Goal: Task Accomplishment & Management: Manage account settings

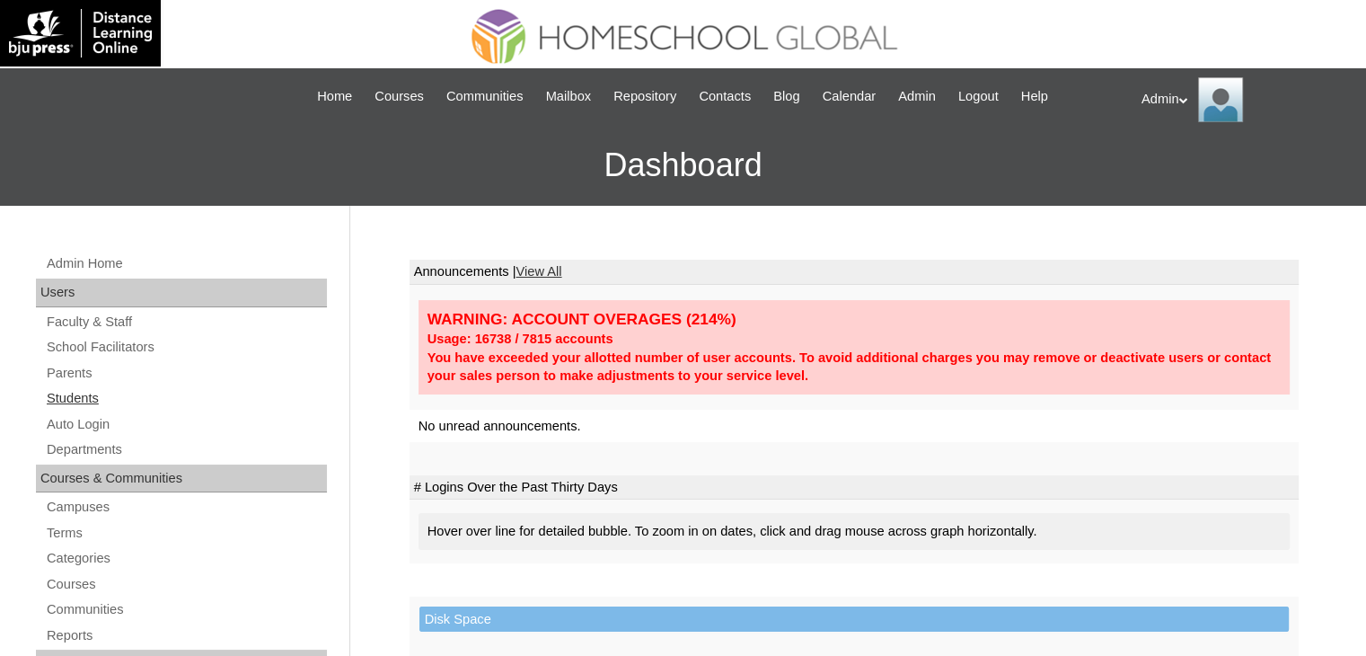
click at [60, 393] on link "Students" at bounding box center [186, 398] width 282 height 22
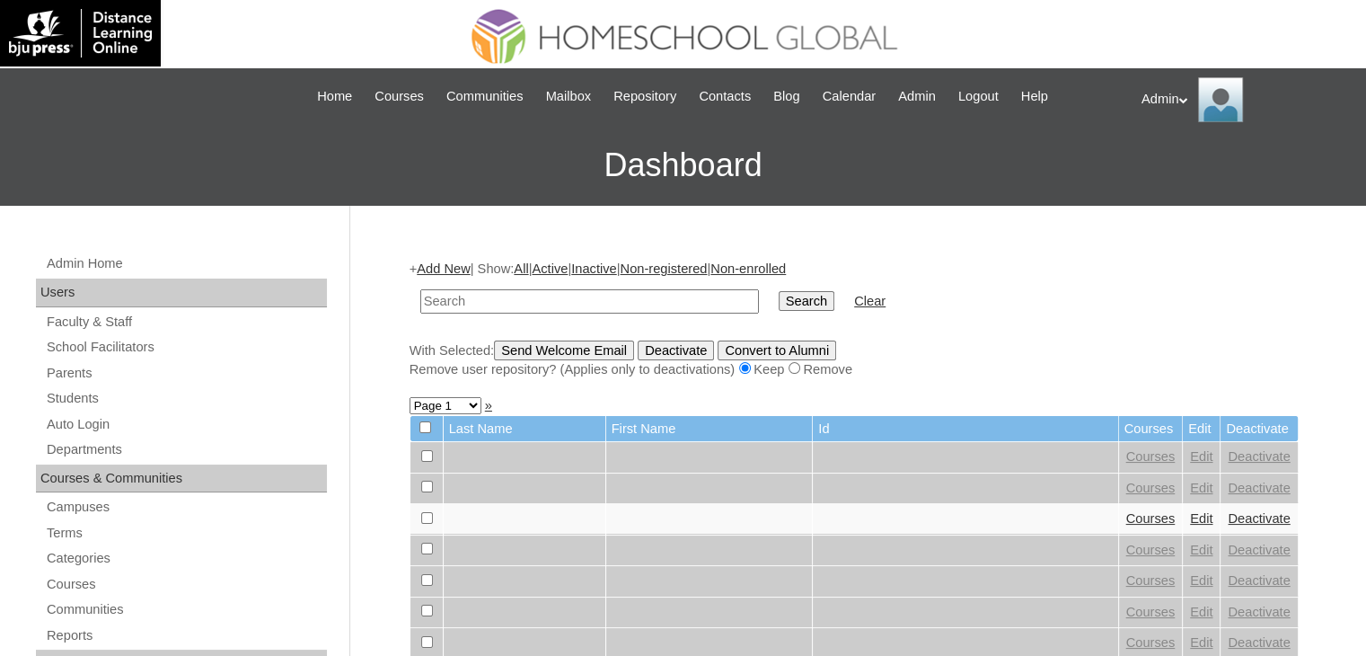
click at [60, 393] on link "Students" at bounding box center [186, 398] width 282 height 22
type input "Torno"
click at [779, 301] on input "Search" at bounding box center [807, 301] width 56 height 20
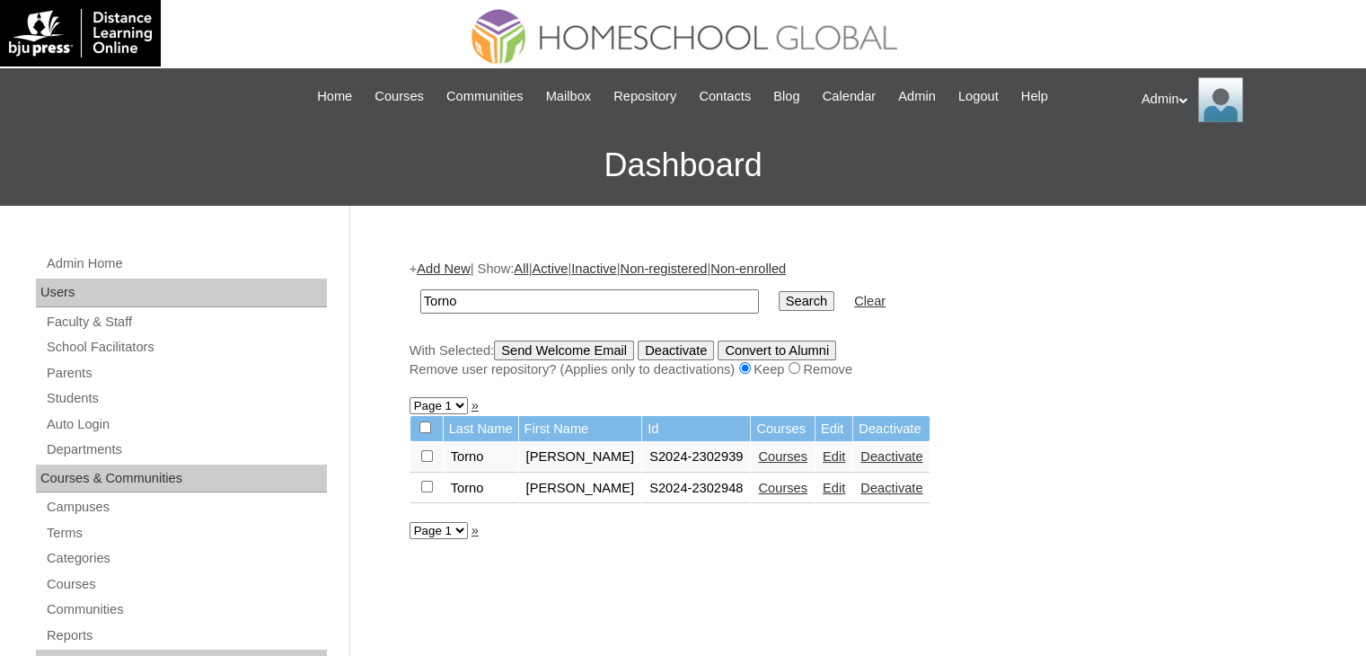
click at [773, 455] on link "Courses" at bounding box center [782, 456] width 49 height 14
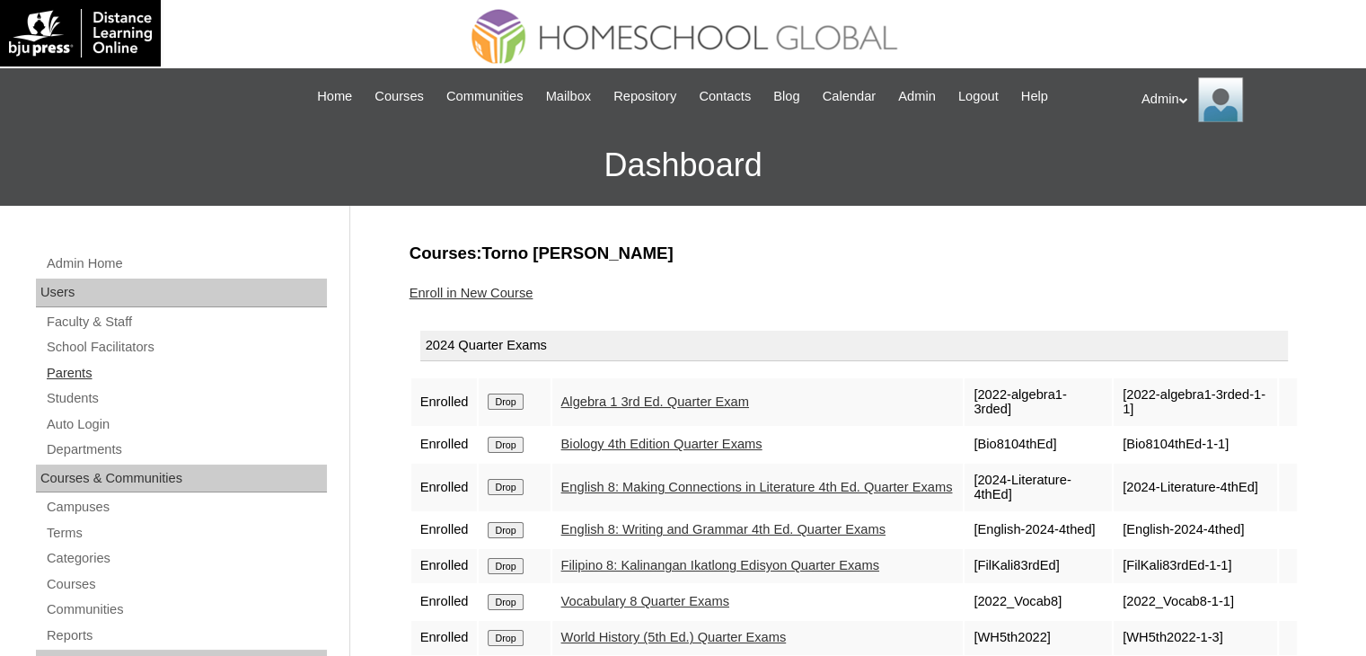
click at [61, 370] on link "Parents" at bounding box center [186, 373] width 282 height 22
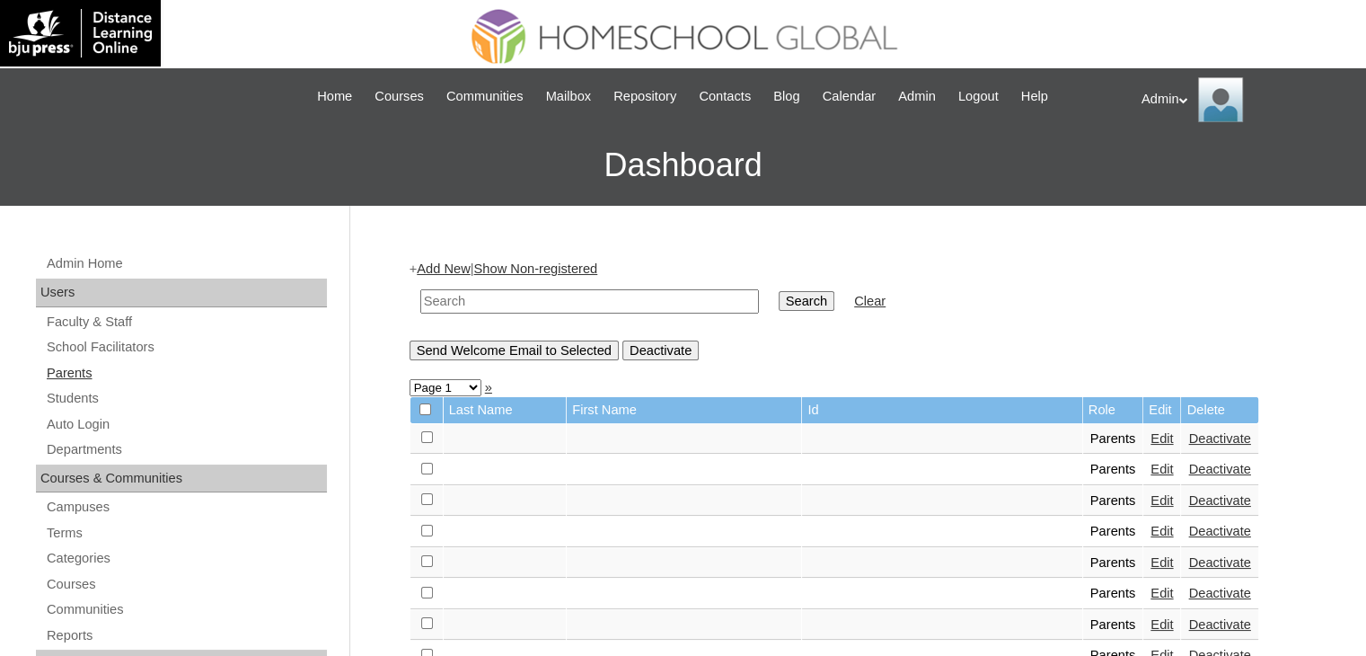
click at [78, 366] on link "Parents" at bounding box center [186, 373] width 282 height 22
click at [511, 317] on td at bounding box center [589, 301] width 357 height 42
click at [519, 303] on input "text" at bounding box center [589, 301] width 339 height 24
type input "Czahara"
click at [779, 295] on input "Search" at bounding box center [807, 301] width 56 height 20
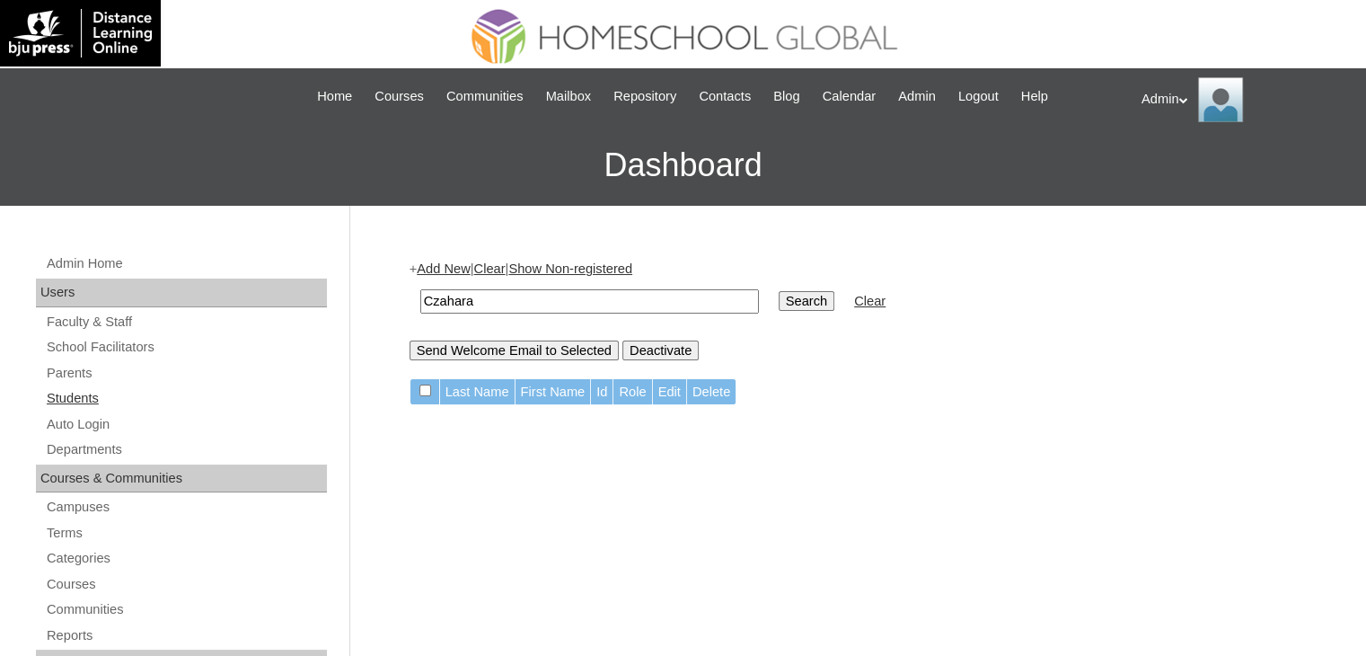
click at [97, 390] on link "Students" at bounding box center [186, 398] width 282 height 22
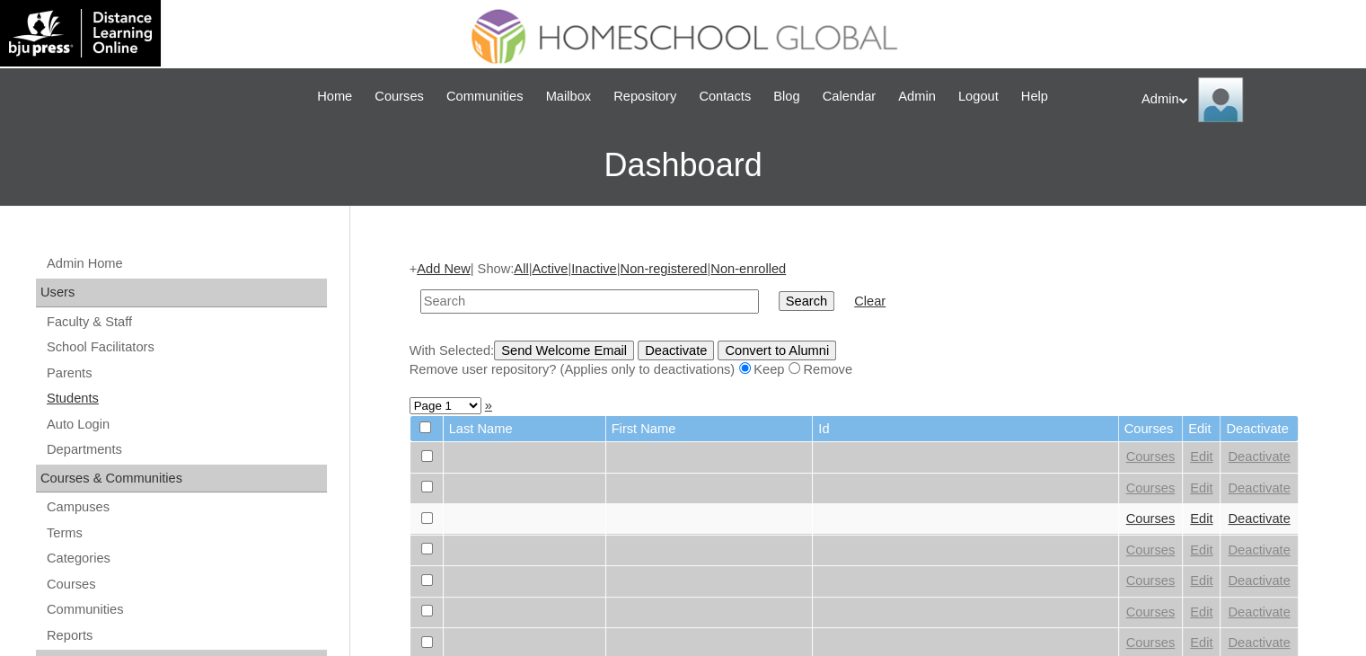
click at [78, 402] on link "Students" at bounding box center [186, 398] width 282 height 22
type input "Jubail"
click at [779, 299] on input "Search" at bounding box center [807, 301] width 56 height 20
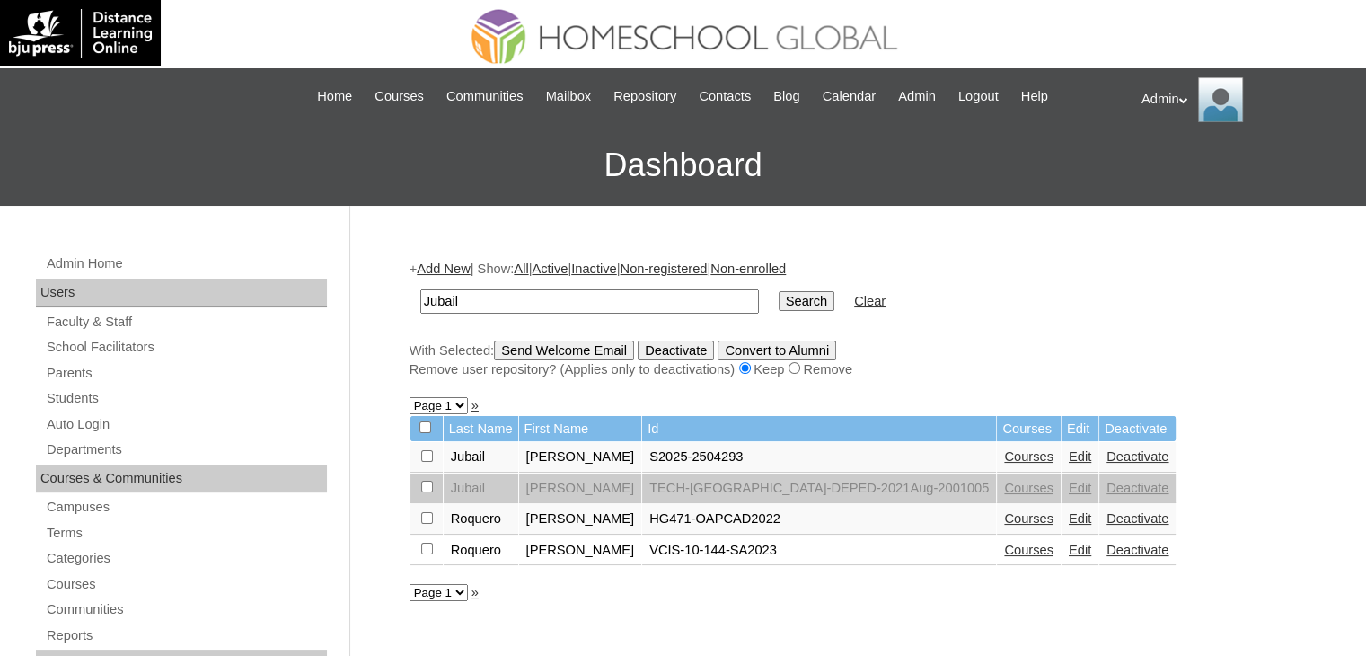
click at [1004, 455] on link "Courses" at bounding box center [1028, 456] width 49 height 14
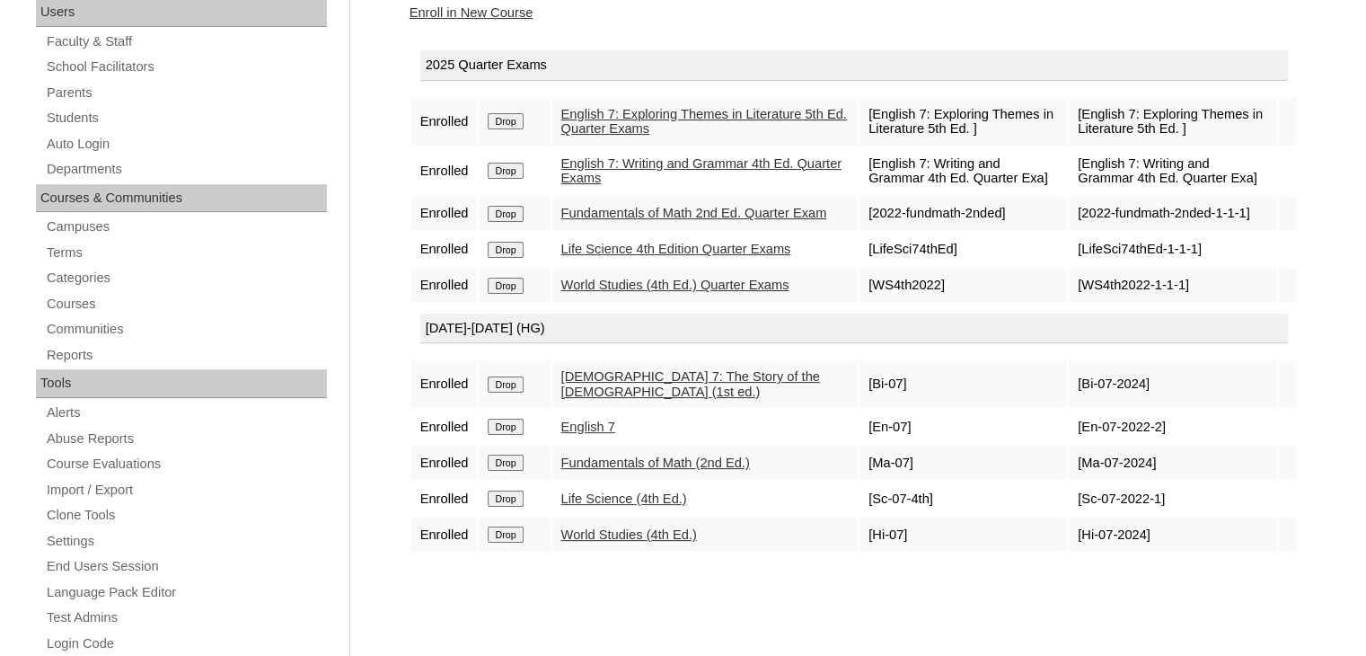
scroll to position [282, 0]
click at [641, 504] on link "Life Science (4th Ed.)" at bounding box center [624, 497] width 126 height 14
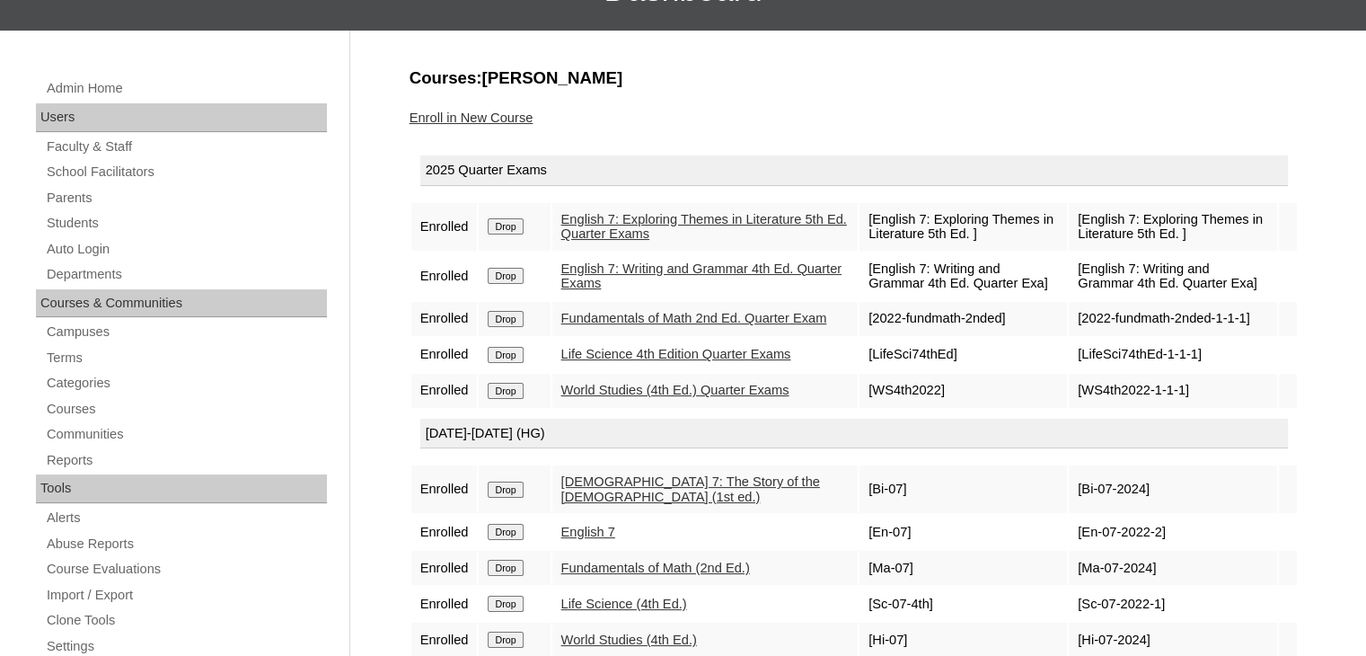
scroll to position [174, 0]
click at [517, 118] on link "Enroll in New Course" at bounding box center [472, 118] width 124 height 14
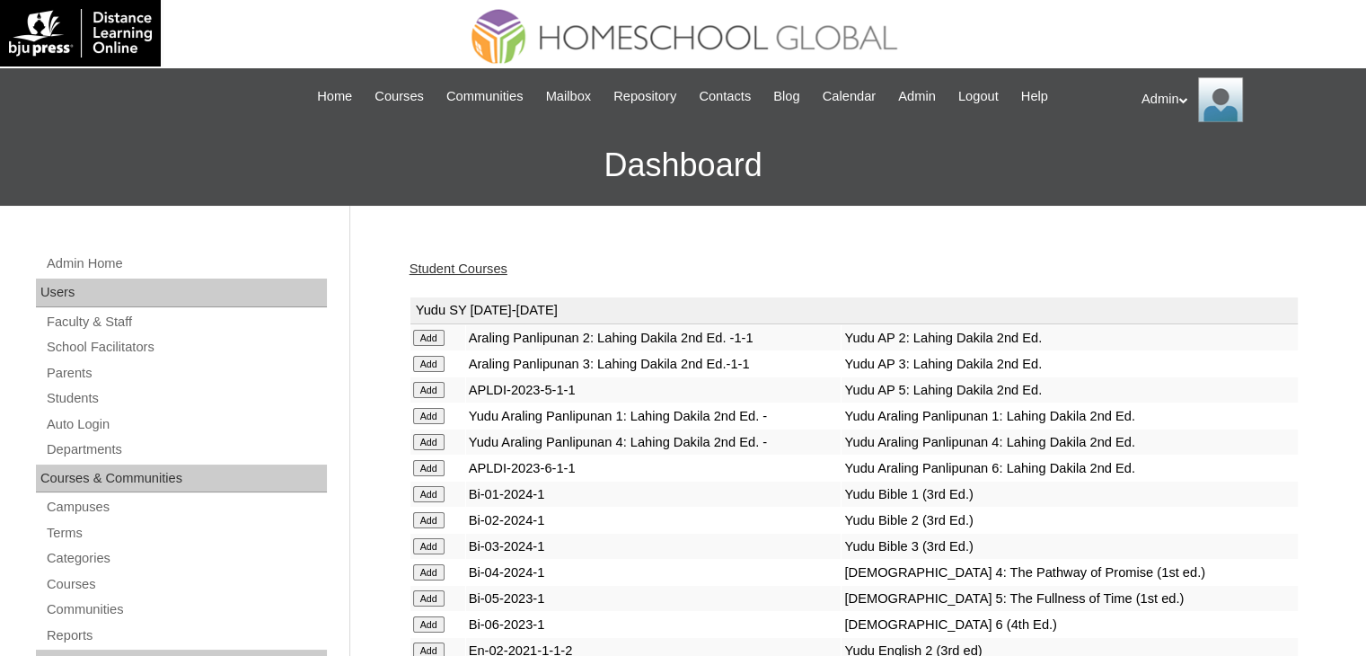
scroll to position [2991, 0]
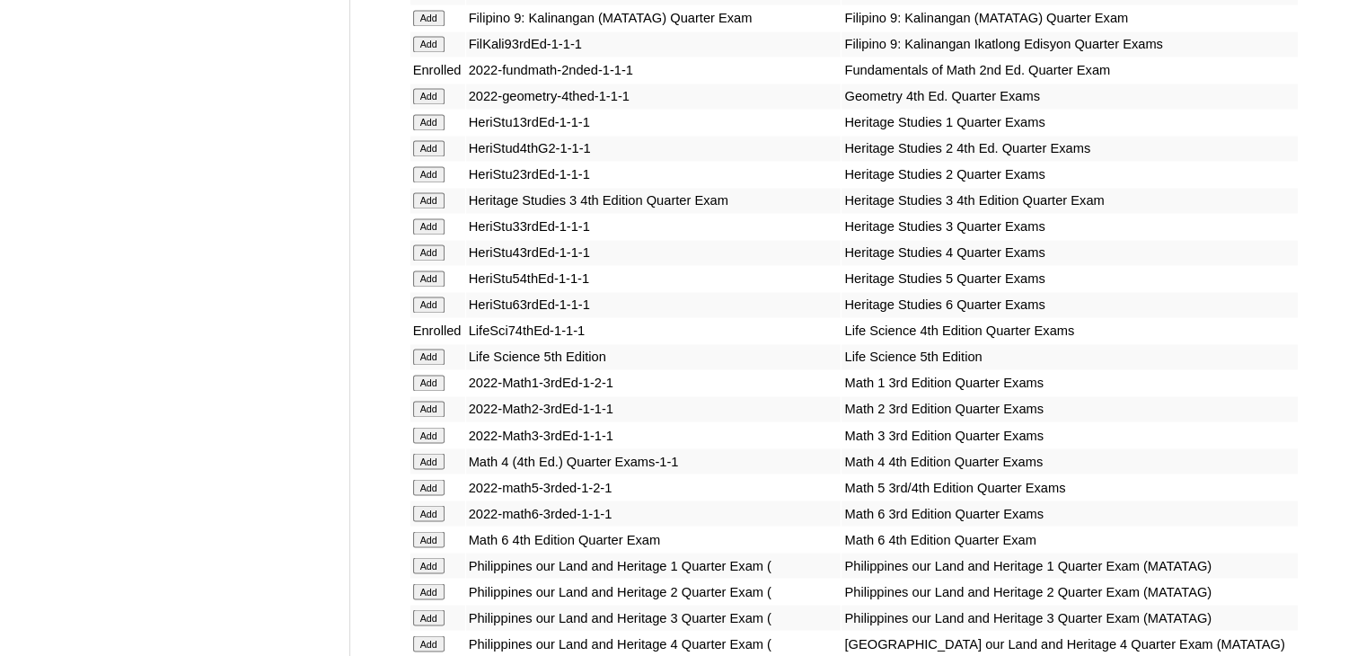
click at [430, 355] on input "Add" at bounding box center [428, 357] width 31 height 16
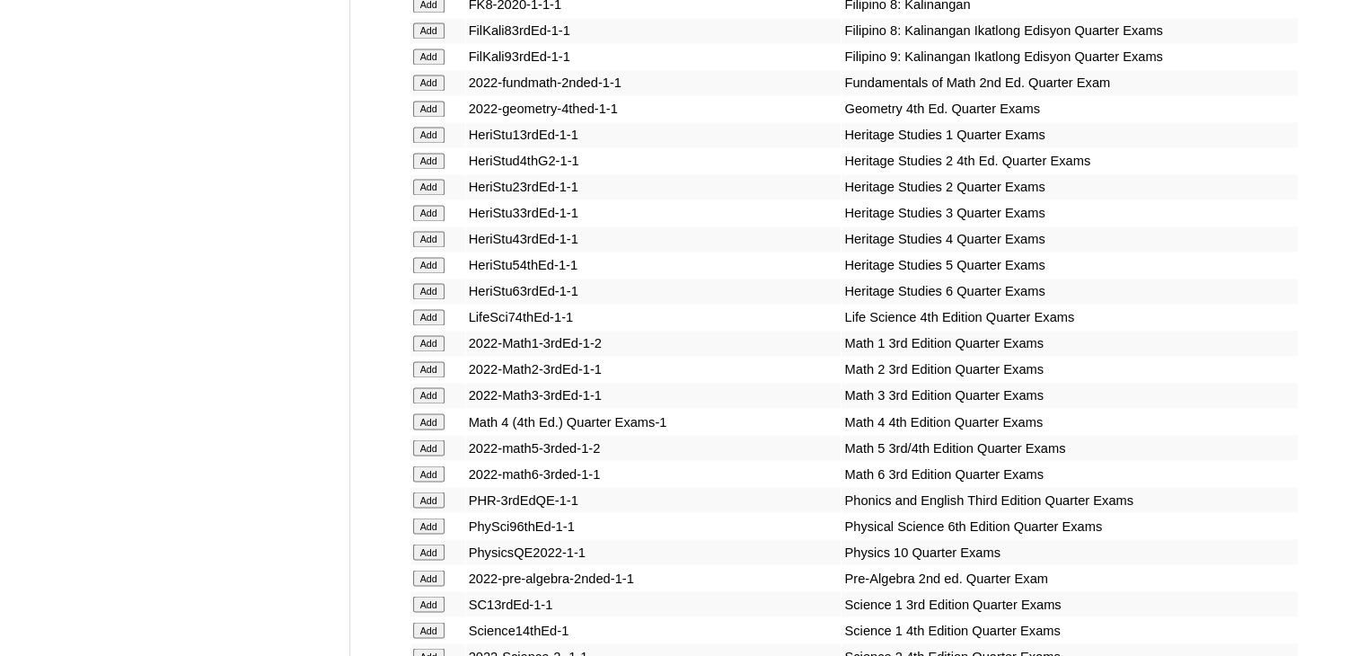
scroll to position [6558, 0]
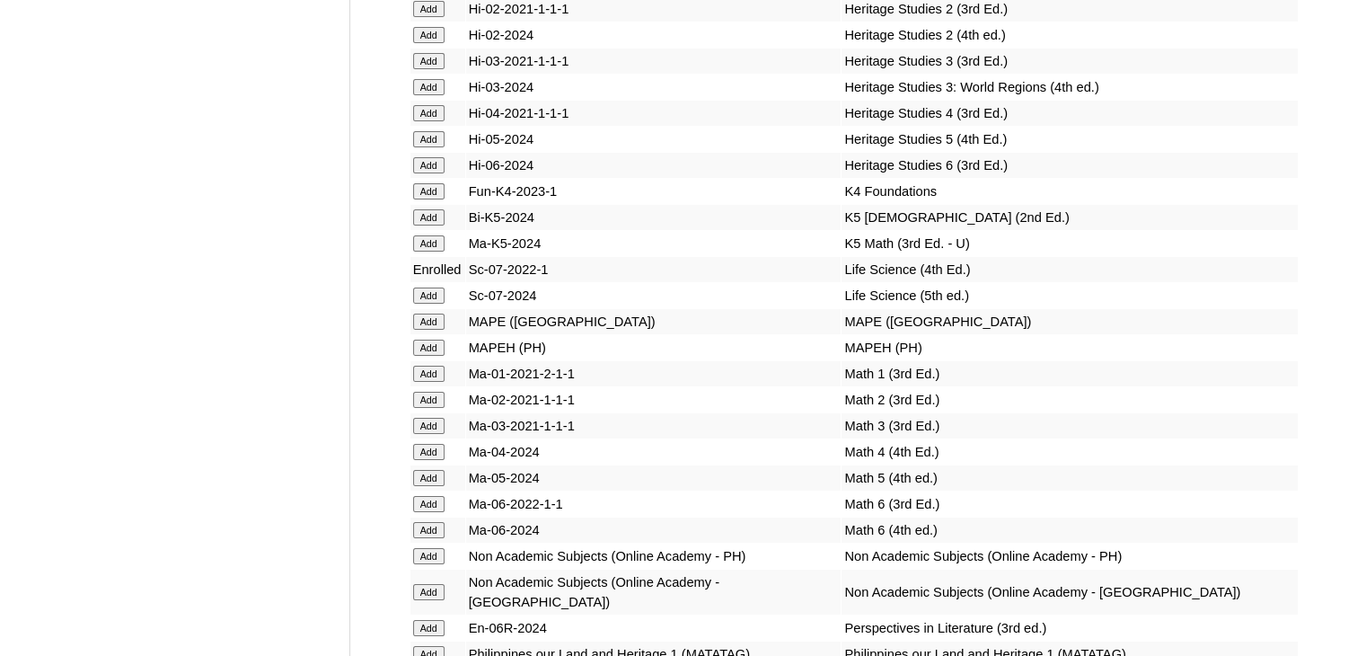
click at [431, 304] on input "Add" at bounding box center [428, 295] width 31 height 16
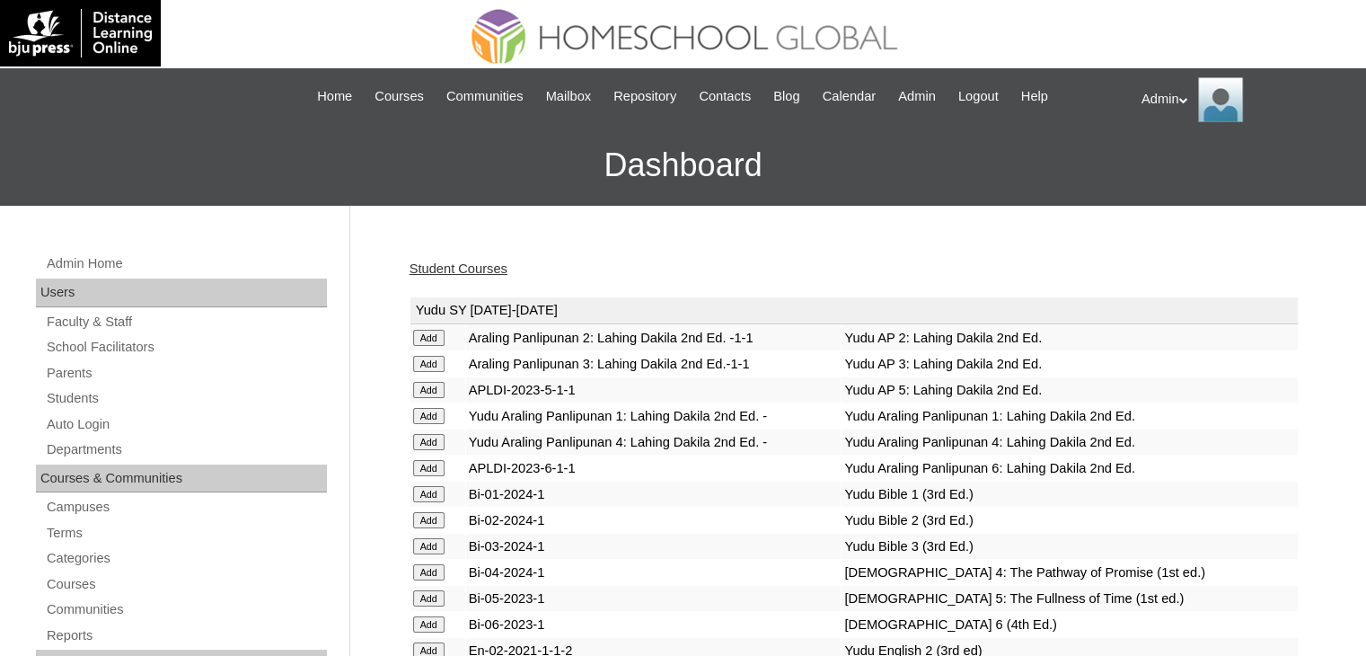
click at [471, 265] on link "Student Courses" at bounding box center [459, 268] width 98 height 14
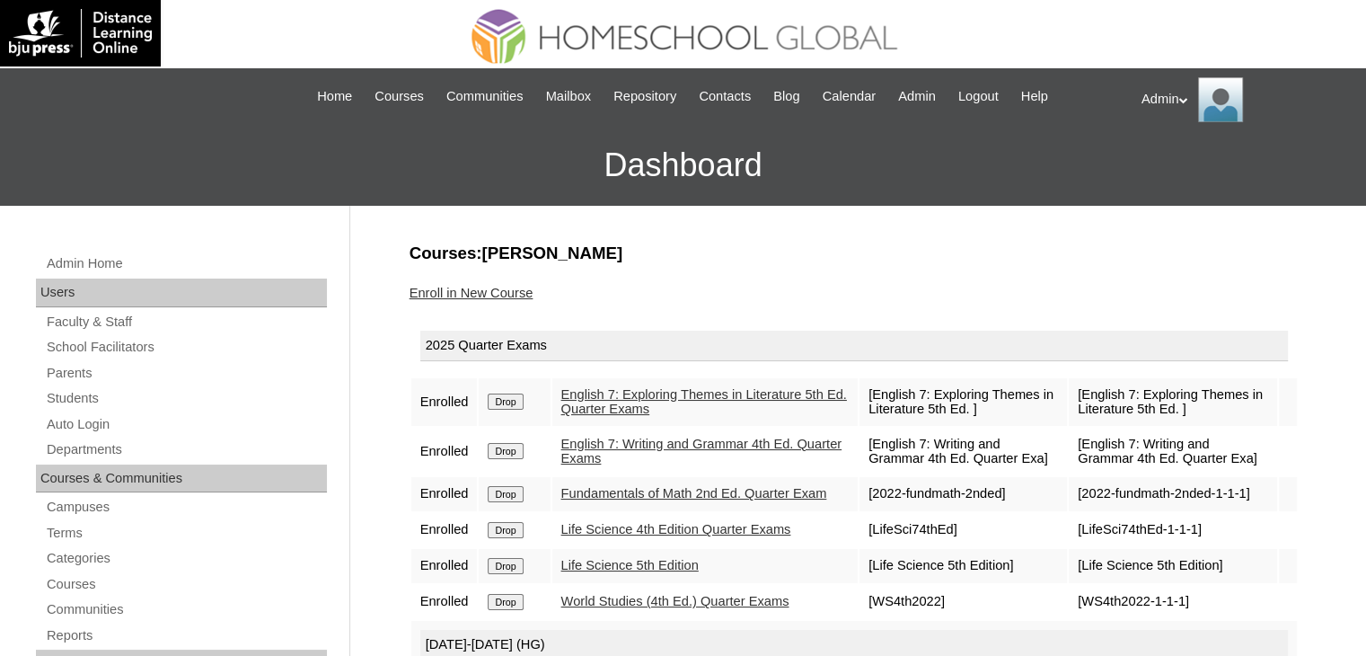
scroll to position [83, 0]
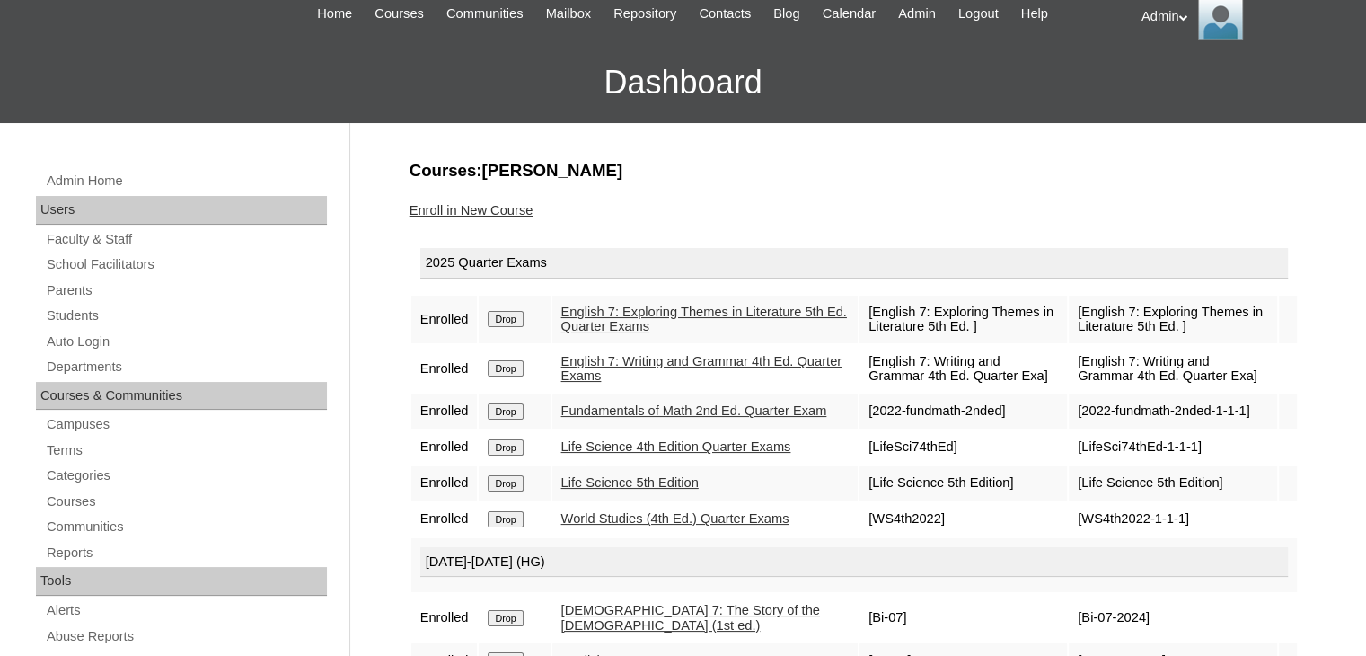
click at [499, 455] on input "Drop" at bounding box center [505, 447] width 35 height 16
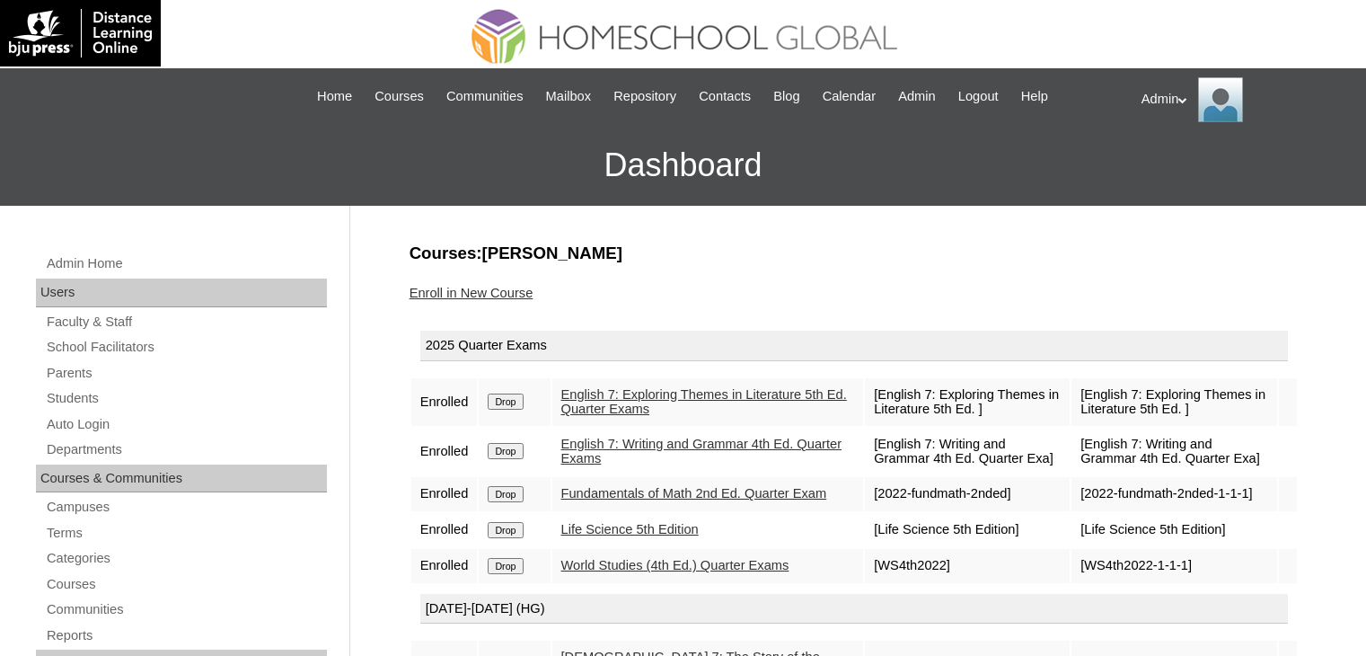
scroll to position [330, 0]
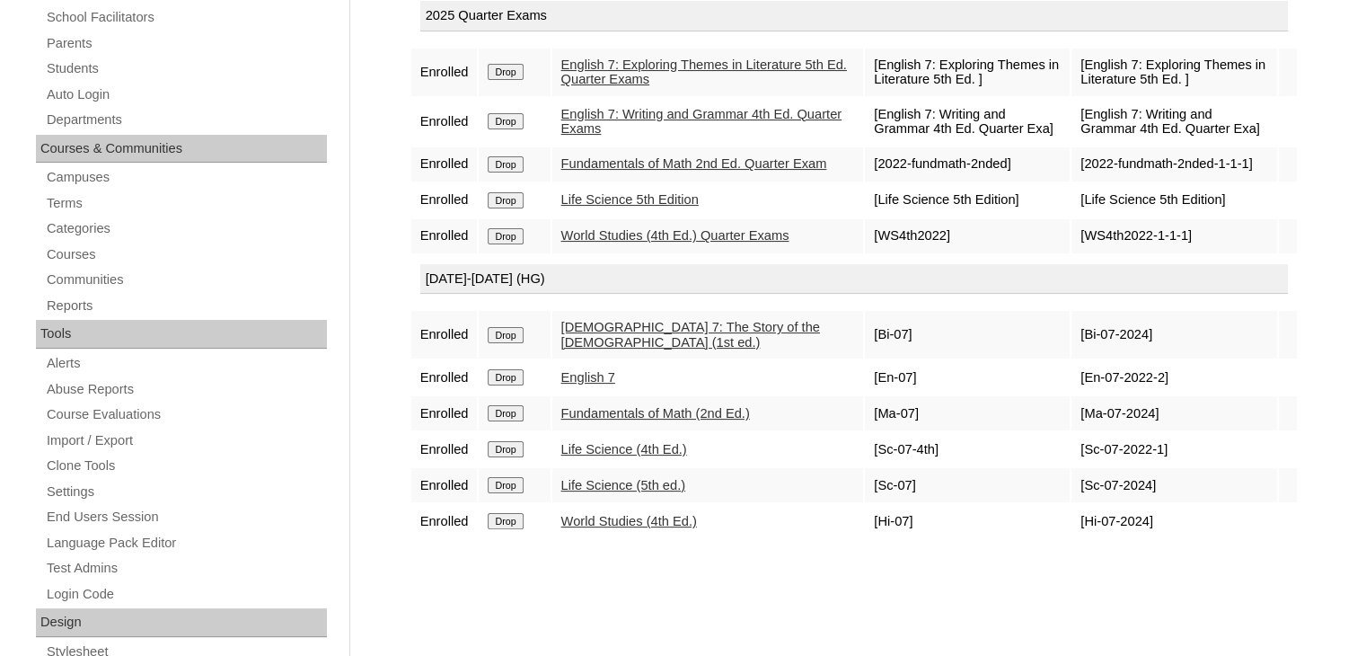
click at [507, 457] on input "Drop" at bounding box center [505, 449] width 35 height 16
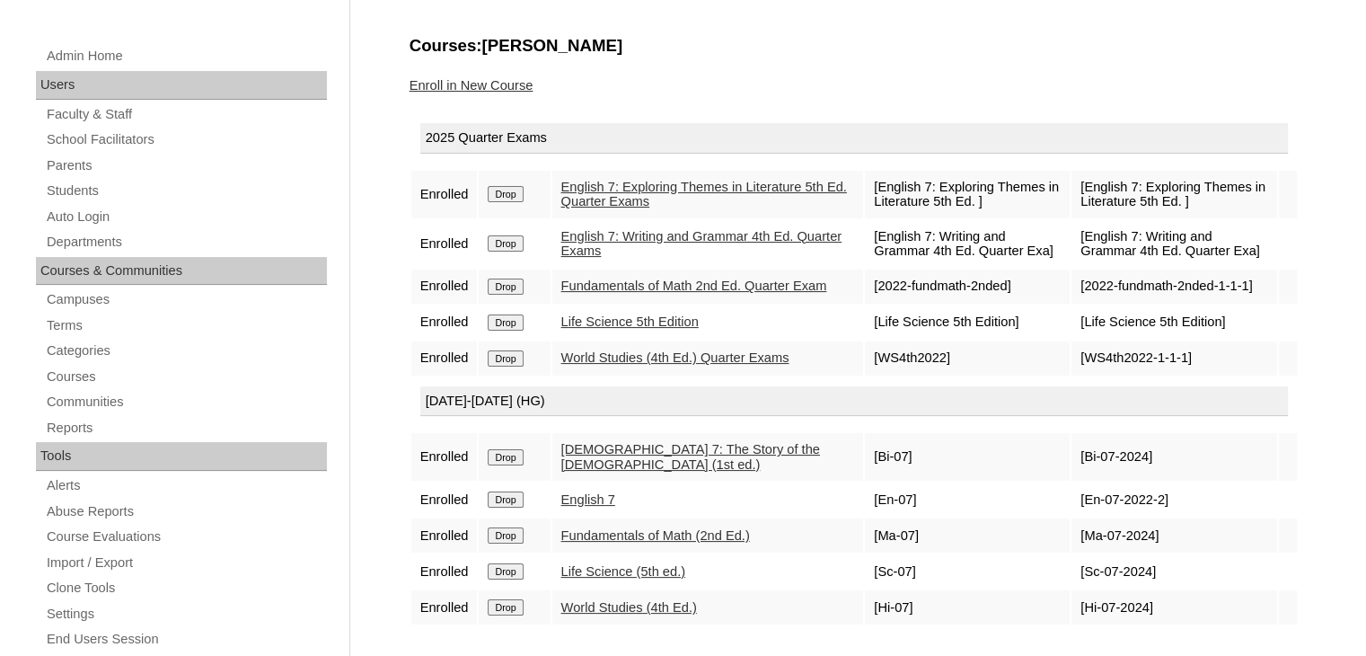
scroll to position [205, 0]
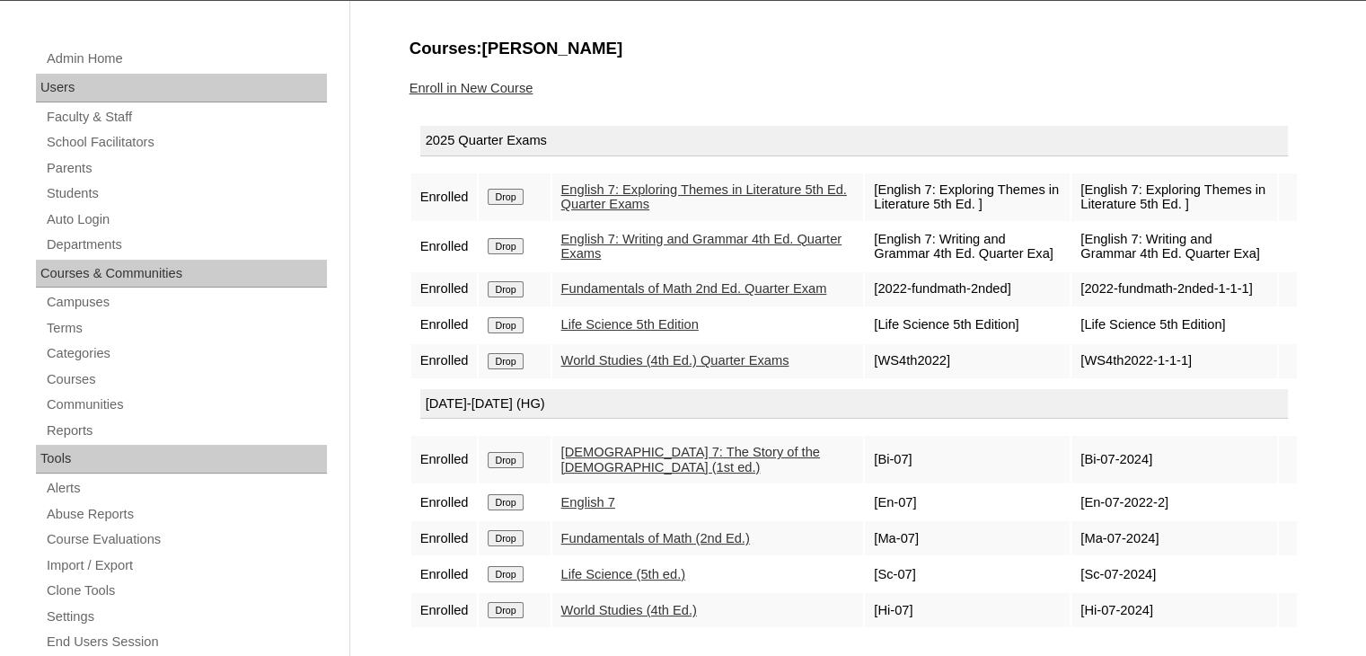
click at [460, 84] on link "Enroll in New Course" at bounding box center [472, 88] width 124 height 14
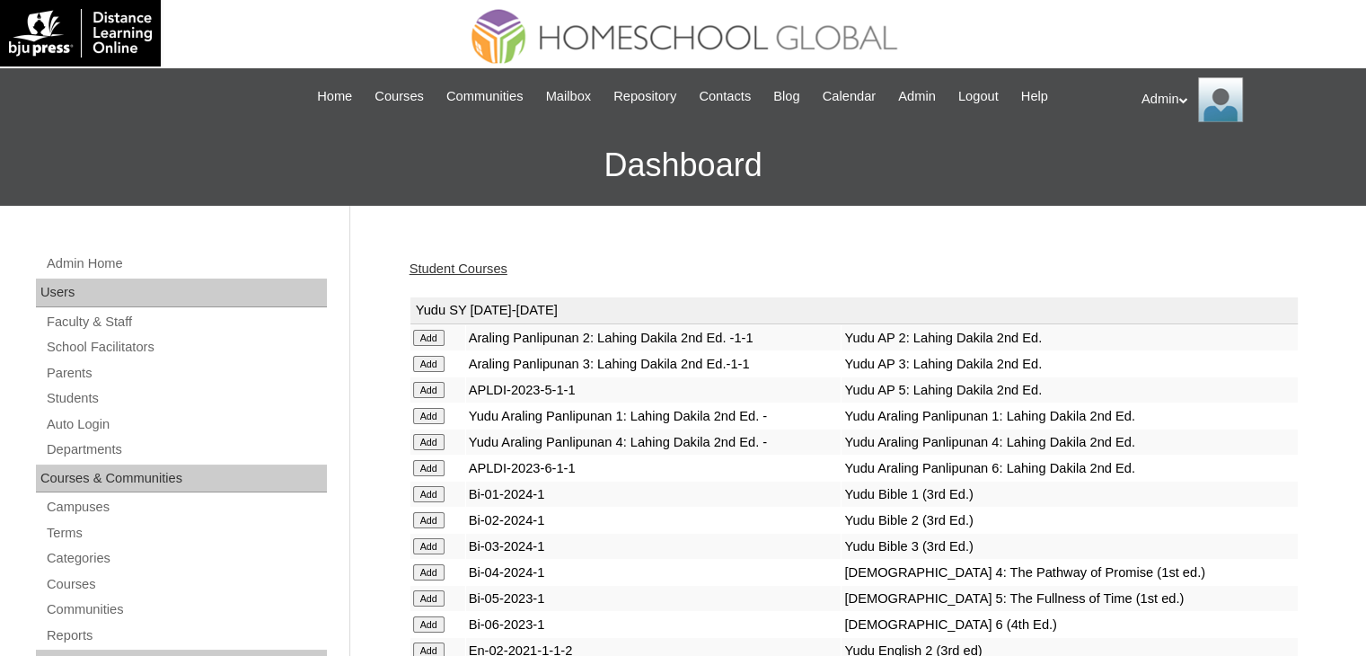
scroll to position [3918, 0]
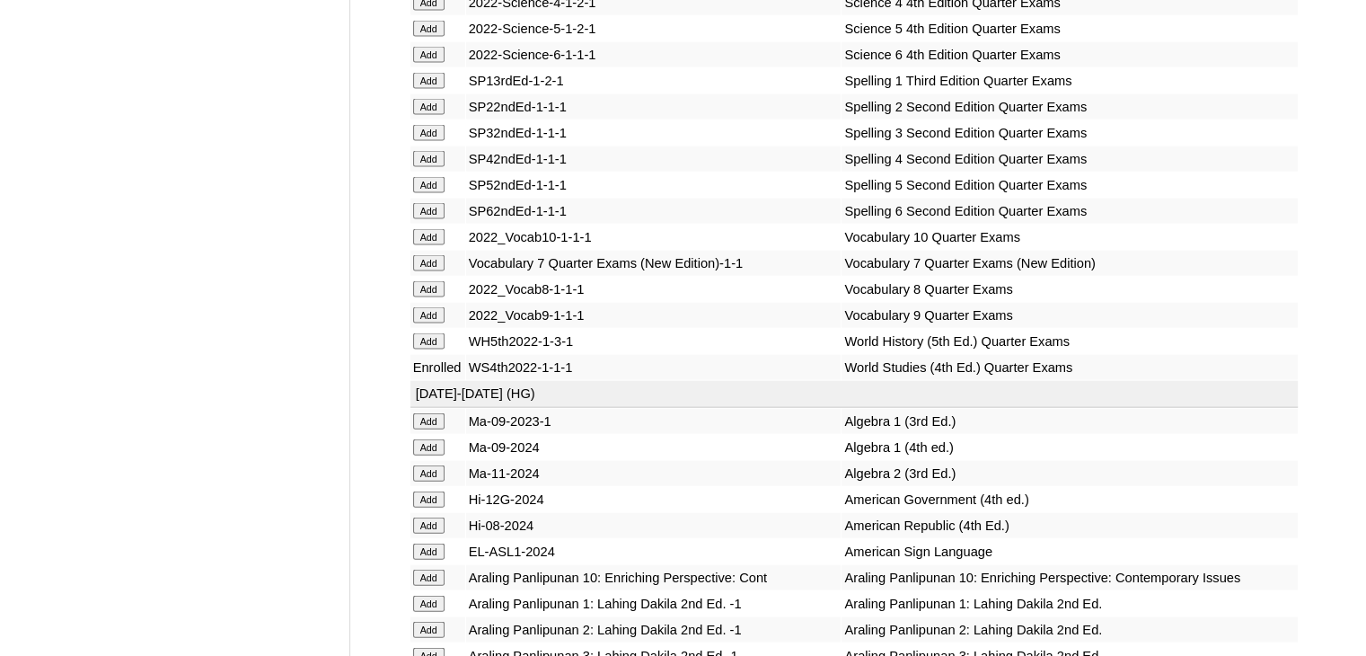
click at [429, 271] on input "Add" at bounding box center [428, 263] width 31 height 16
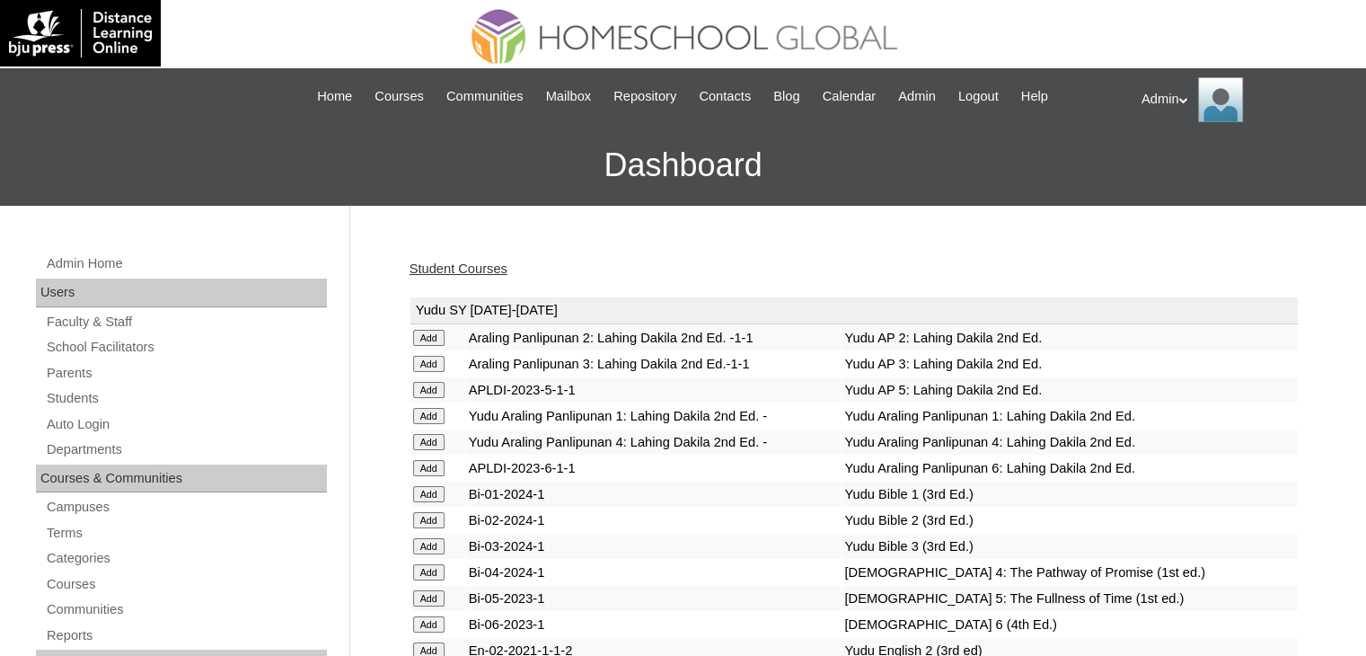
click at [469, 270] on link "Student Courses" at bounding box center [459, 268] width 98 height 14
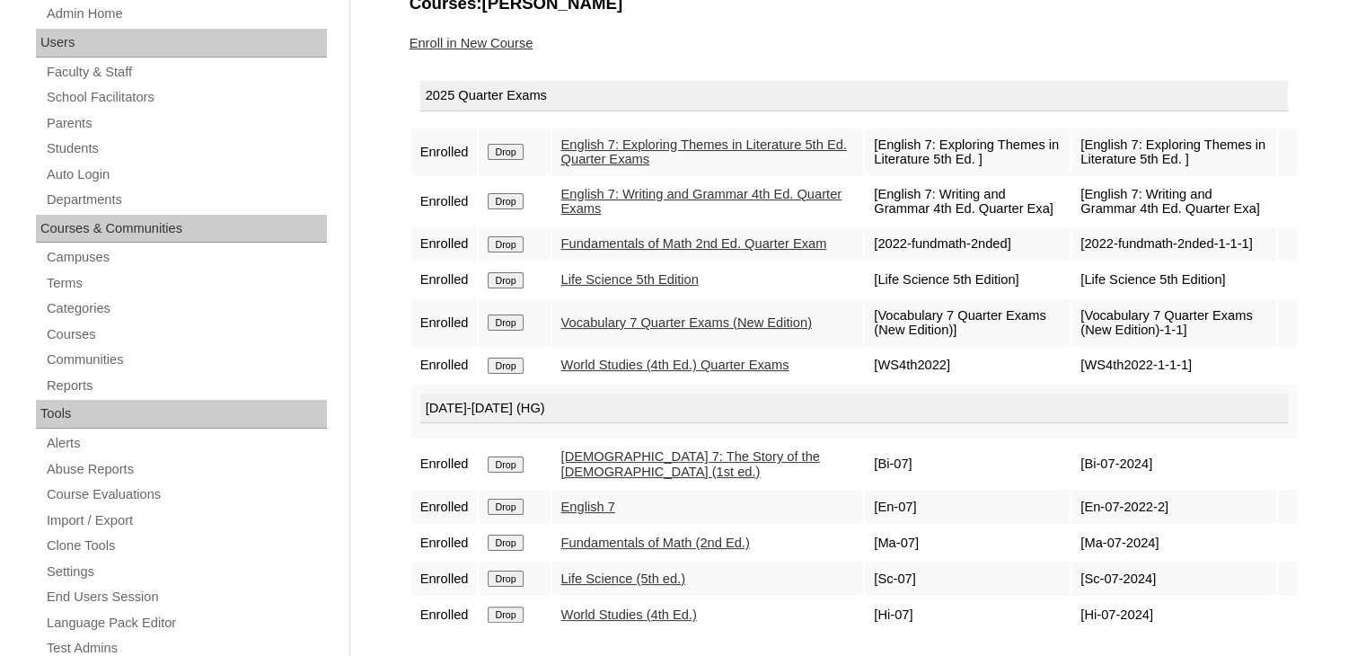
scroll to position [313, 0]
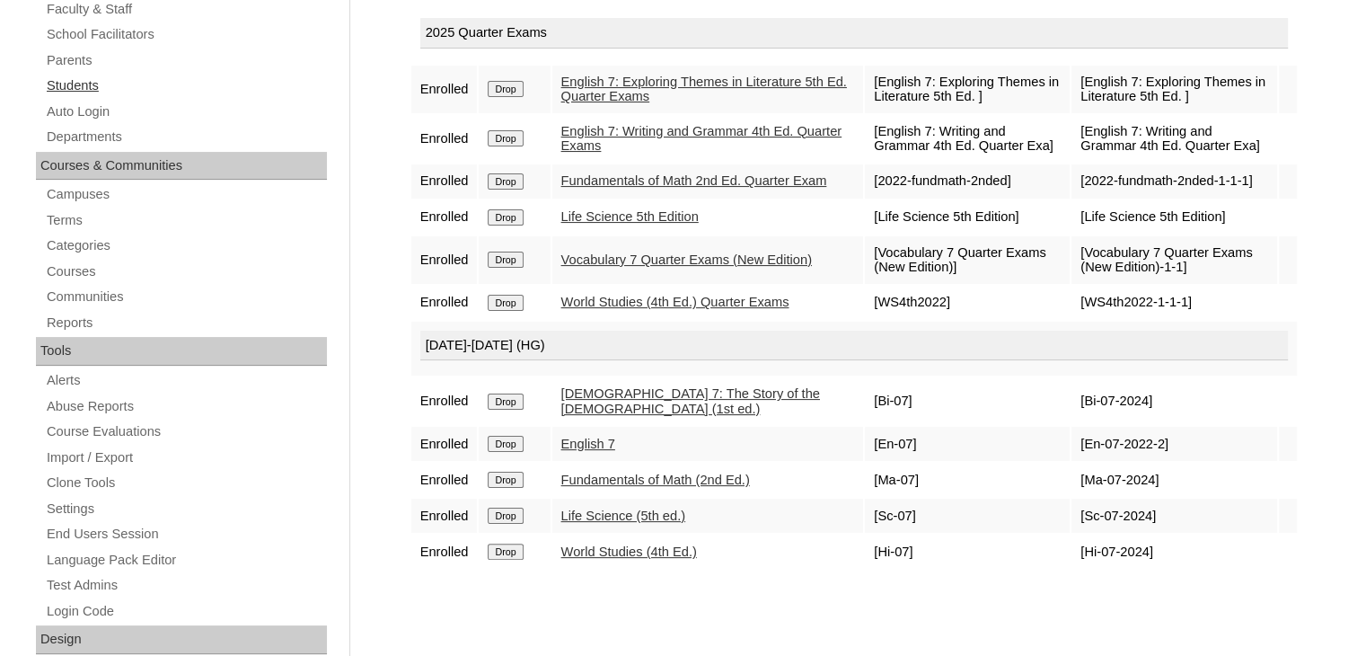
click at [90, 86] on link "Students" at bounding box center [186, 86] width 282 height 22
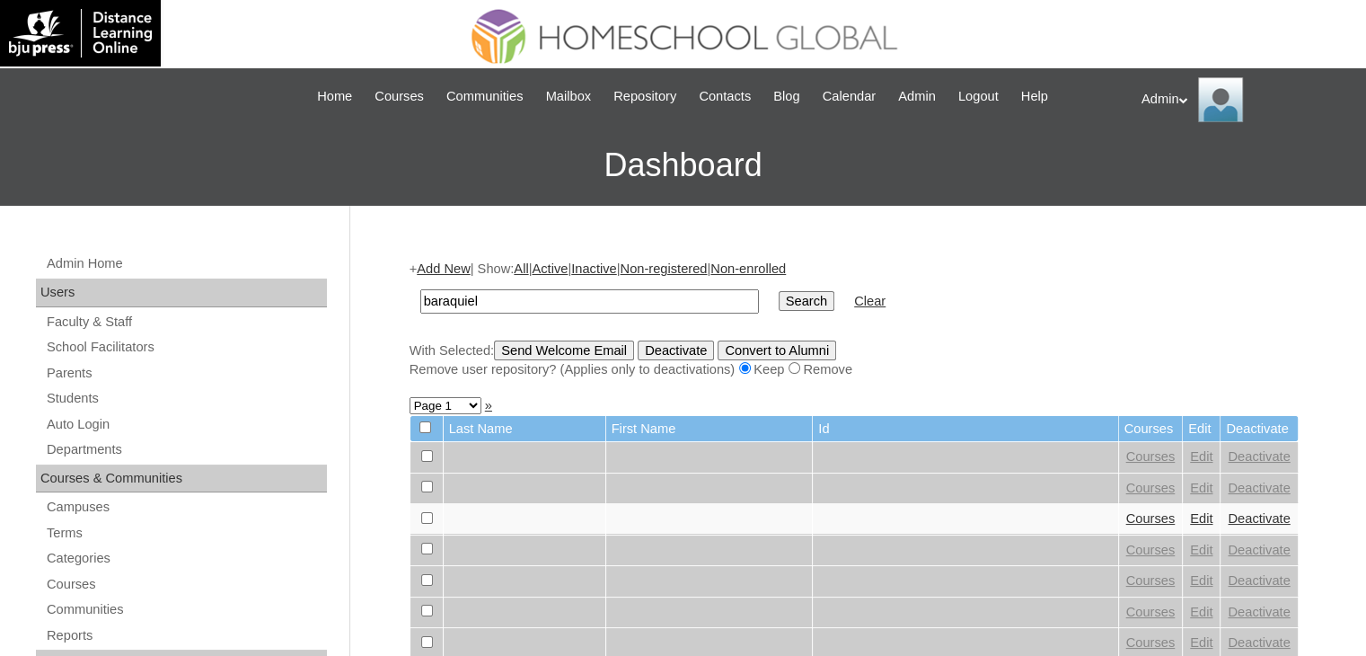
type input "baraquiel"
click at [779, 291] on input "Search" at bounding box center [807, 301] width 56 height 20
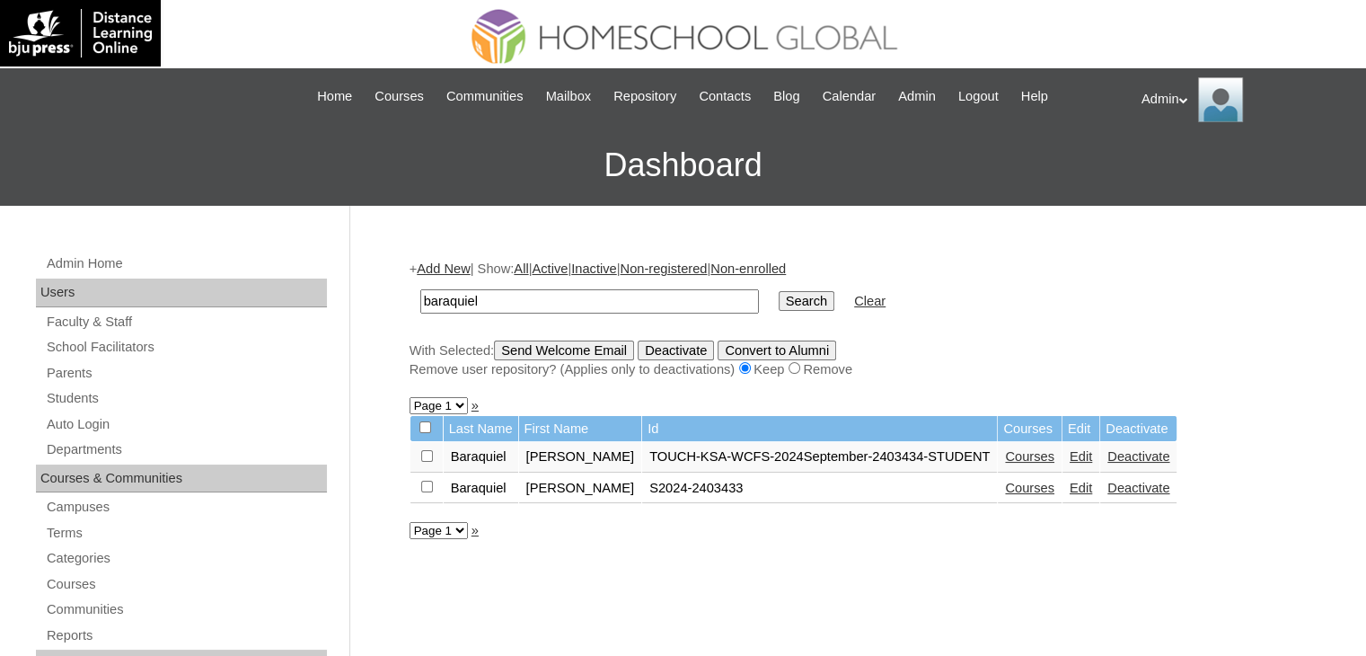
click at [1072, 454] on link "Edit" at bounding box center [1081, 456] width 22 height 14
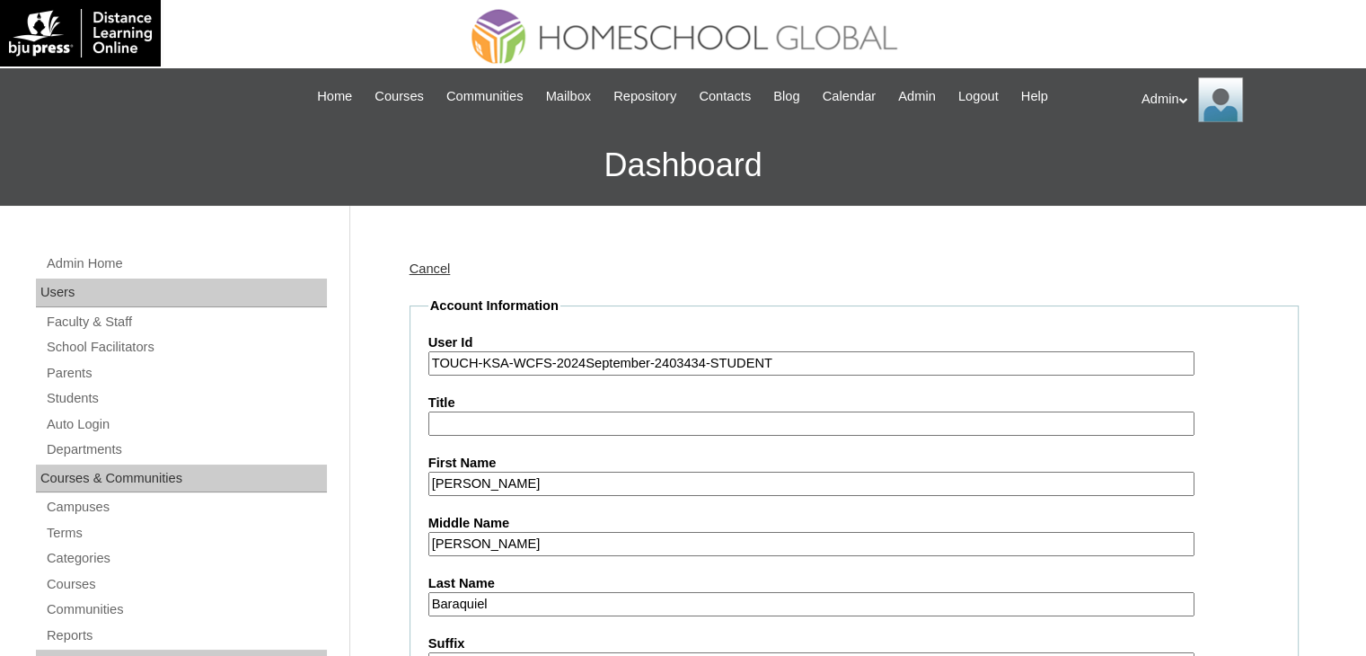
drag, startPoint x: 816, startPoint y: 357, endPoint x: 715, endPoint y: 358, distance: 100.6
click at [715, 358] on input "TOUCH-KSA-WCFS-2024September-2403434-STUDENT" at bounding box center [811, 363] width 766 height 24
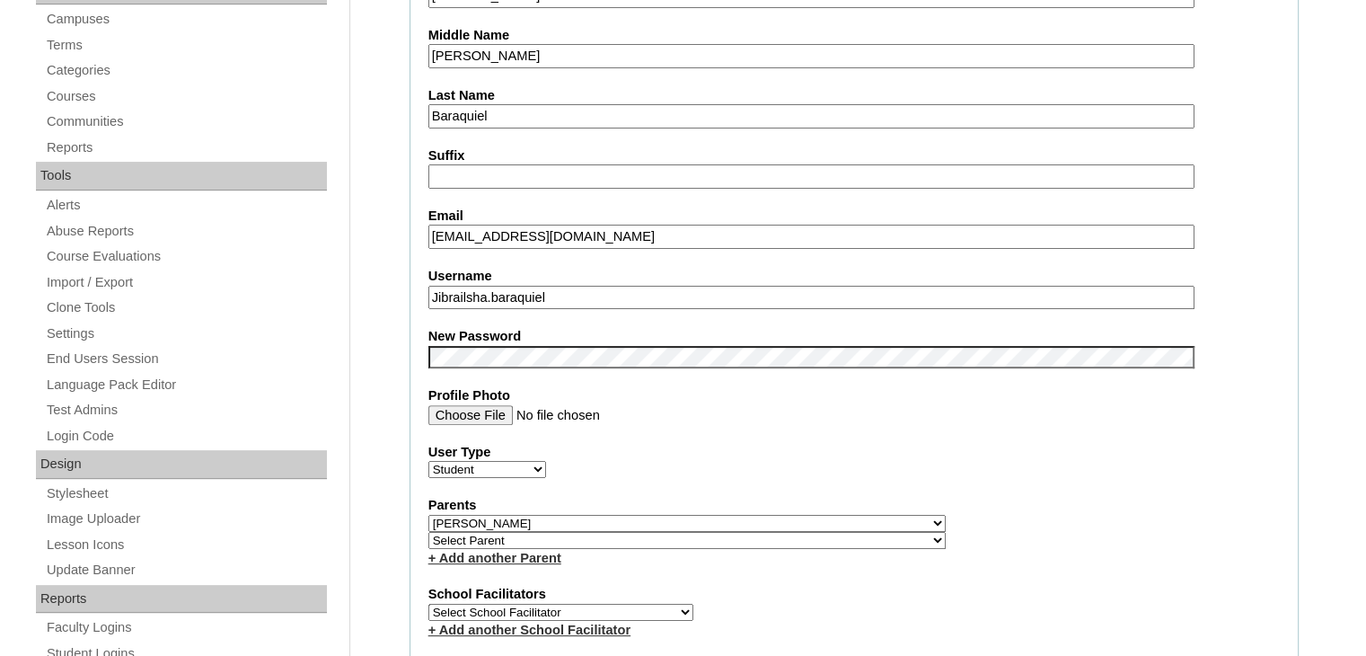
scroll to position [490, 0]
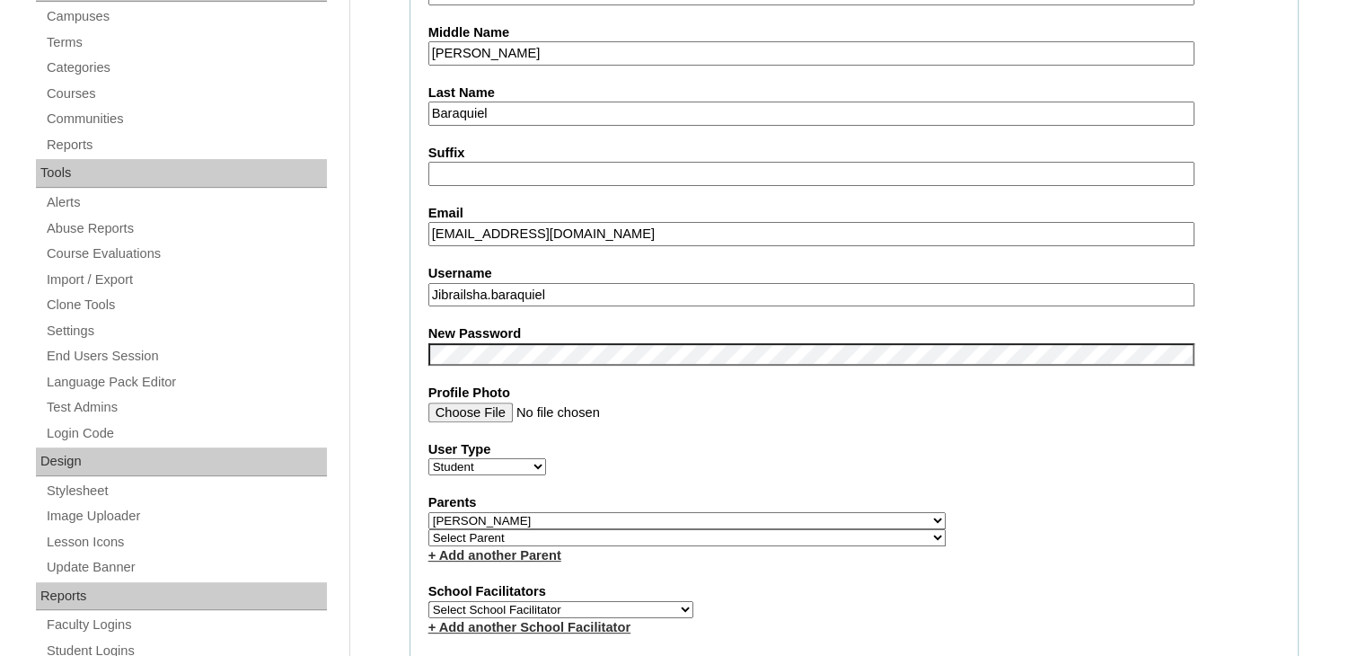
type input "S2025-2403434"
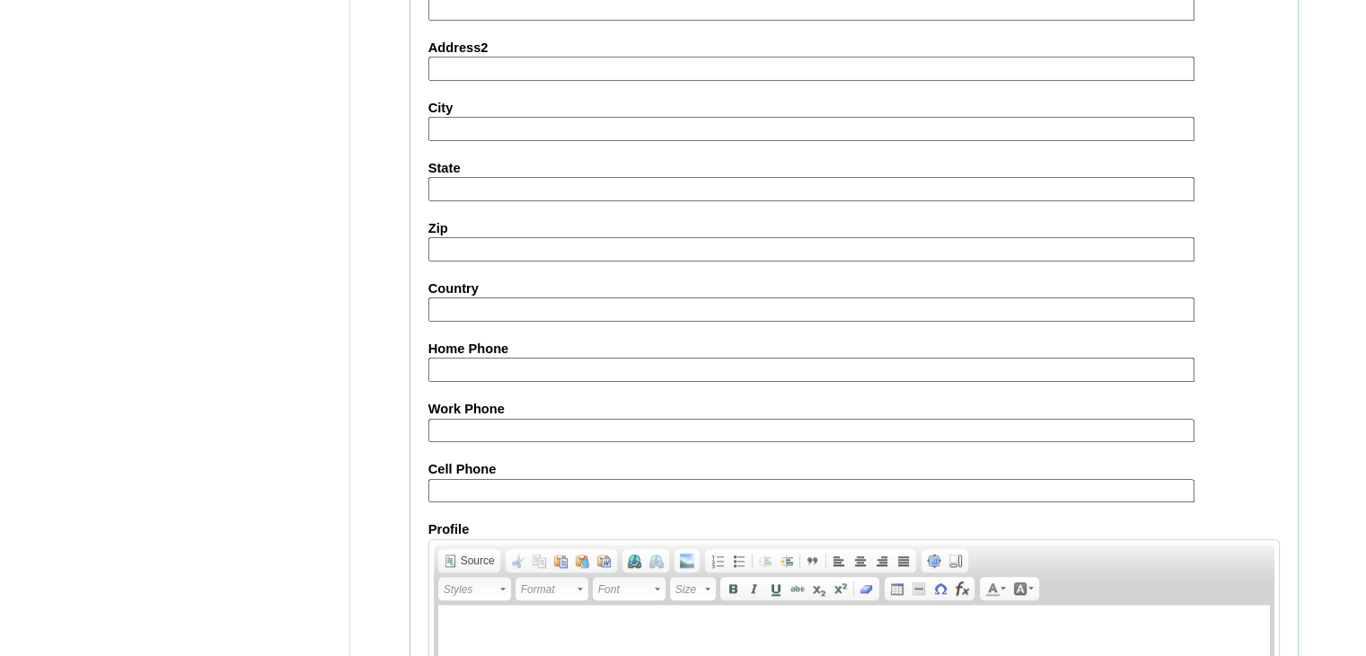
scroll to position [2062, 0]
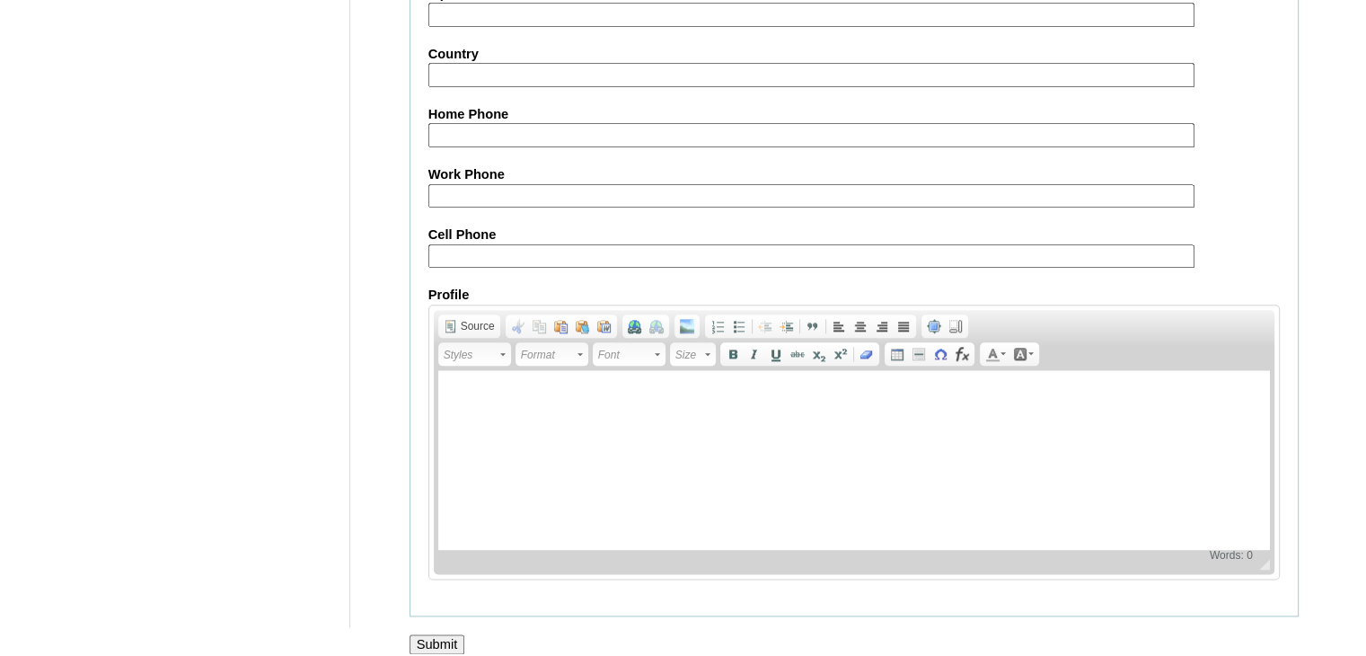
click at [438, 634] on input "Submit" at bounding box center [438, 644] width 56 height 20
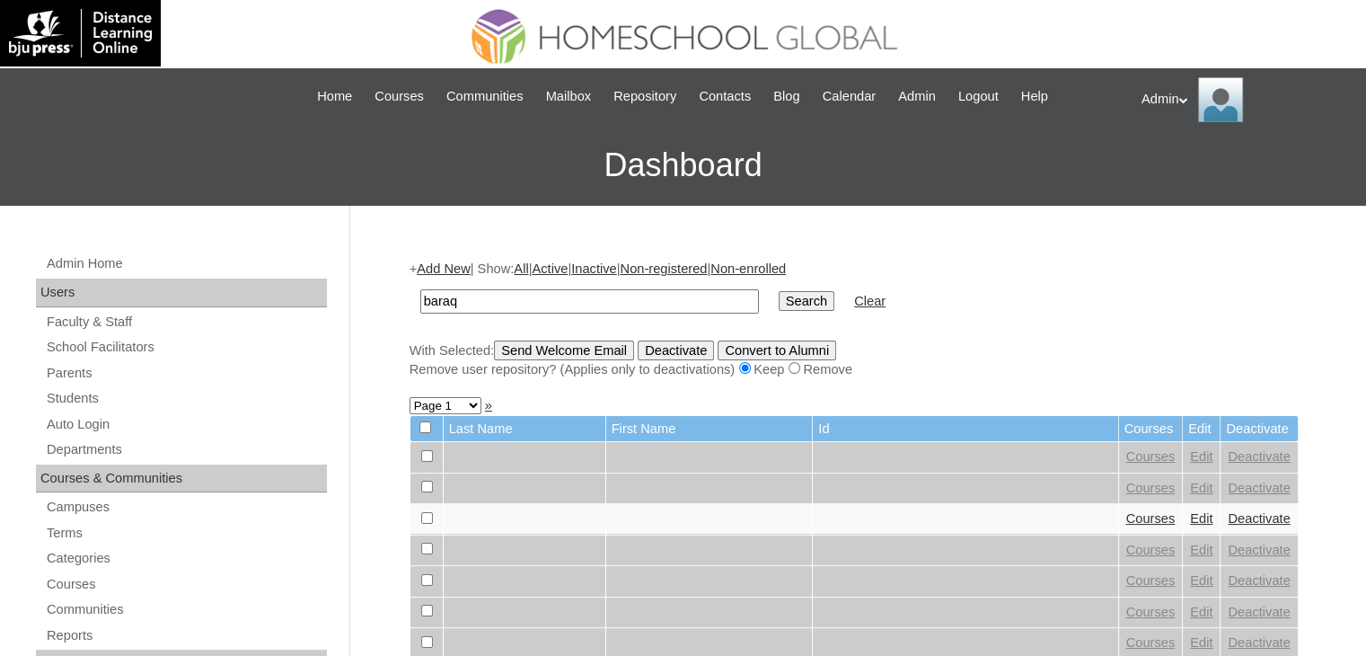
type input "baraquiel"
click at [779, 291] on input "Search" at bounding box center [807, 301] width 56 height 20
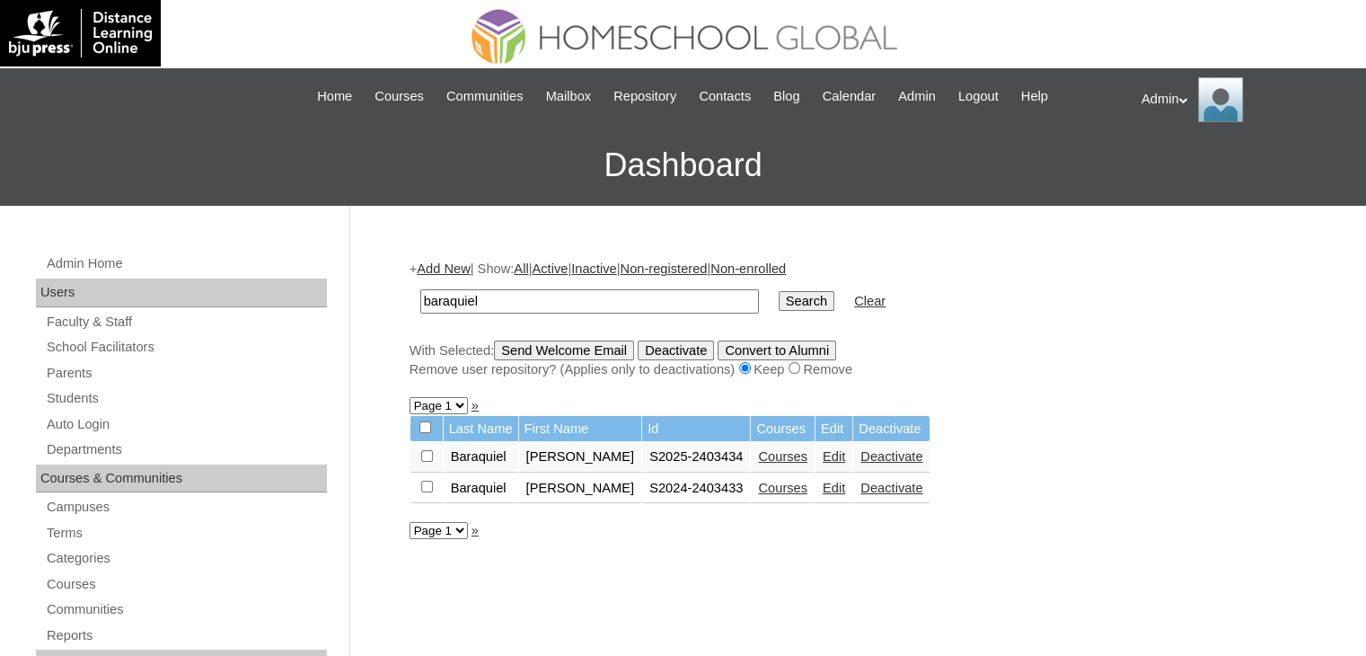
click at [829, 493] on link "Edit" at bounding box center [834, 488] width 22 height 14
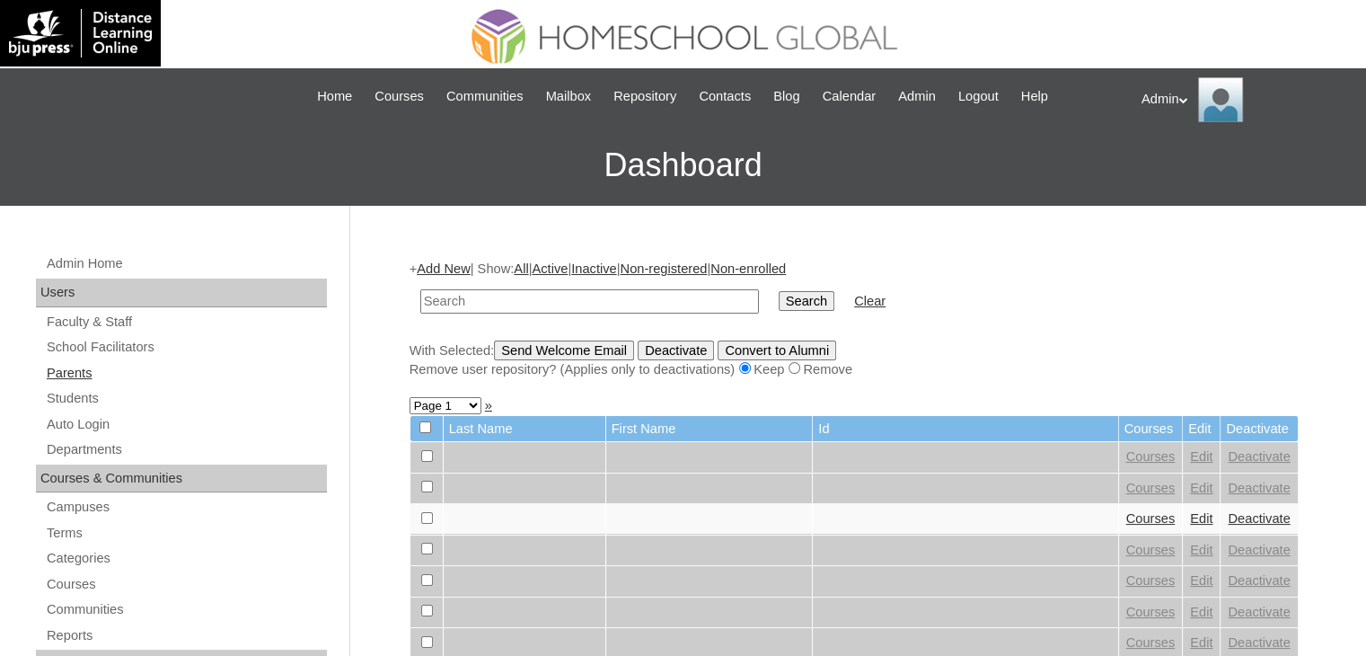
click at [76, 364] on link "Parents" at bounding box center [186, 373] width 282 height 22
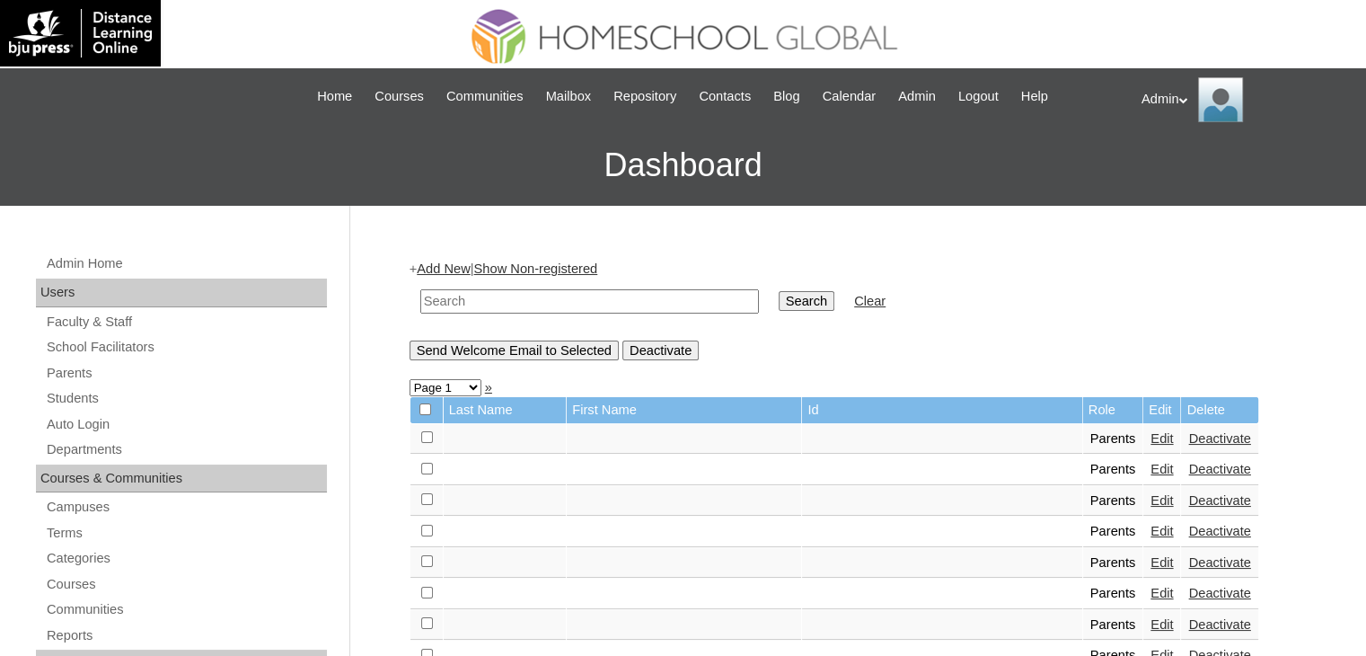
click at [460, 302] on input "text" at bounding box center [589, 301] width 339 height 24
type input "baraquiel"
click at [779, 304] on input "Search" at bounding box center [807, 301] width 56 height 20
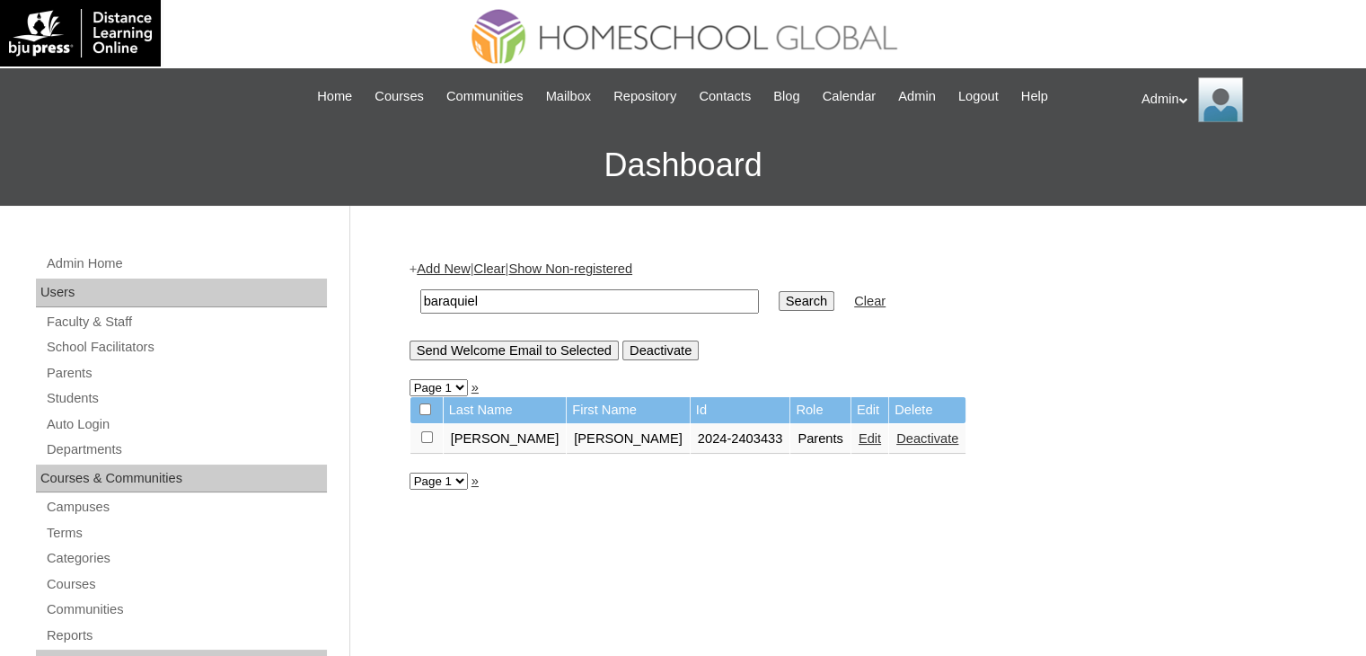
click at [859, 441] on link "Edit" at bounding box center [870, 438] width 22 height 14
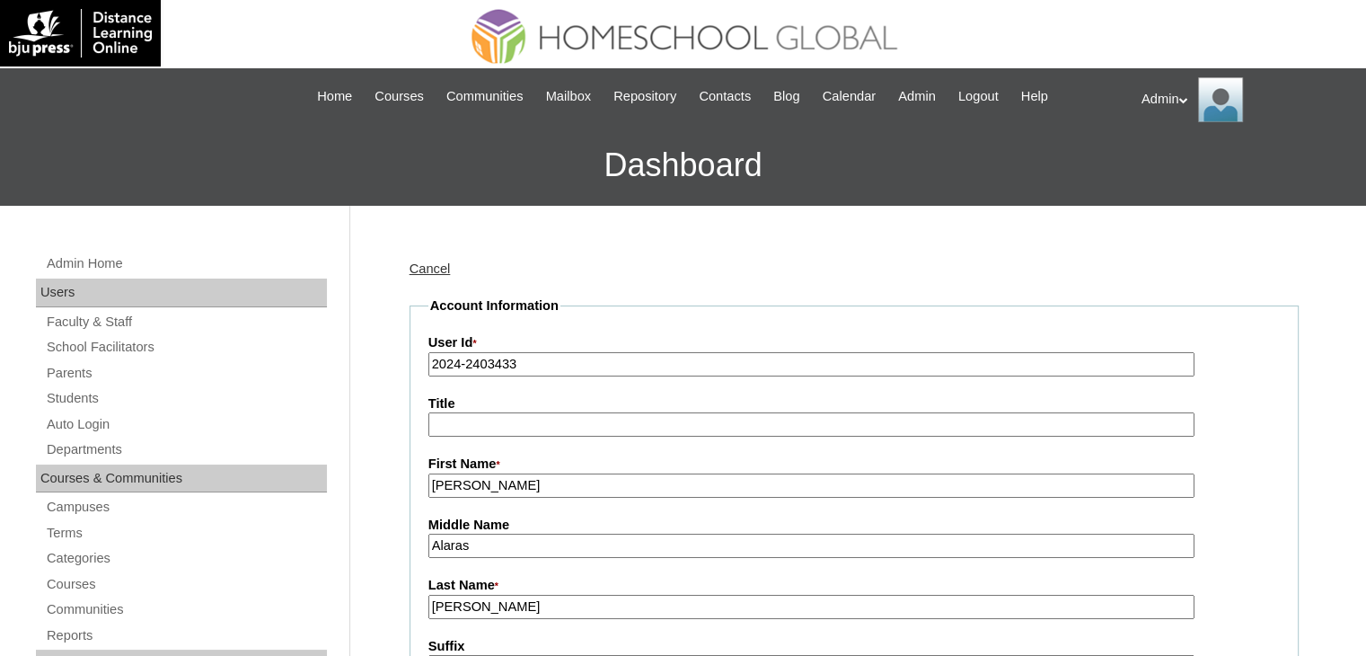
click at [457, 360] on input "2024-2403433" at bounding box center [811, 364] width 766 height 24
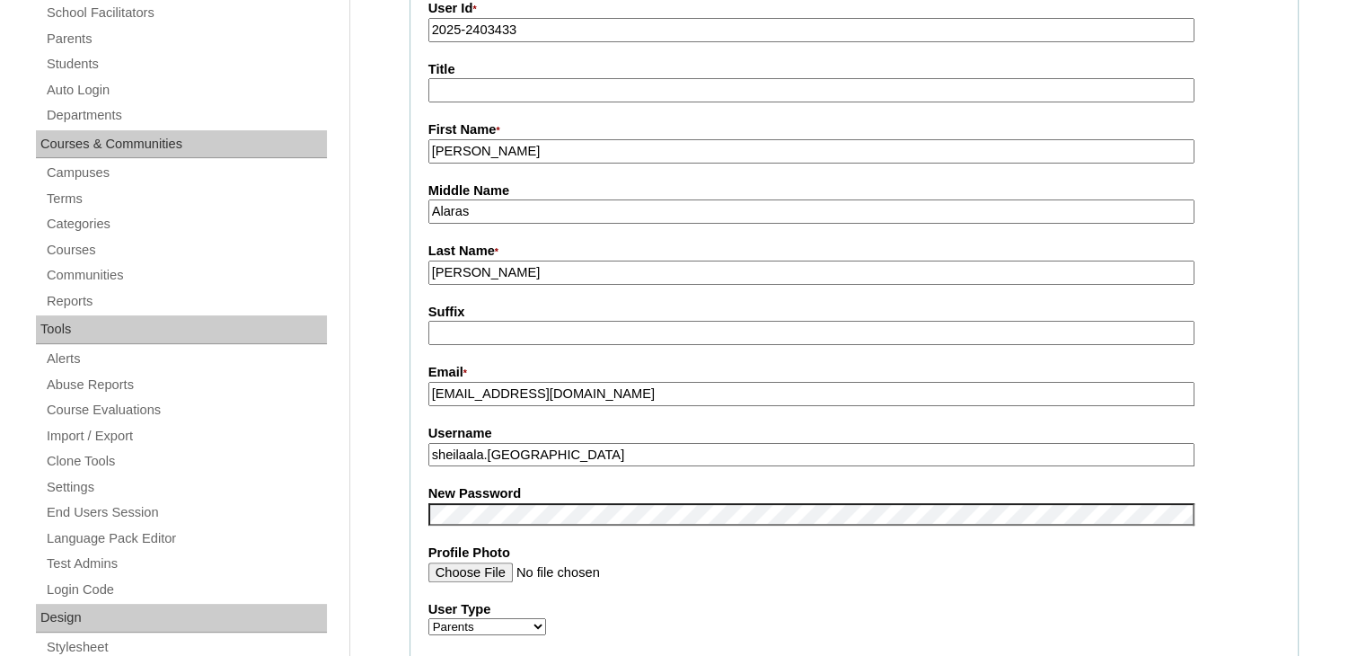
scroll to position [338, 0]
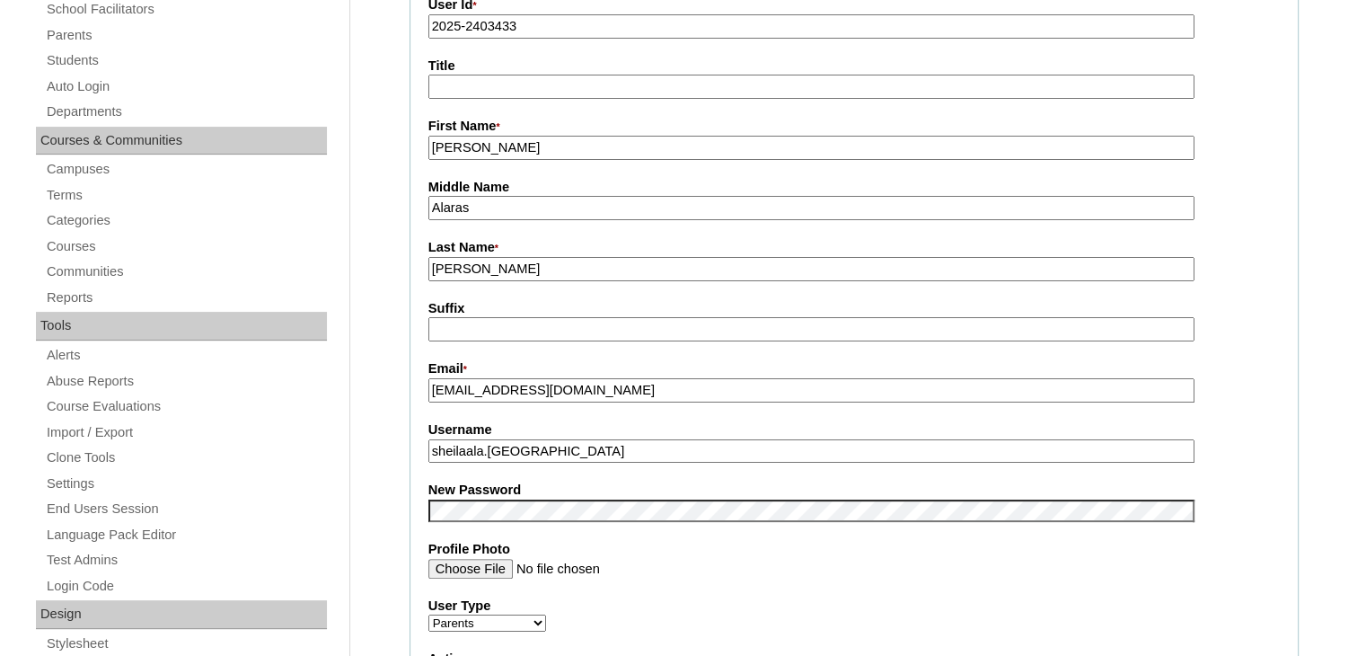
type input "2025-2403433"
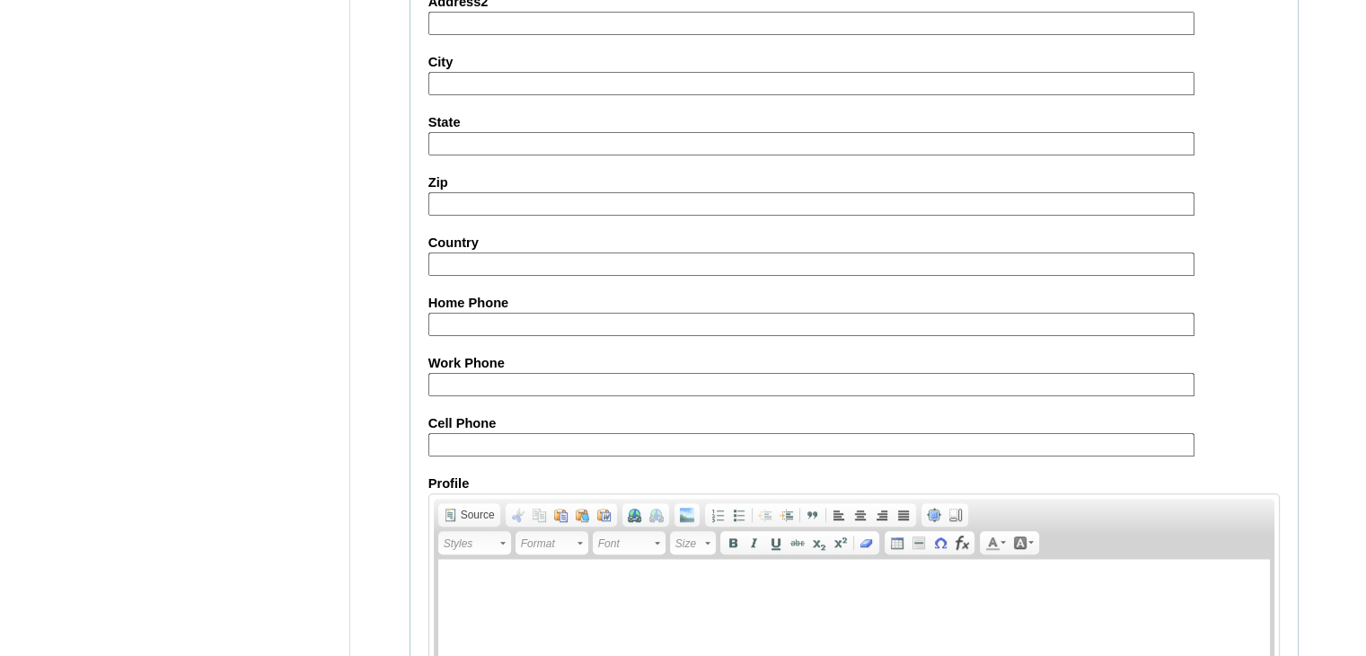
scroll to position [1688, 0]
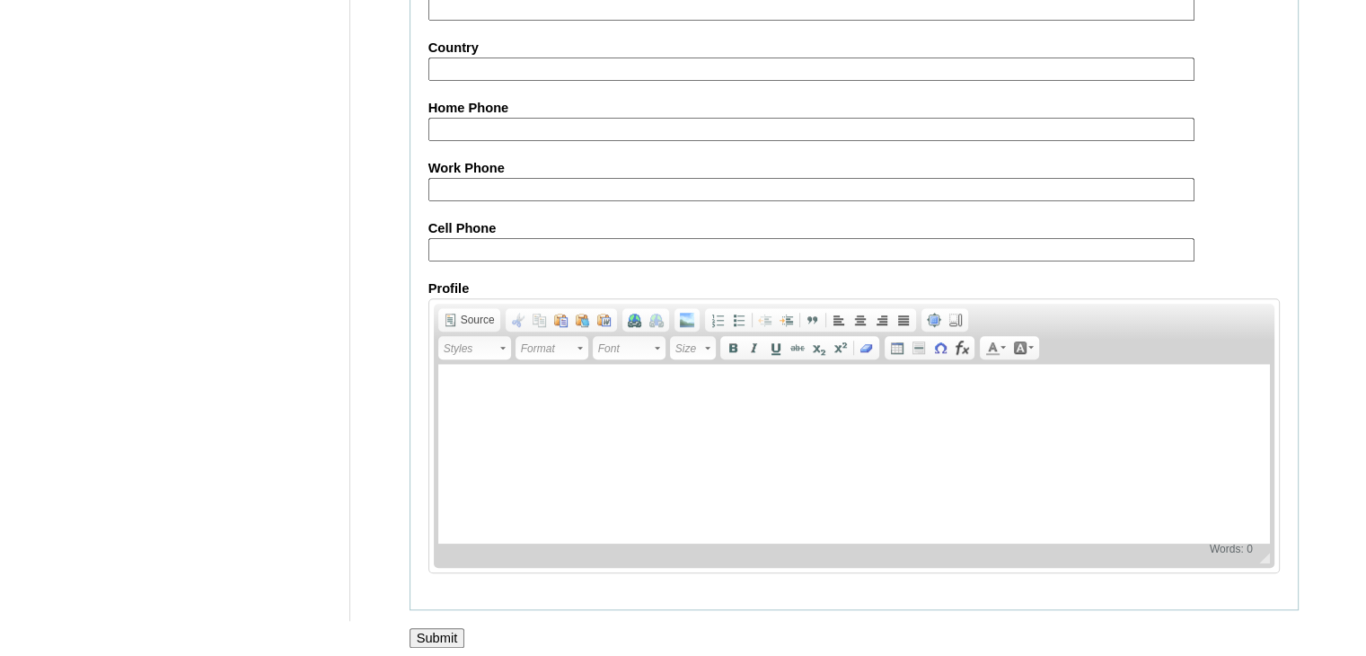
click at [428, 628] on input "Submit" at bounding box center [438, 638] width 56 height 20
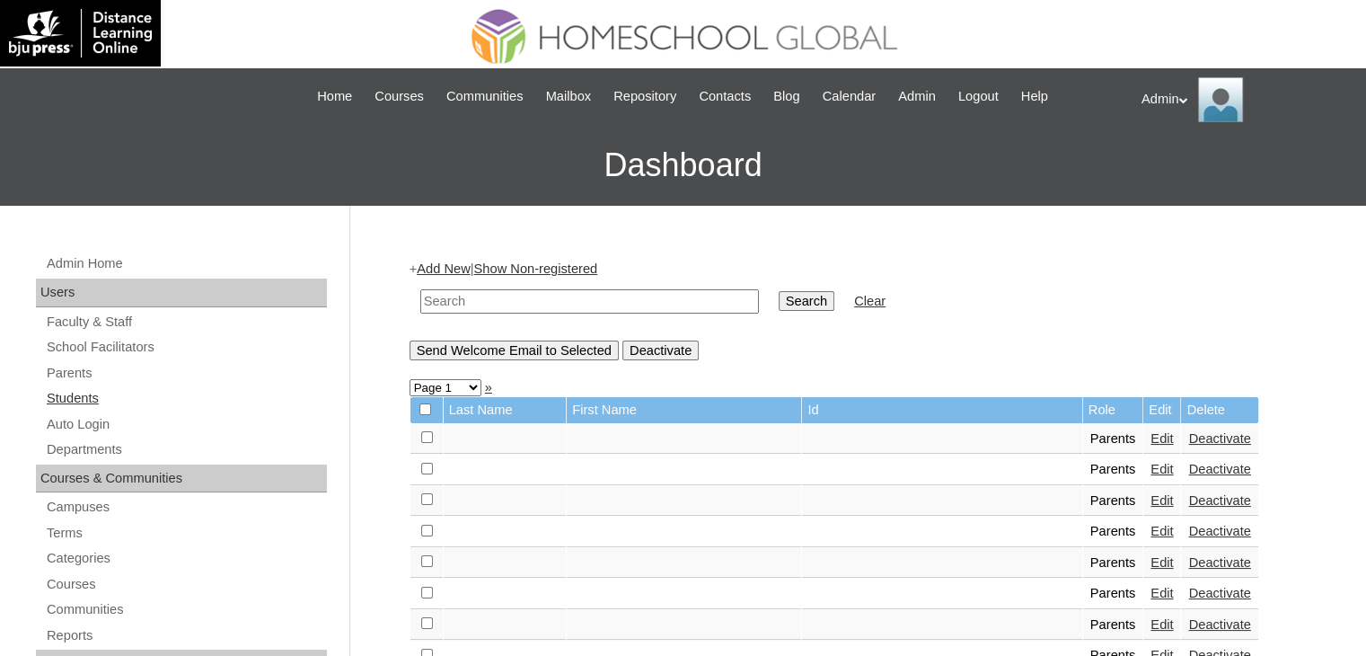
click at [93, 392] on link "Students" at bounding box center [186, 398] width 282 height 22
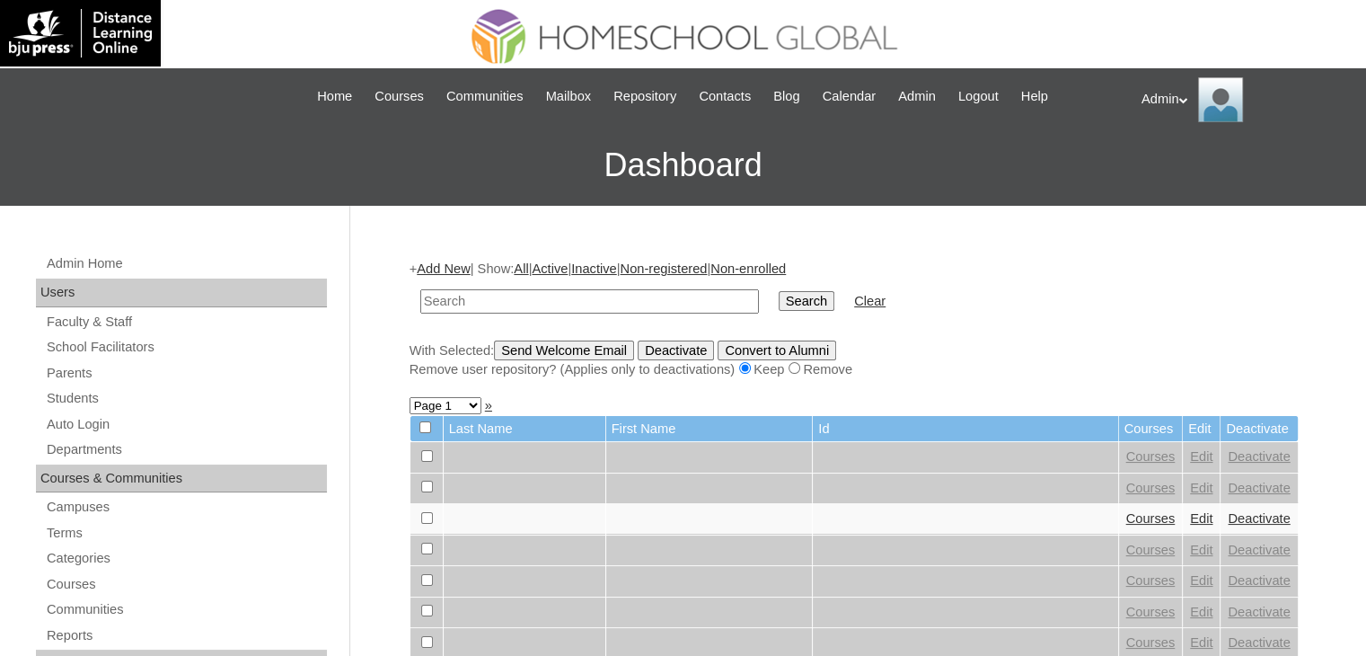
click at [587, 291] on input "text" at bounding box center [589, 301] width 339 height 24
click at [1038, 336] on div "+ Add New | Show: All | Active | Inactive | Non-registered | Non-enrolled Searc…" at bounding box center [854, 319] width 889 height 119
click at [596, 303] on input "text" at bounding box center [589, 301] width 339 height 24
type input "baraquiel"
click at [779, 306] on input "Search" at bounding box center [807, 301] width 56 height 20
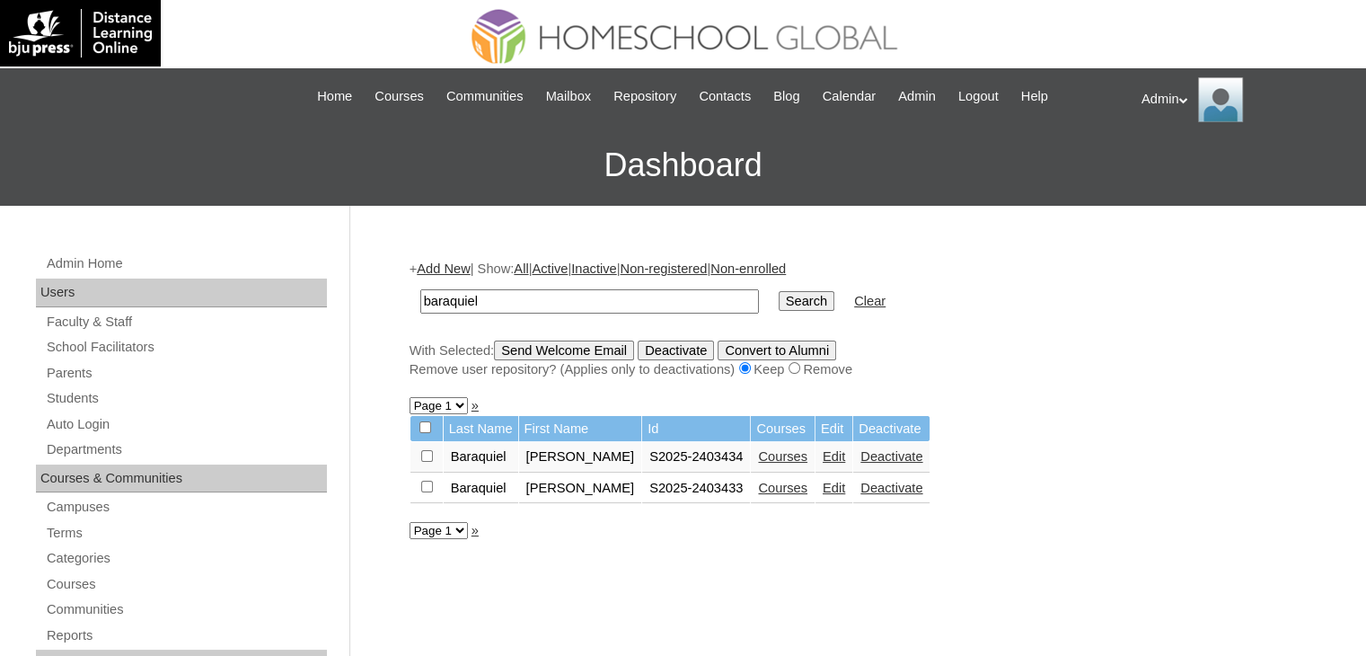
click at [830, 461] on link "Edit" at bounding box center [834, 456] width 22 height 14
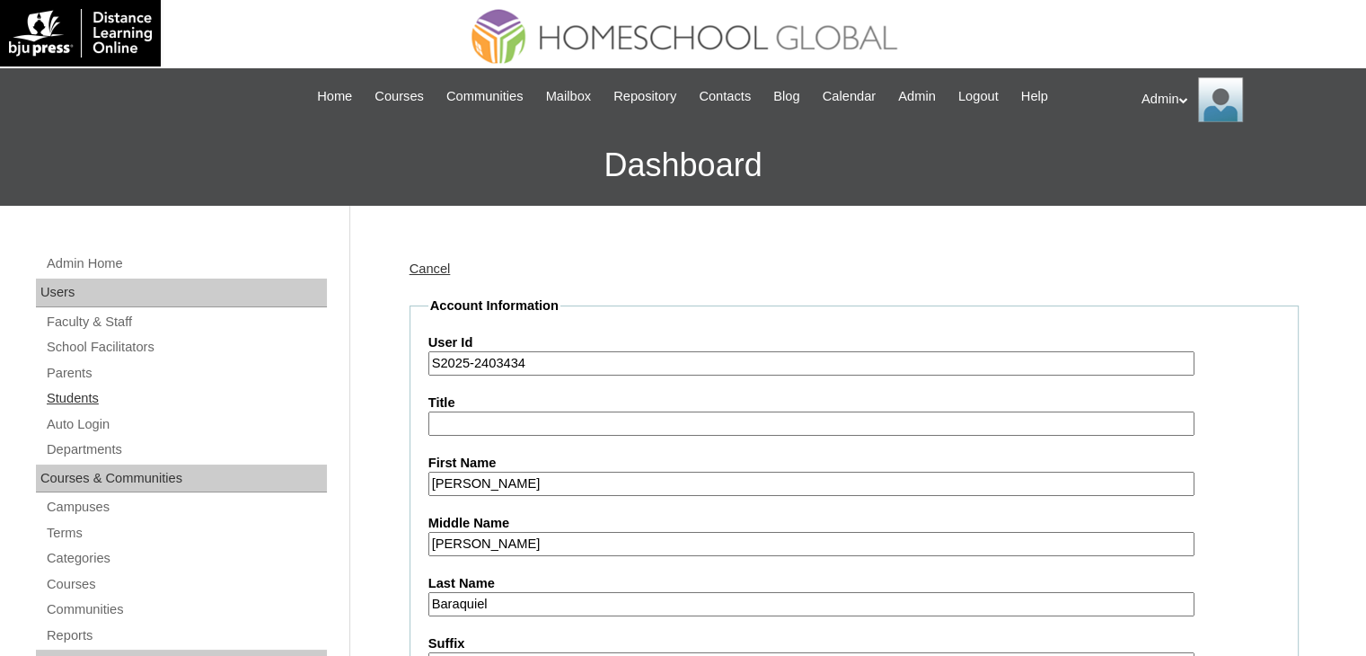
click at [75, 393] on link "Students" at bounding box center [186, 398] width 282 height 22
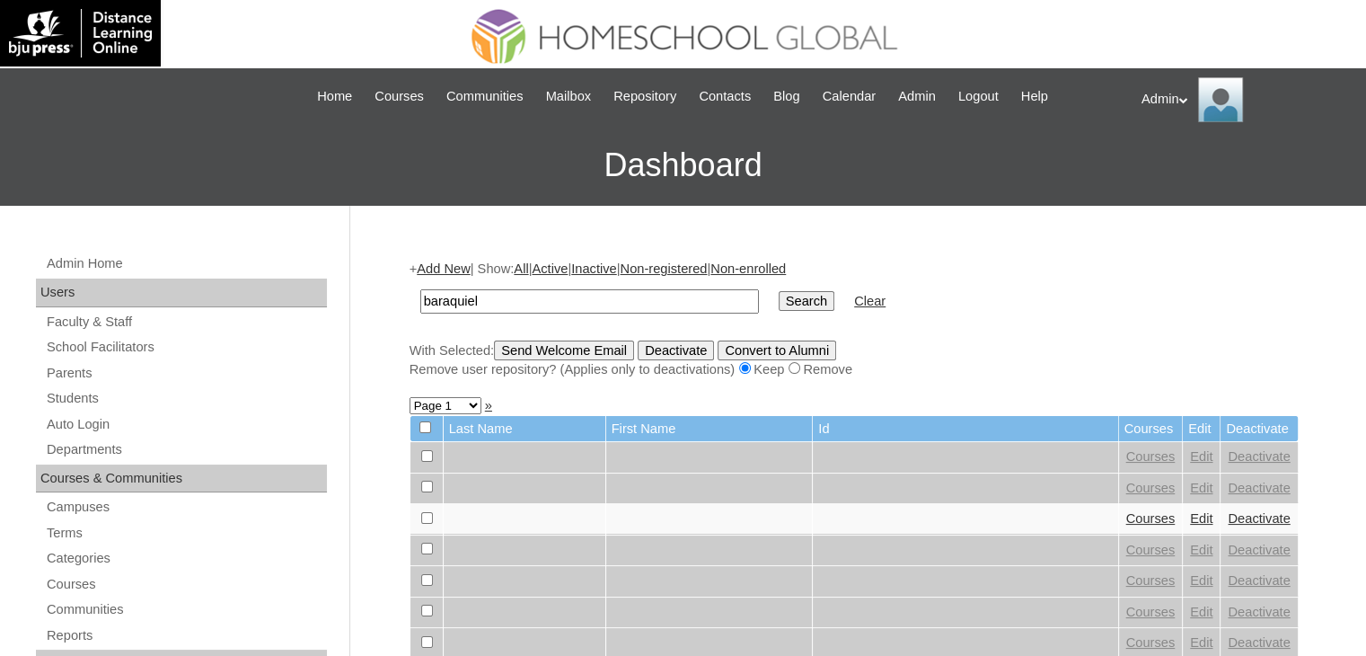
type input "baraquiel"
click at [779, 291] on input "Search" at bounding box center [807, 301] width 56 height 20
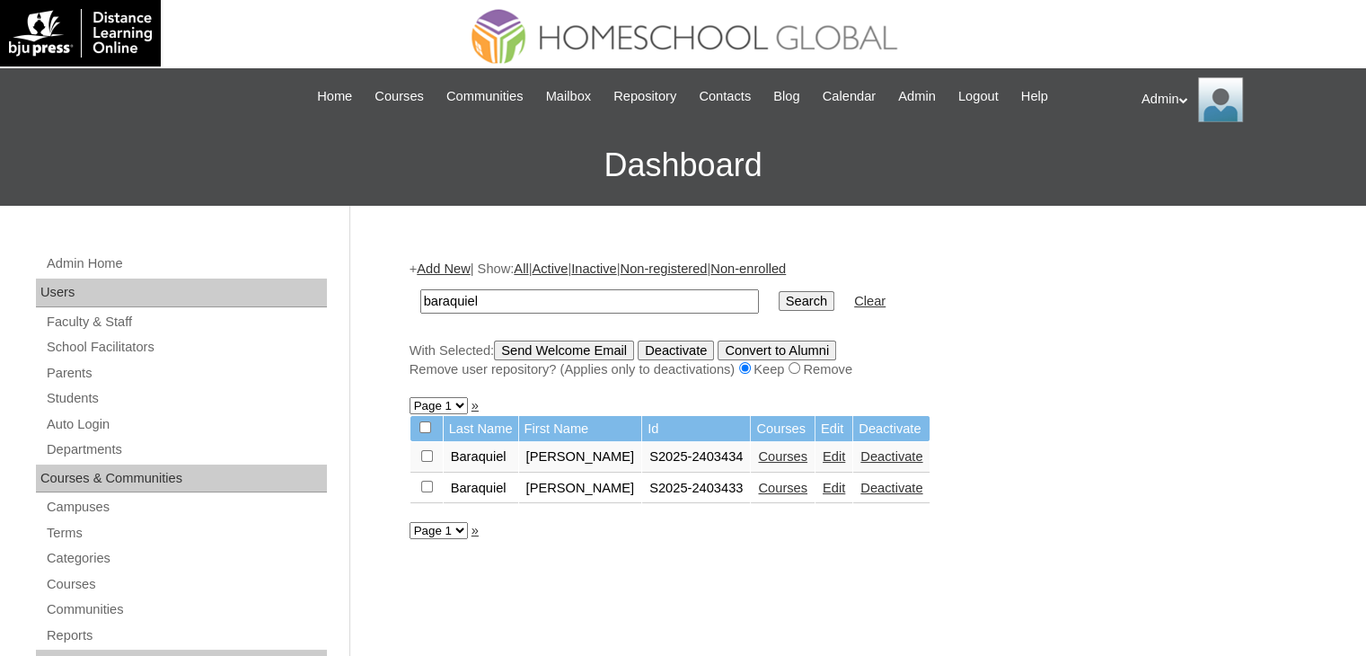
click at [785, 486] on link "Courses" at bounding box center [782, 488] width 49 height 14
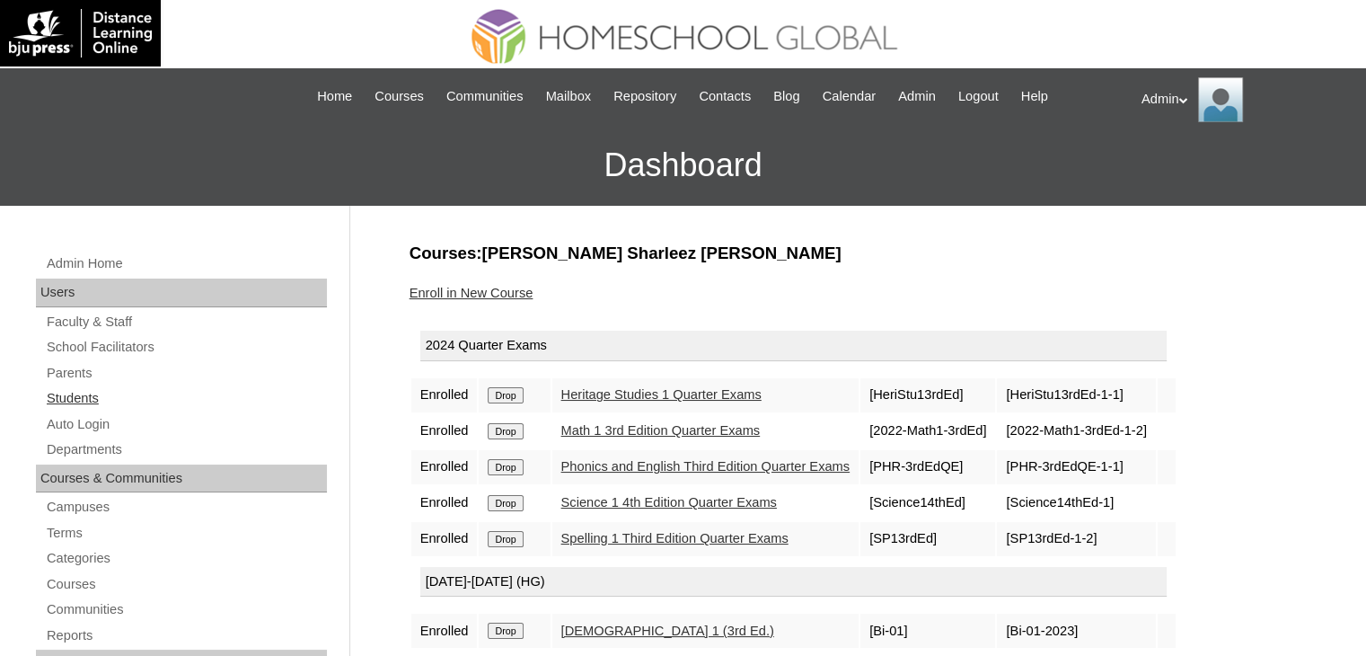
click at [79, 393] on link "Students" at bounding box center [186, 398] width 282 height 22
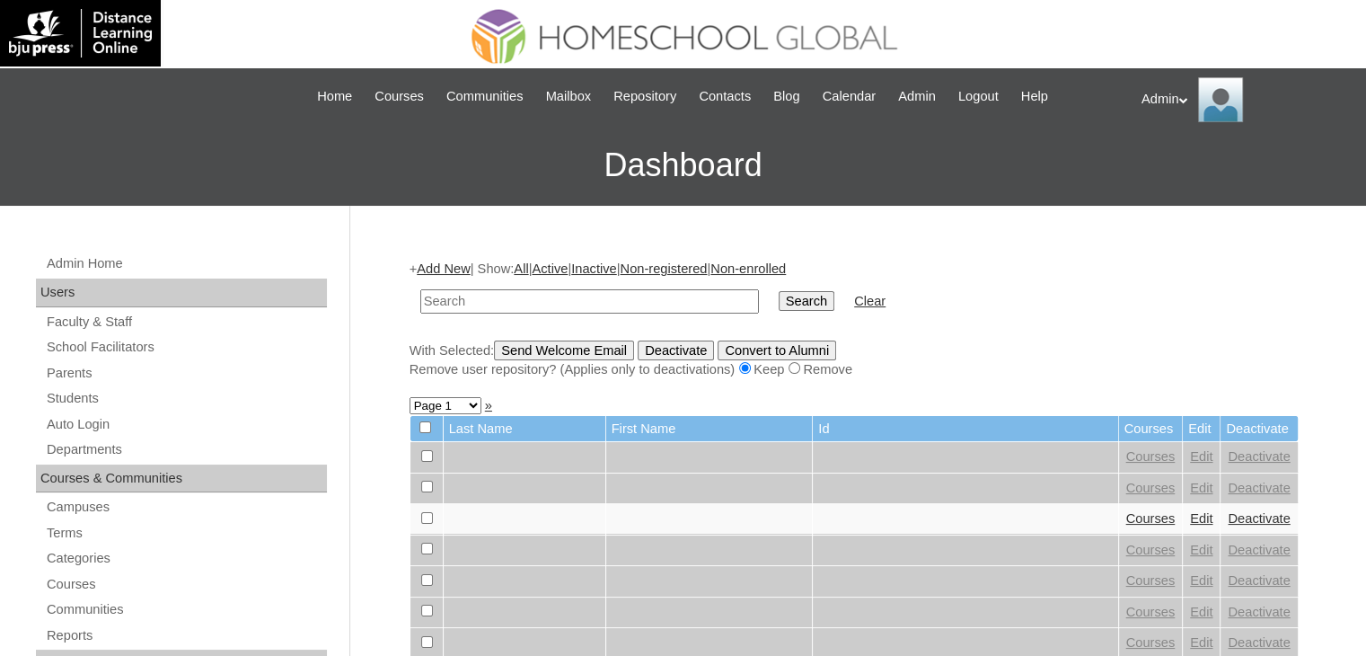
click at [559, 296] on input "text" at bounding box center [589, 301] width 339 height 24
click at [91, 364] on link "Parents" at bounding box center [186, 373] width 282 height 22
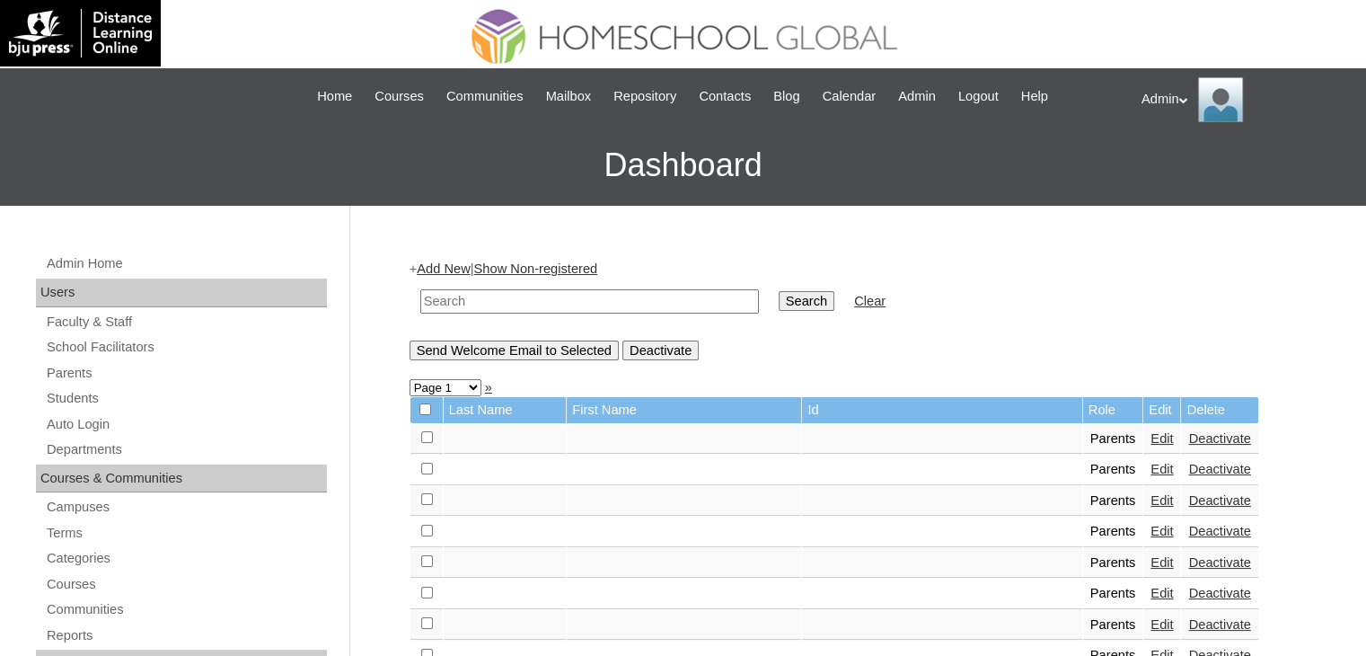
click at [528, 296] on input "text" at bounding box center [589, 301] width 339 height 24
type input "baraquiel"
click at [779, 303] on input "Search" at bounding box center [807, 301] width 56 height 20
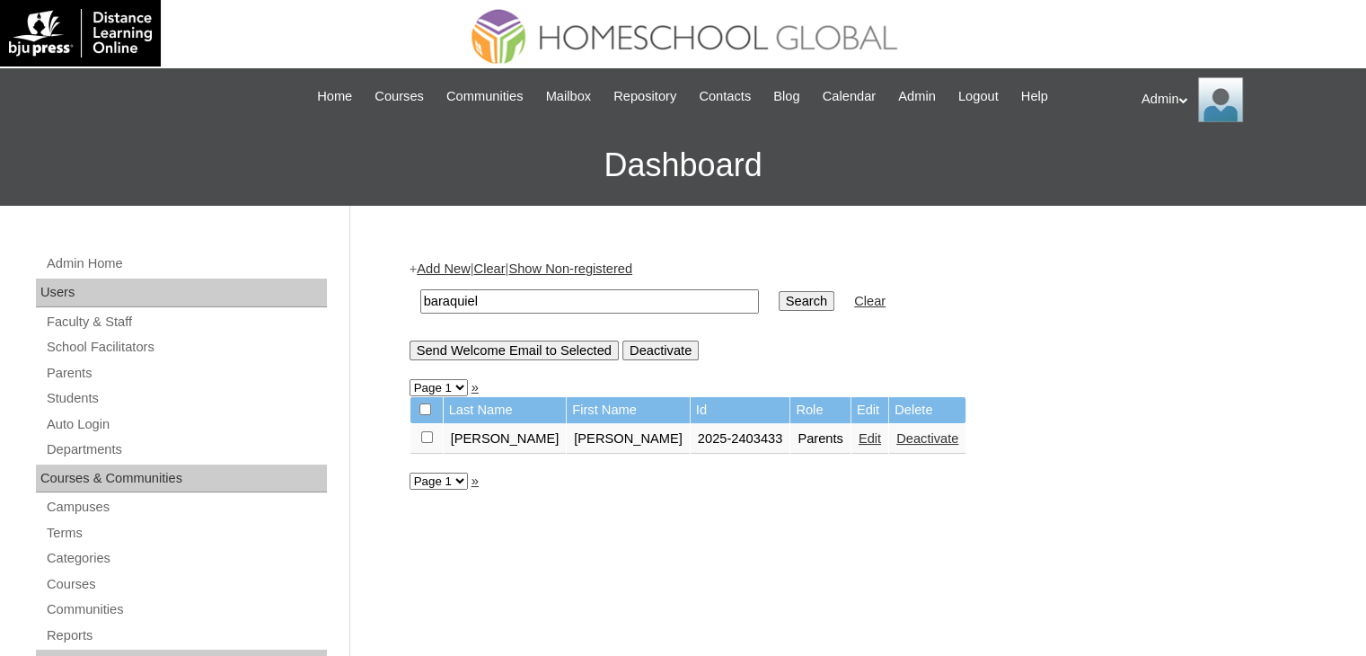
click at [859, 439] on link "Edit" at bounding box center [870, 438] width 22 height 14
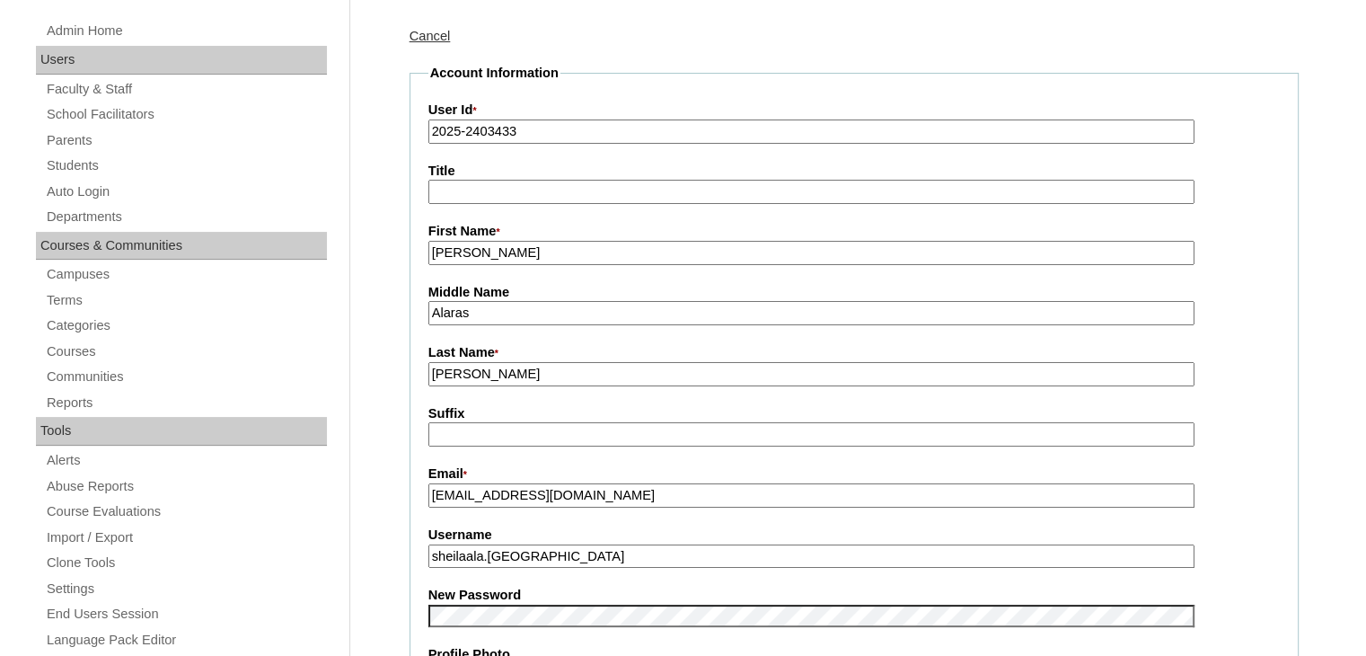
scroll to position [232, 0]
drag, startPoint x: 582, startPoint y: 554, endPoint x: 391, endPoint y: 571, distance: 192.1
click at [434, 30] on link "Cancel" at bounding box center [430, 37] width 41 height 14
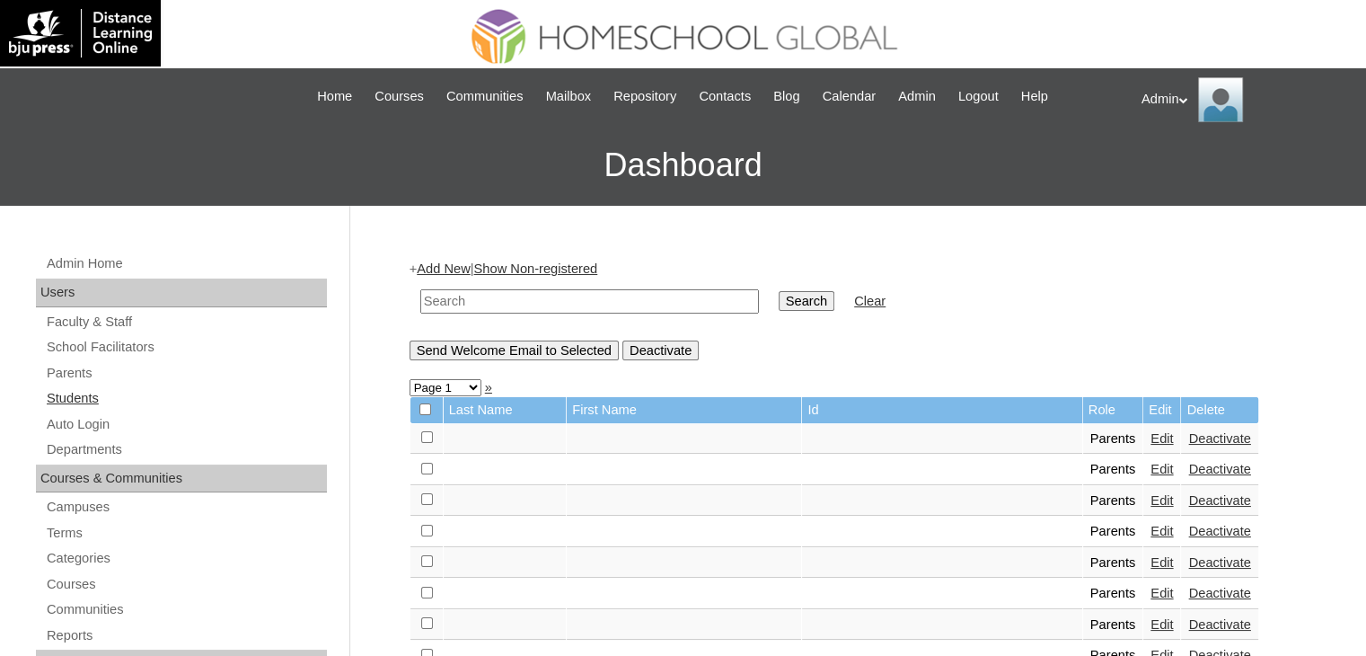
click at [79, 393] on link "Students" at bounding box center [186, 398] width 282 height 22
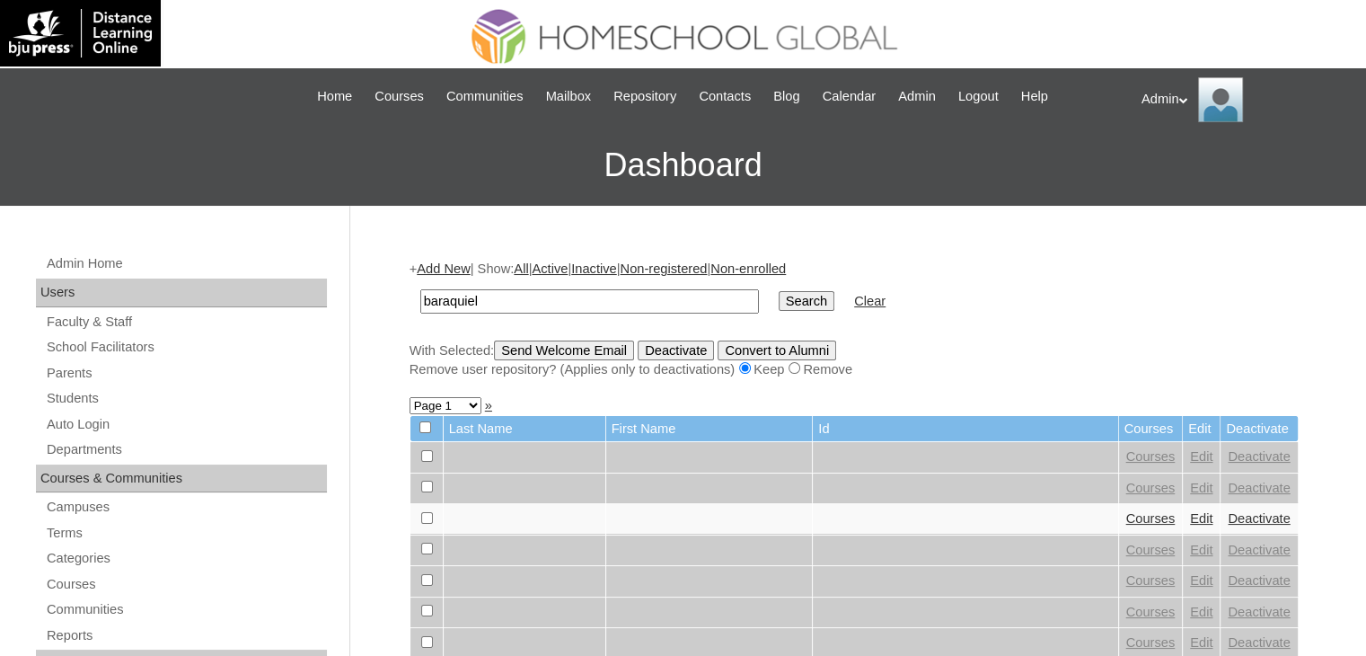
type input "baraquiel"
click at [779, 291] on input "Search" at bounding box center [807, 301] width 56 height 20
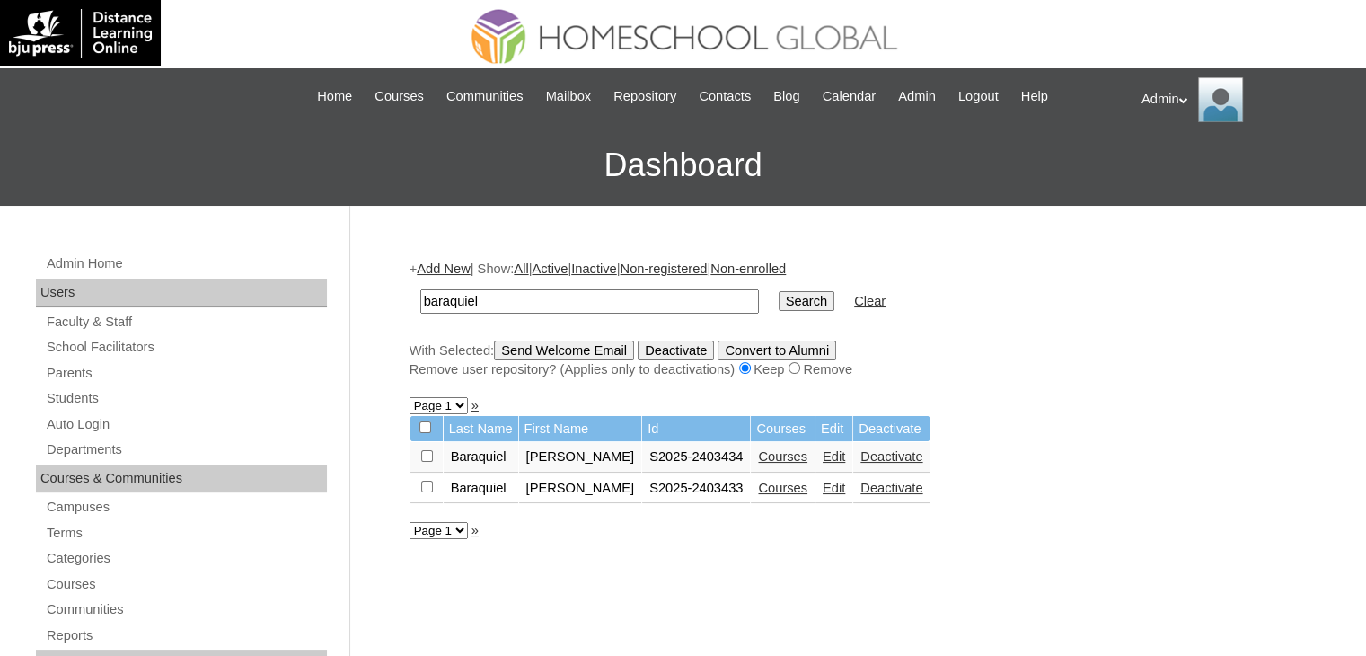
click at [830, 490] on link "Edit" at bounding box center [834, 488] width 22 height 14
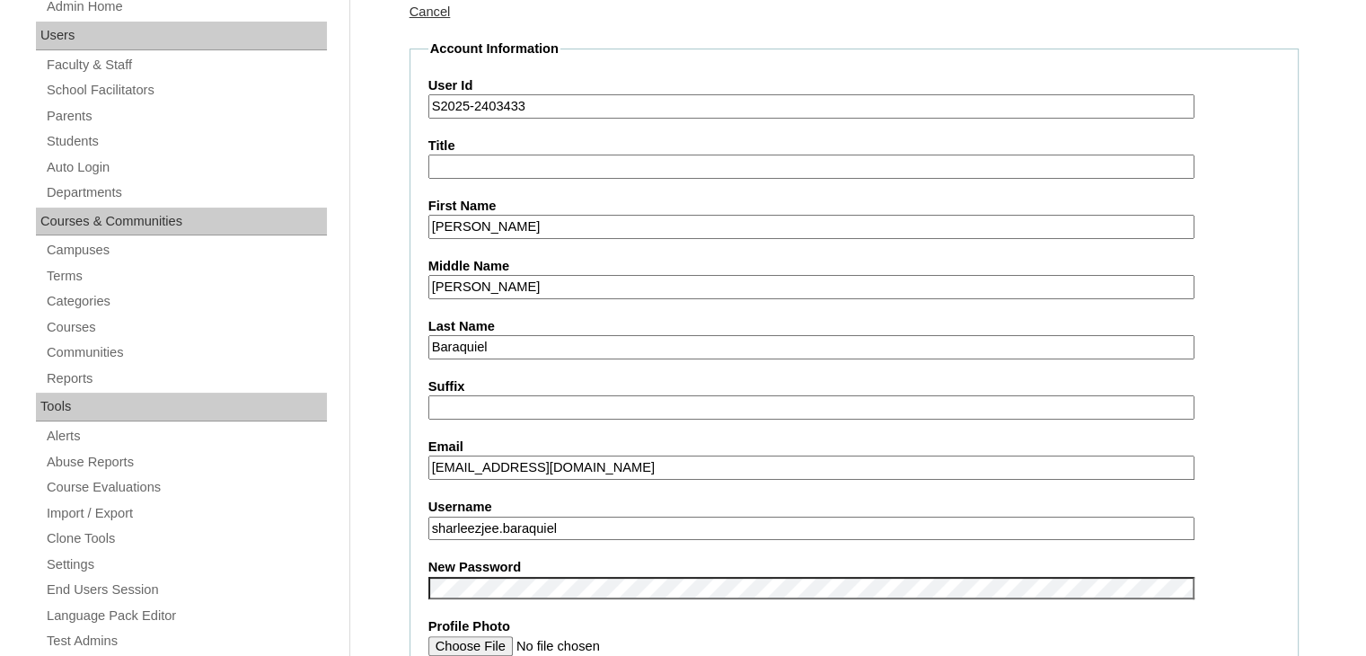
drag, startPoint x: 611, startPoint y: 529, endPoint x: 417, endPoint y: 539, distance: 194.3
drag, startPoint x: 678, startPoint y: 455, endPoint x: 389, endPoint y: 470, distance: 289.6
click at [437, 9] on link "Cancel" at bounding box center [430, 11] width 41 height 14
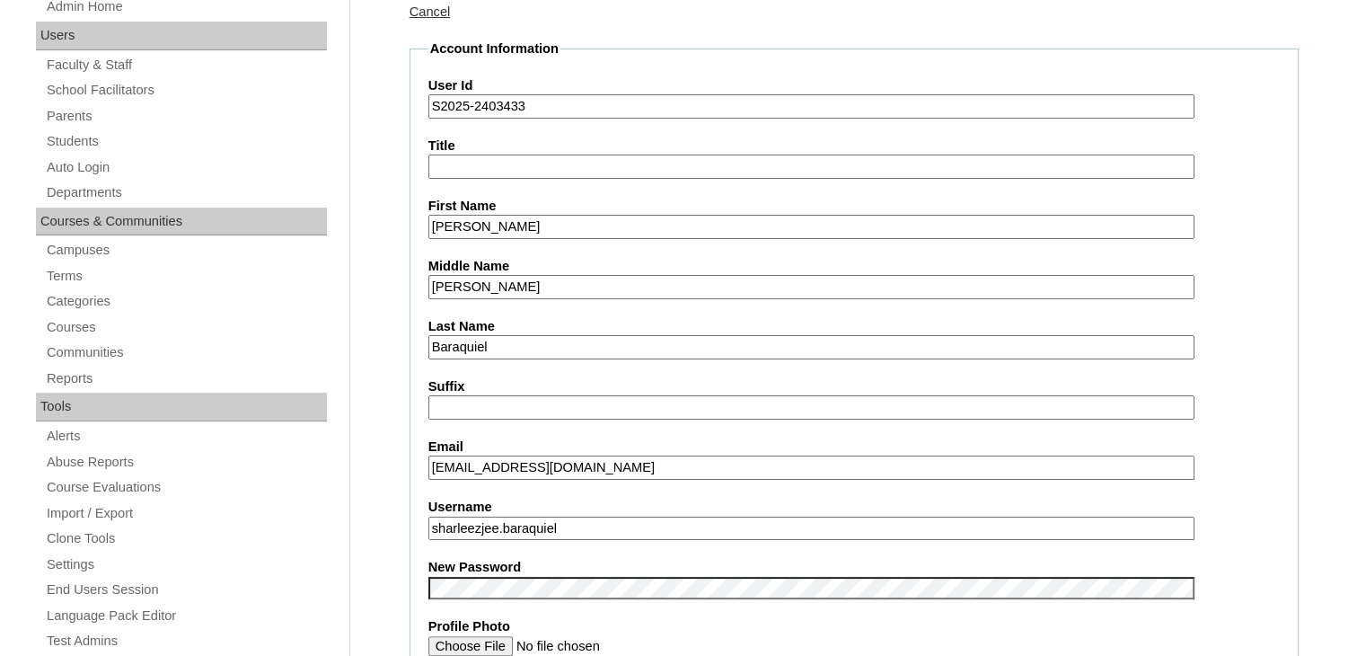
click at [435, 12] on link "Cancel" at bounding box center [430, 11] width 41 height 14
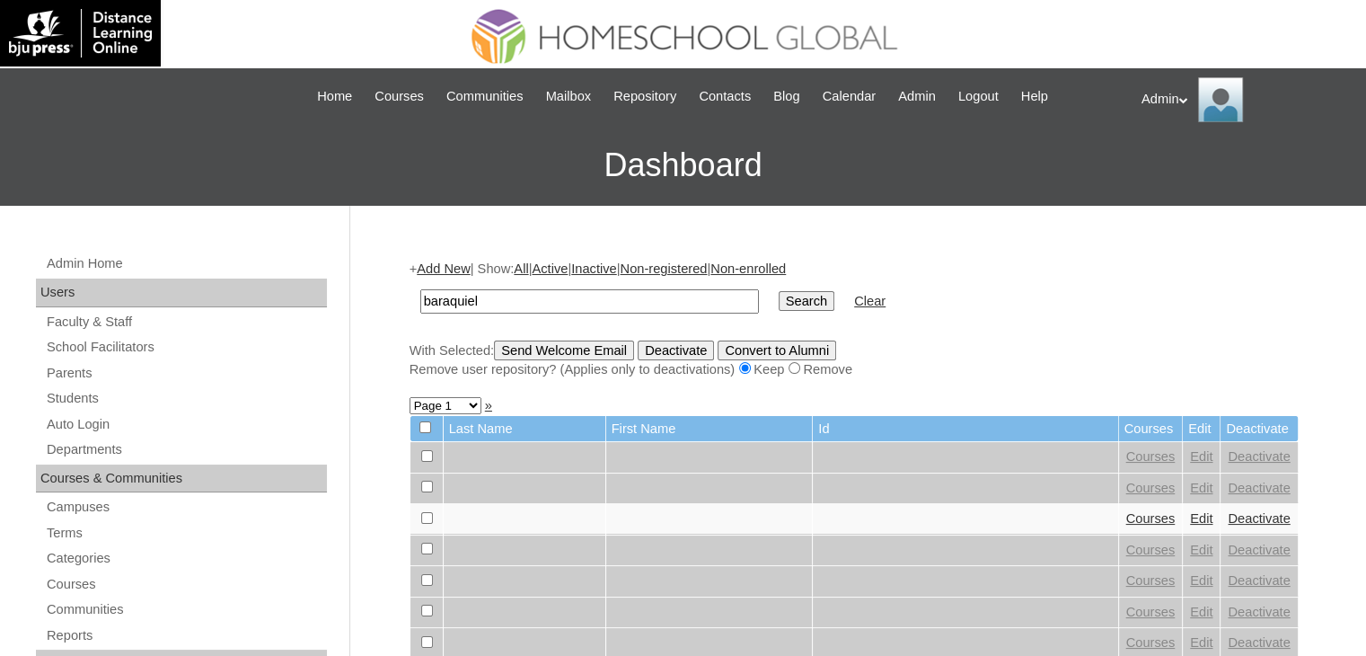
type input "baraquiel"
click at [779, 291] on input "Search" at bounding box center [807, 301] width 56 height 20
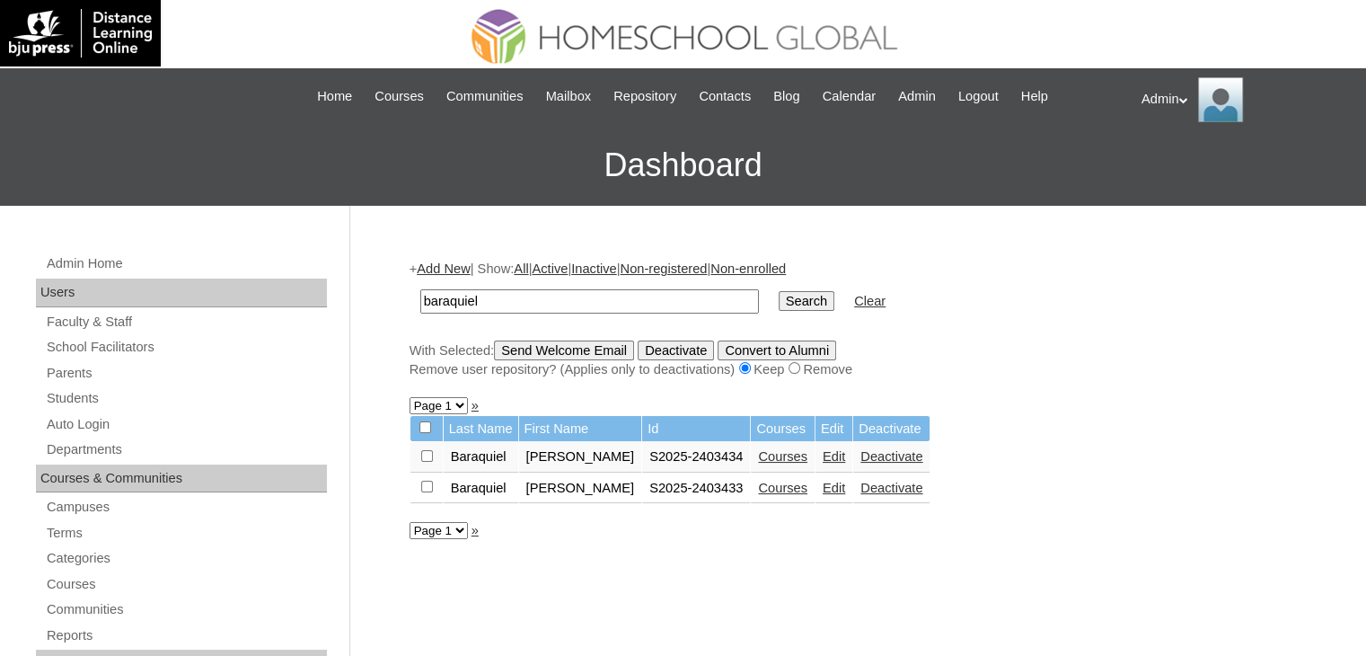
click at [779, 452] on link "Courses" at bounding box center [782, 456] width 49 height 14
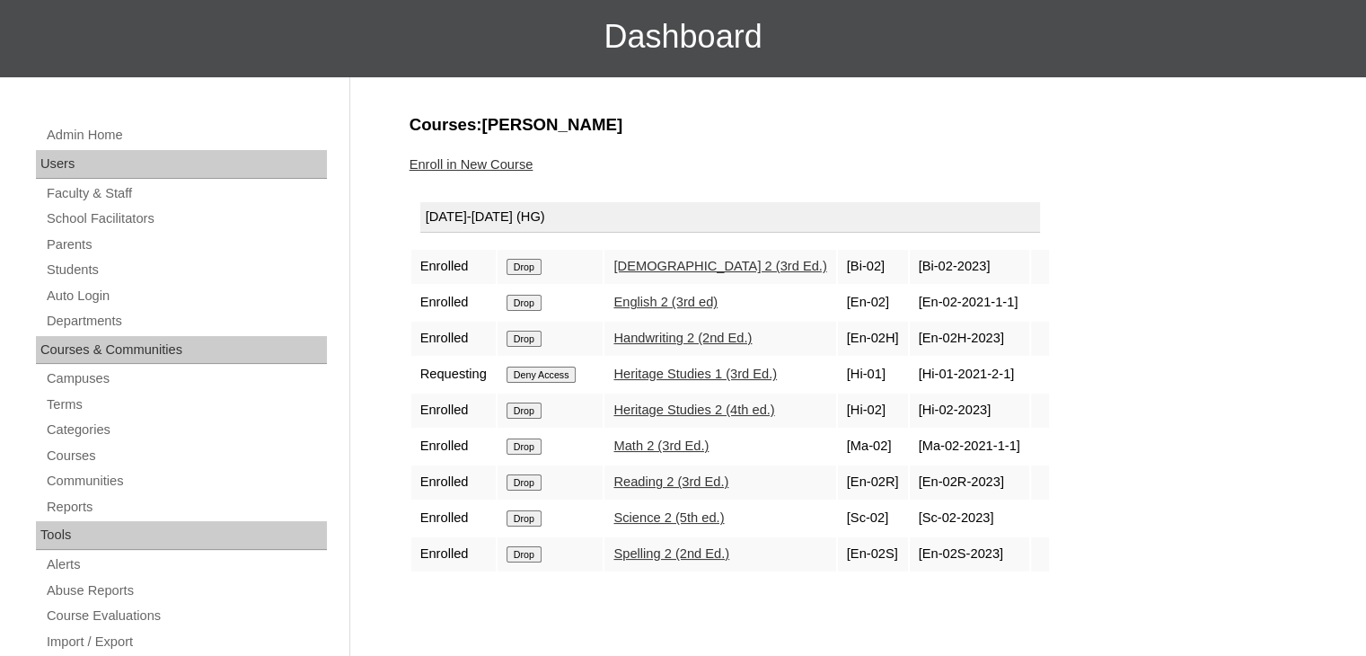
scroll to position [135, 0]
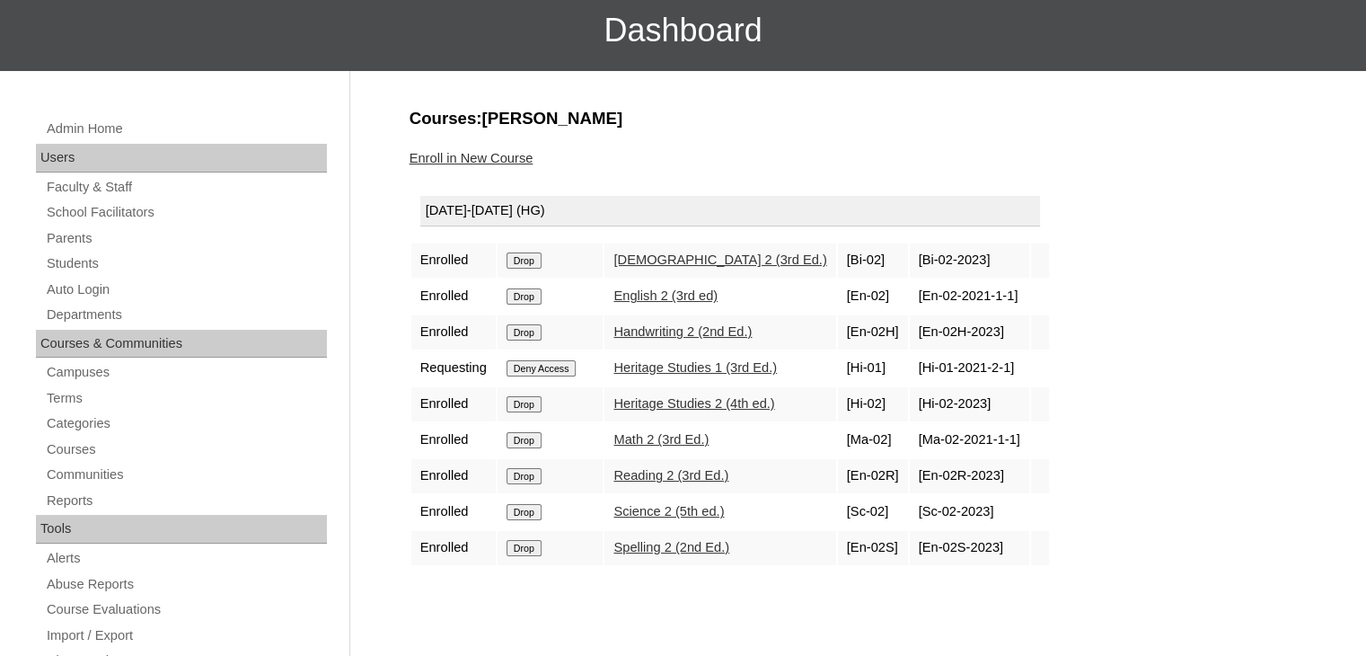
click at [530, 260] on input "Drop" at bounding box center [524, 260] width 35 height 16
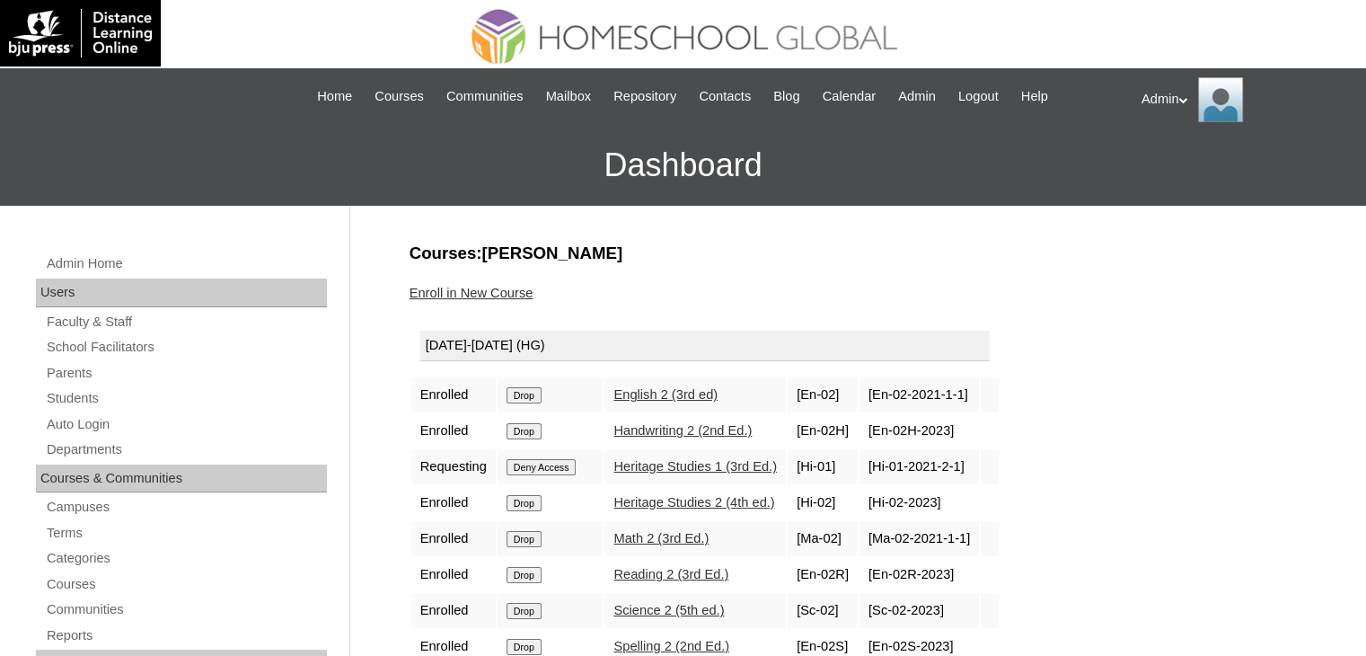
click at [535, 399] on input "Drop" at bounding box center [524, 395] width 35 height 16
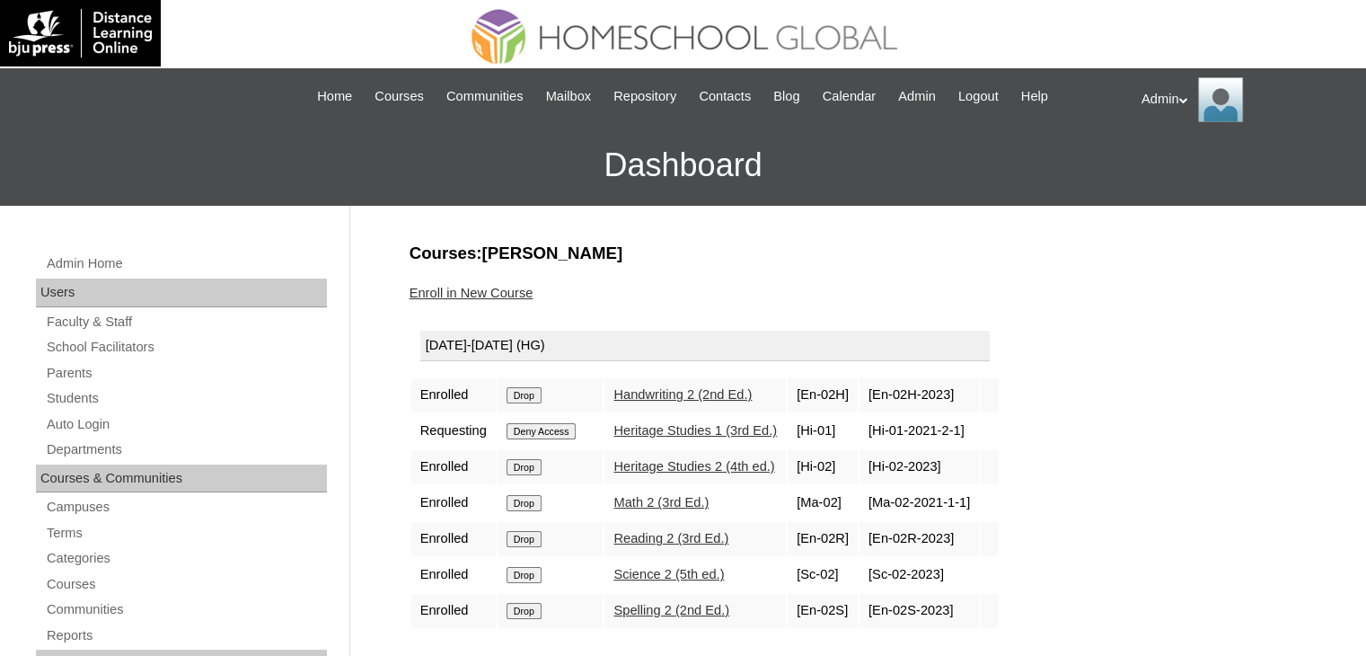
click at [535, 399] on input "Drop" at bounding box center [524, 395] width 35 height 16
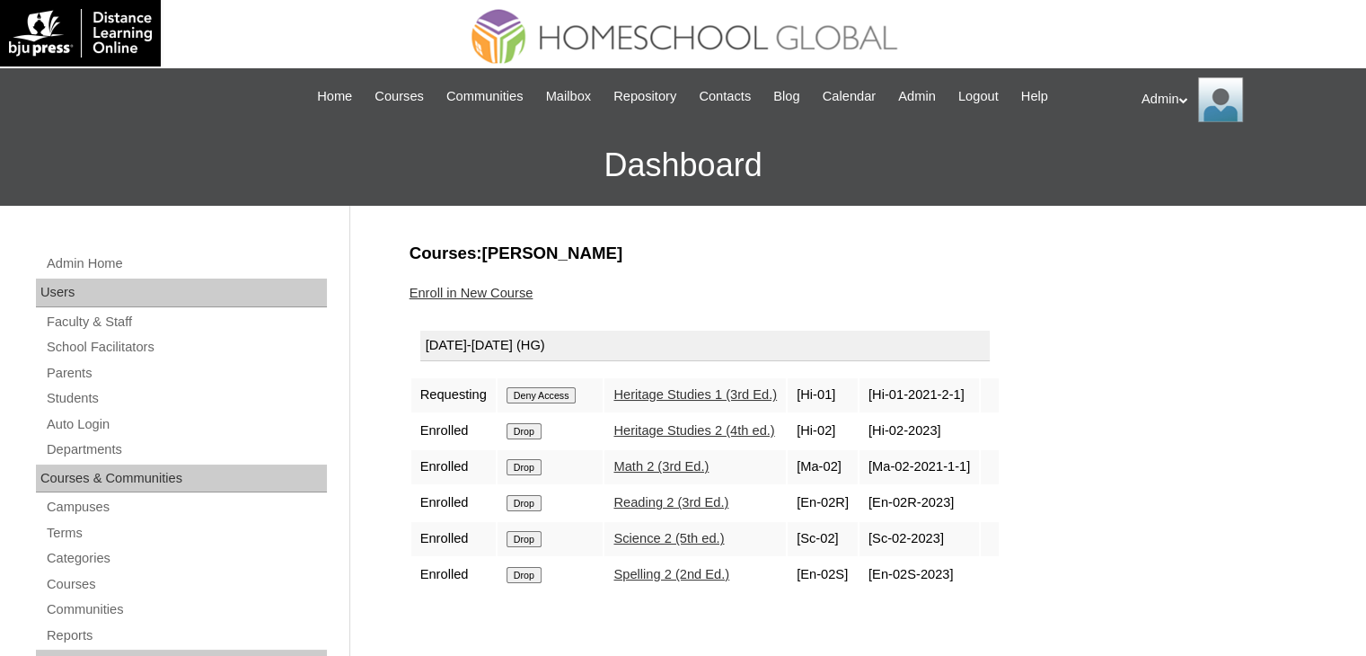
click at [535, 399] on input "Deny Access" at bounding box center [542, 395] width 70 height 16
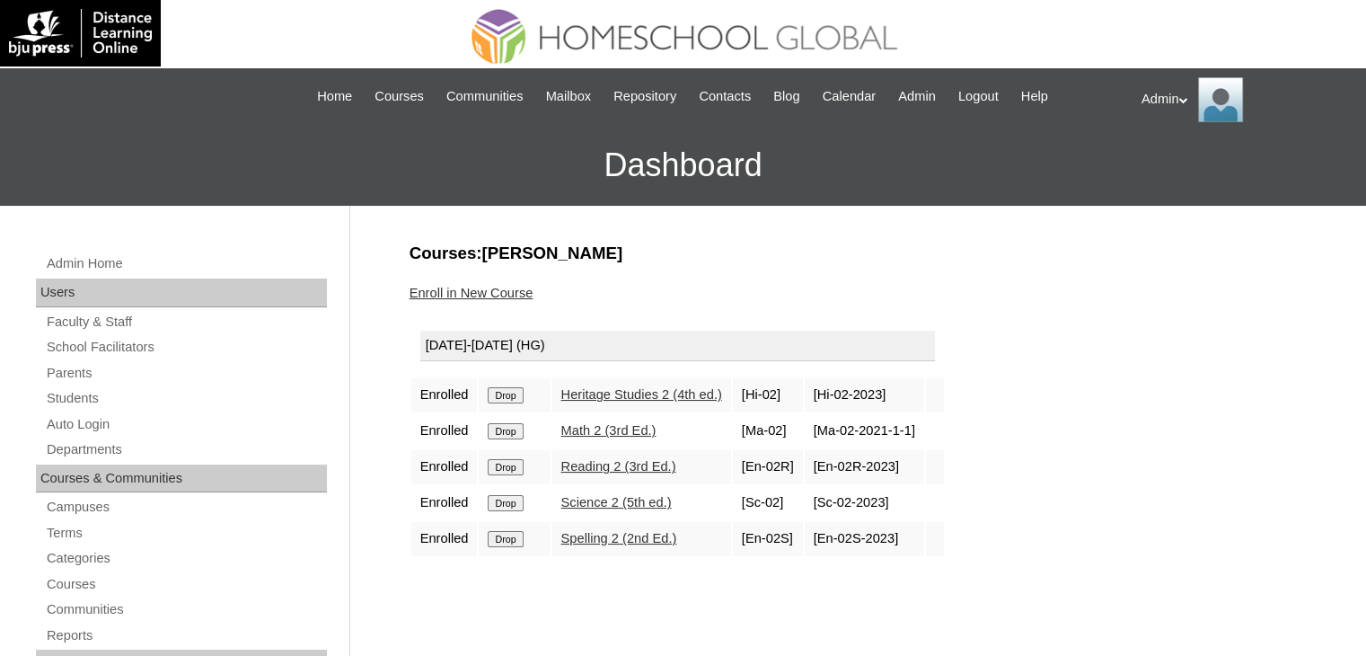
drag, startPoint x: 0, startPoint y: 0, endPoint x: 492, endPoint y: 384, distance: 624.6
click at [492, 387] on form "Drop" at bounding box center [514, 394] width 53 height 14
click at [492, 387] on input "Drop" at bounding box center [505, 395] width 35 height 16
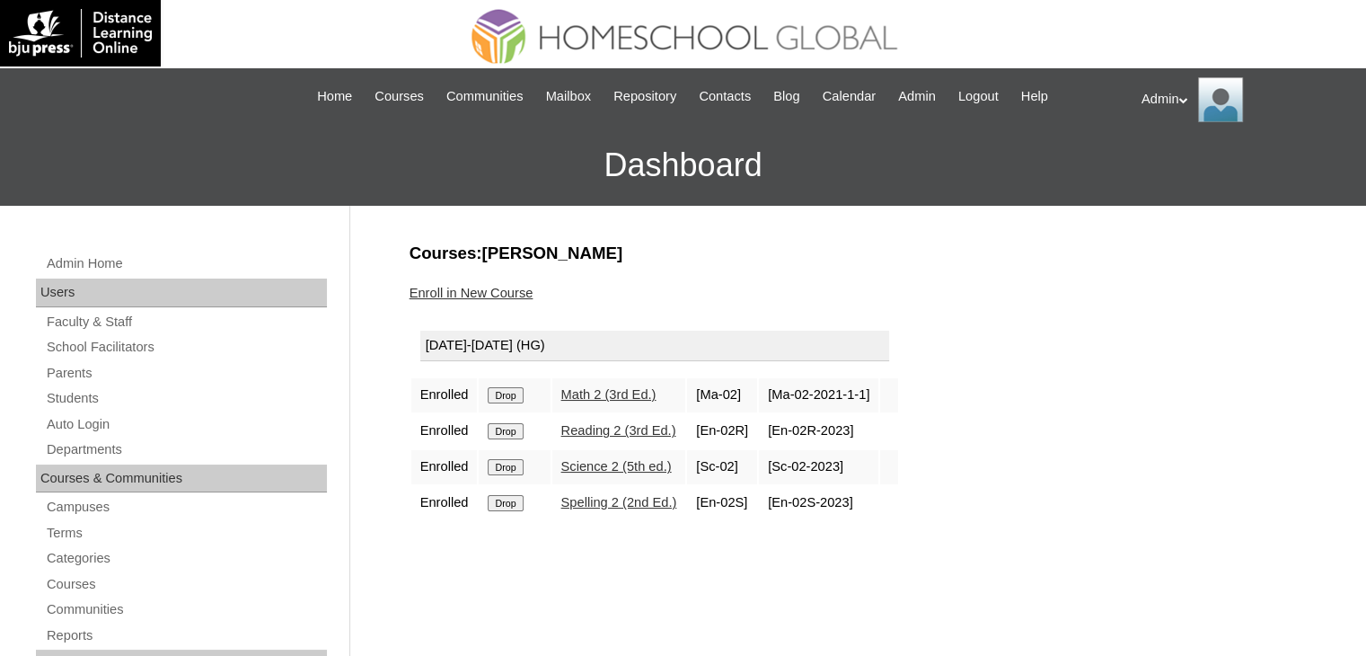
click at [506, 402] on td "Drop" at bounding box center [514, 395] width 71 height 34
click at [507, 389] on input "Drop" at bounding box center [505, 395] width 35 height 16
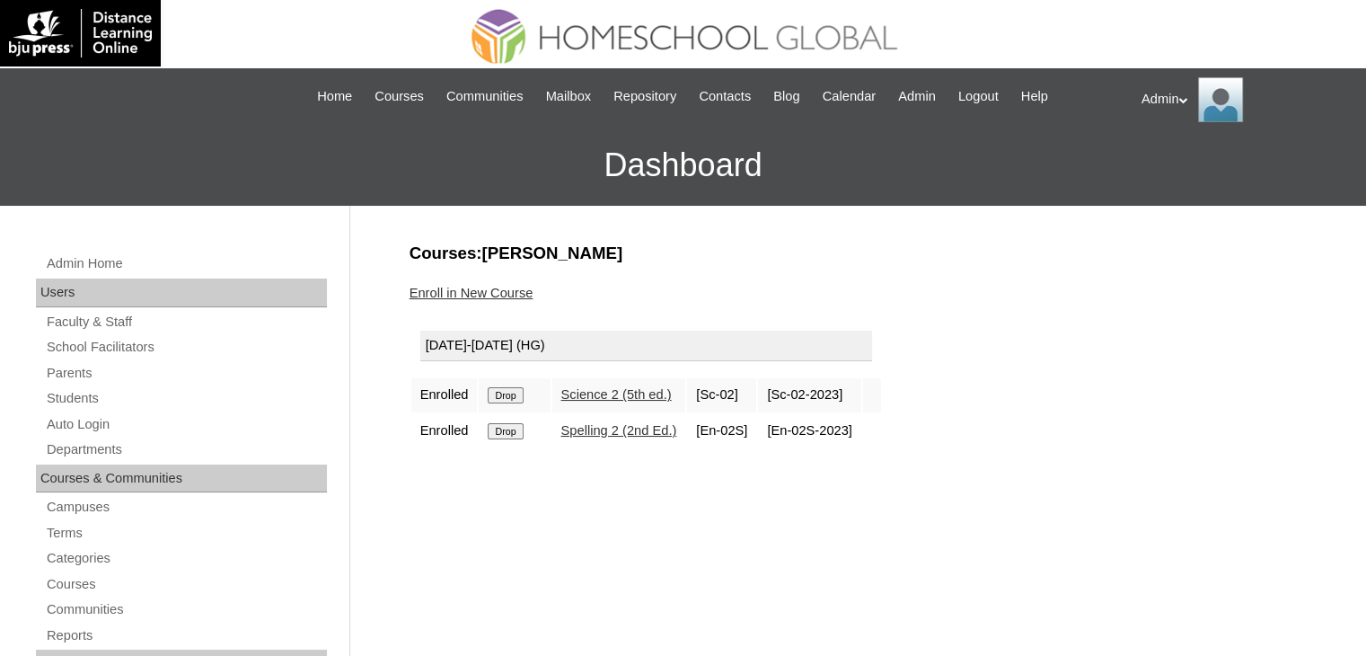
click at [509, 392] on input "Drop" at bounding box center [505, 395] width 35 height 16
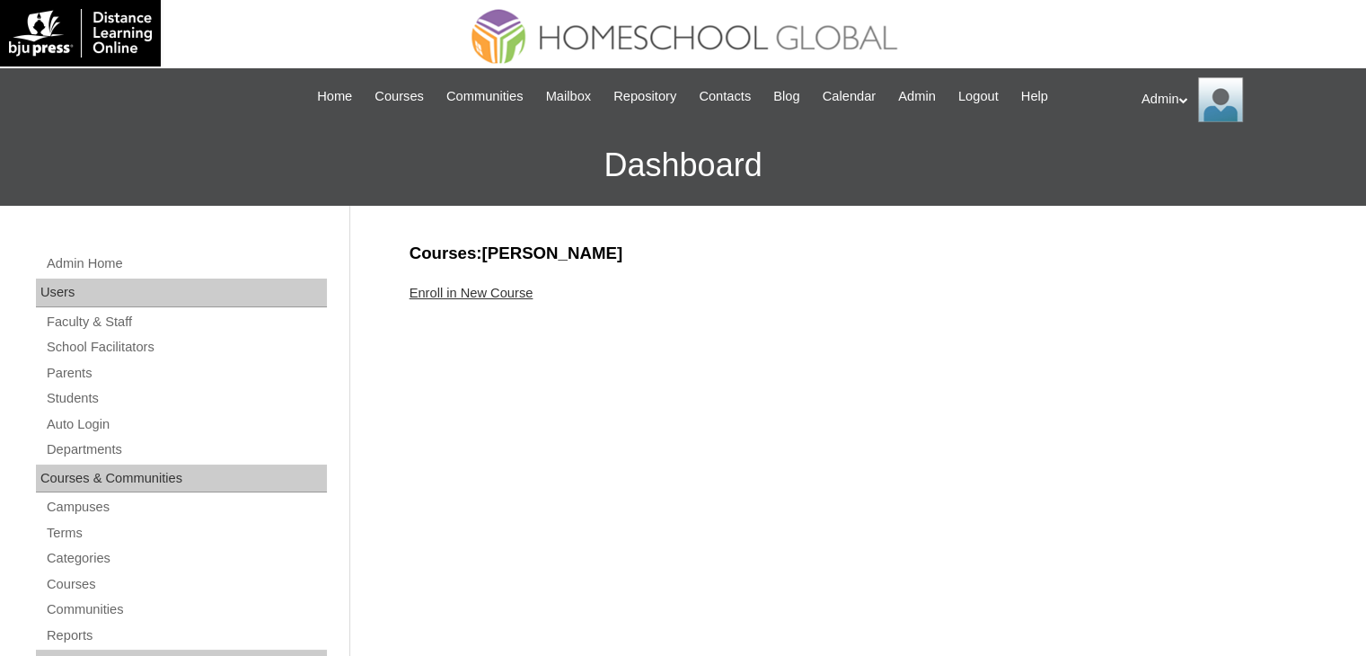
click at [486, 293] on link "Enroll in New Course" at bounding box center [472, 293] width 124 height 14
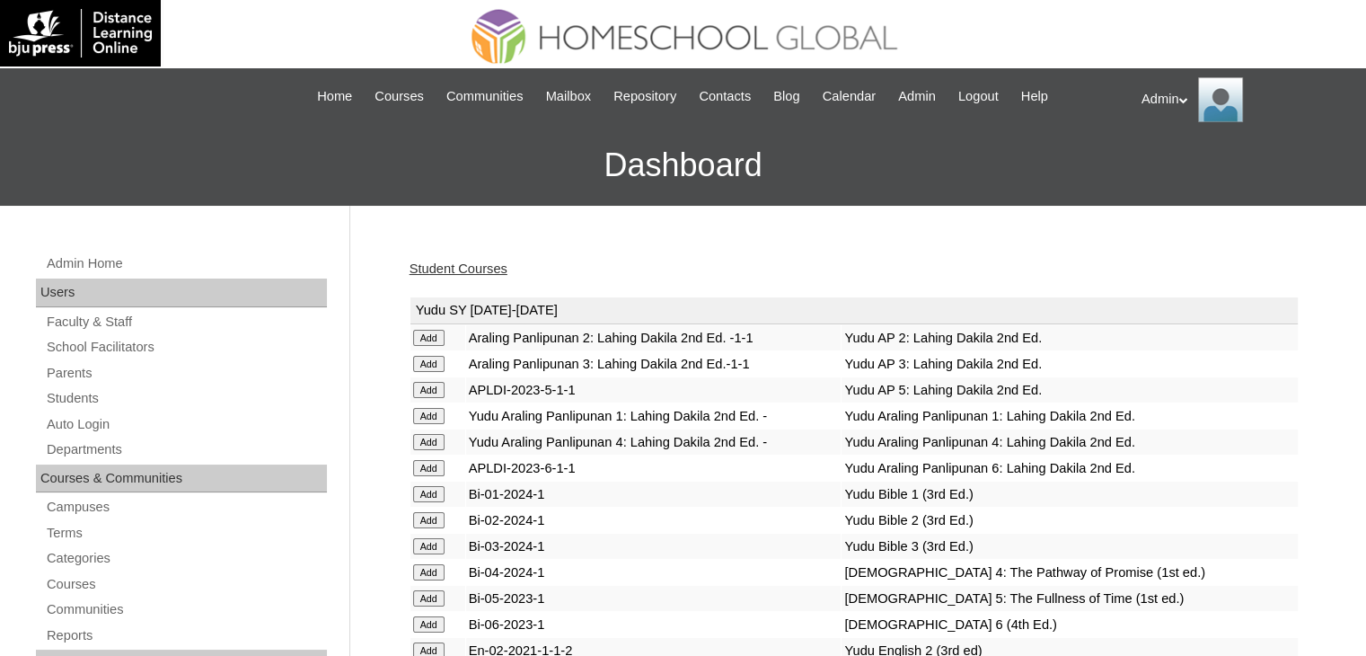
scroll to position [4773, 0]
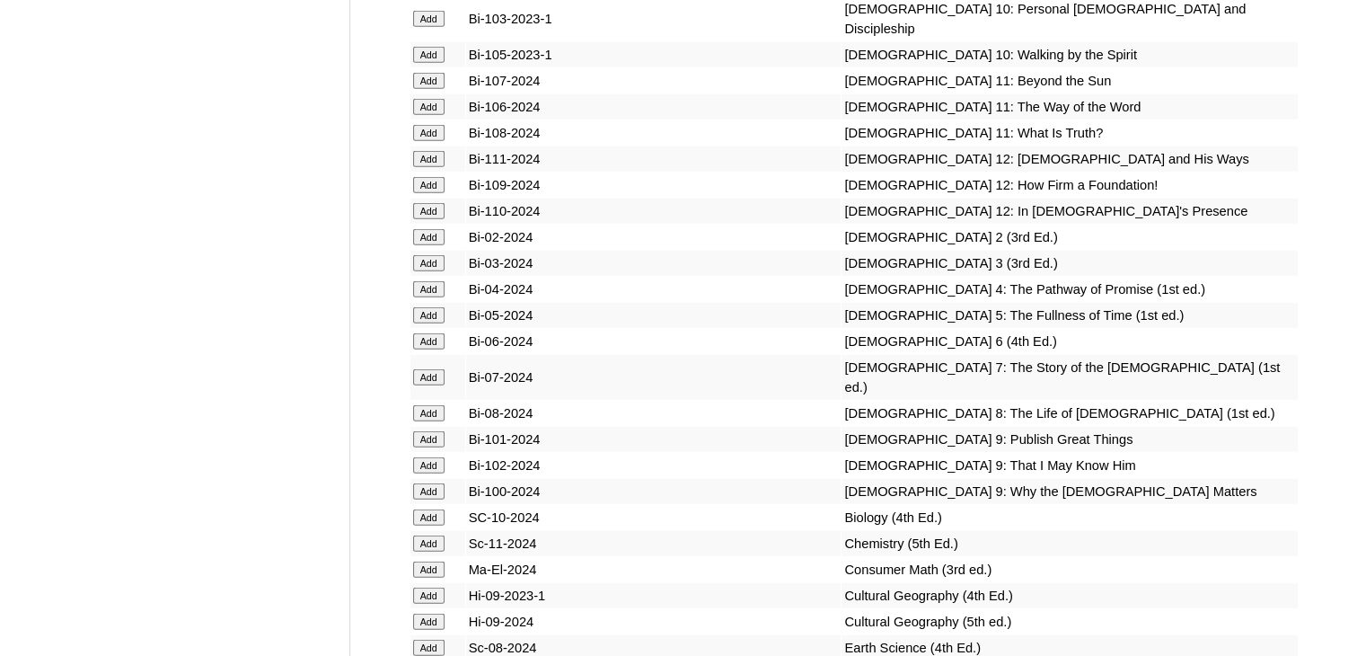
click at [428, 271] on input "Add" at bounding box center [428, 263] width 31 height 16
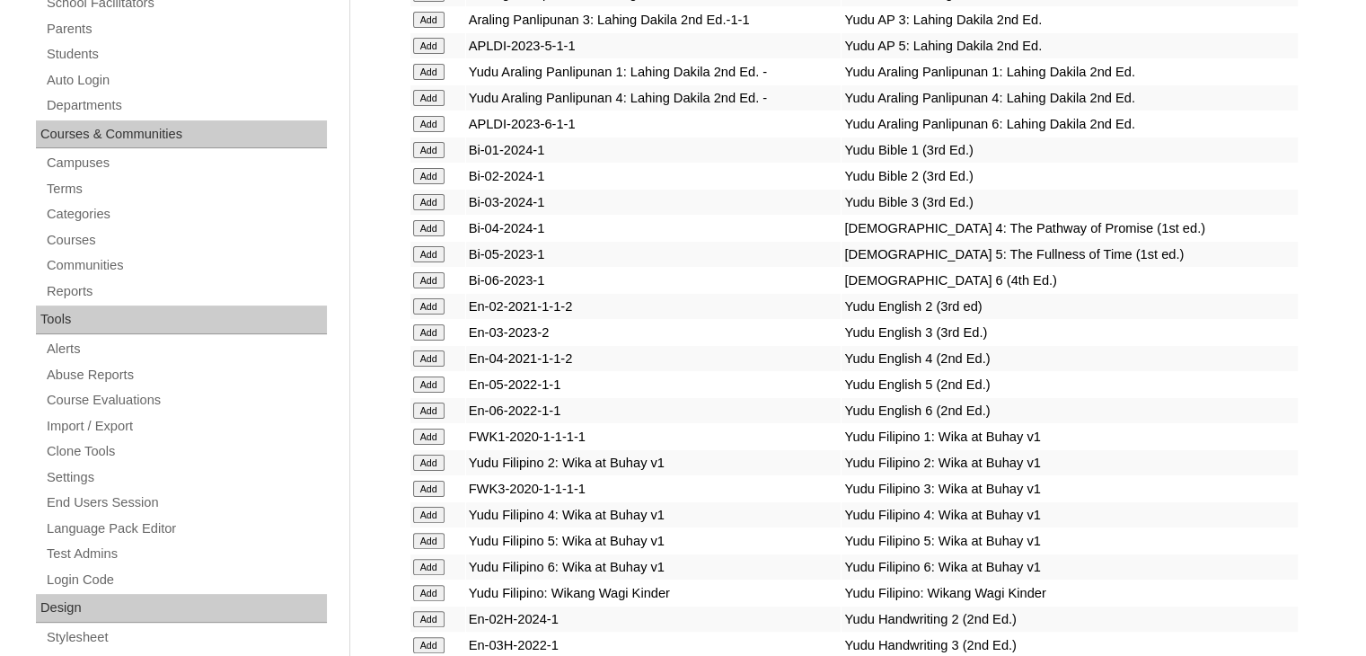
scroll to position [1963, 0]
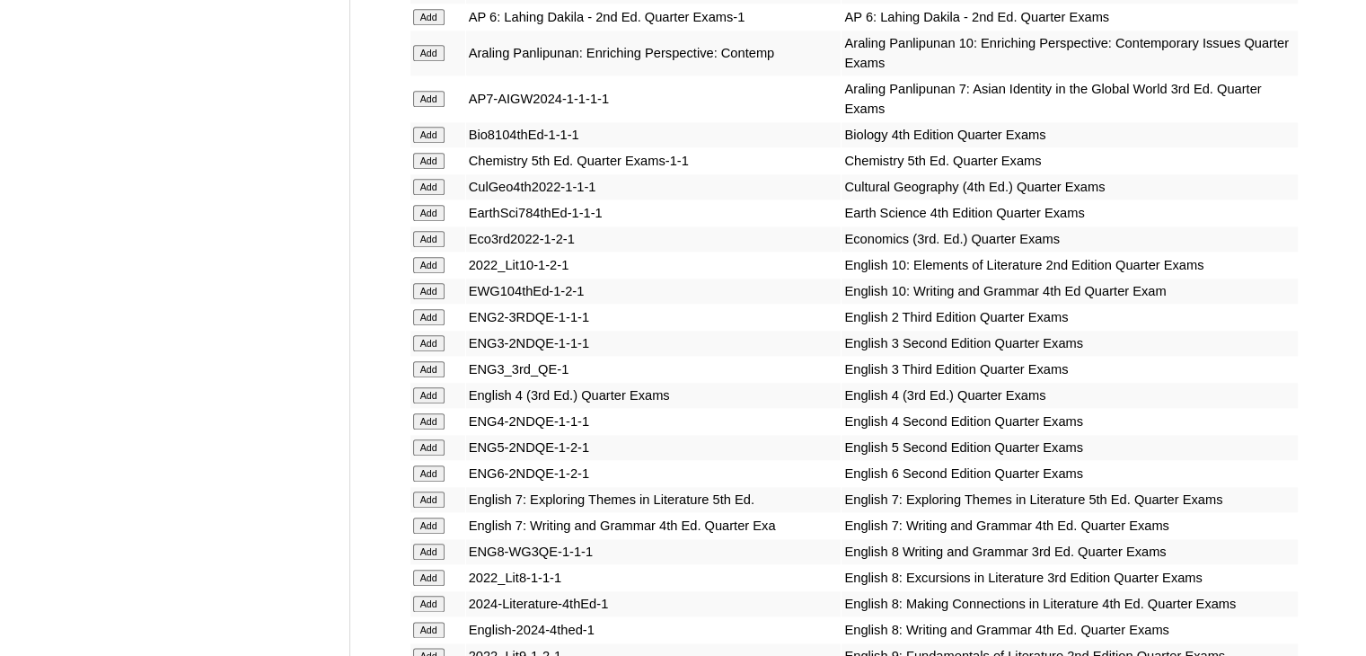
click at [434, 361] on input "Add" at bounding box center [428, 369] width 31 height 16
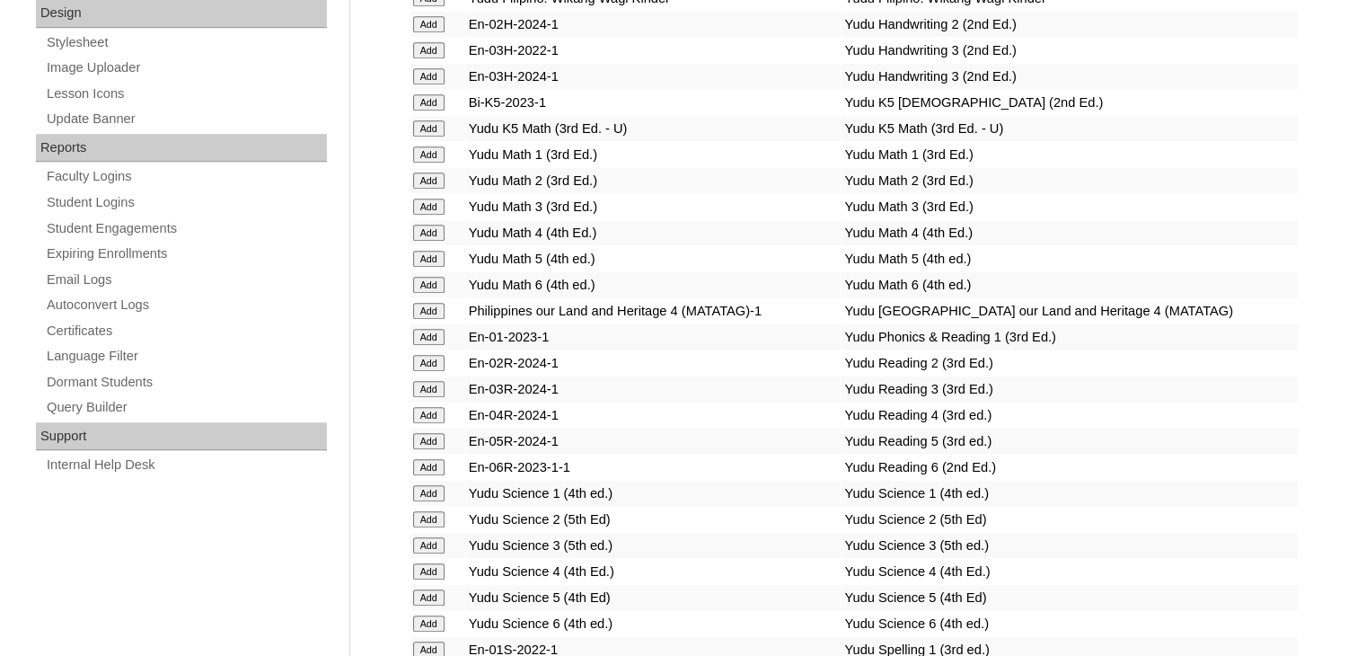
scroll to position [7205, 0]
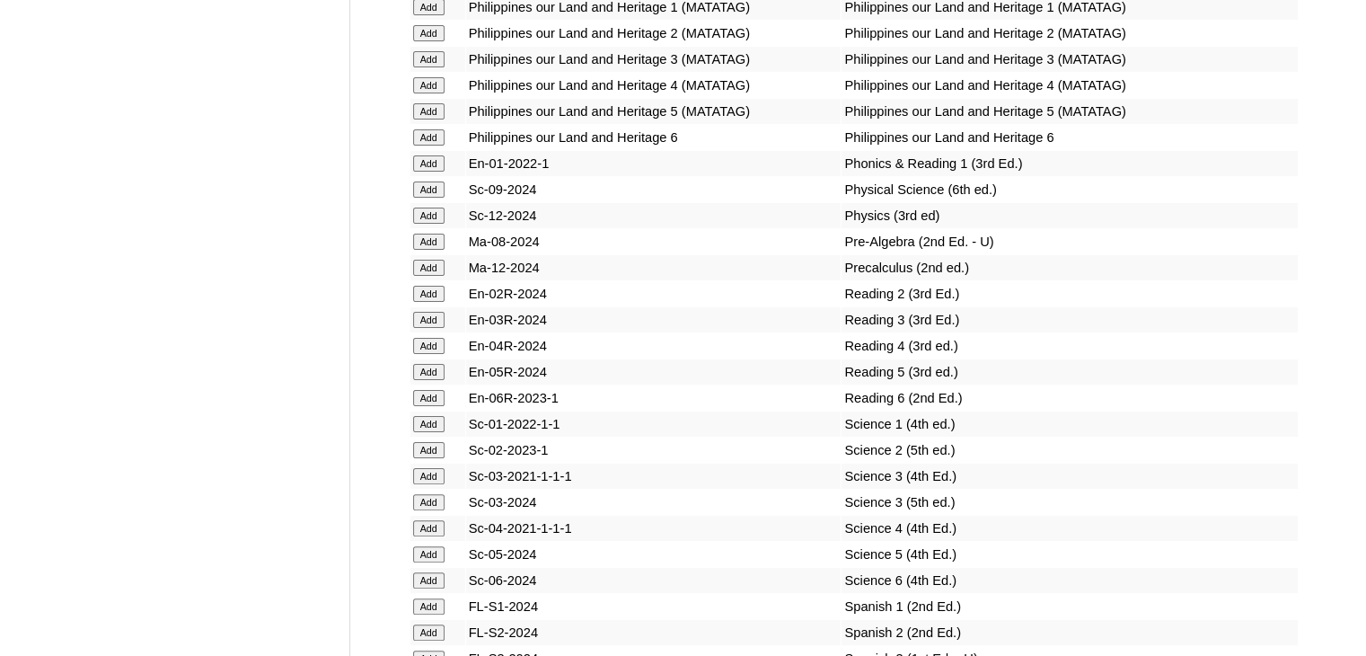
click at [423, 328] on input "Add" at bounding box center [428, 320] width 31 height 16
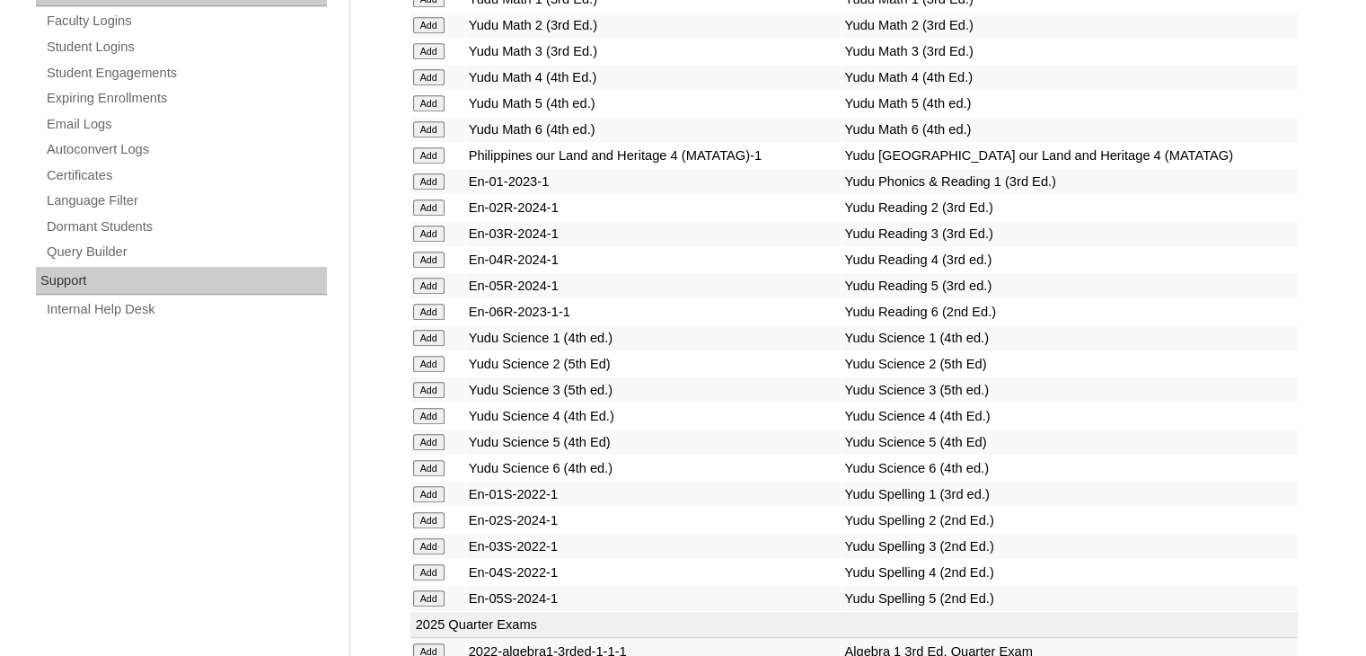
scroll to position [3633, 0]
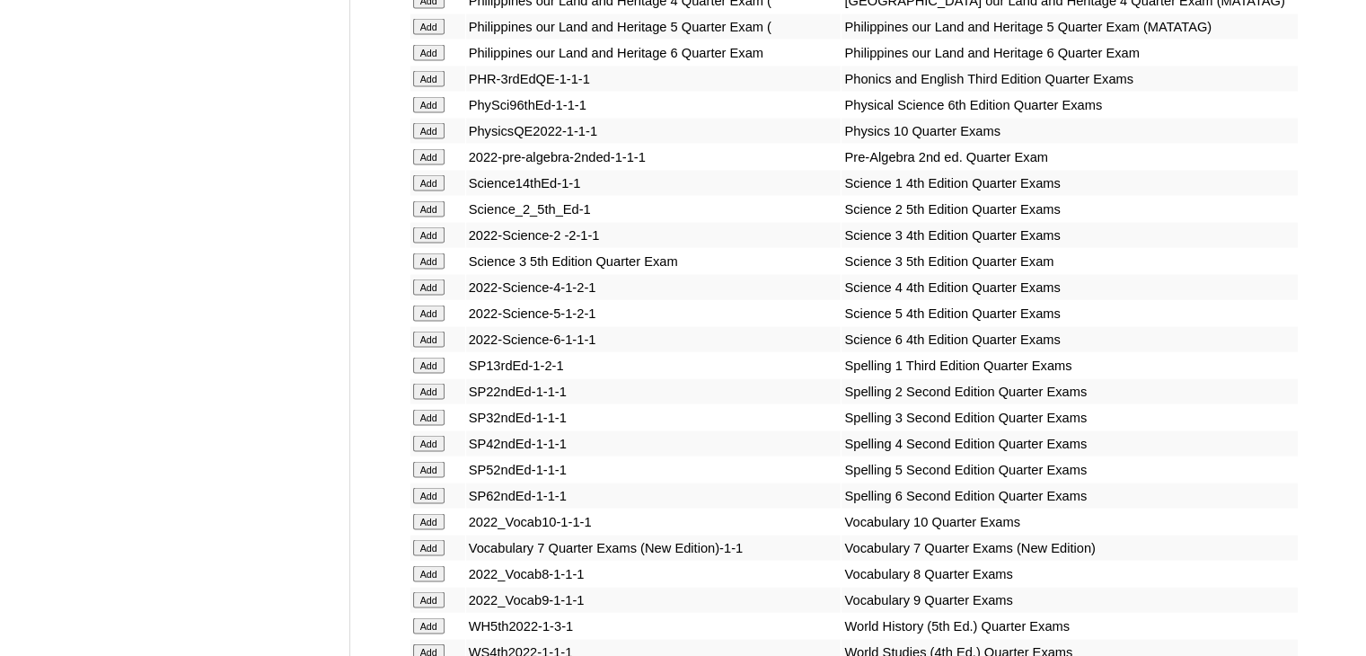
click at [425, 269] on input "Add" at bounding box center [428, 261] width 31 height 16
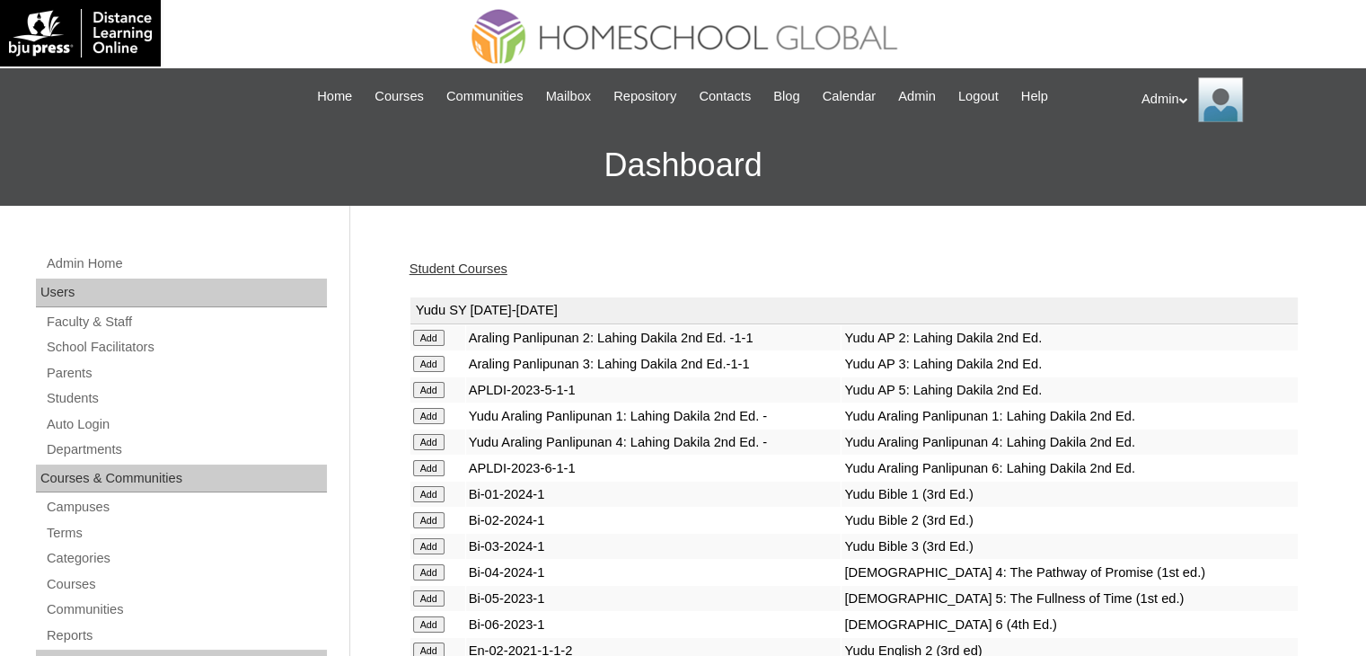
click at [711, 496] on td "Bi-01-2024-1" at bounding box center [653, 493] width 375 height 25
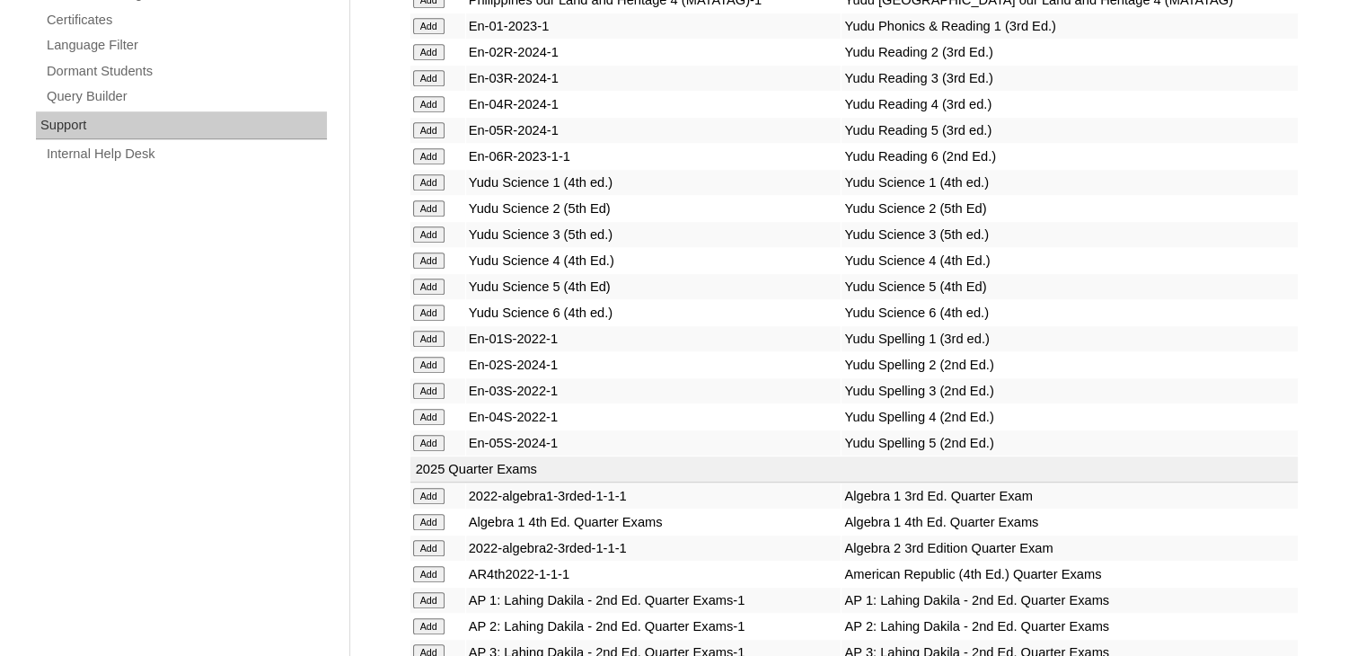
scroll to position [3815, 0]
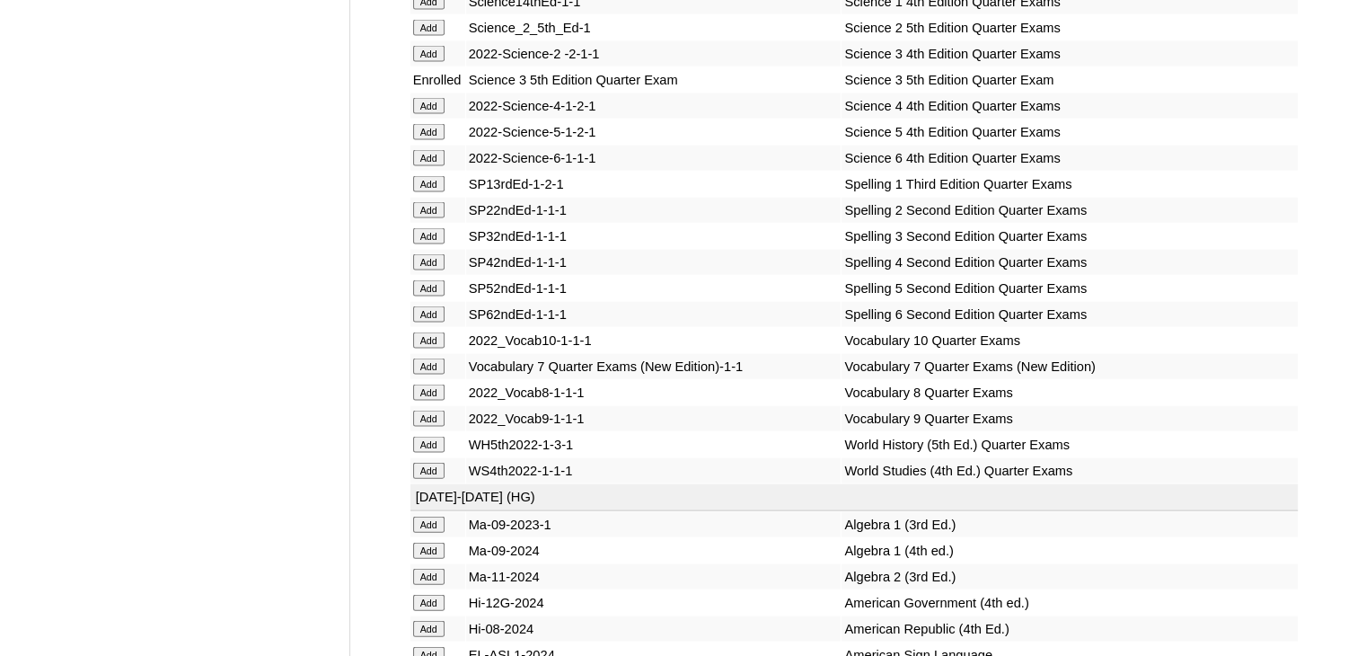
click at [424, 244] on input "Add" at bounding box center [428, 236] width 31 height 16
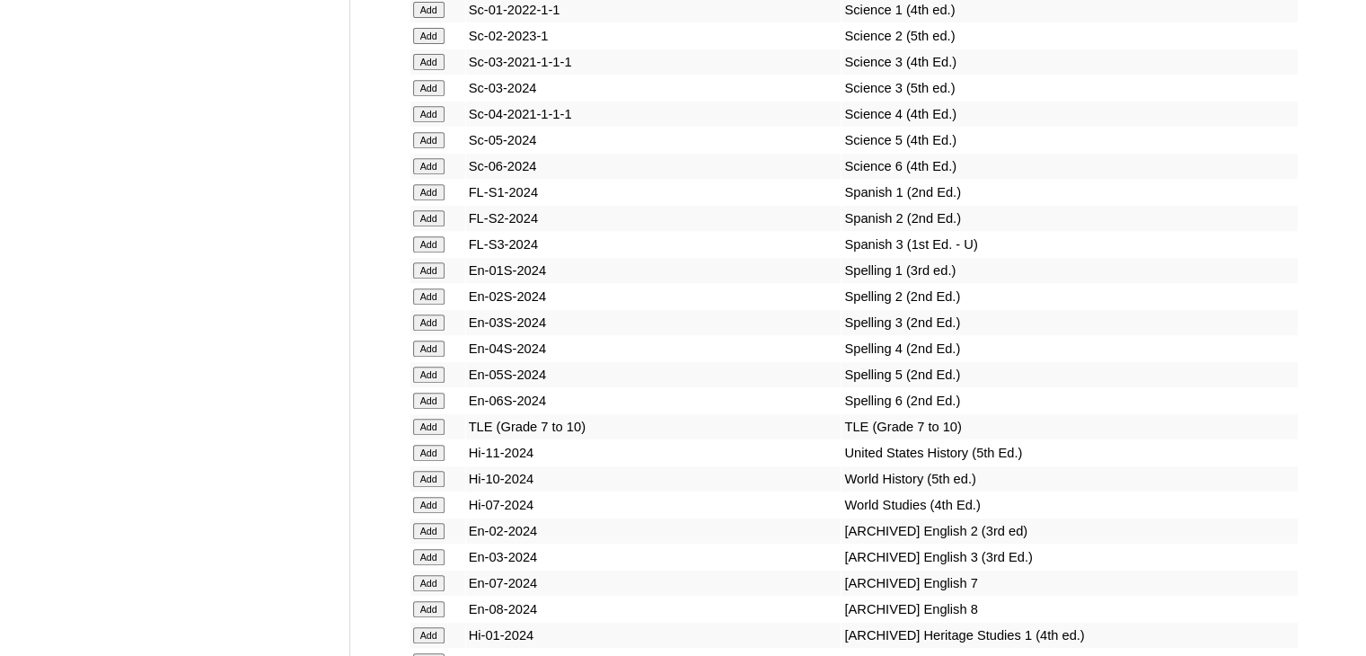
click at [424, 327] on input "Add" at bounding box center [428, 322] width 31 height 16
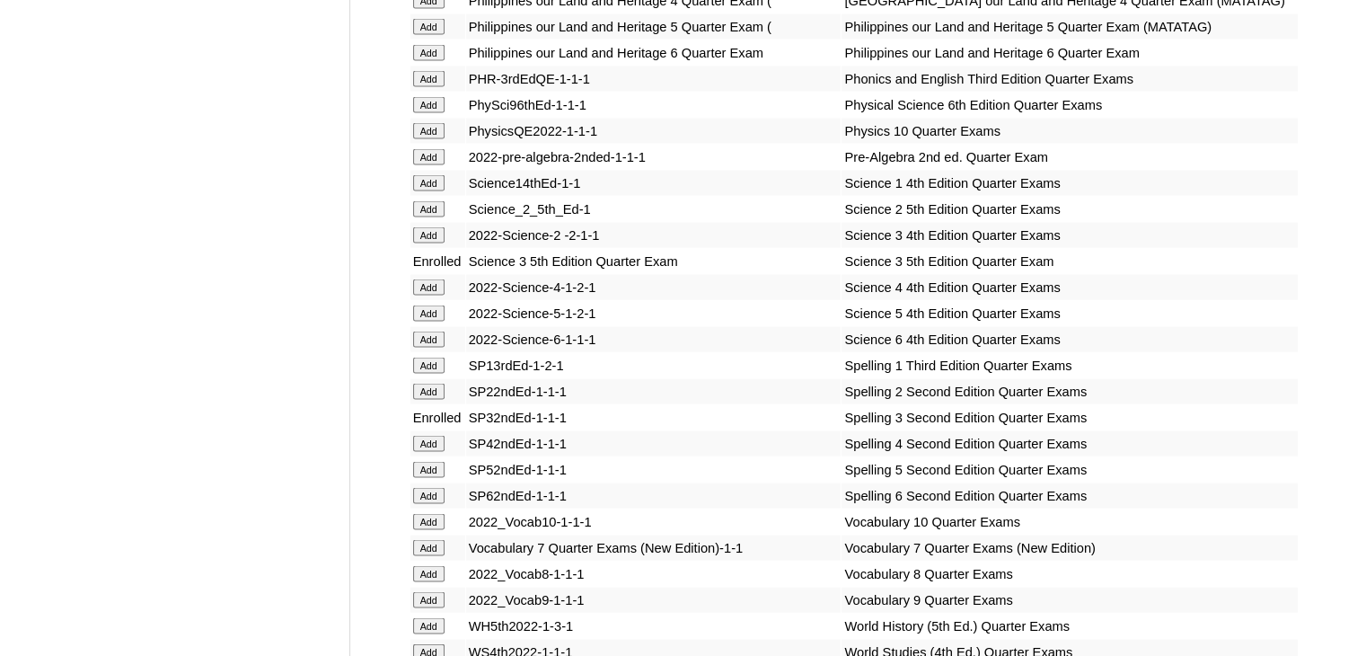
scroll to position [7360, 0]
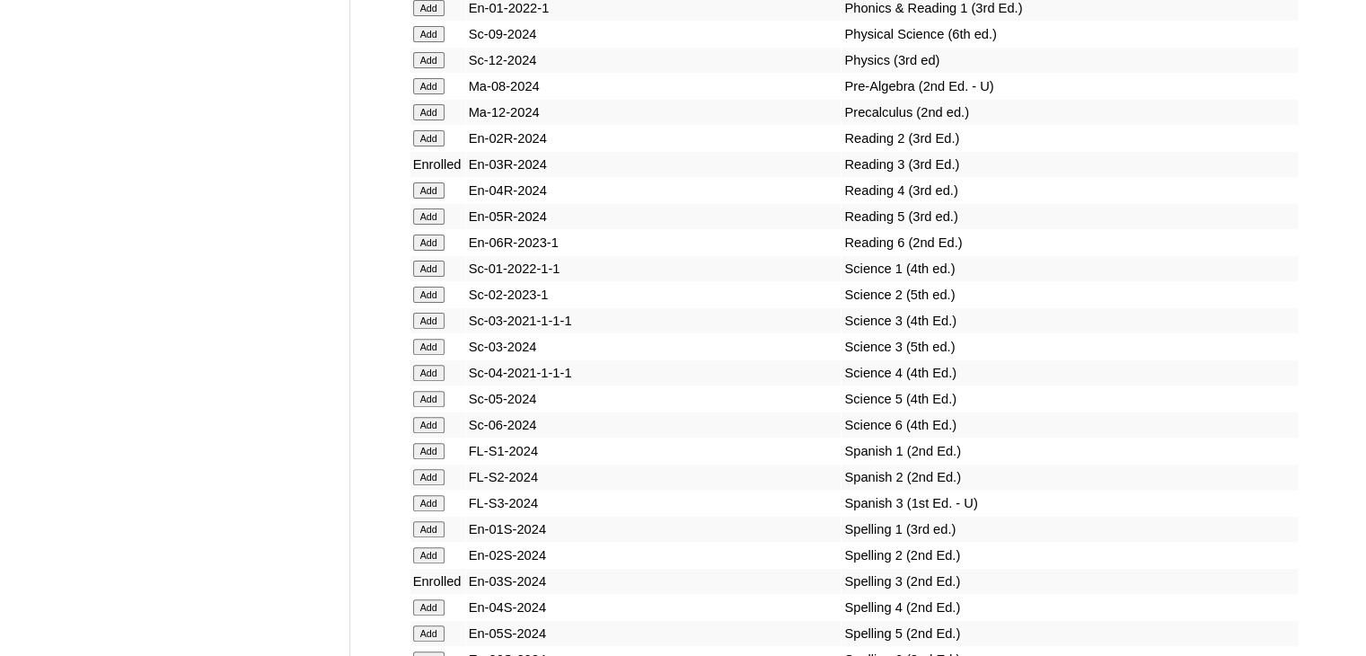
click at [427, 353] on input "Add" at bounding box center [428, 347] width 31 height 16
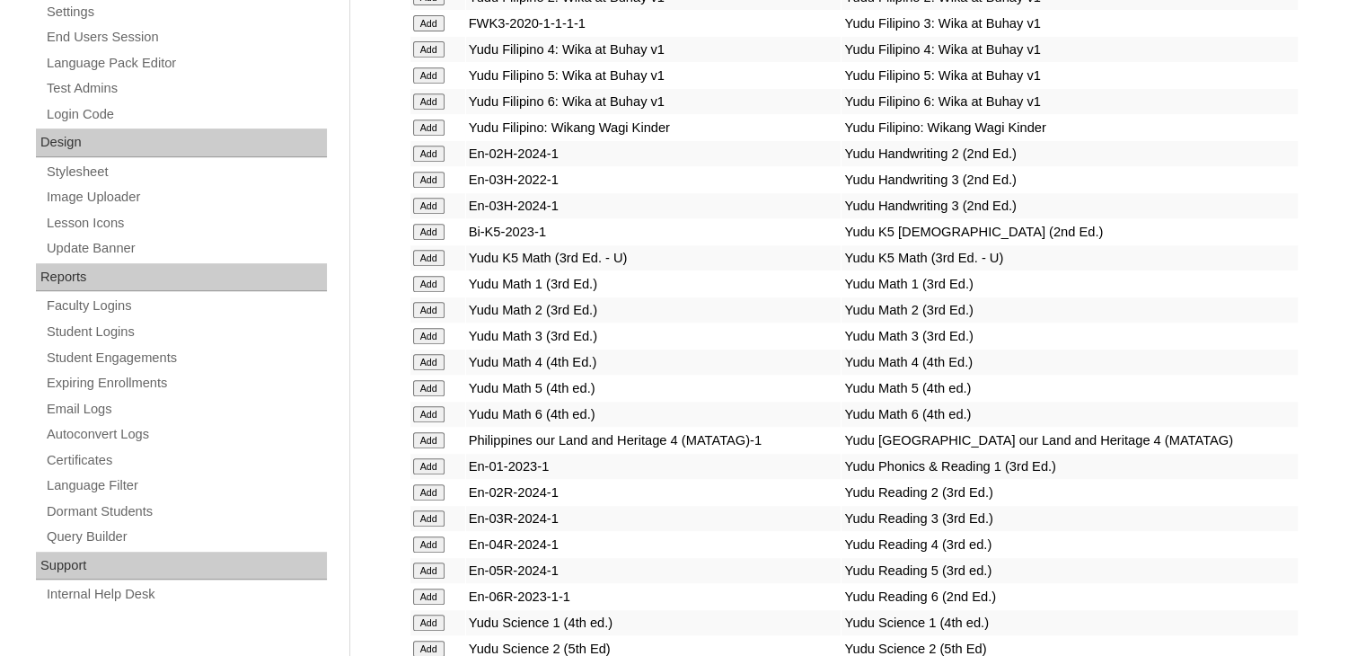
scroll to position [3094, 0]
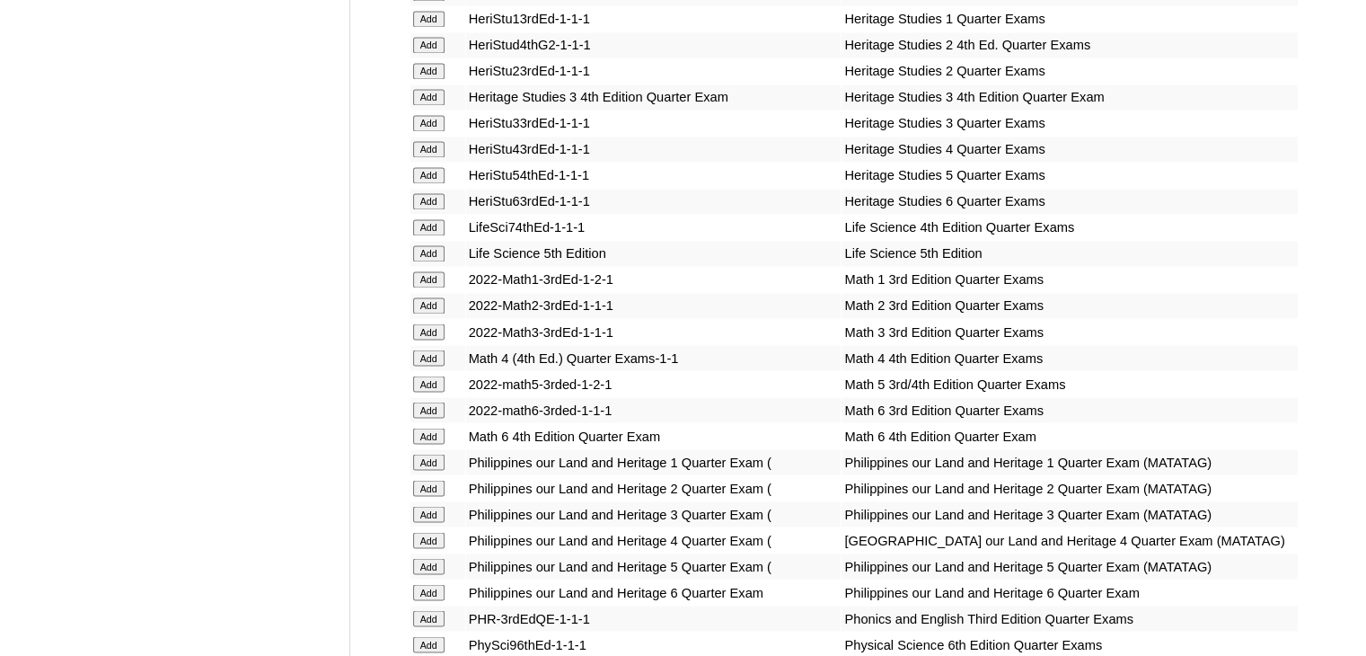
click at [428, 327] on input "Add" at bounding box center [428, 331] width 31 height 16
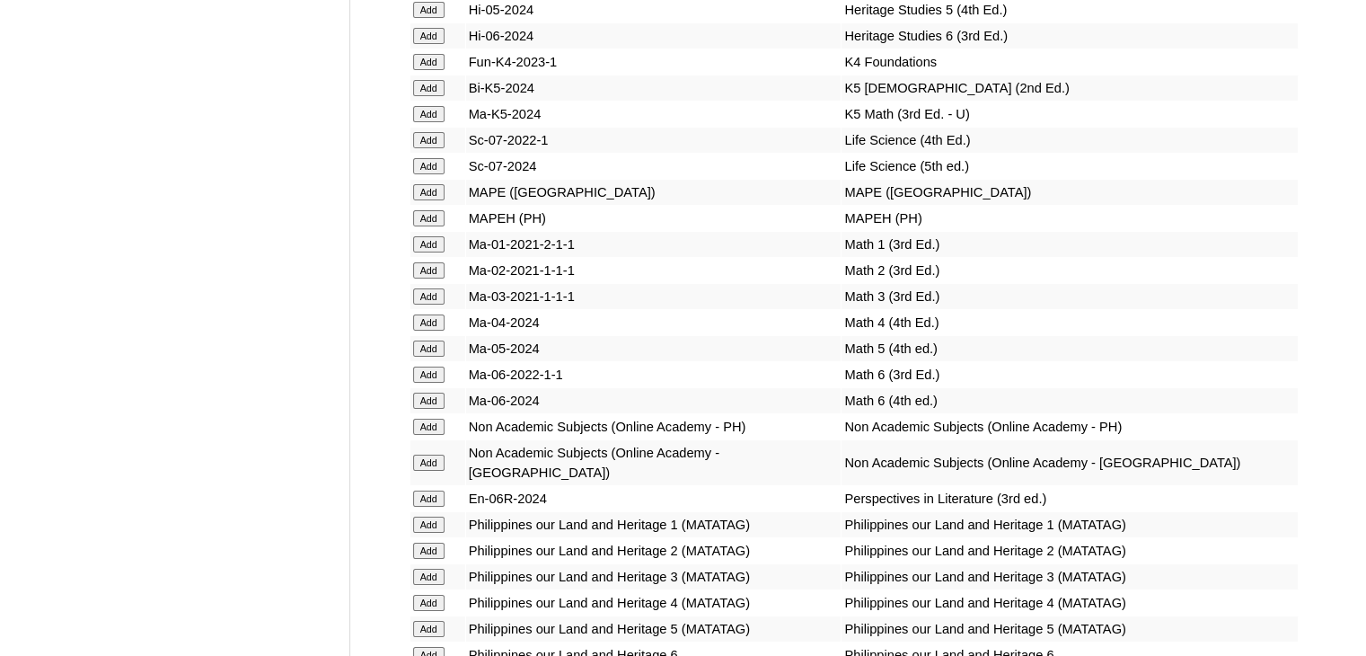
click at [428, 304] on input "Add" at bounding box center [428, 296] width 31 height 16
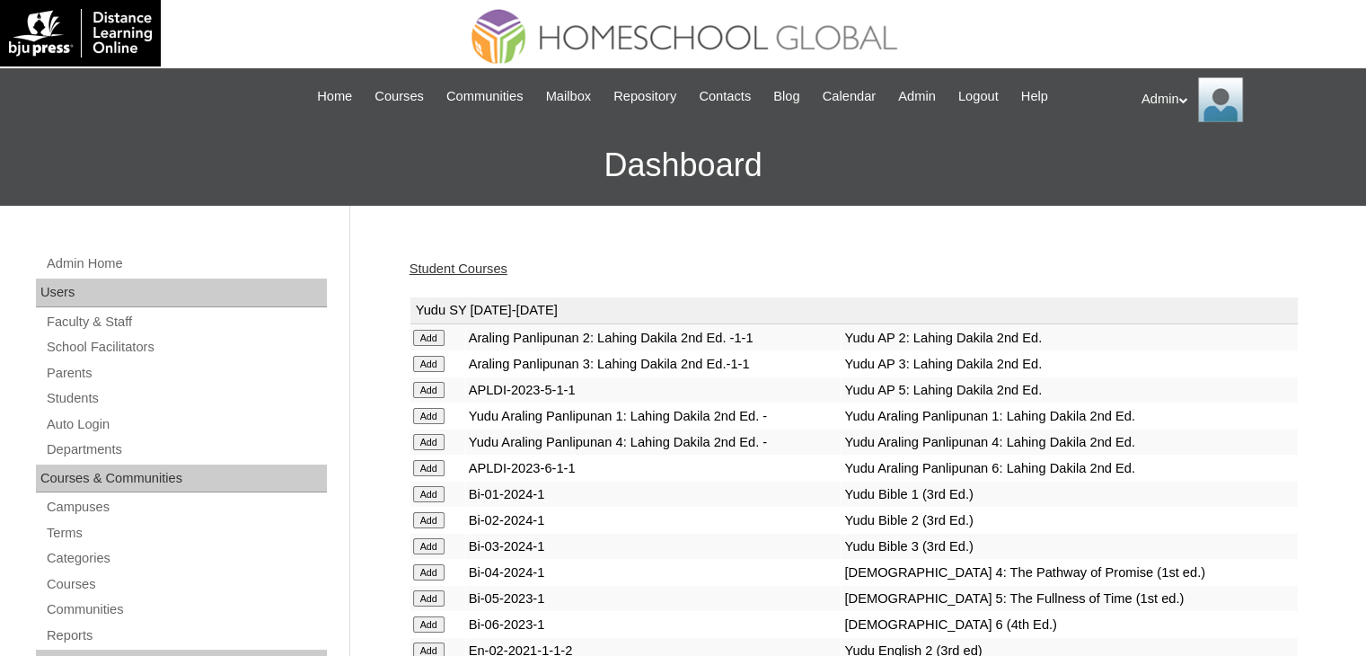
click at [502, 414] on td "Yudu Araling Panlipunan 1: Lahing Dakila 2nd Ed. -" at bounding box center [653, 415] width 375 height 25
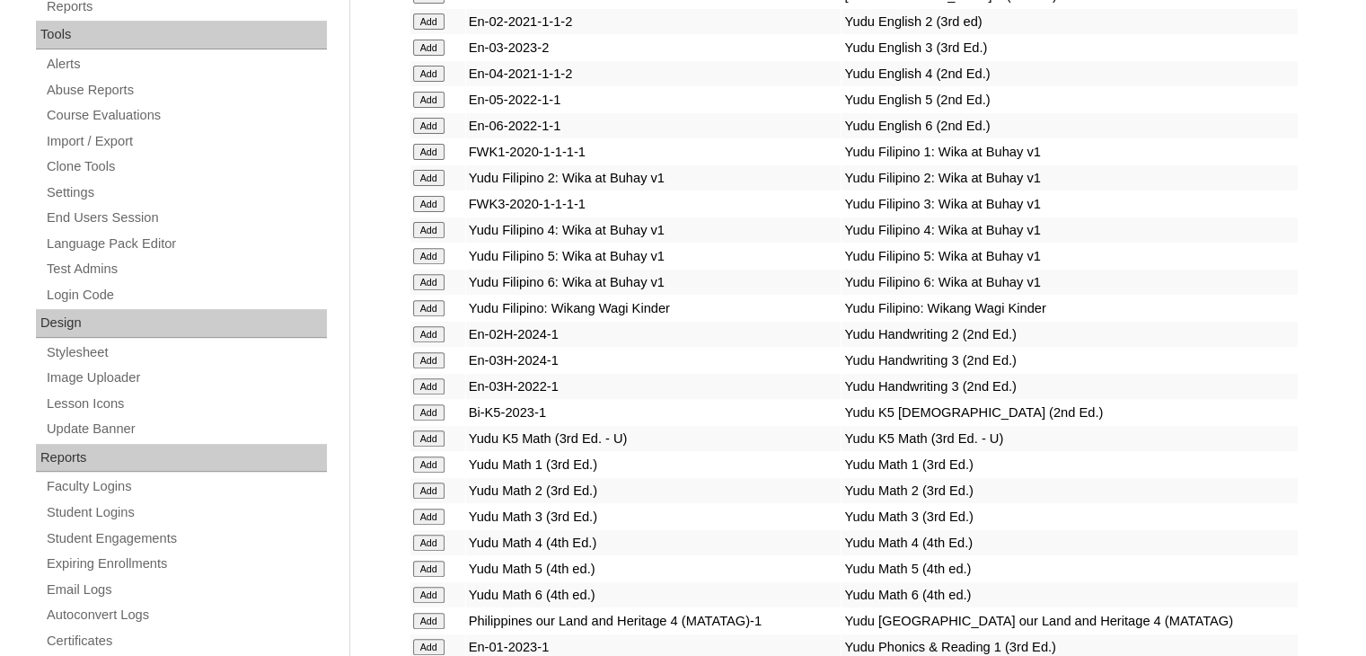
scroll to position [6119, 0]
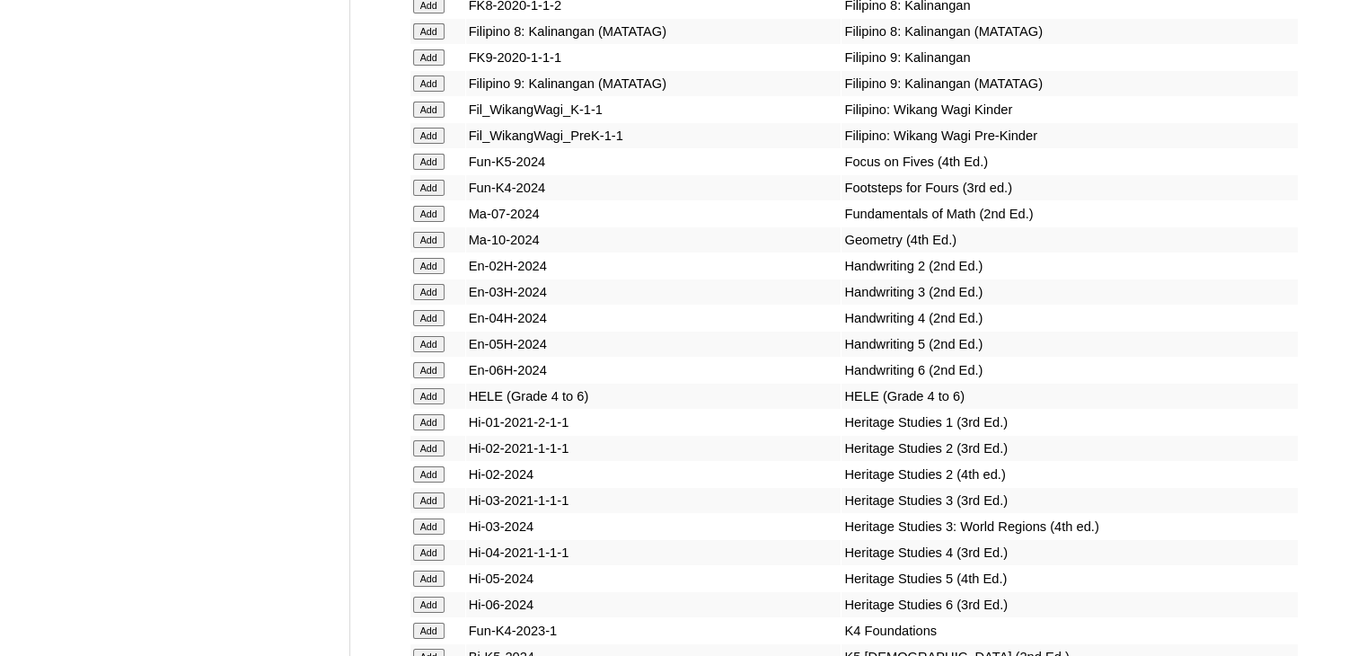
click at [428, 300] on input "Add" at bounding box center [428, 292] width 31 height 16
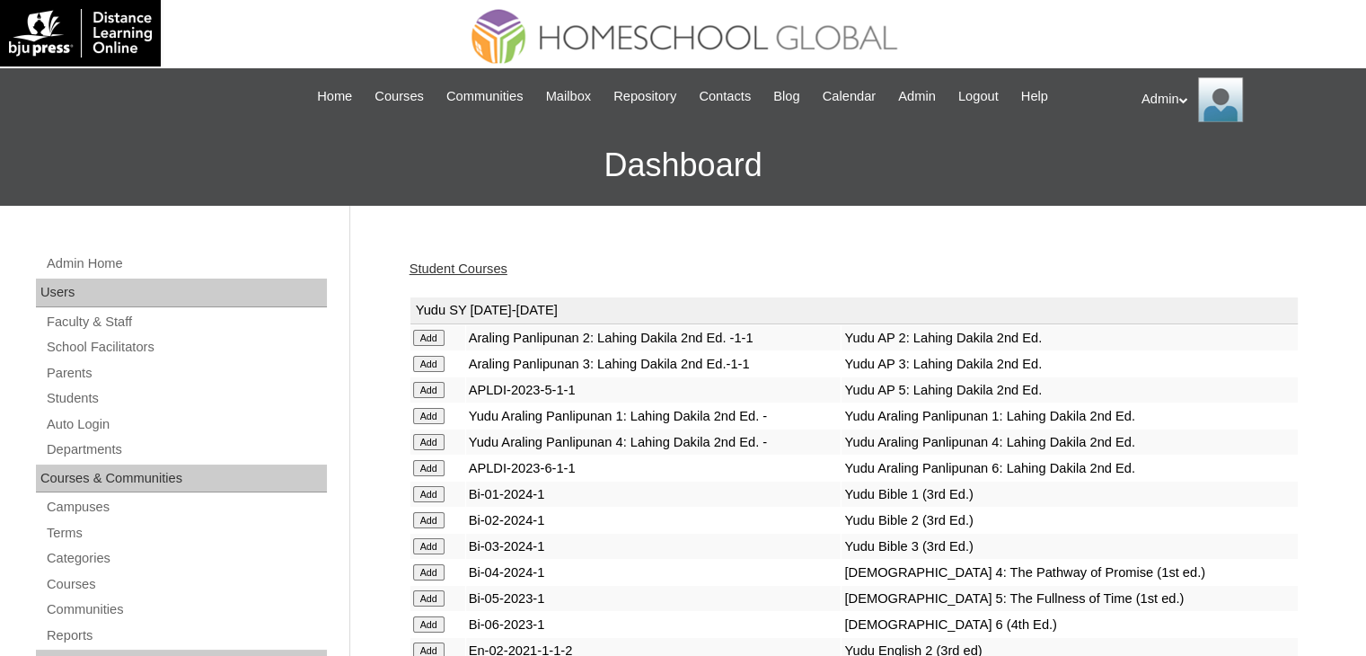
click at [459, 264] on link "Student Courses" at bounding box center [459, 268] width 98 height 14
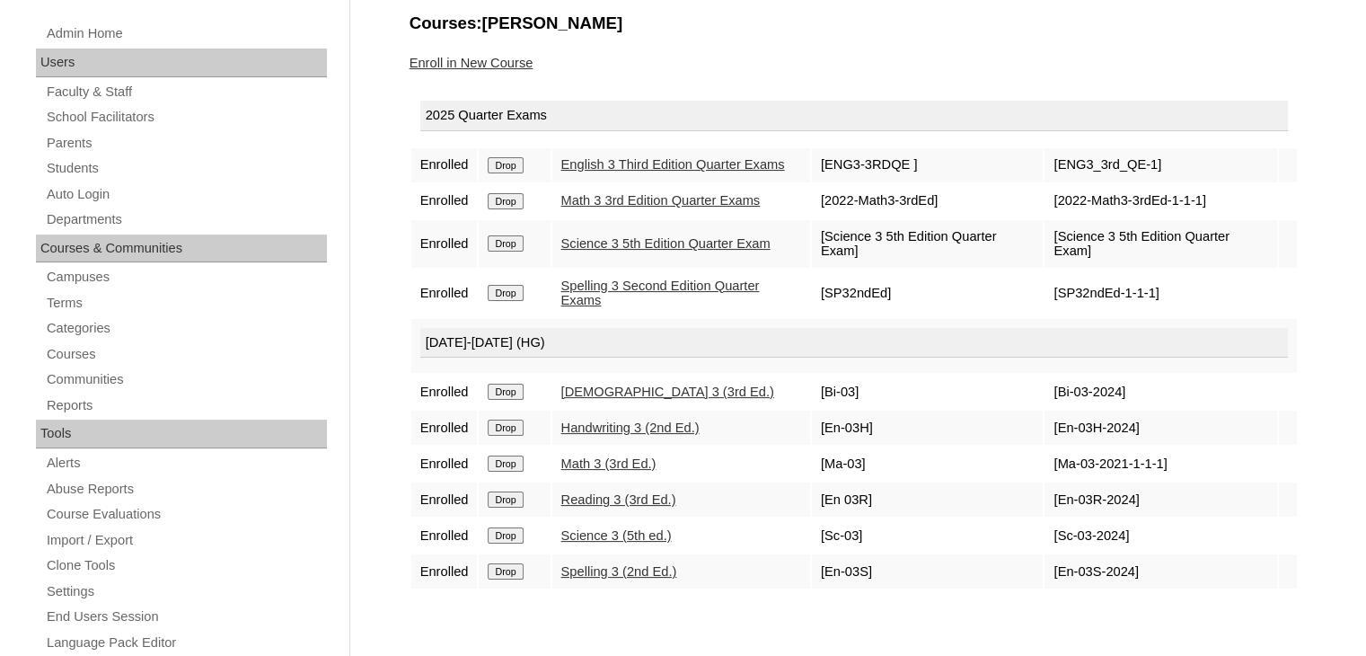
scroll to position [225, 0]
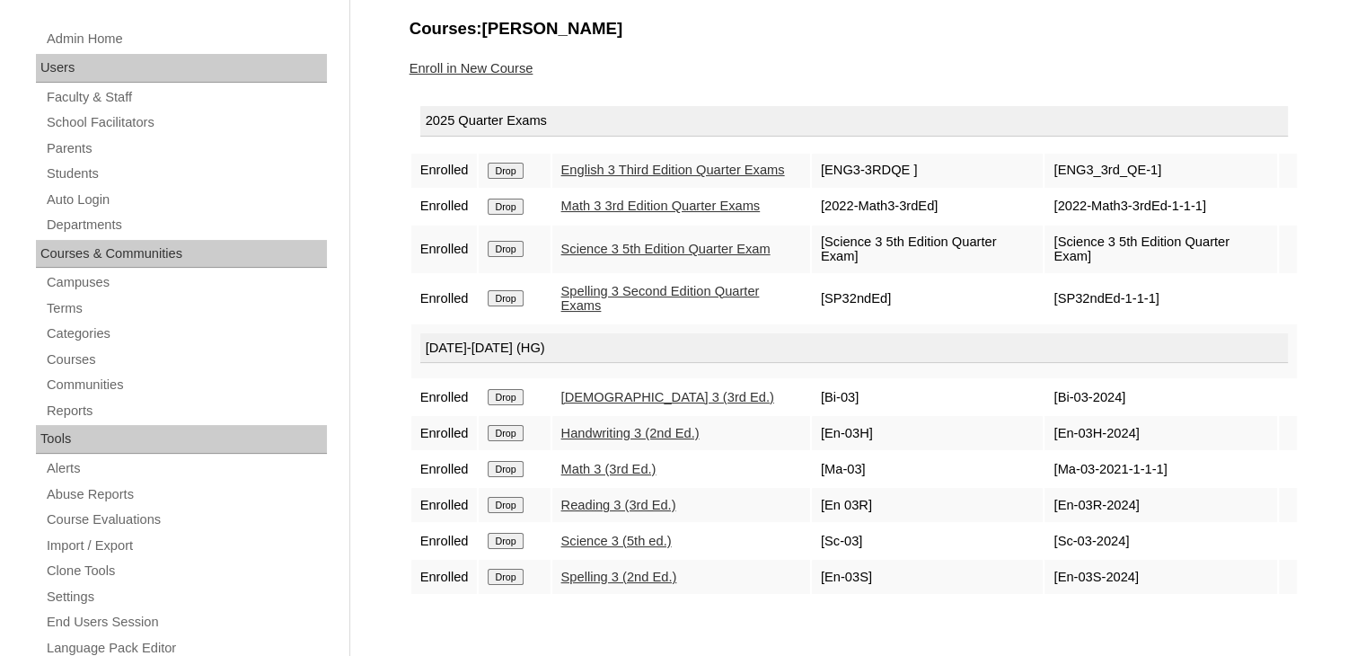
click at [694, 312] on td "Spelling 3 Second Edition Quarter Exams" at bounding box center [681, 299] width 258 height 48
click at [476, 67] on link "Enroll in New Course" at bounding box center [472, 68] width 124 height 14
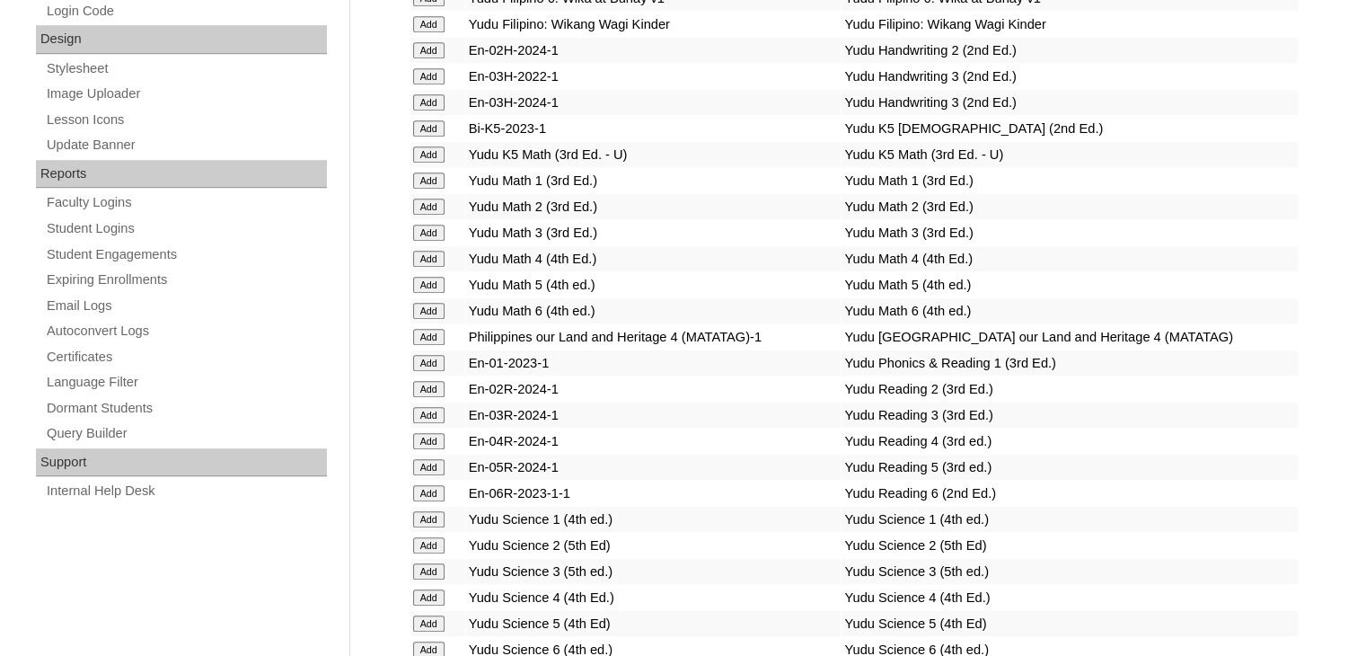
scroll to position [2784, 0]
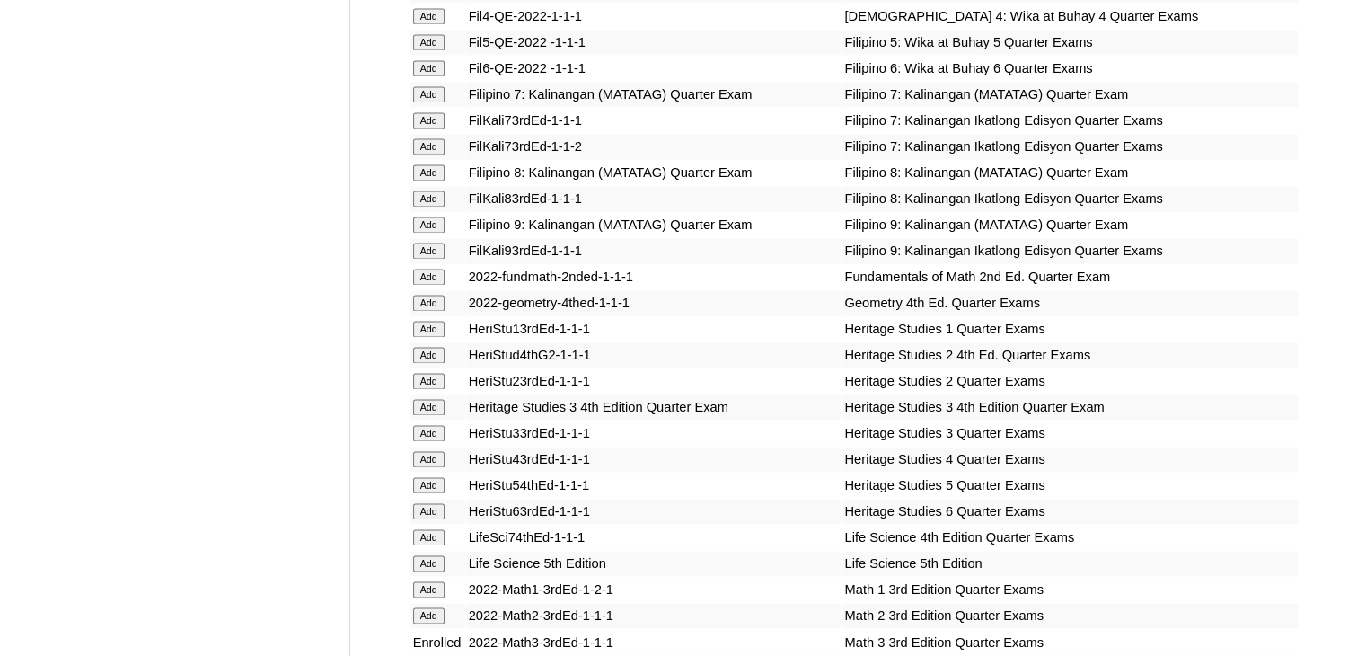
click at [709, 484] on td "HeriStu54thEd-1-1-1" at bounding box center [653, 484] width 375 height 25
click at [425, 410] on input "Add" at bounding box center [428, 407] width 31 height 16
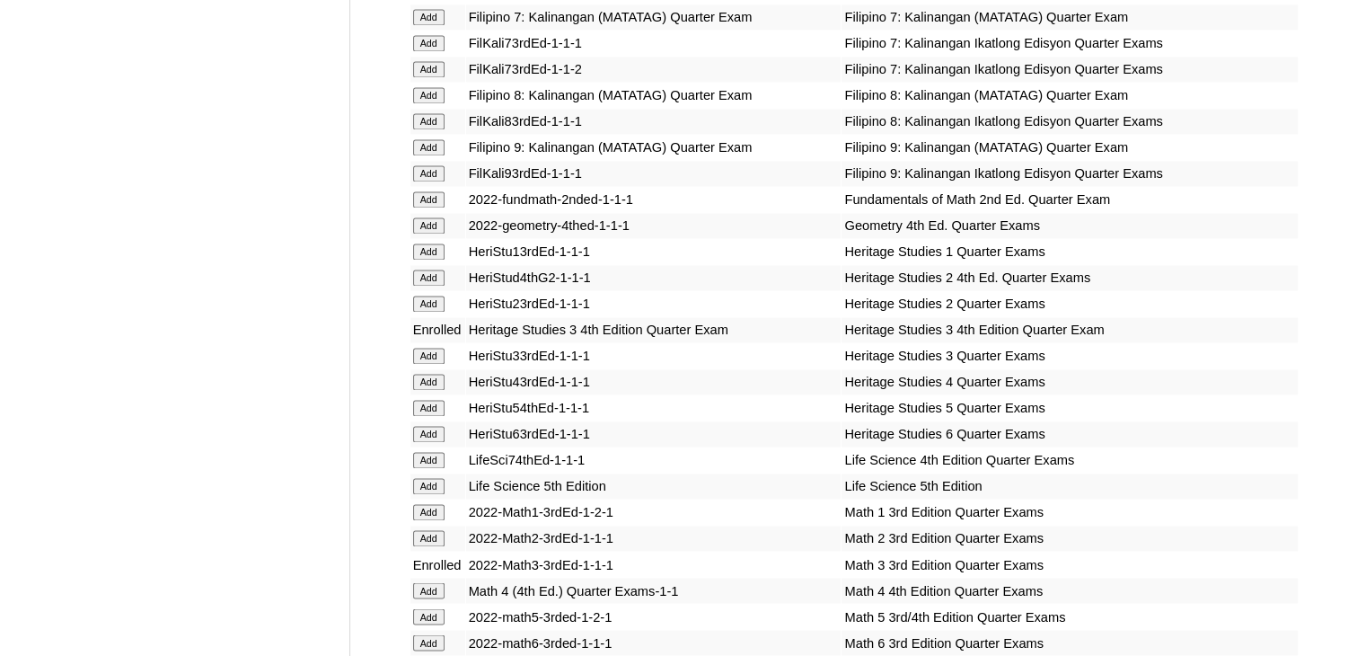
scroll to position [6325, 0]
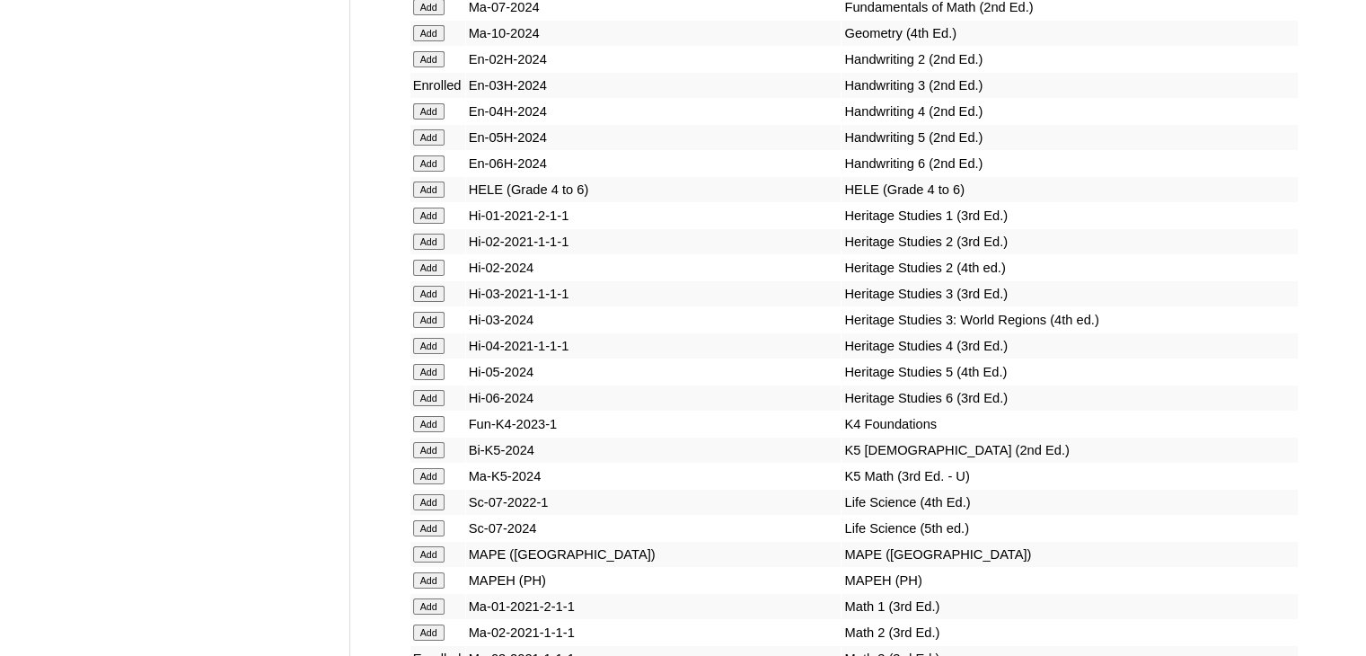
click at [431, 328] on input "Add" at bounding box center [428, 320] width 31 height 16
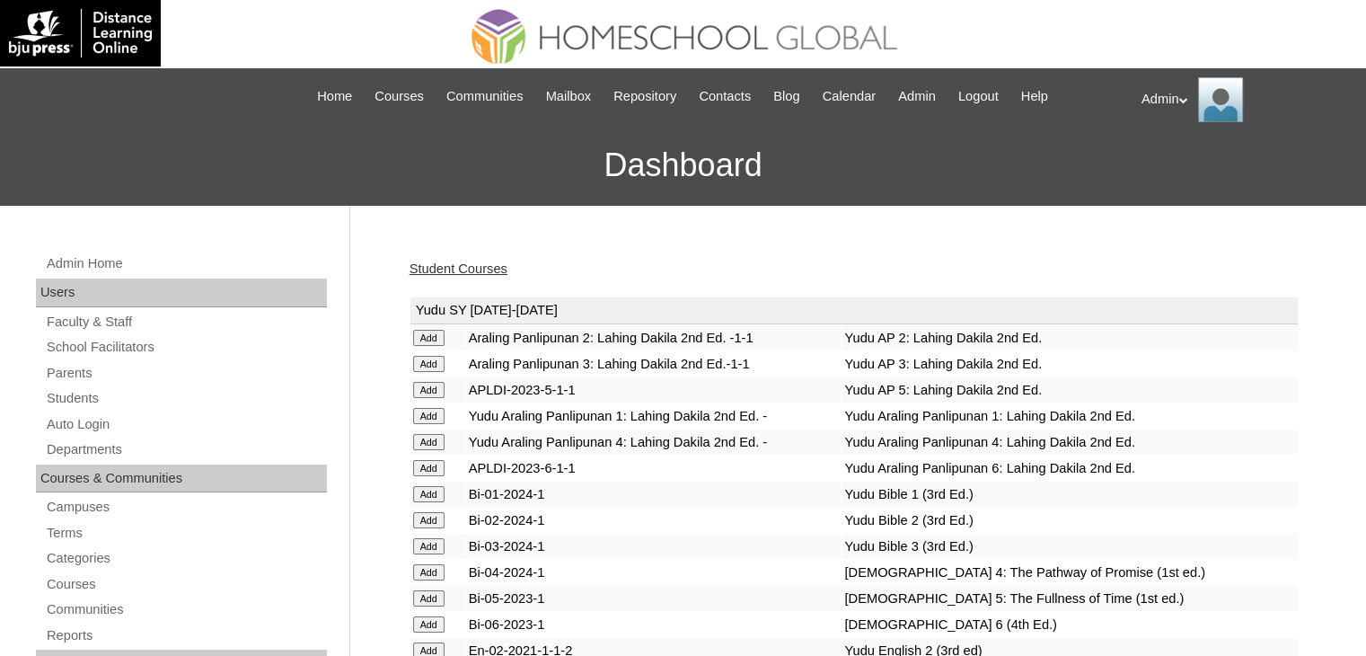
click at [492, 262] on link "Student Courses" at bounding box center [459, 268] width 98 height 14
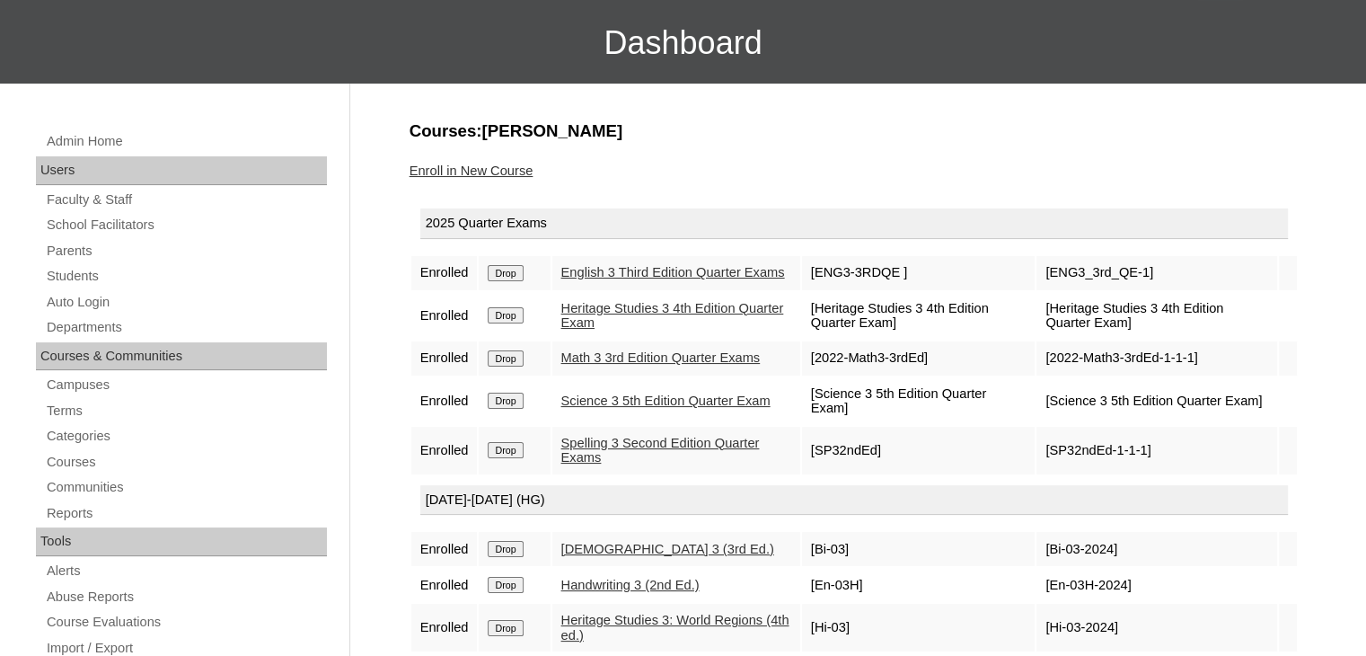
scroll to position [113, 0]
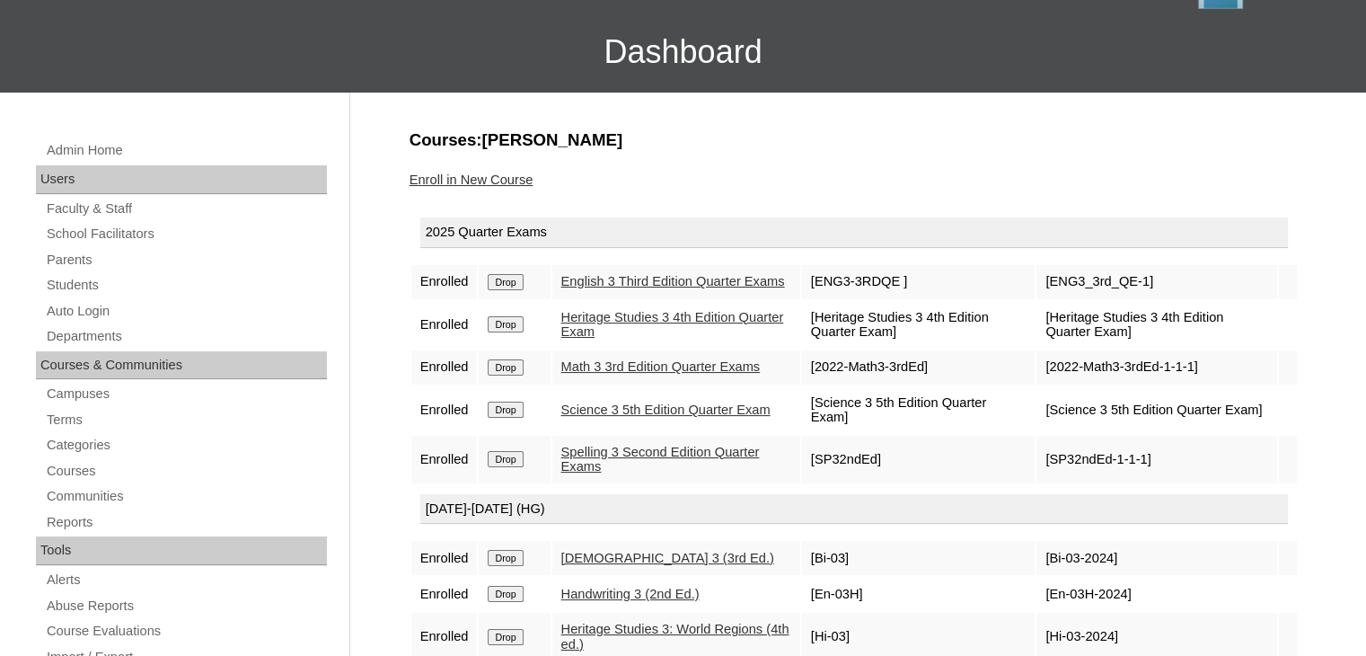
click at [487, 173] on link "Enroll in New Course" at bounding box center [472, 179] width 124 height 14
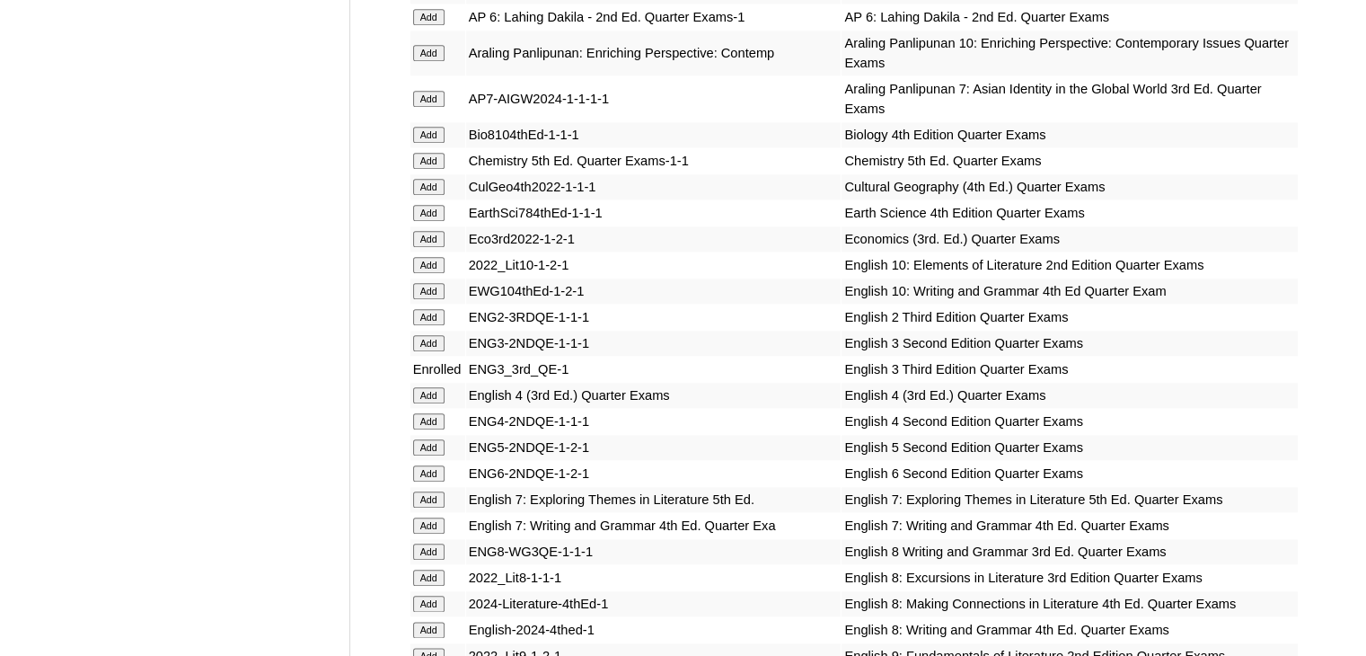
scroll to position [5343, 0]
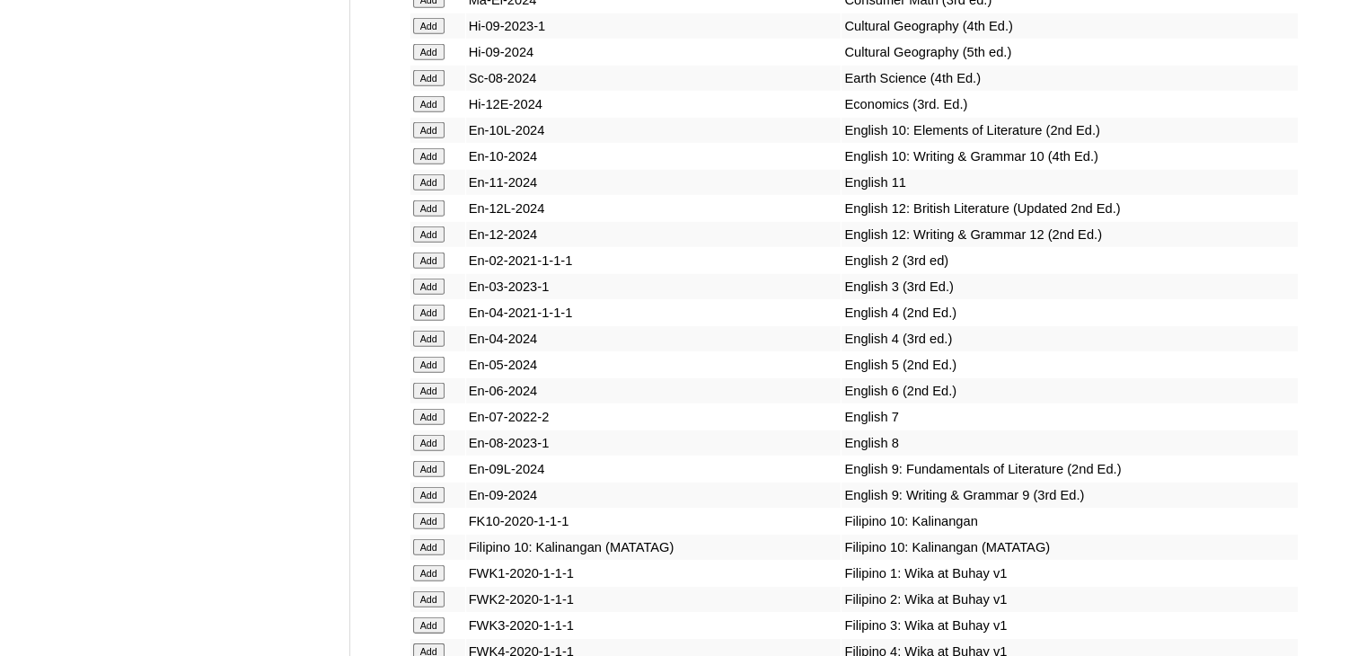
click at [424, 295] on input "Add" at bounding box center [428, 286] width 31 height 16
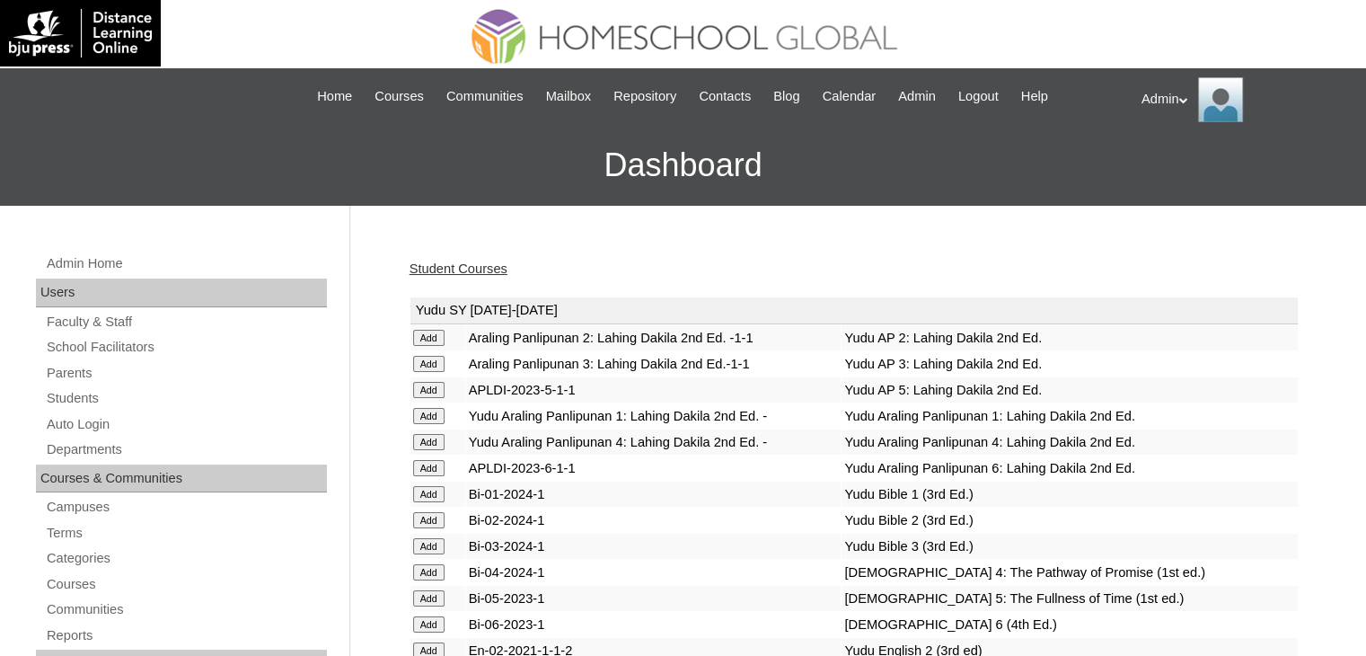
click at [474, 267] on link "Student Courses" at bounding box center [459, 268] width 98 height 14
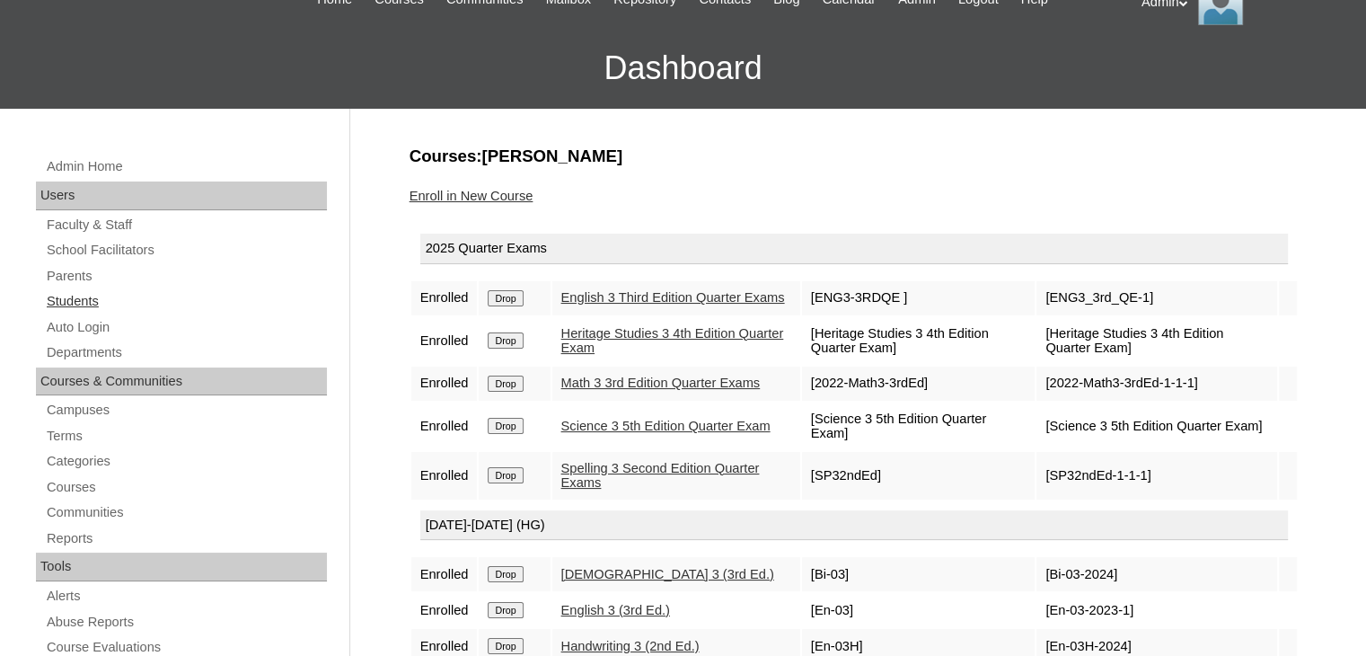
scroll to position [96, 0]
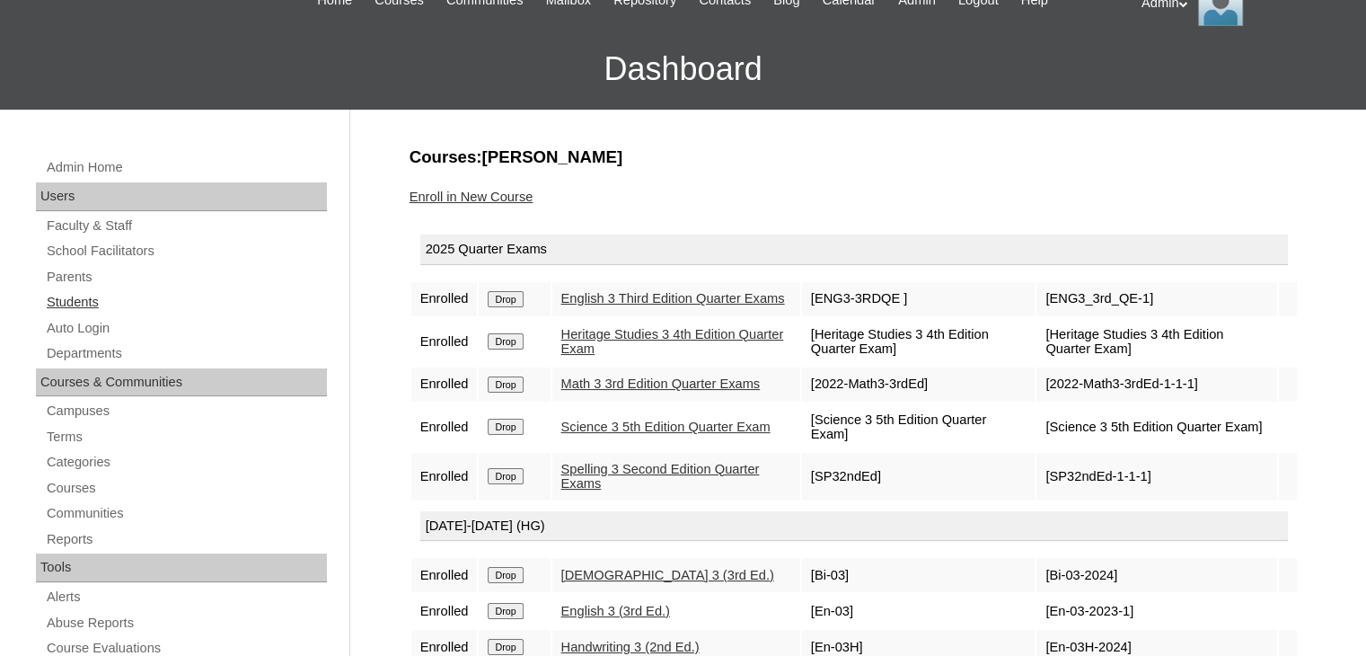
click at [85, 302] on link "Students" at bounding box center [186, 302] width 282 height 22
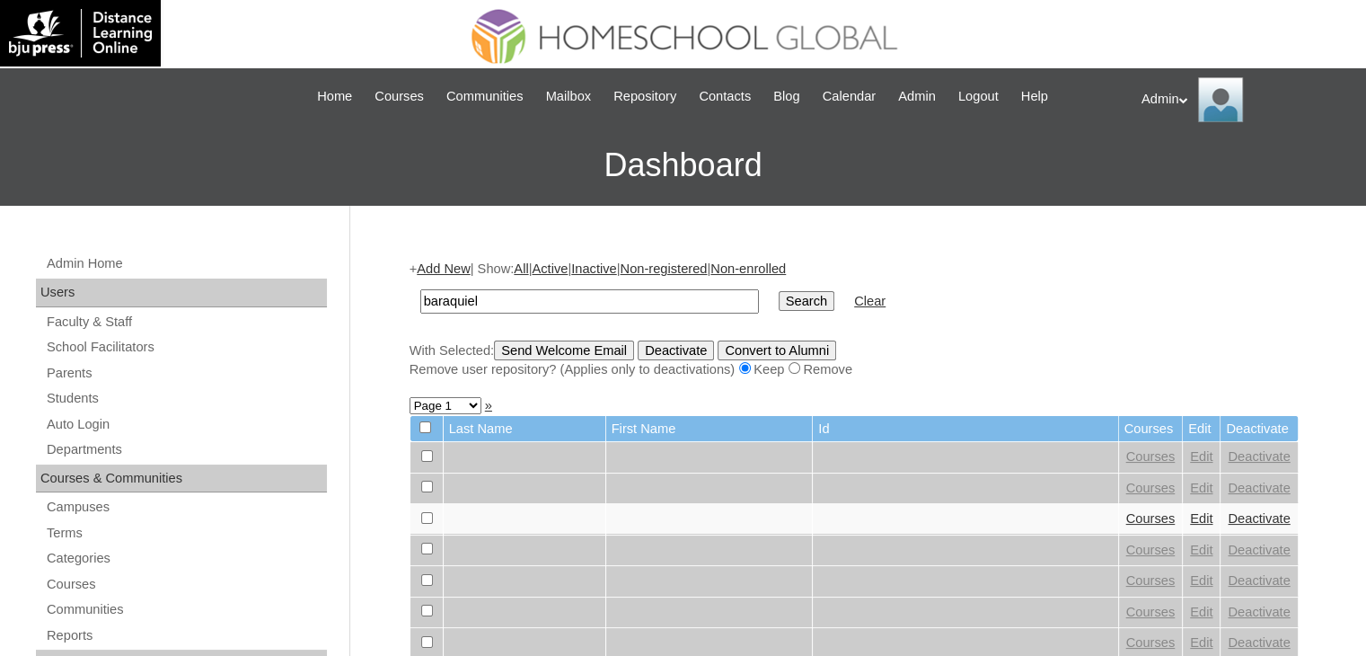
type input "baraquiel"
click at [779, 303] on input "Search" at bounding box center [807, 301] width 56 height 20
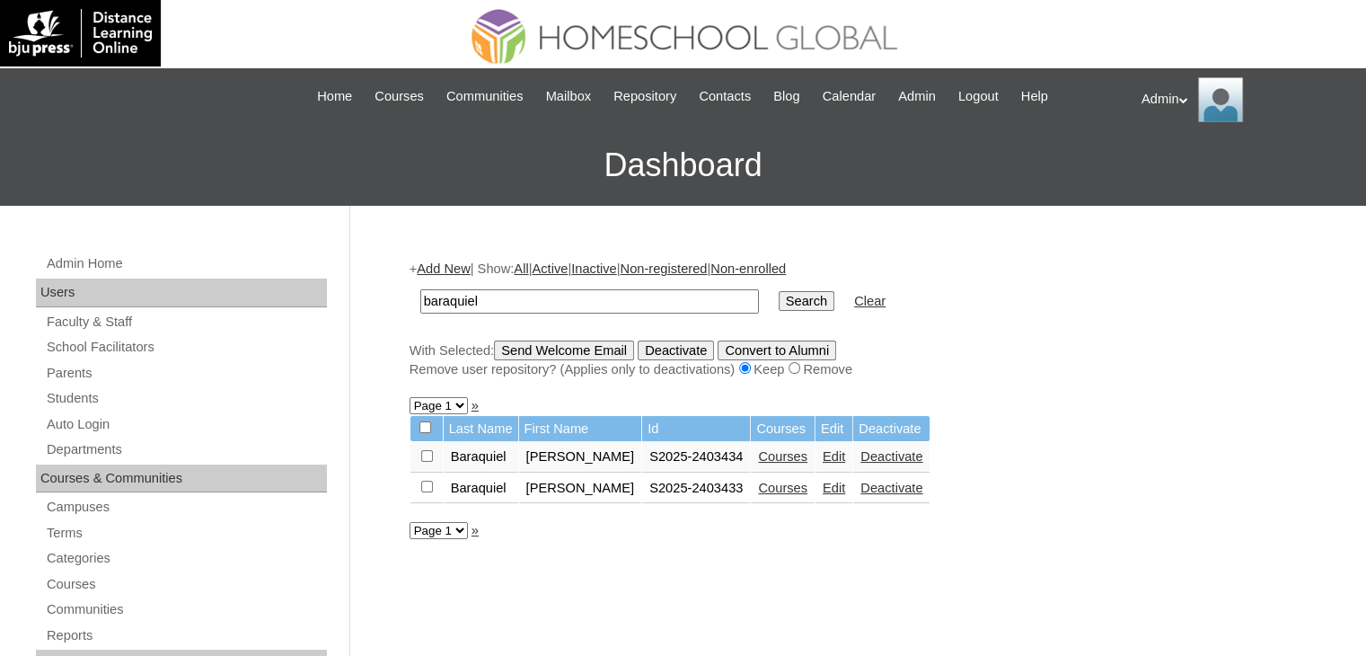
click at [776, 485] on link "Courses" at bounding box center [782, 488] width 49 height 14
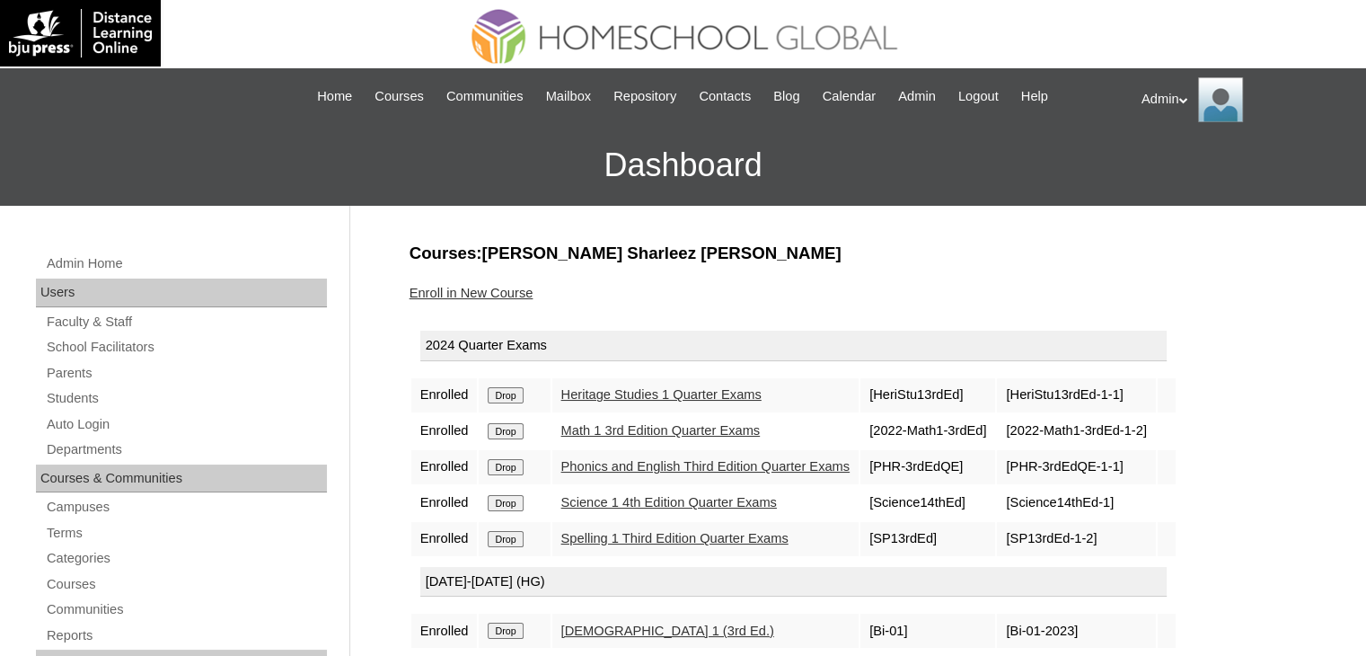
click at [515, 388] on input "Drop" at bounding box center [505, 395] width 35 height 16
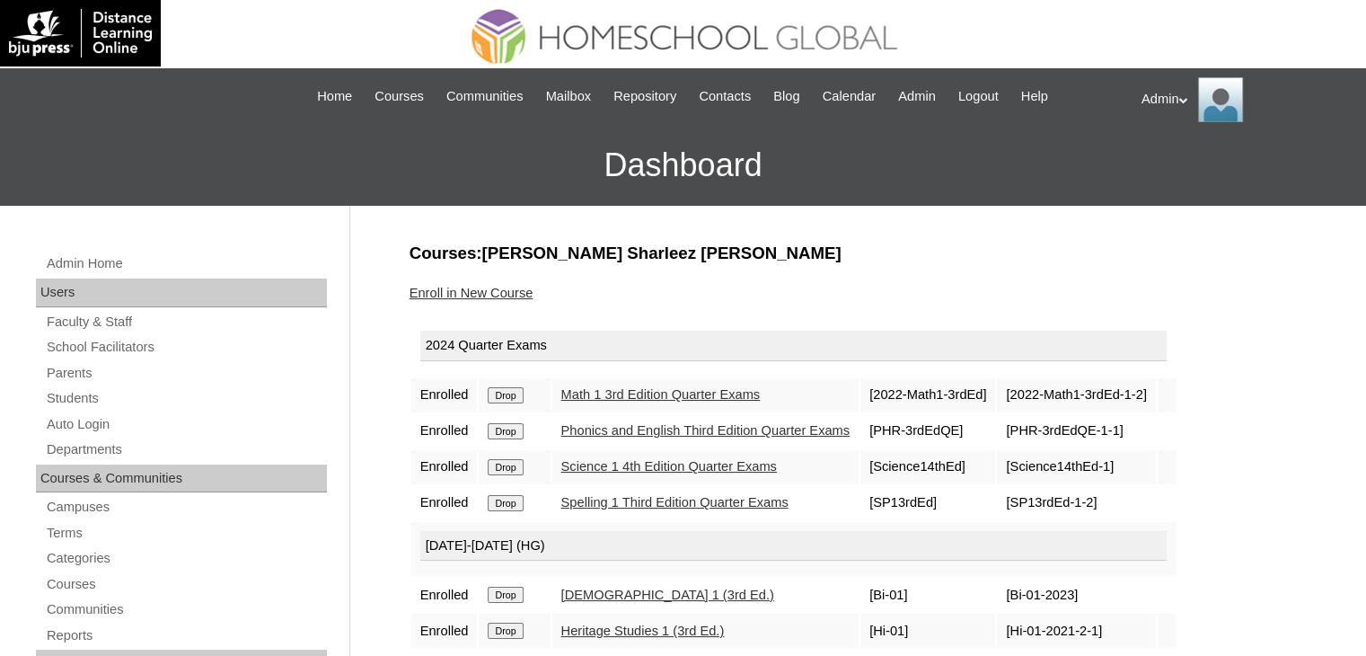
click at [515, 388] on input "Drop" at bounding box center [505, 395] width 35 height 16
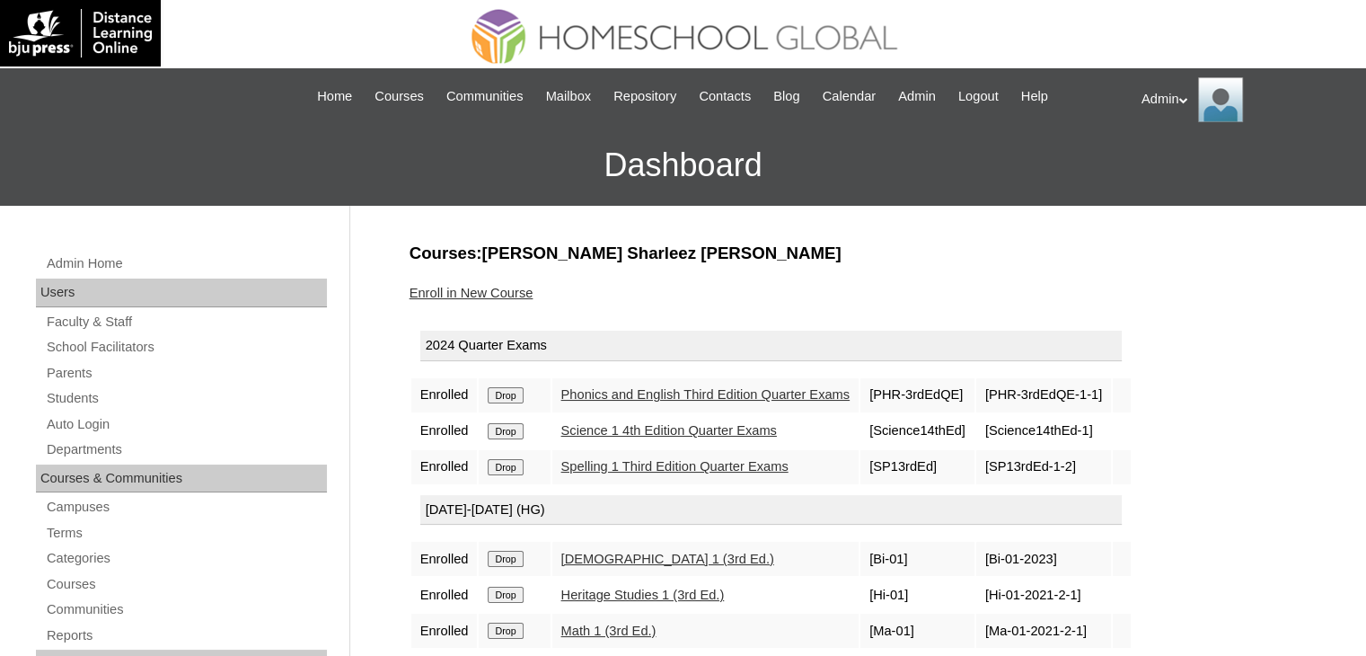
click at [507, 393] on input "Drop" at bounding box center [505, 395] width 35 height 16
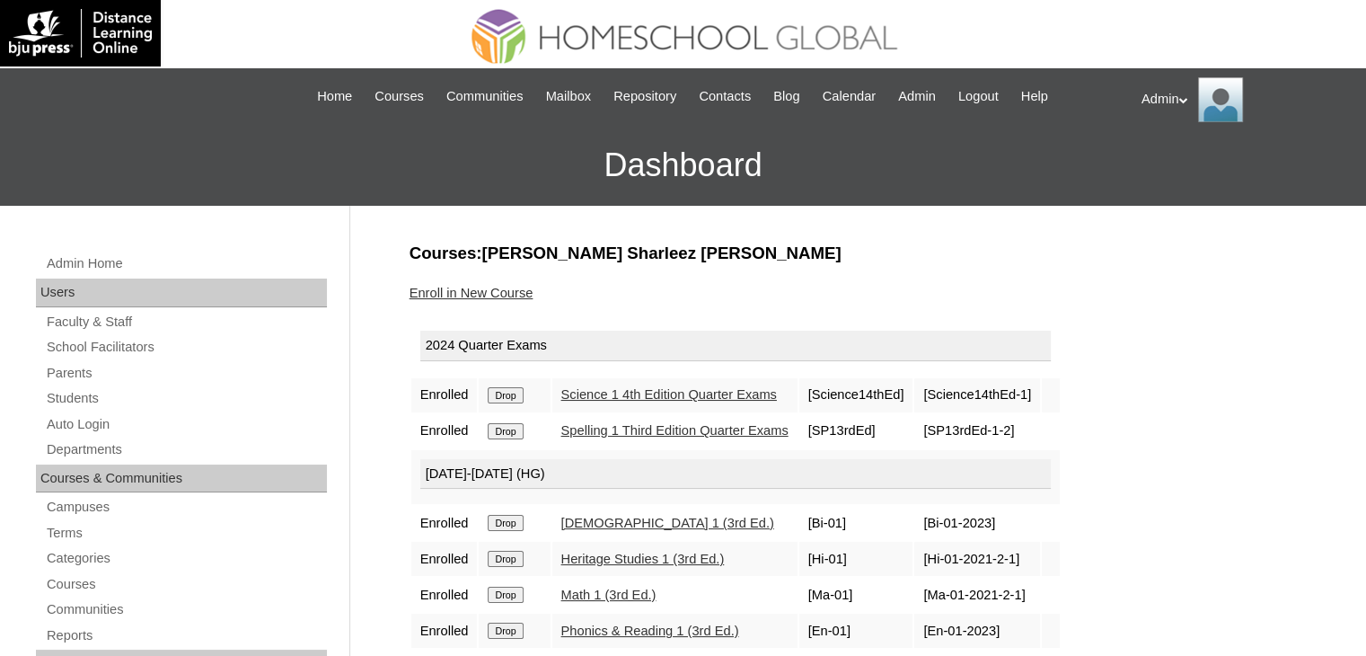
click at [507, 393] on input "Drop" at bounding box center [505, 395] width 35 height 16
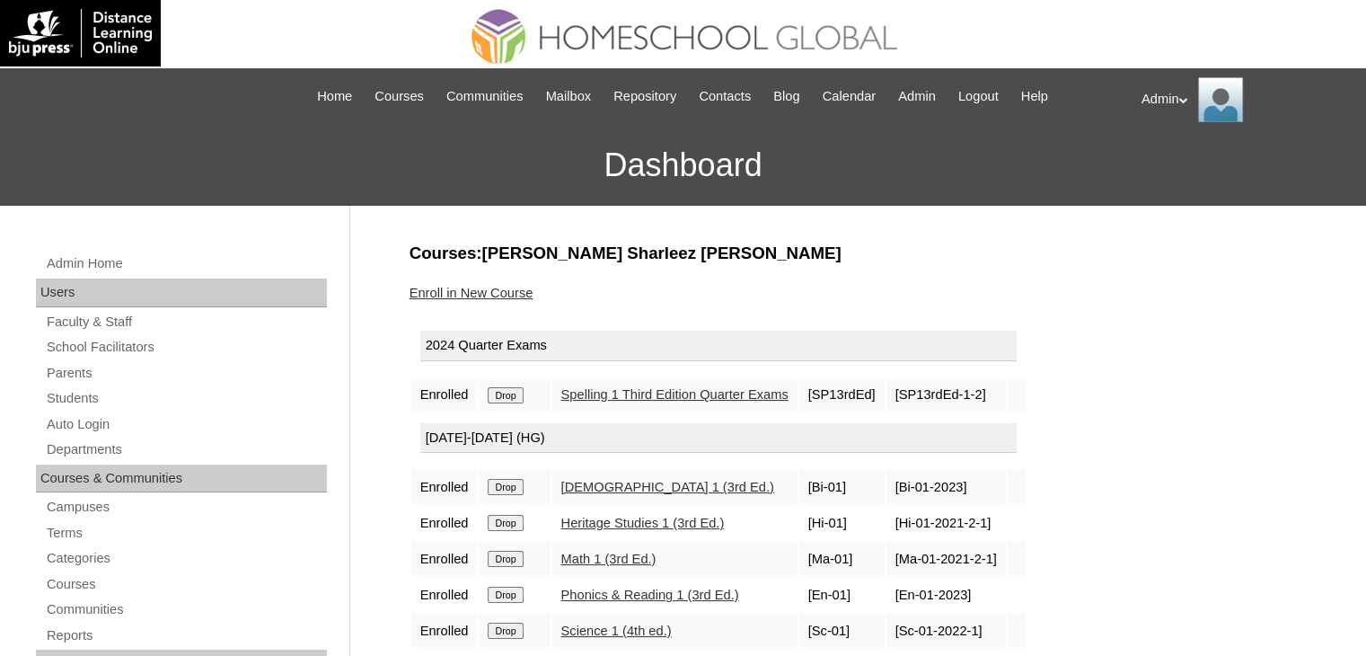
click at [507, 393] on input "Drop" at bounding box center [505, 395] width 35 height 16
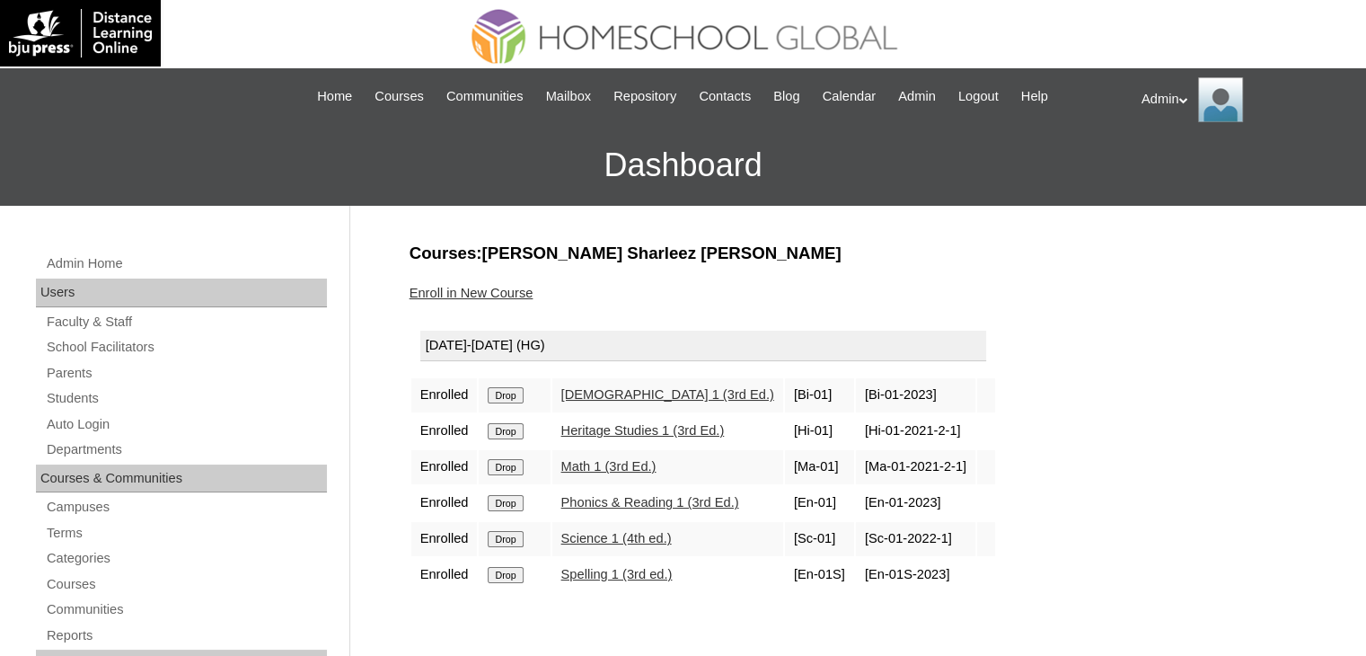
click at [501, 389] on input "Drop" at bounding box center [505, 395] width 35 height 16
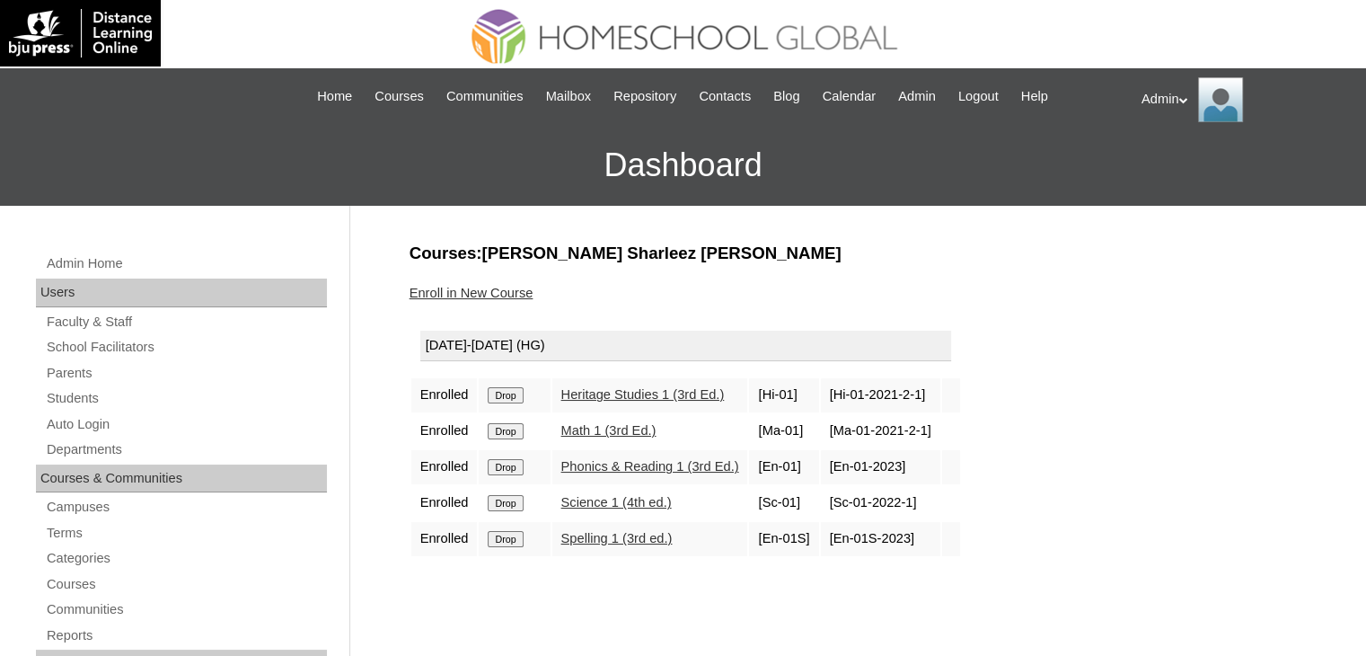
click at [501, 389] on input "Drop" at bounding box center [505, 395] width 35 height 16
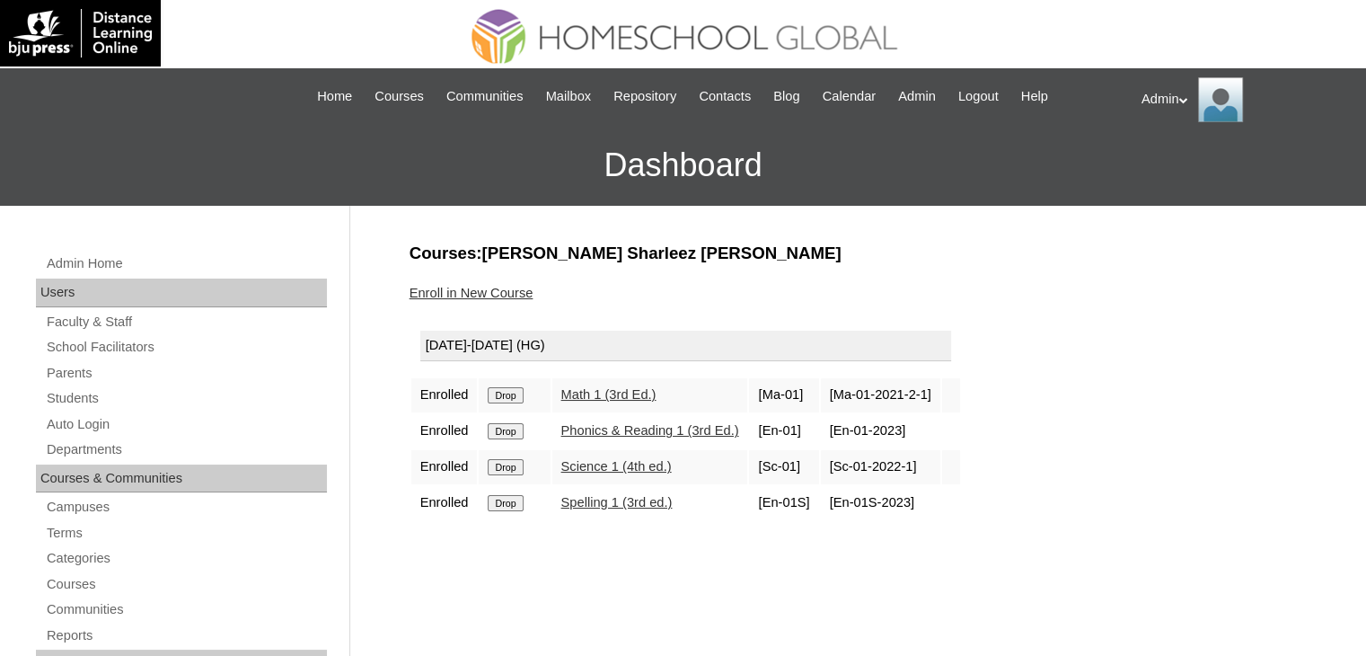
click at [501, 389] on input "Drop" at bounding box center [505, 395] width 35 height 16
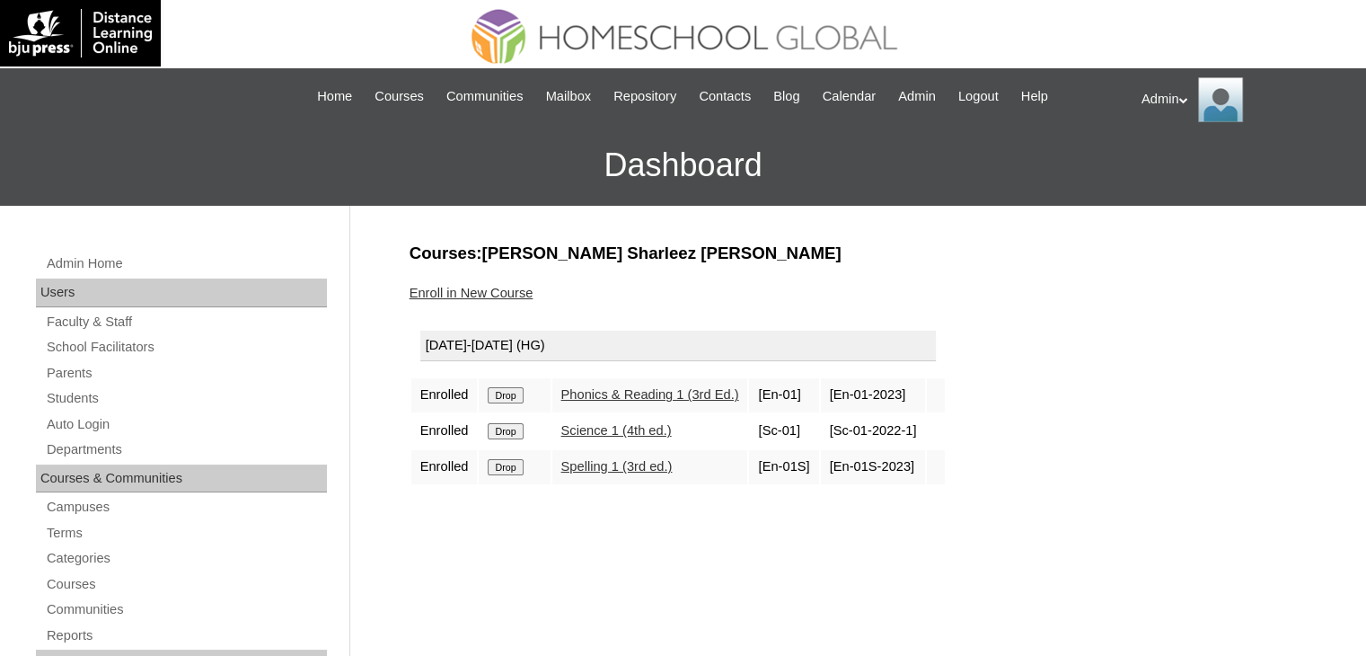
click at [501, 389] on input "Drop" at bounding box center [505, 395] width 35 height 16
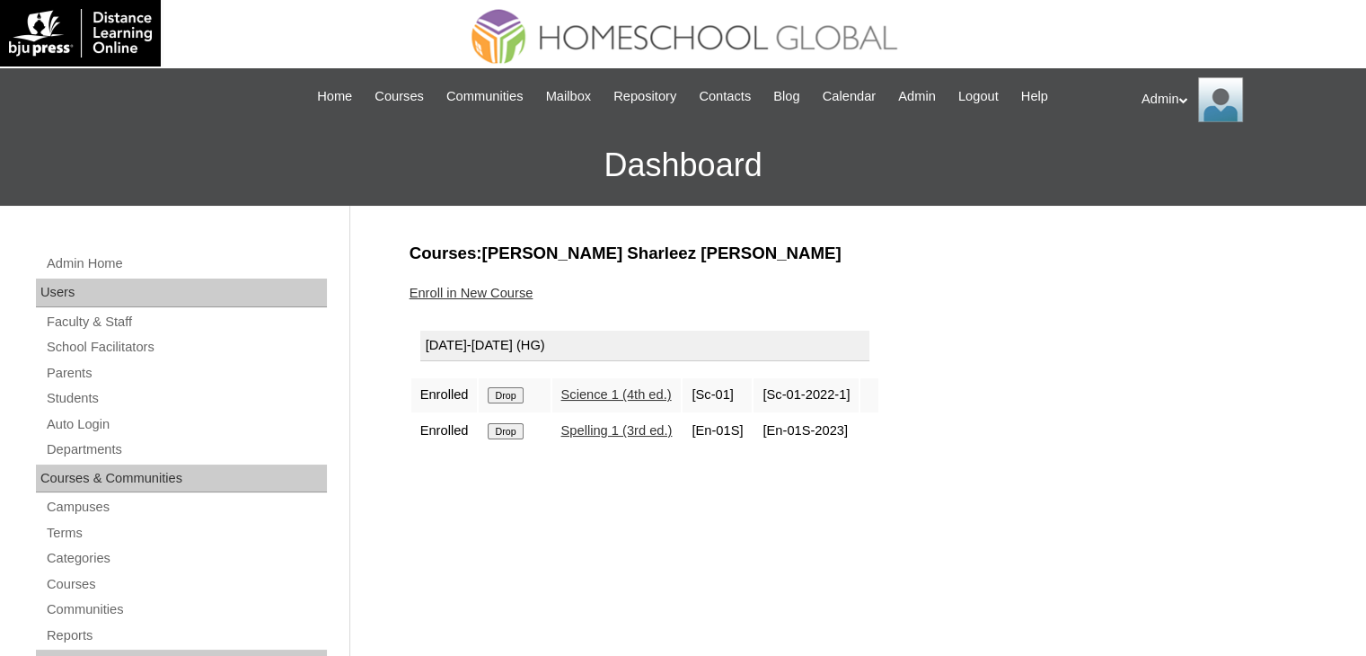
click at [501, 389] on input "Drop" at bounding box center [505, 395] width 35 height 16
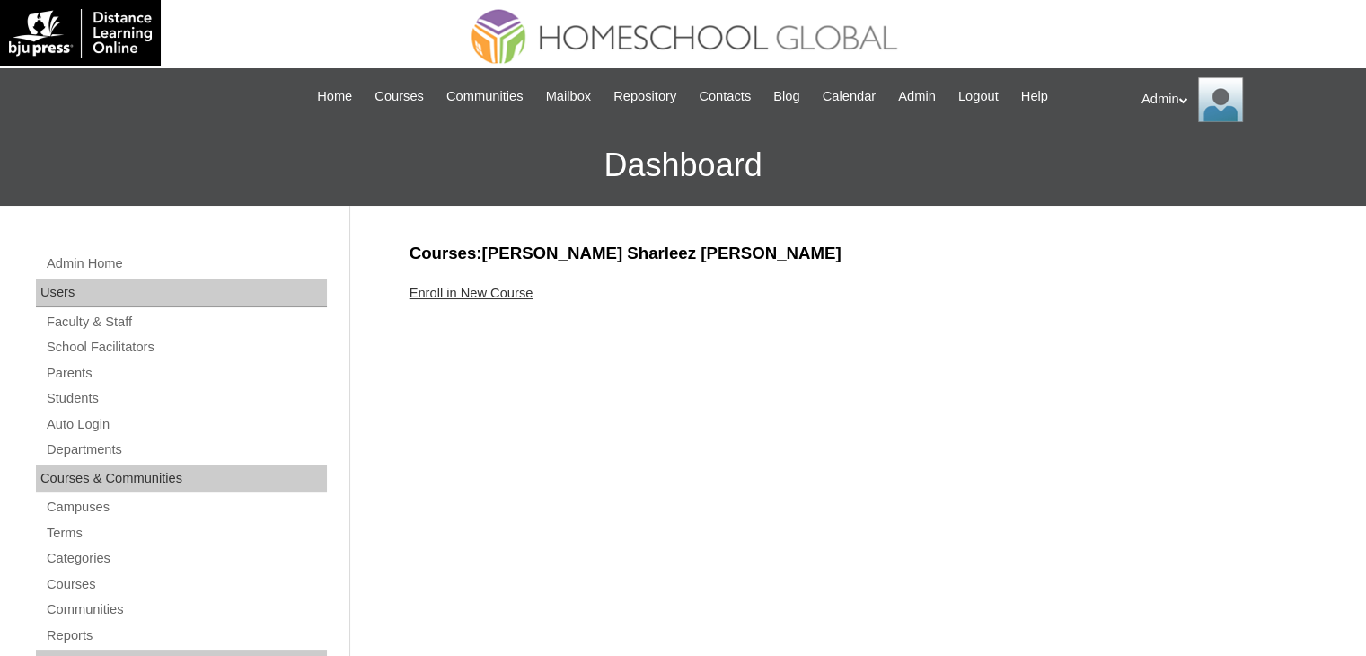
click at [490, 295] on link "Enroll in New Course" at bounding box center [472, 293] width 124 height 14
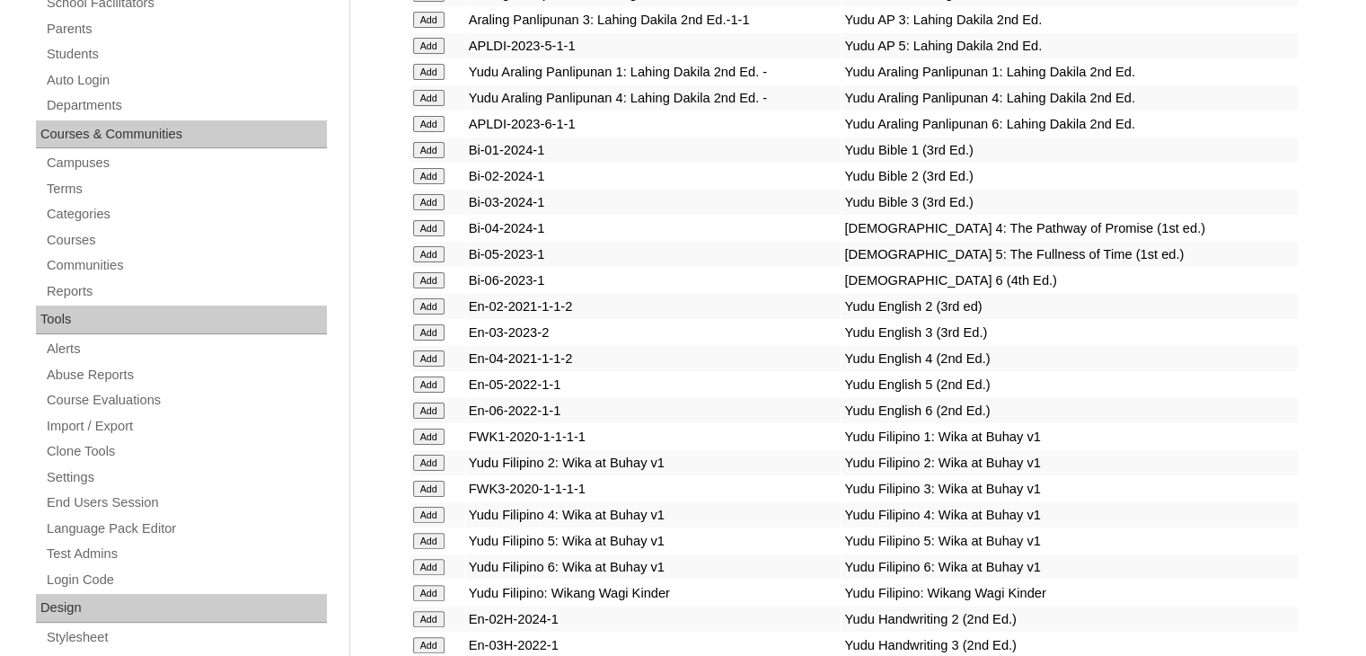
scroll to position [4747, 0]
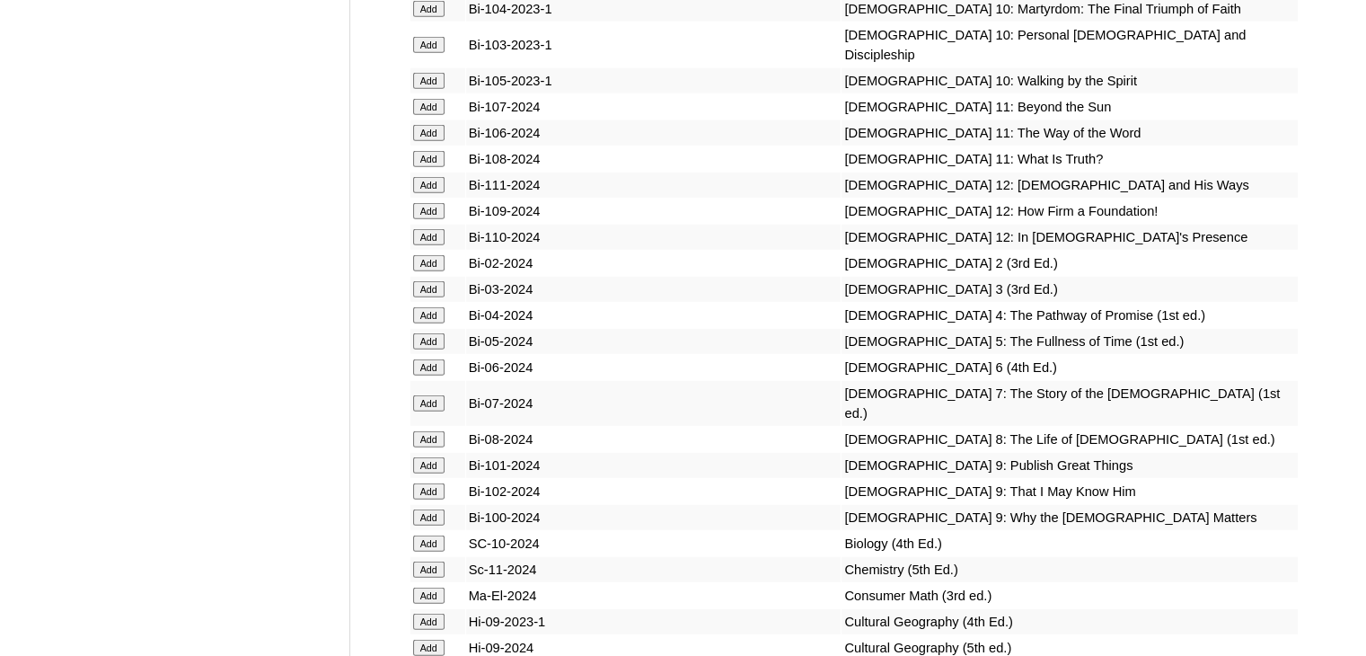
click at [424, 271] on input "Add" at bounding box center [428, 263] width 31 height 16
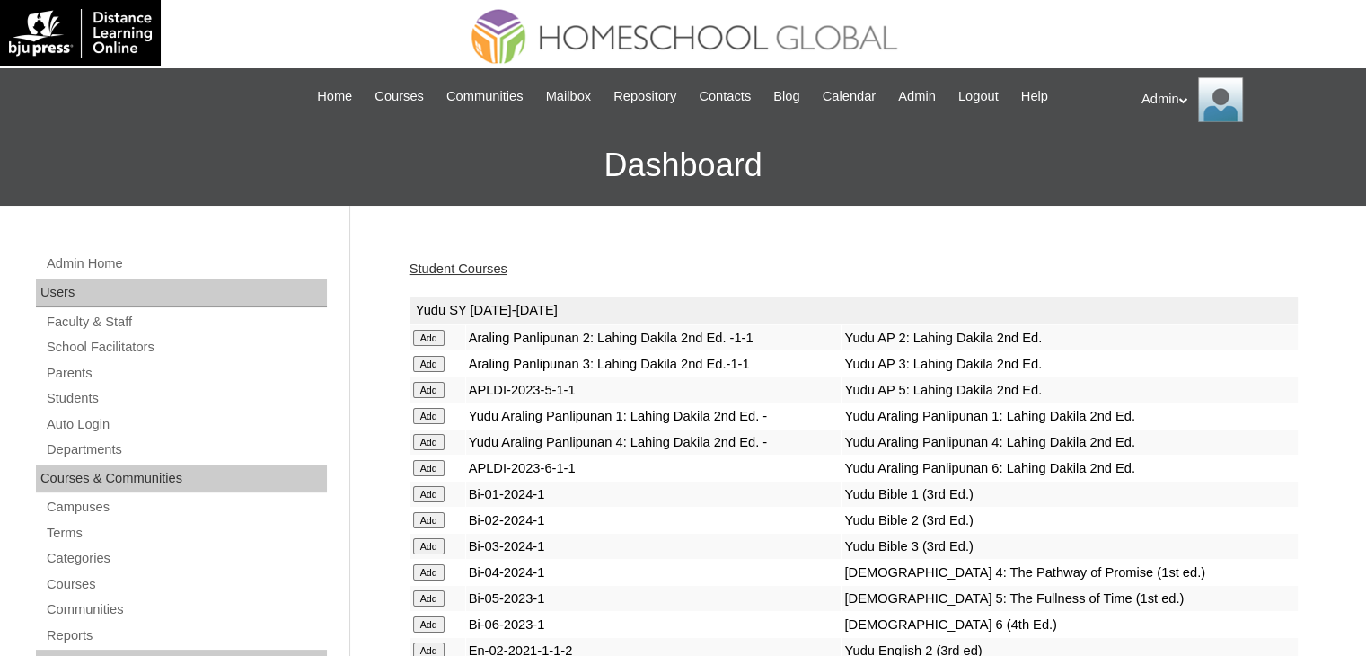
scroll to position [1937, 0]
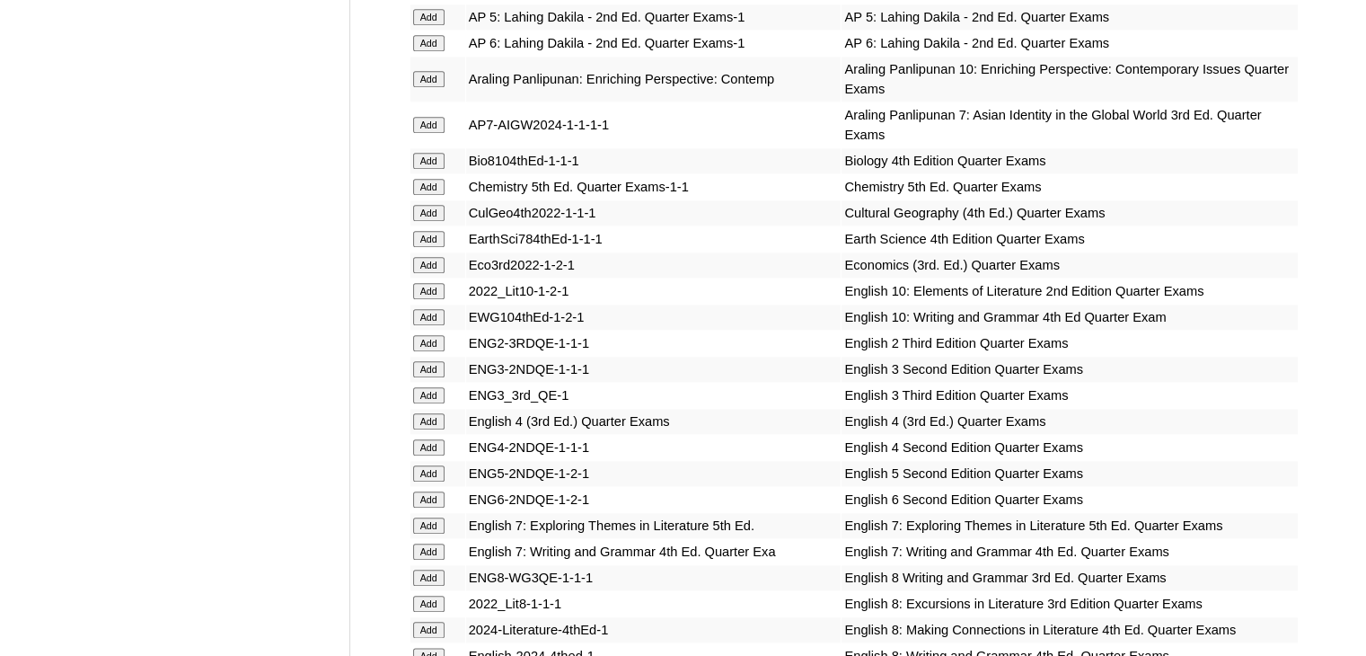
click at [432, 335] on input "Add" at bounding box center [428, 343] width 31 height 16
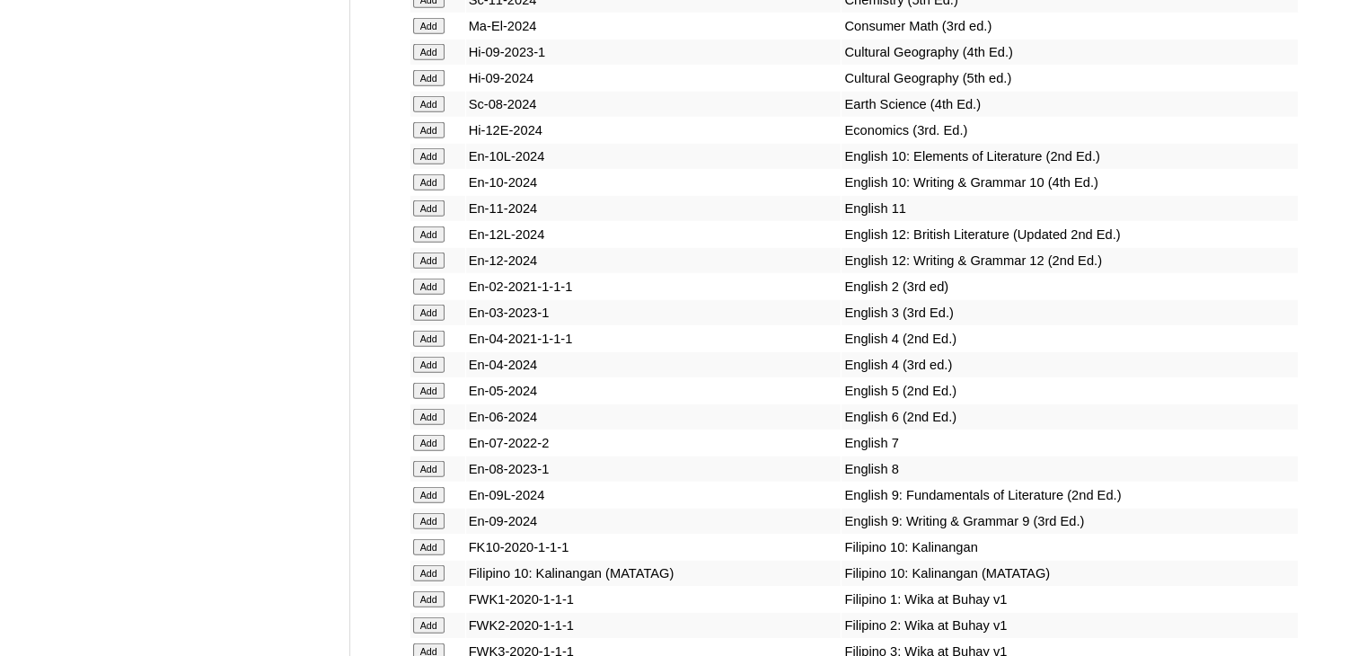
click at [432, 295] on input "Add" at bounding box center [428, 286] width 31 height 16
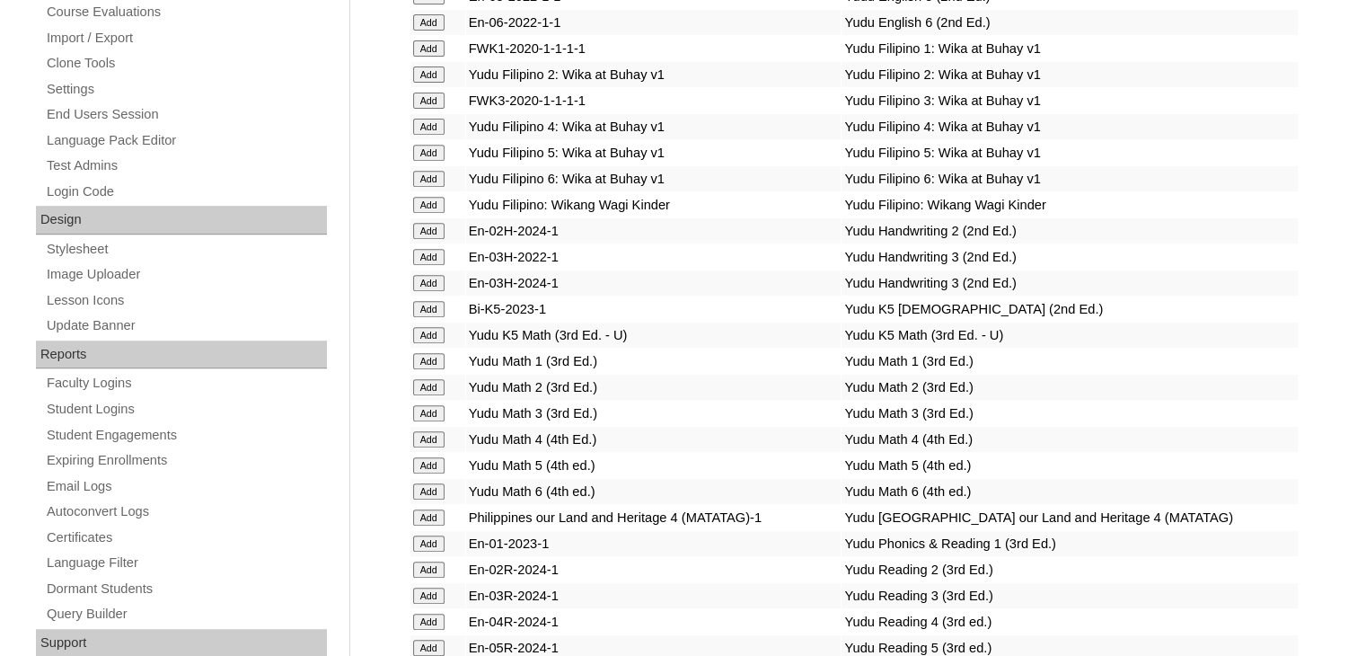
scroll to position [3094, 0]
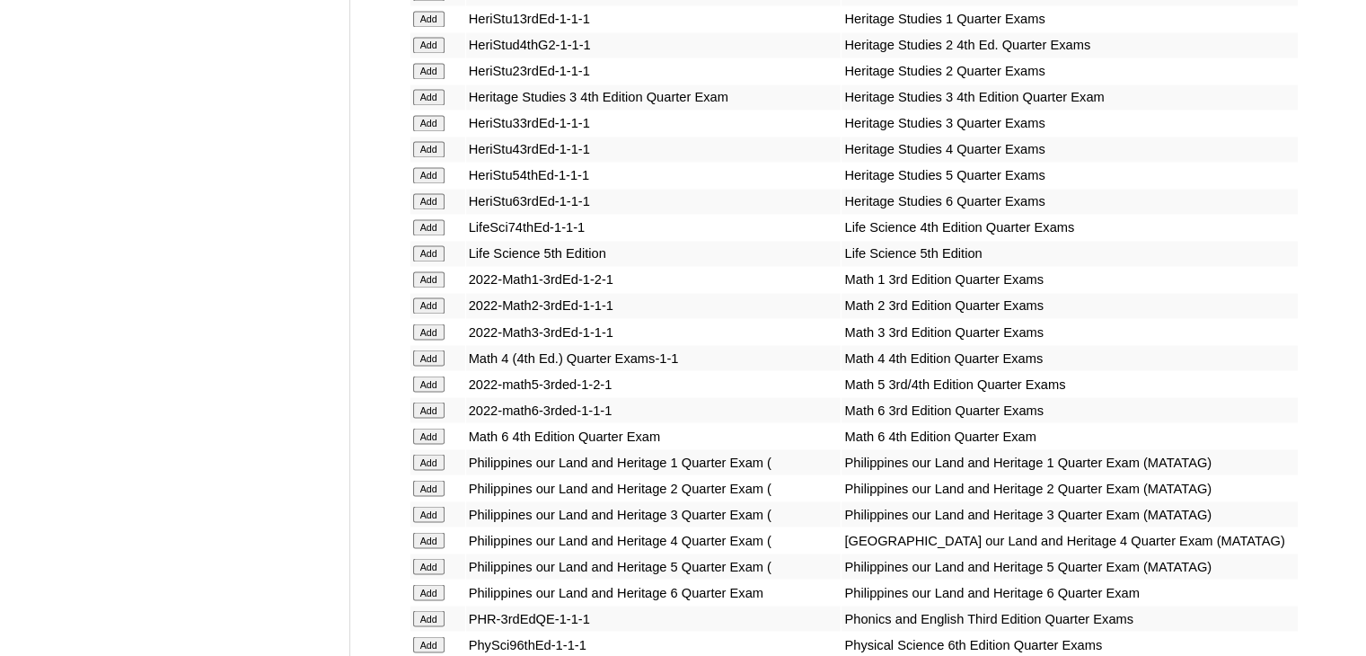
click at [433, 329] on input "Add" at bounding box center [428, 331] width 31 height 16
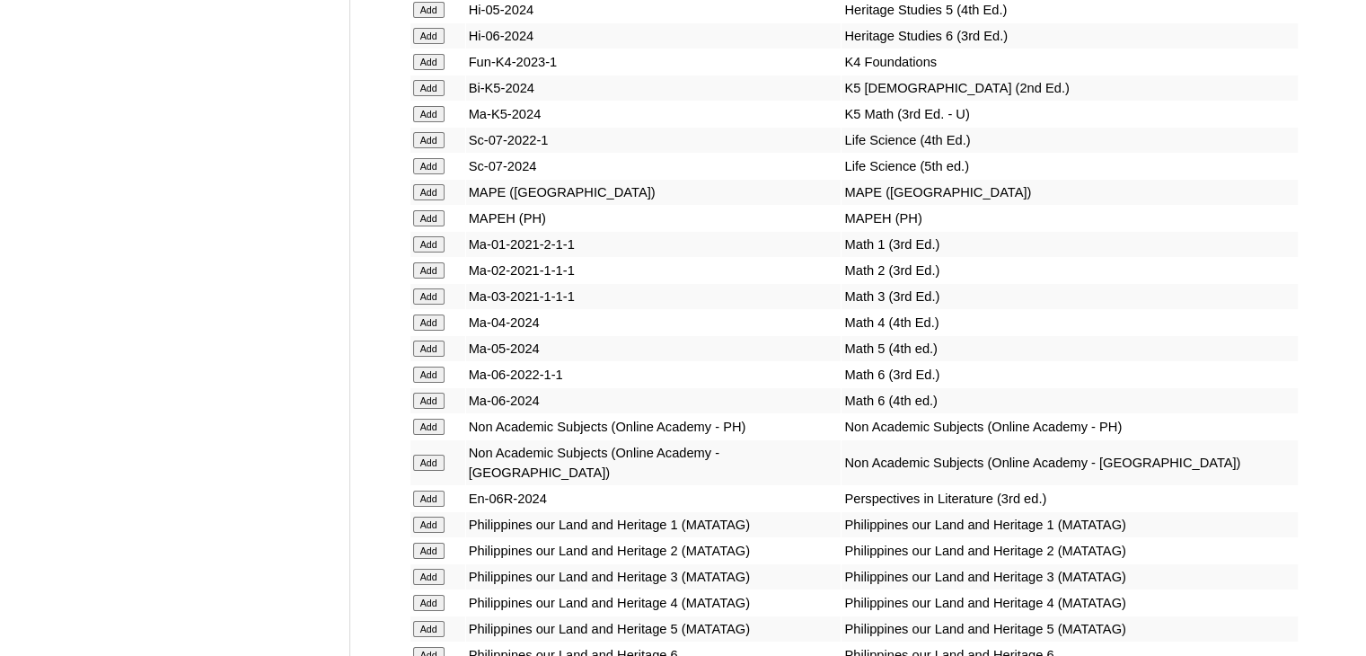
click at [433, 304] on input "Add" at bounding box center [428, 296] width 31 height 16
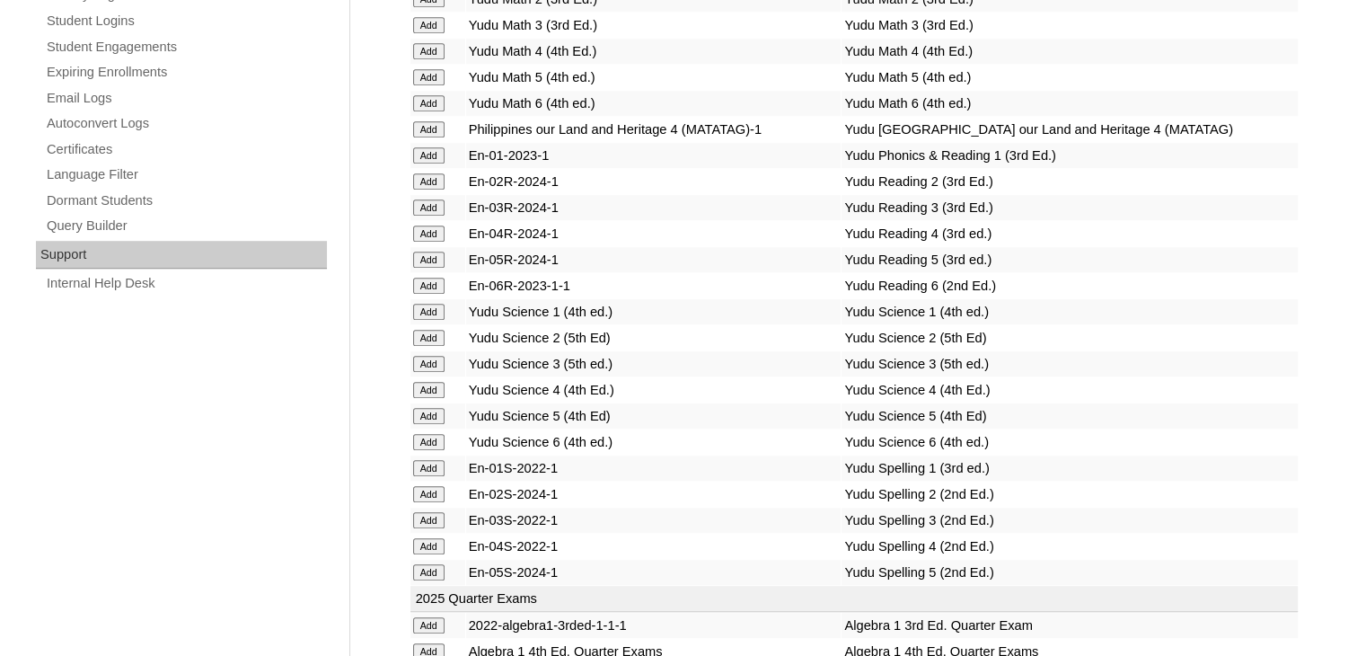
scroll to position [3607, 0]
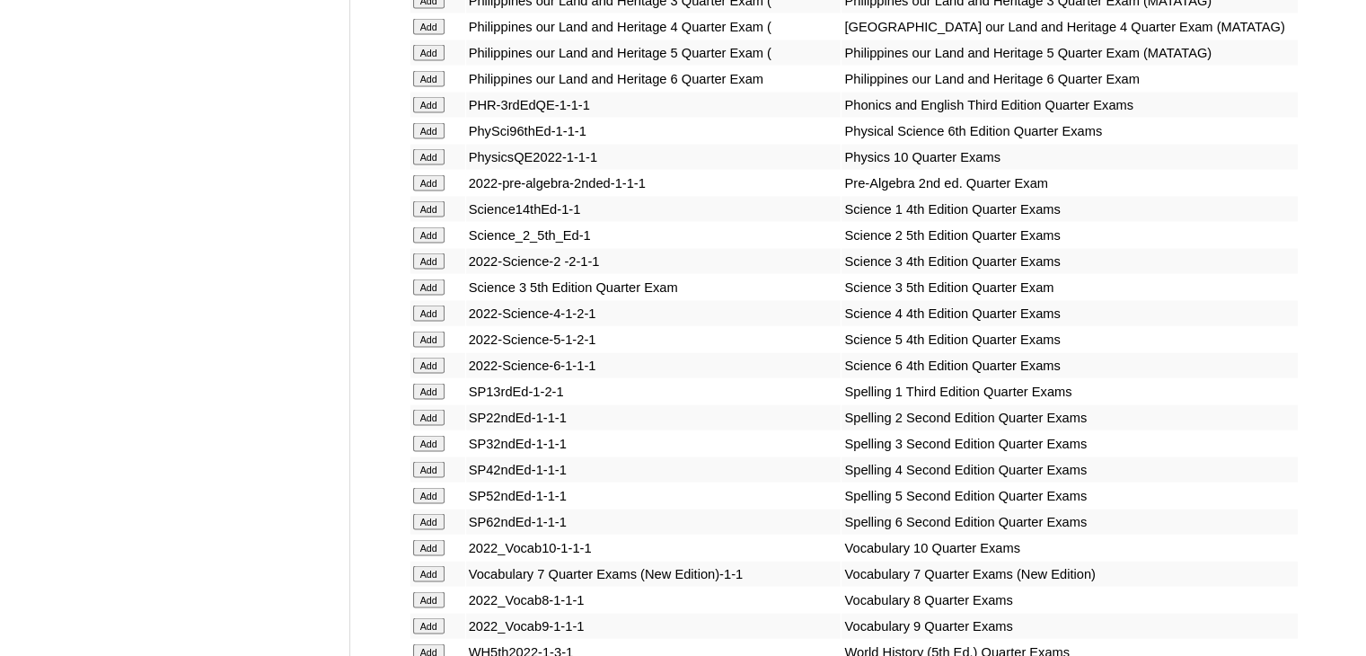
click at [428, 243] on input "Add" at bounding box center [428, 235] width 31 height 16
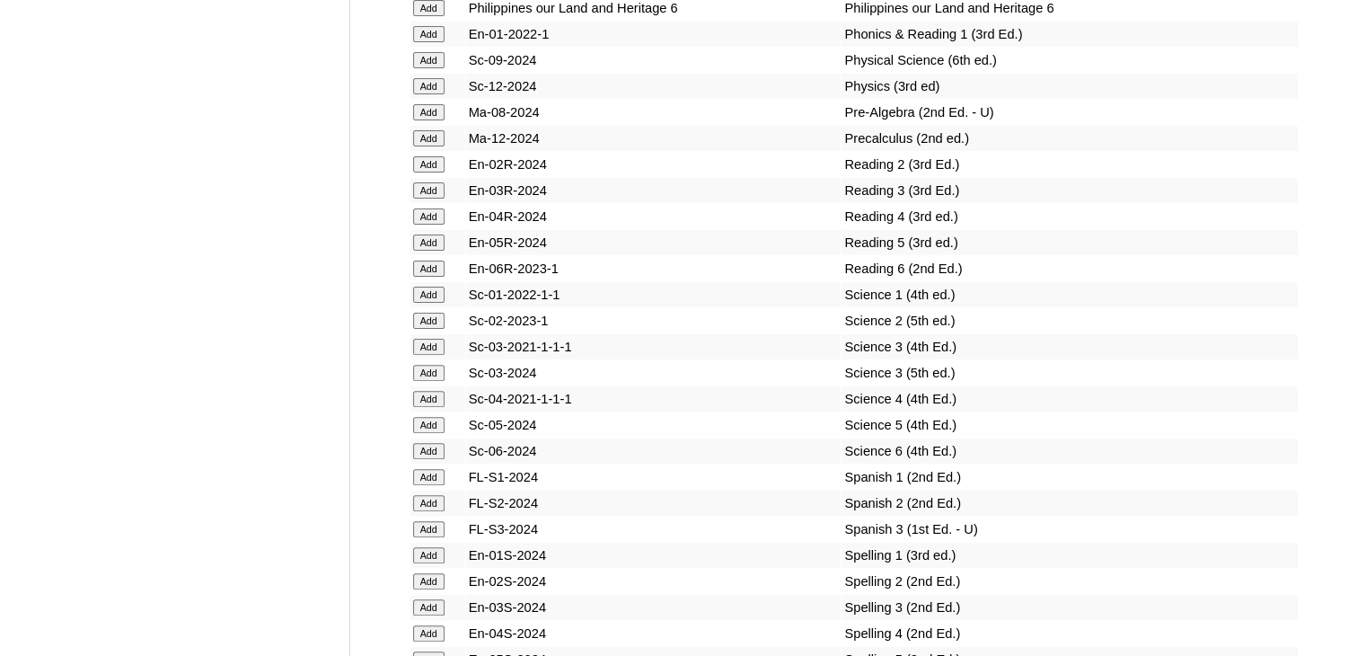
click at [428, 329] on input "Add" at bounding box center [428, 321] width 31 height 16
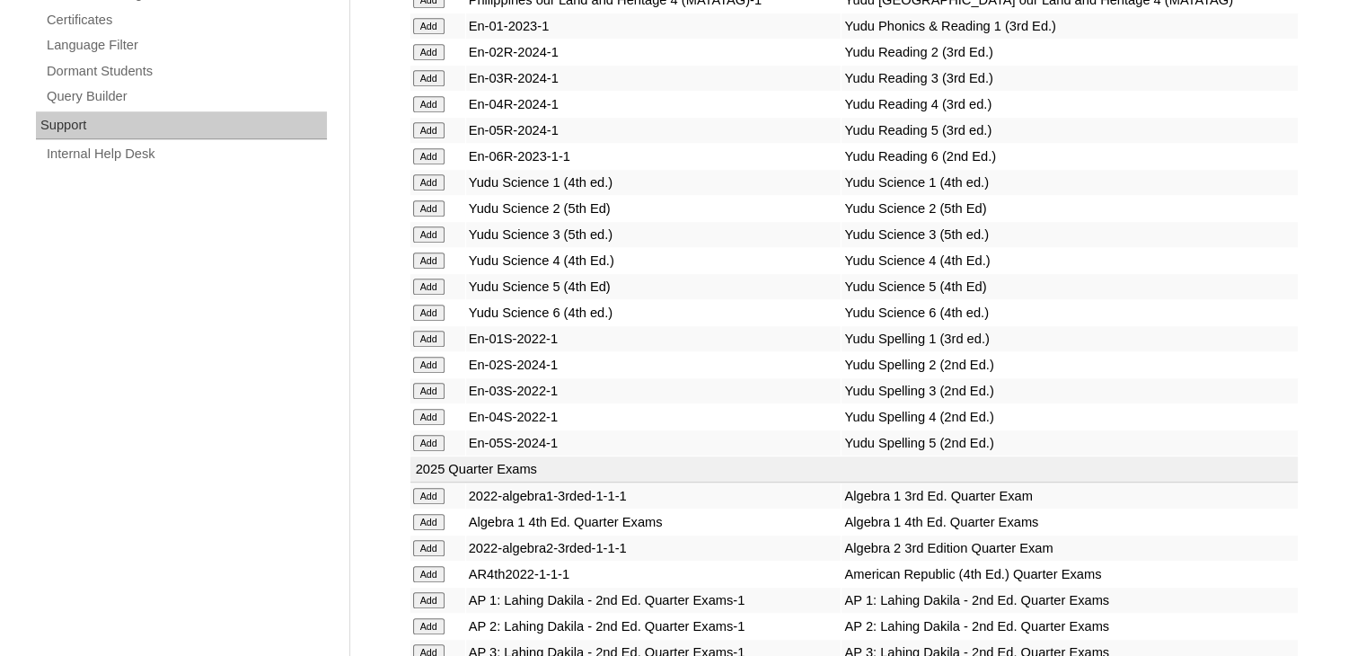
scroll to position [3789, 0]
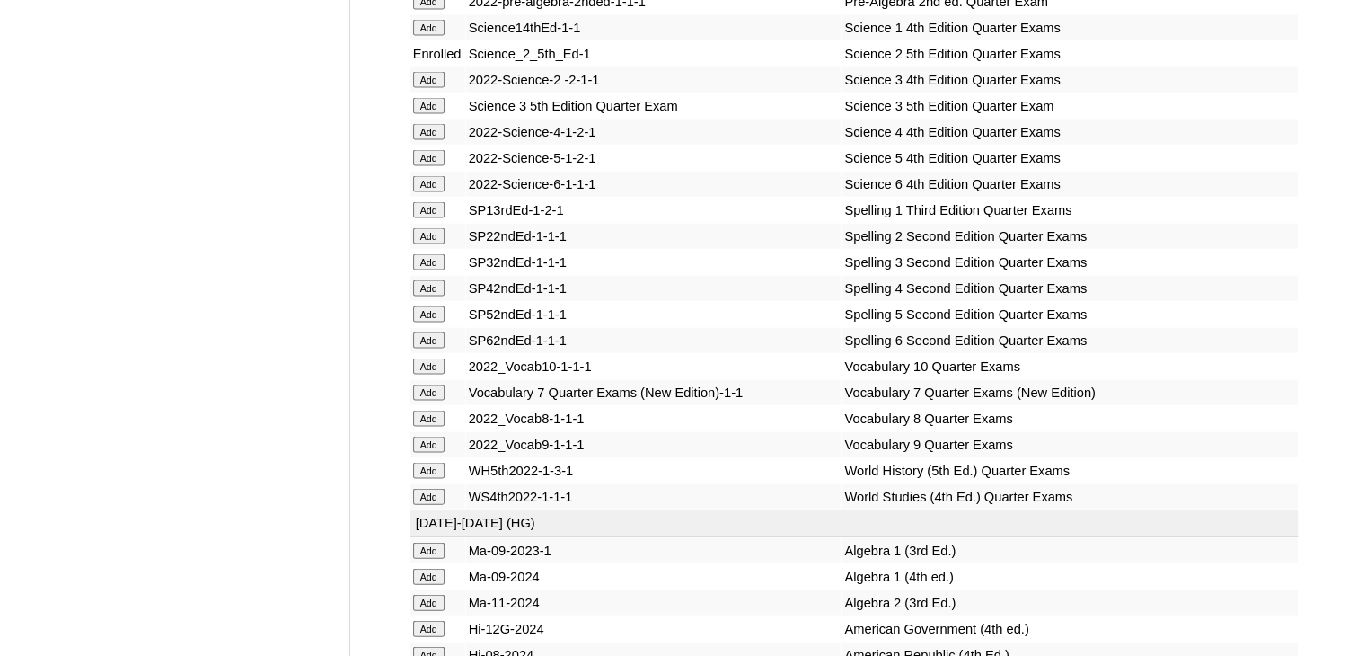
click at [428, 244] on input "Add" at bounding box center [428, 236] width 31 height 16
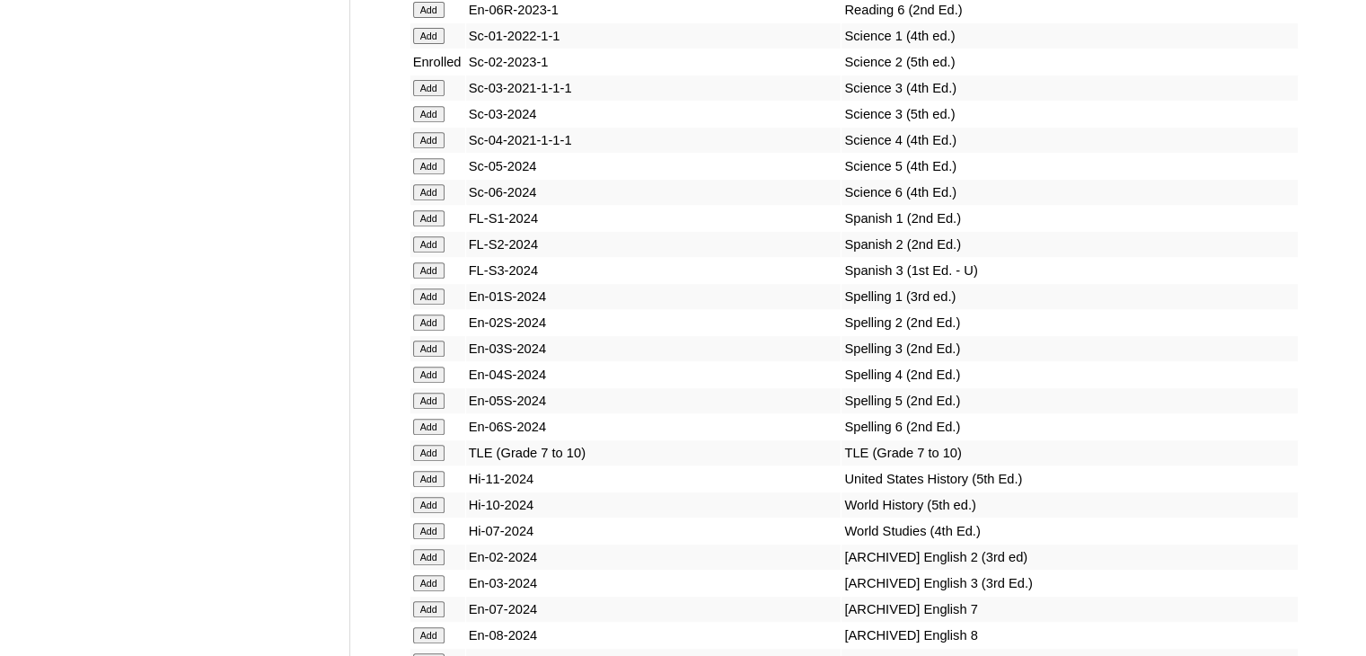
click at [428, 330] on input "Add" at bounding box center [428, 322] width 31 height 16
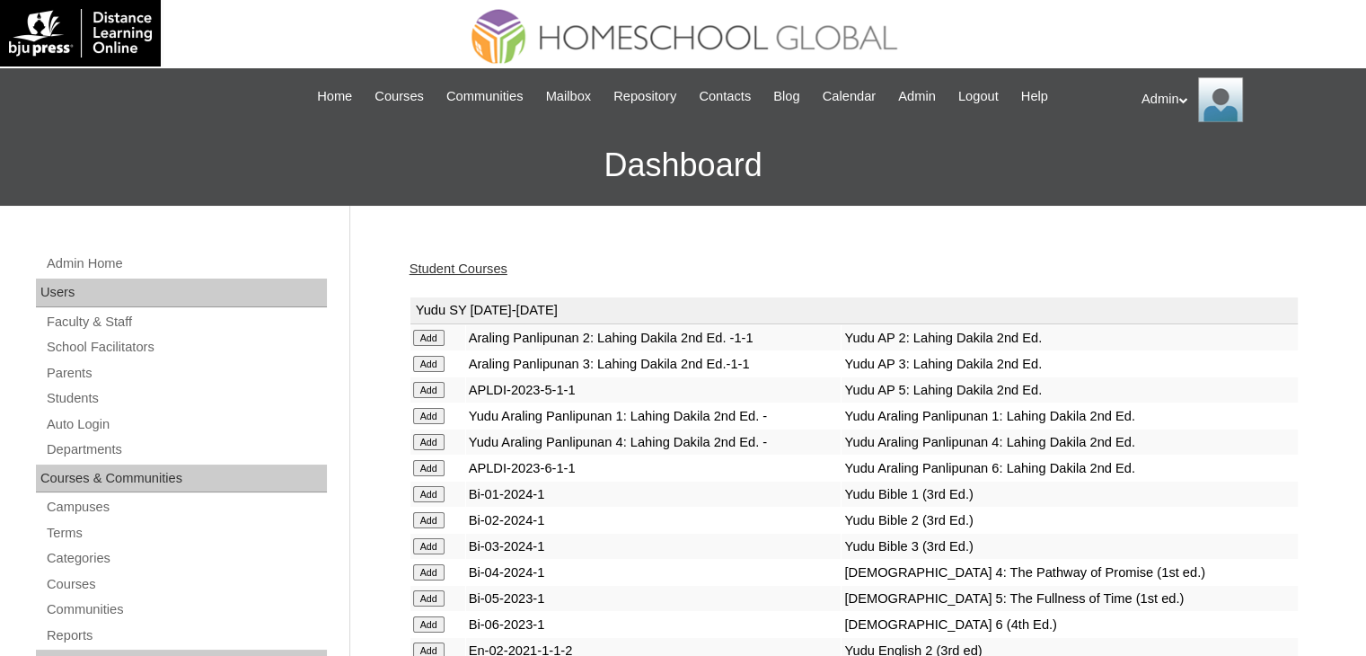
click at [484, 263] on link "Student Courses" at bounding box center [459, 268] width 98 height 14
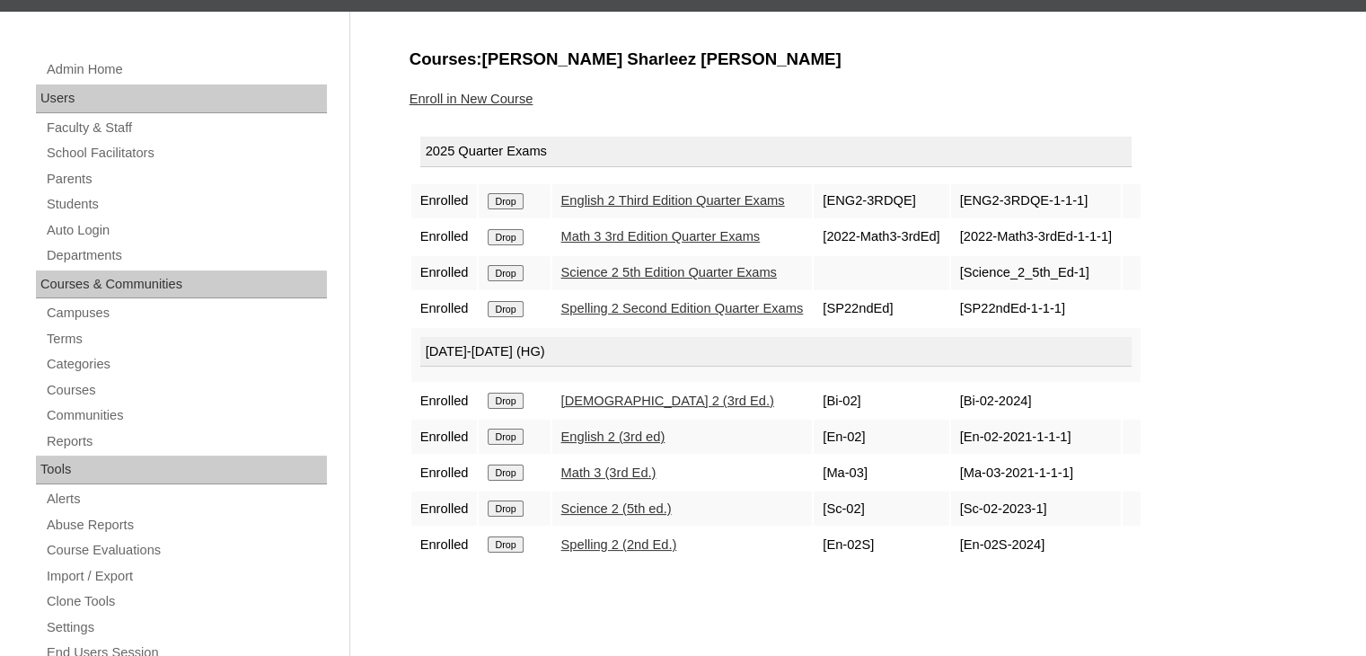
scroll to position [214, 0]
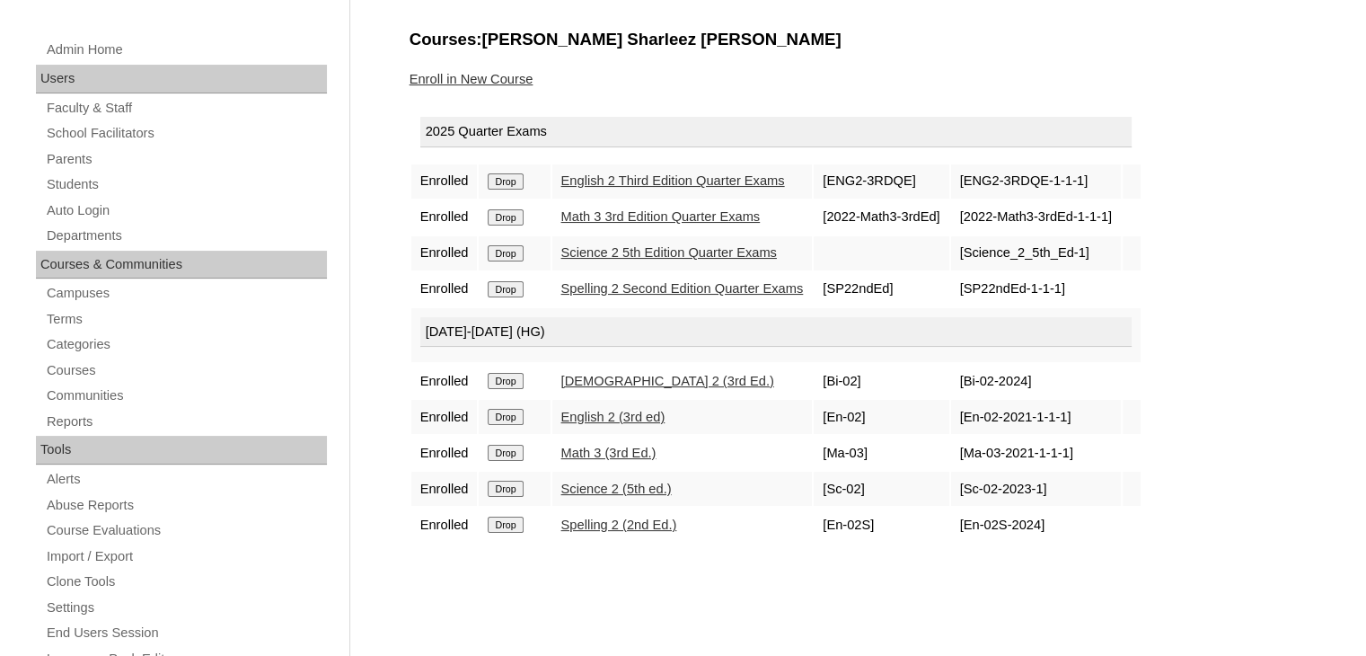
click at [471, 79] on link "Enroll in New Course" at bounding box center [472, 79] width 124 height 14
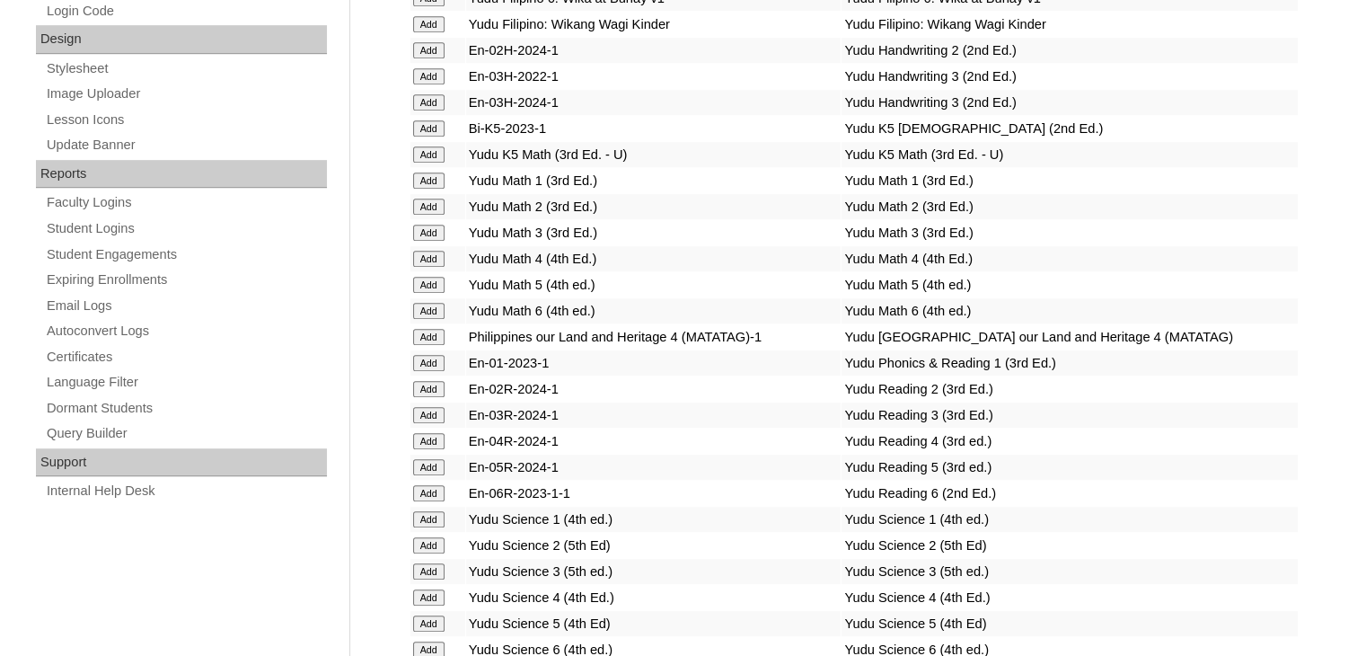
scroll to position [2784, 0]
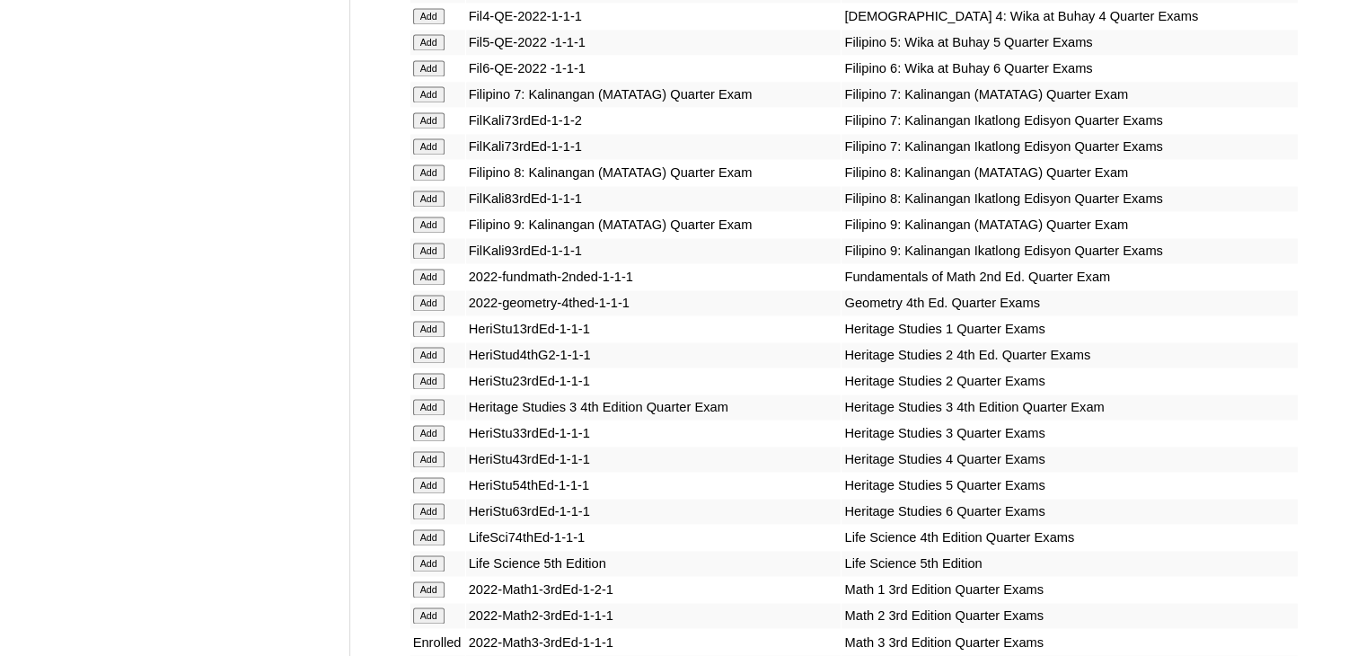
click at [427, 353] on input "Add" at bounding box center [428, 355] width 31 height 16
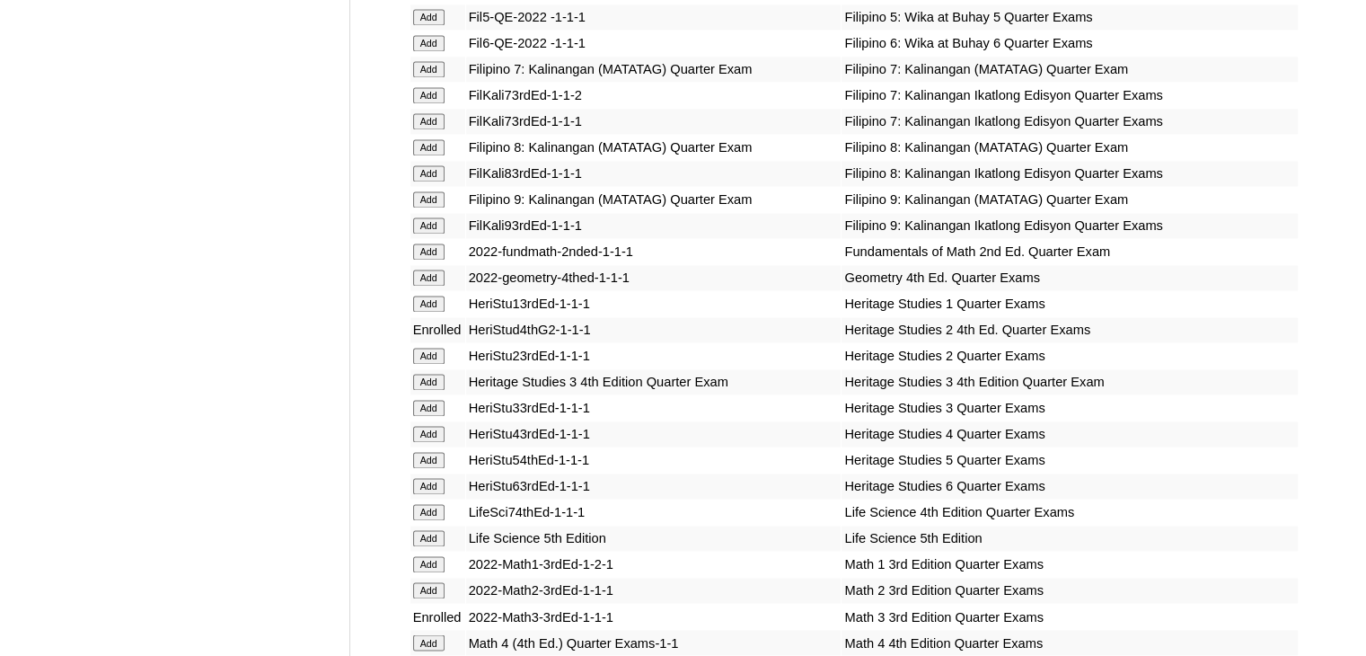
scroll to position [6273, 0]
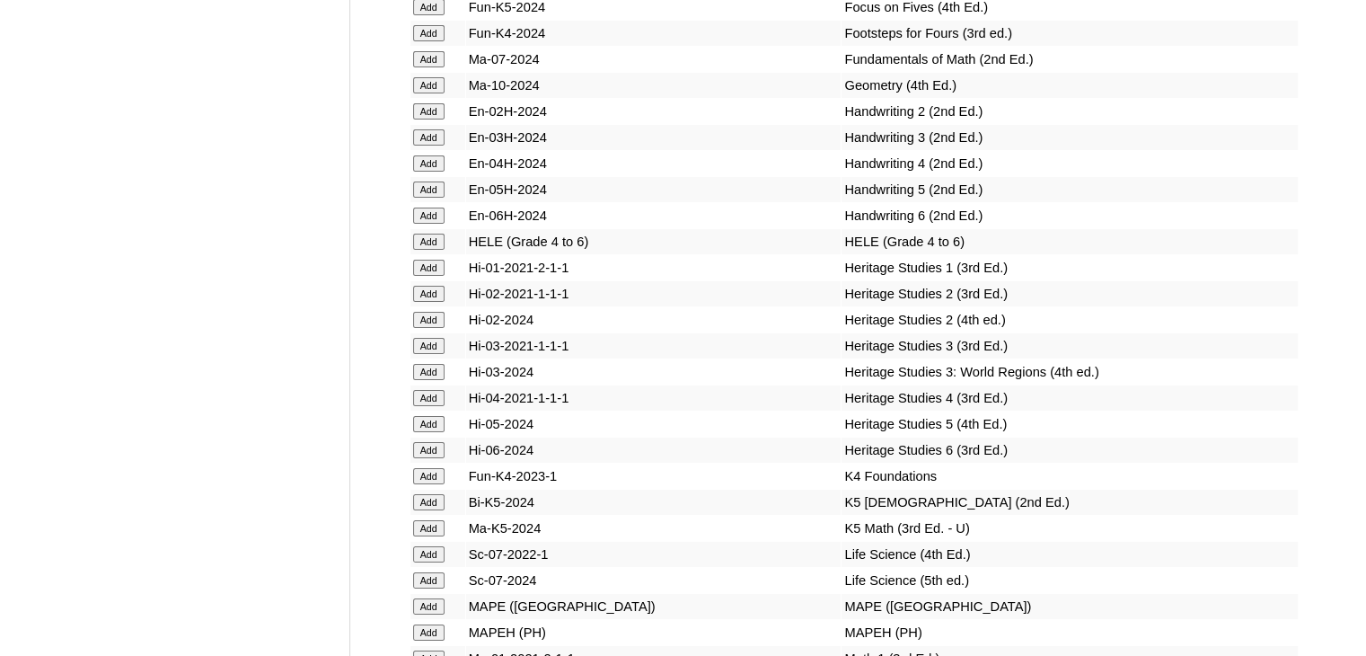
click at [427, 328] on input "Add" at bounding box center [428, 320] width 31 height 16
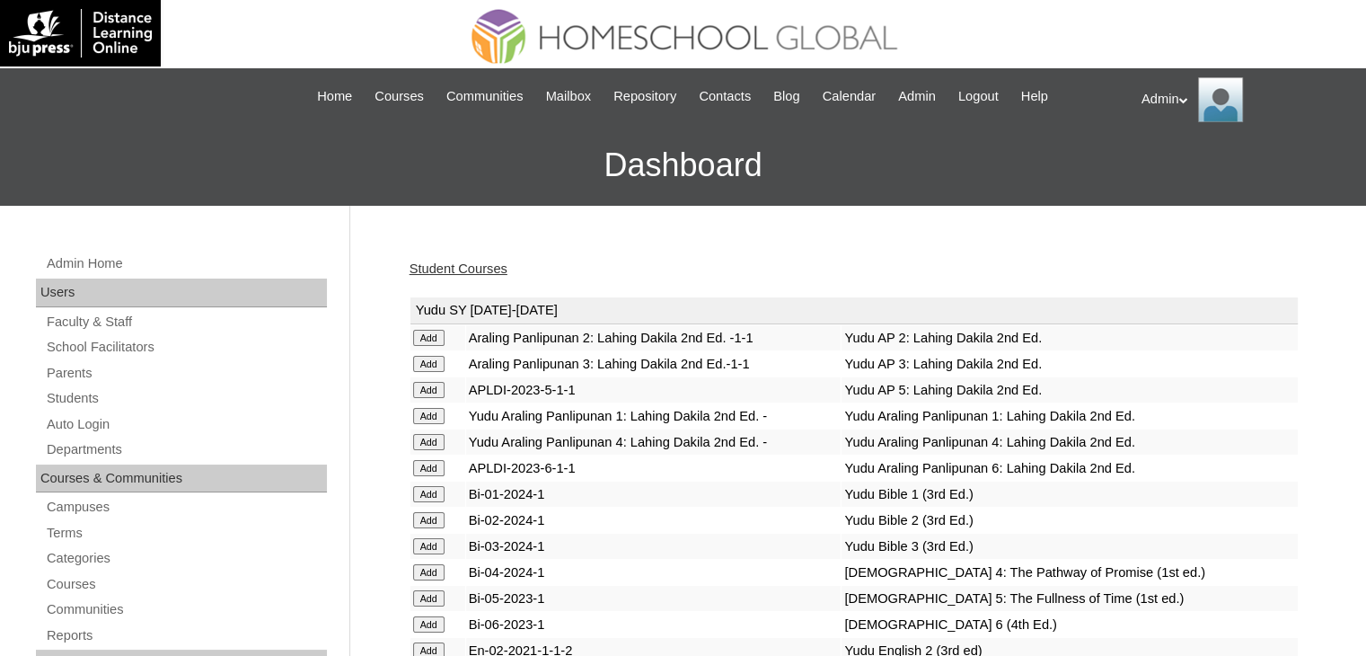
click at [488, 273] on link "Student Courses" at bounding box center [459, 268] width 98 height 14
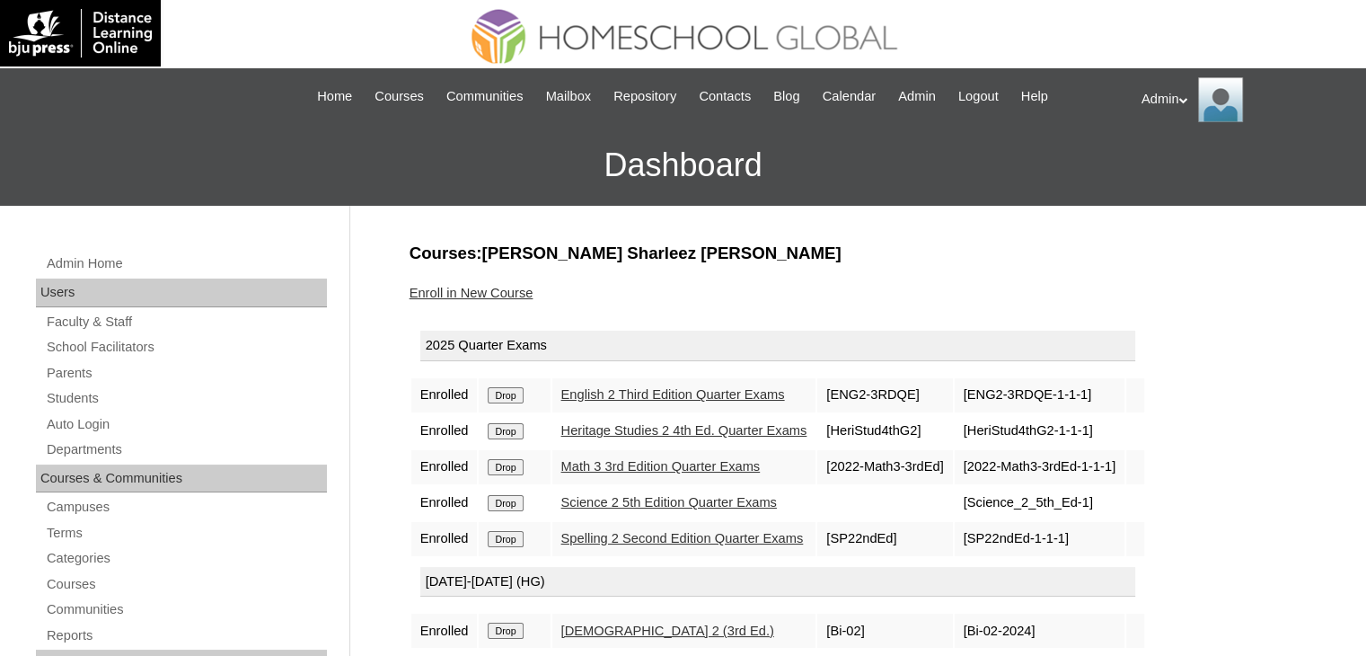
click at [496, 288] on link "Enroll in New Course" at bounding box center [472, 293] width 124 height 14
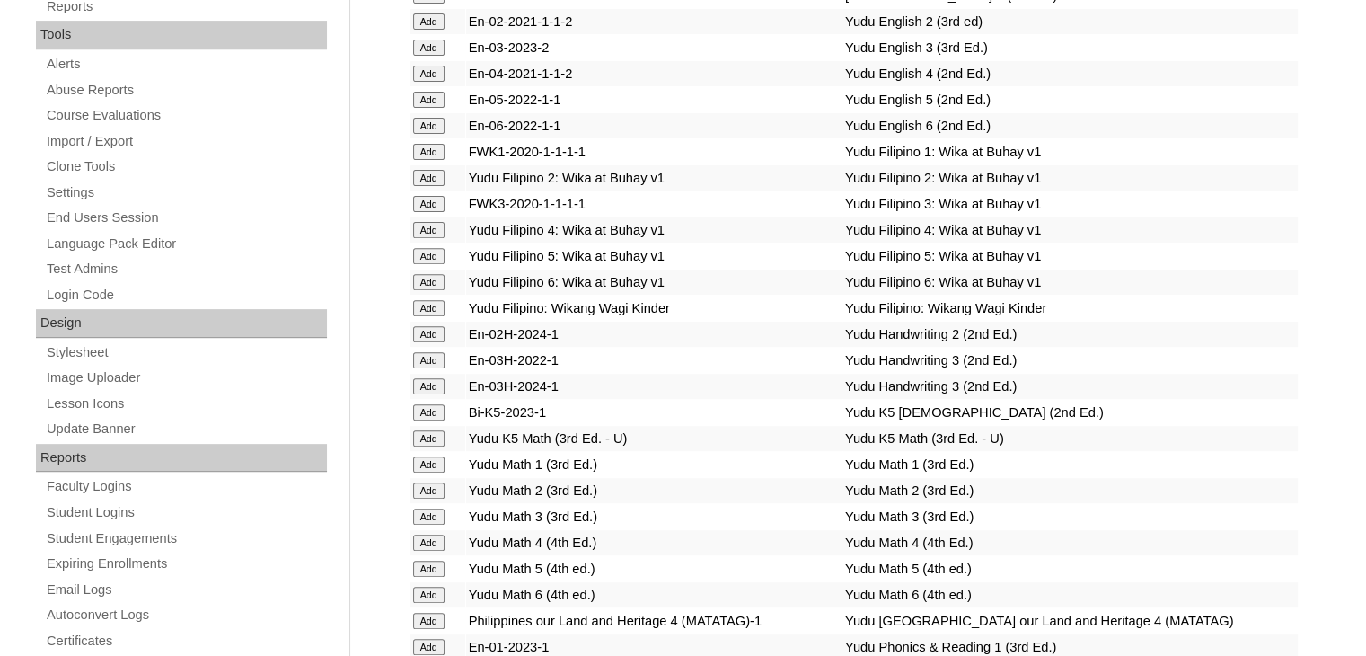
scroll to position [6093, 0]
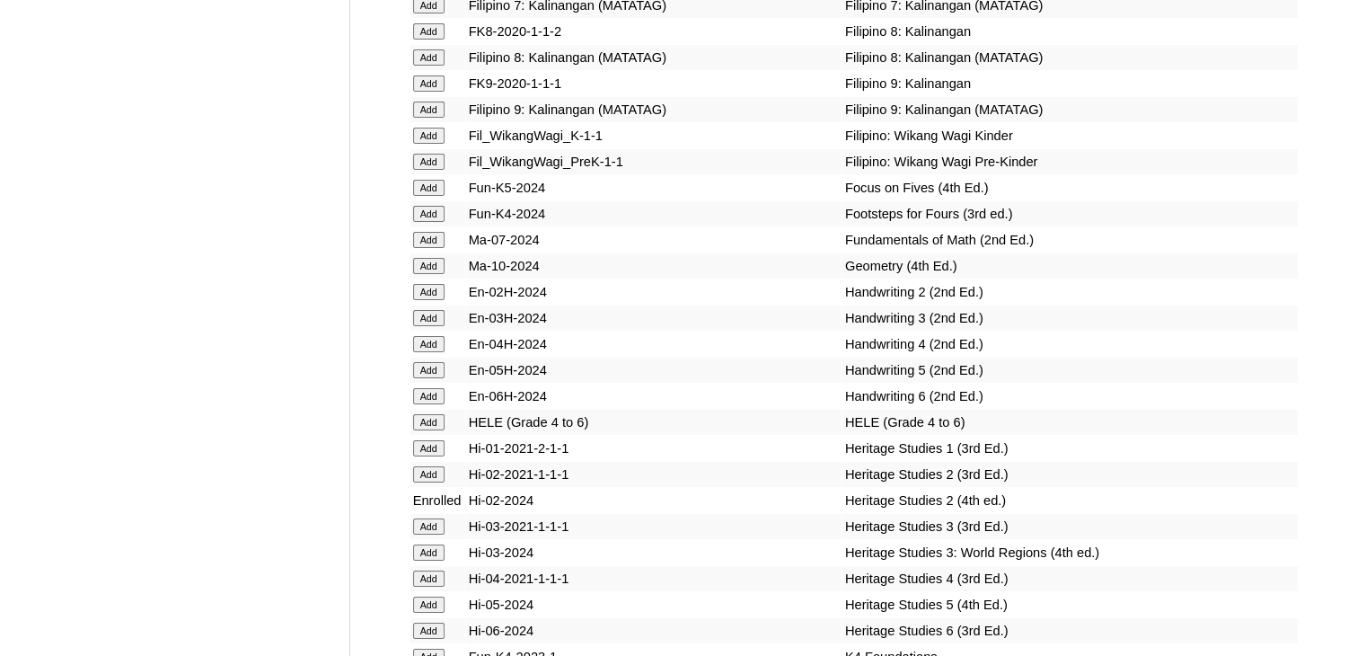
click at [431, 300] on input "Add" at bounding box center [428, 292] width 31 height 16
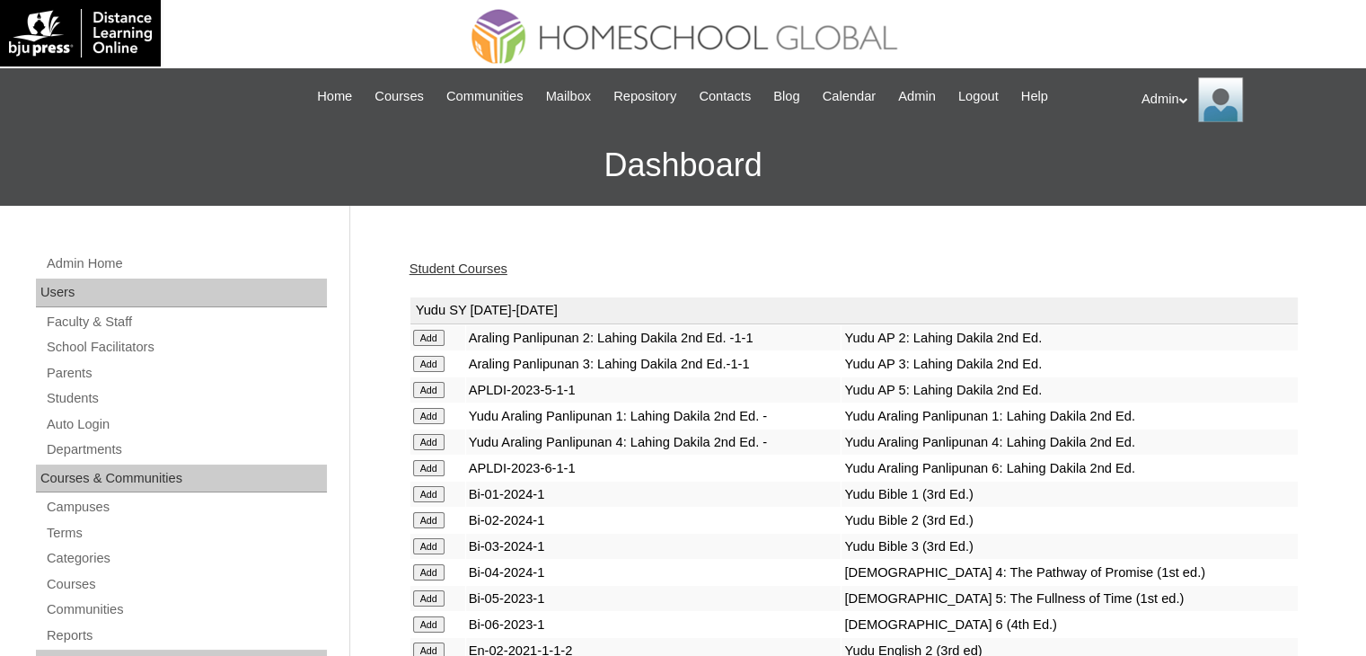
click at [611, 265] on div "Student Courses" at bounding box center [854, 269] width 889 height 19
click at [474, 261] on link "Student Courses" at bounding box center [459, 268] width 98 height 14
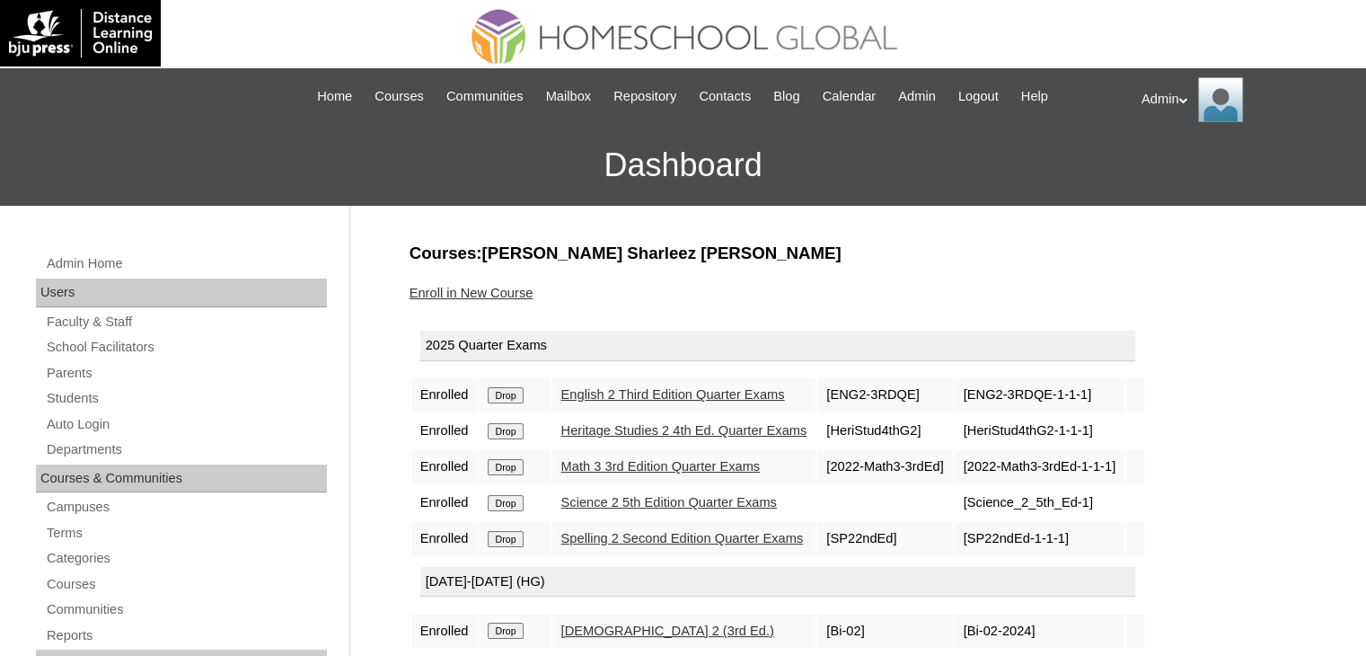
click at [505, 296] on link "Enroll in New Course" at bounding box center [472, 293] width 124 height 14
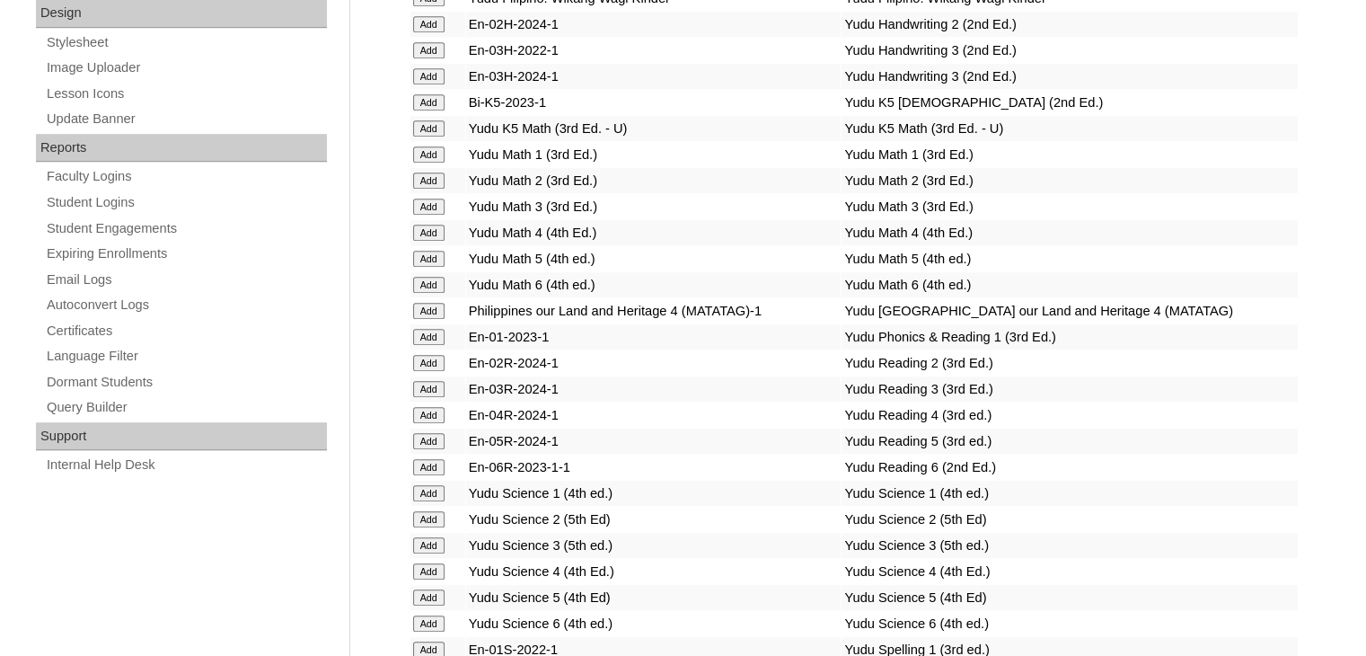
scroll to position [7179, 0]
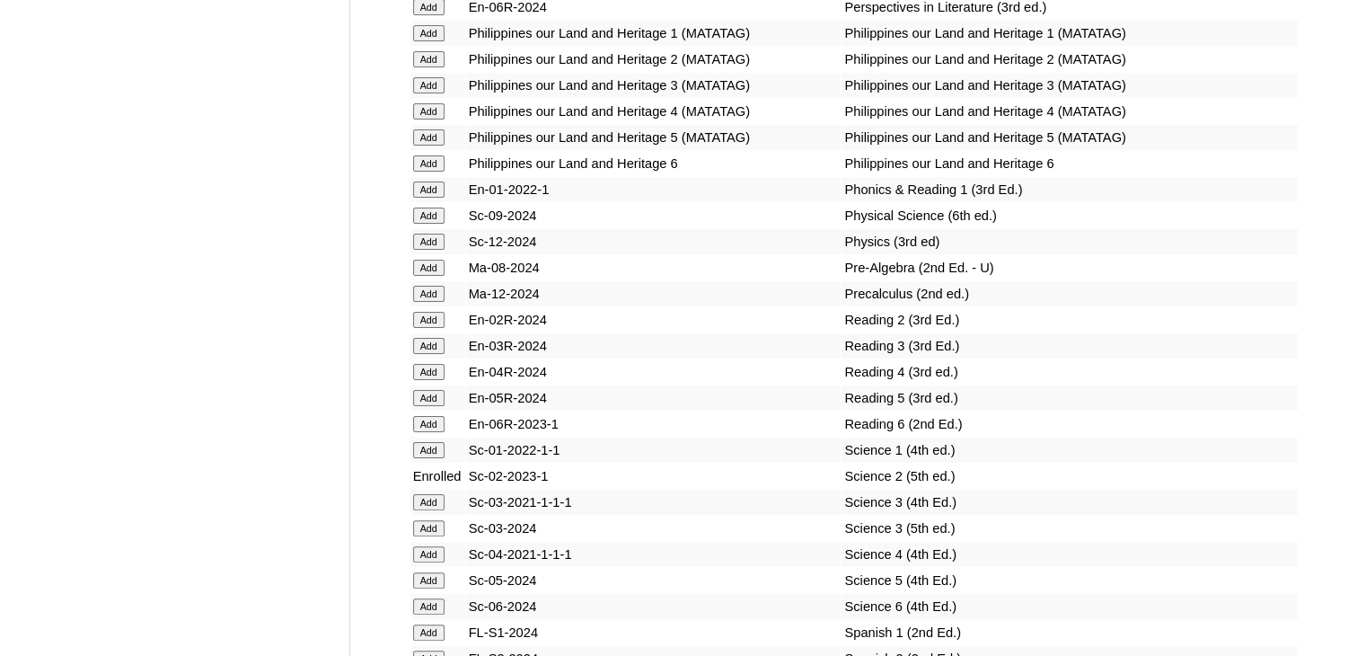
click at [431, 328] on input "Add" at bounding box center [428, 320] width 31 height 16
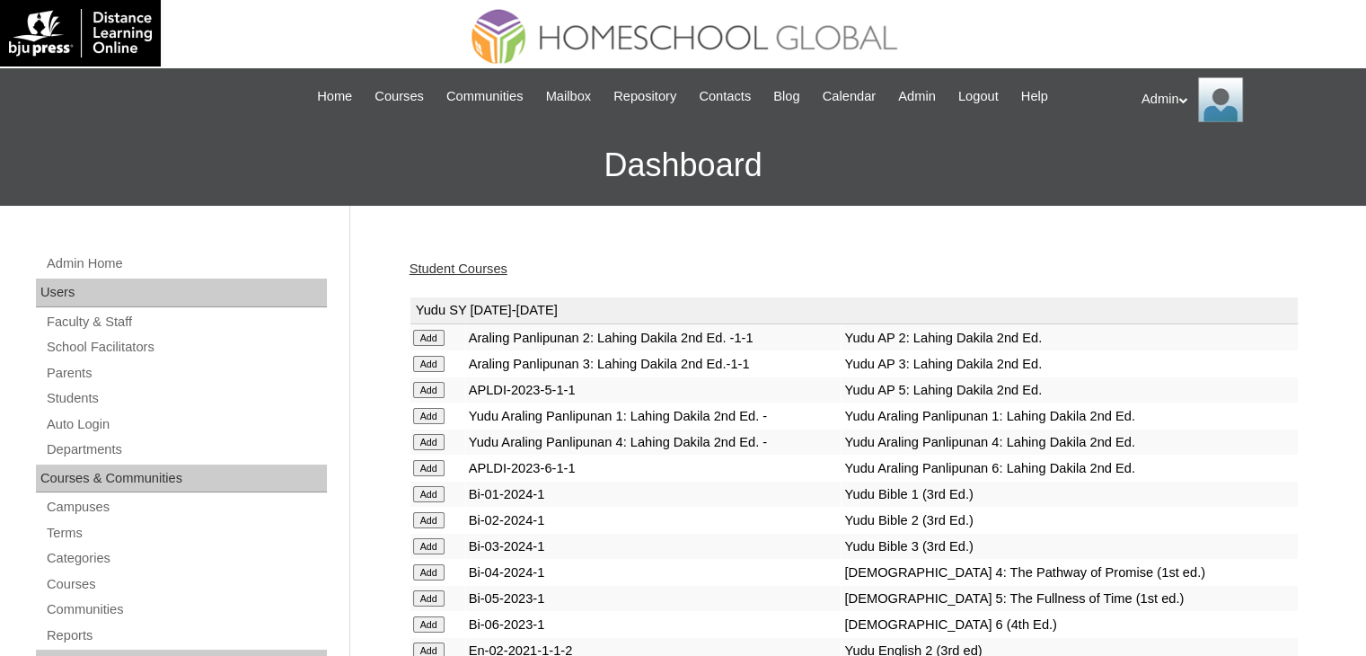
click at [467, 267] on link "Student Courses" at bounding box center [459, 268] width 98 height 14
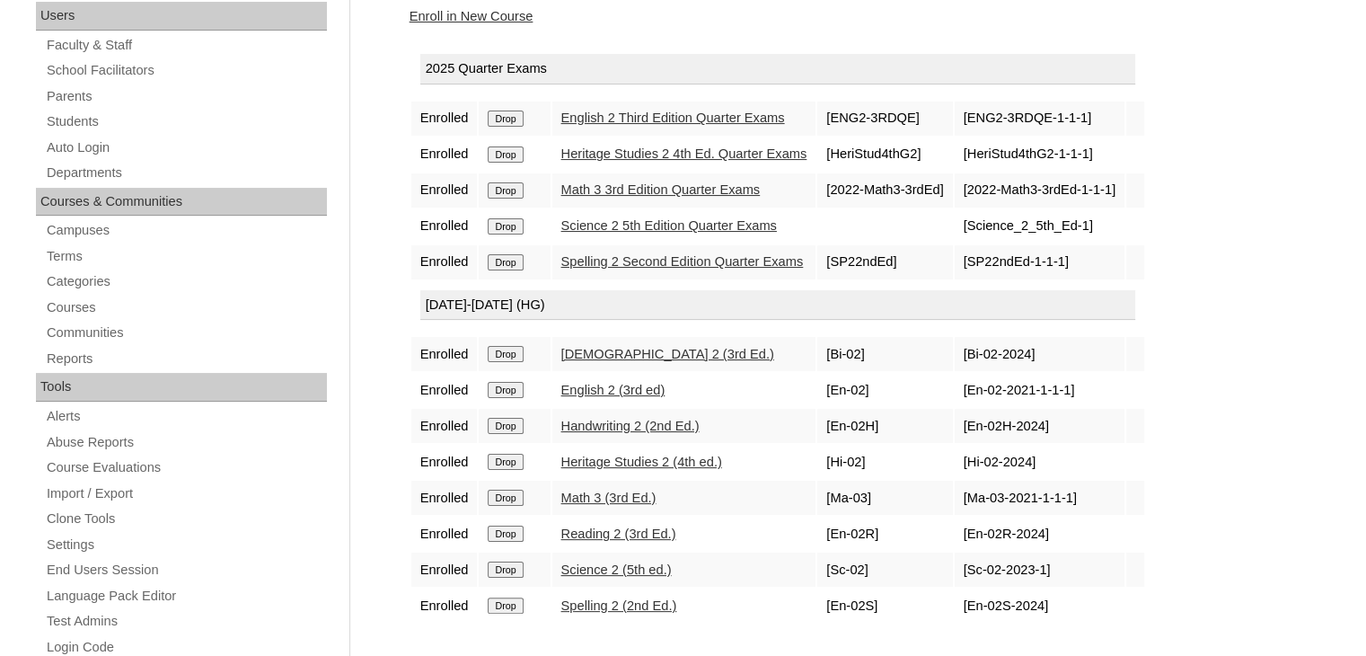
scroll to position [277, 0]
click at [521, 490] on form "Drop" at bounding box center [514, 497] width 53 height 14
click at [522, 490] on input "Drop" at bounding box center [505, 498] width 35 height 16
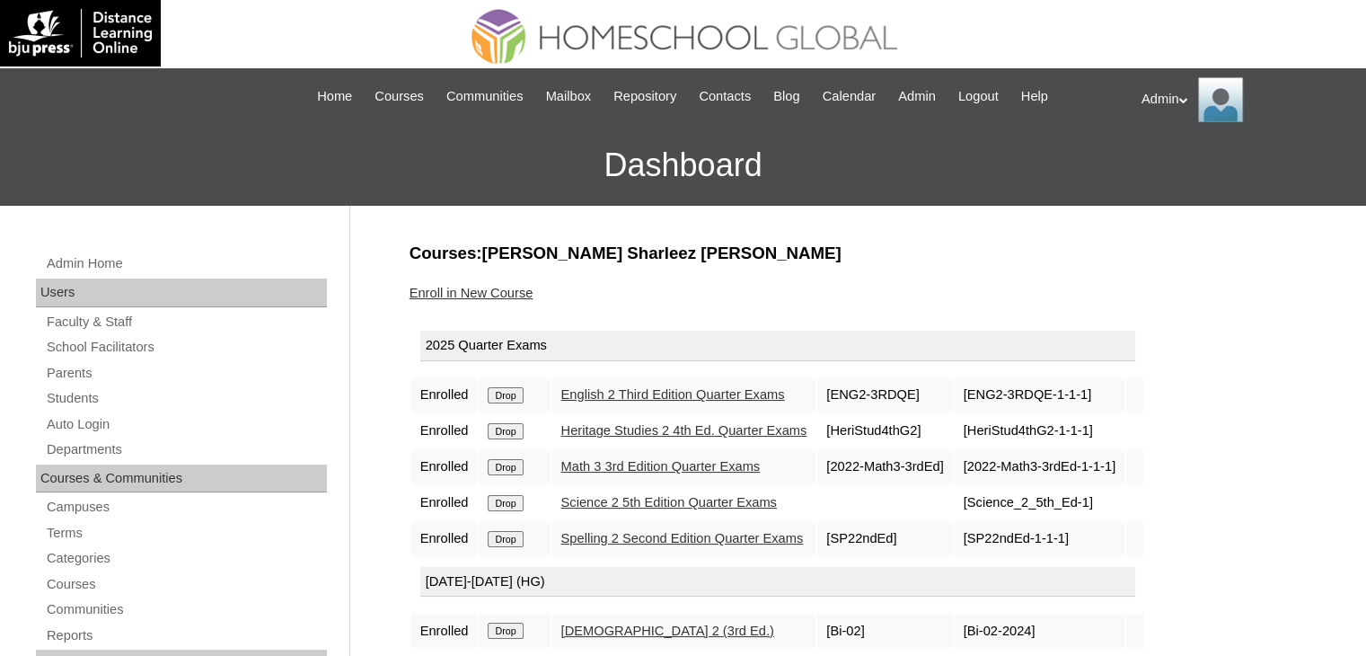
click at [517, 471] on input "Drop" at bounding box center [505, 467] width 35 height 16
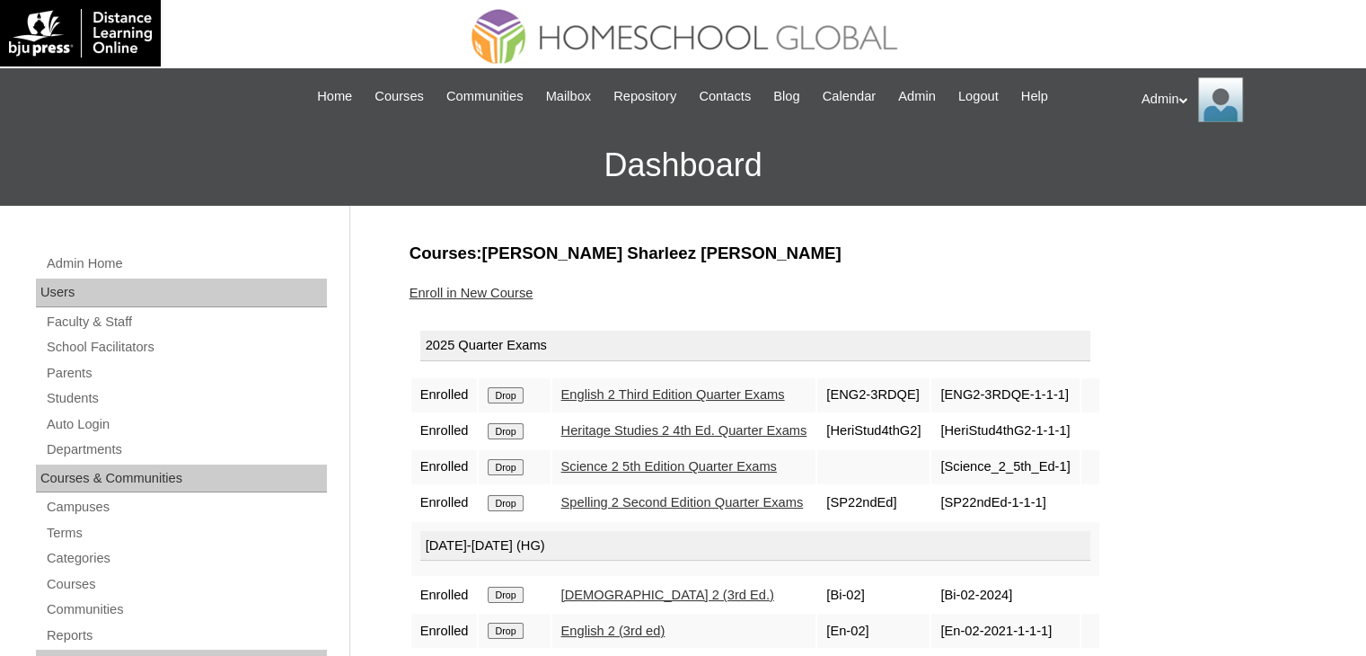
click at [458, 294] on link "Enroll in New Course" at bounding box center [472, 293] width 124 height 14
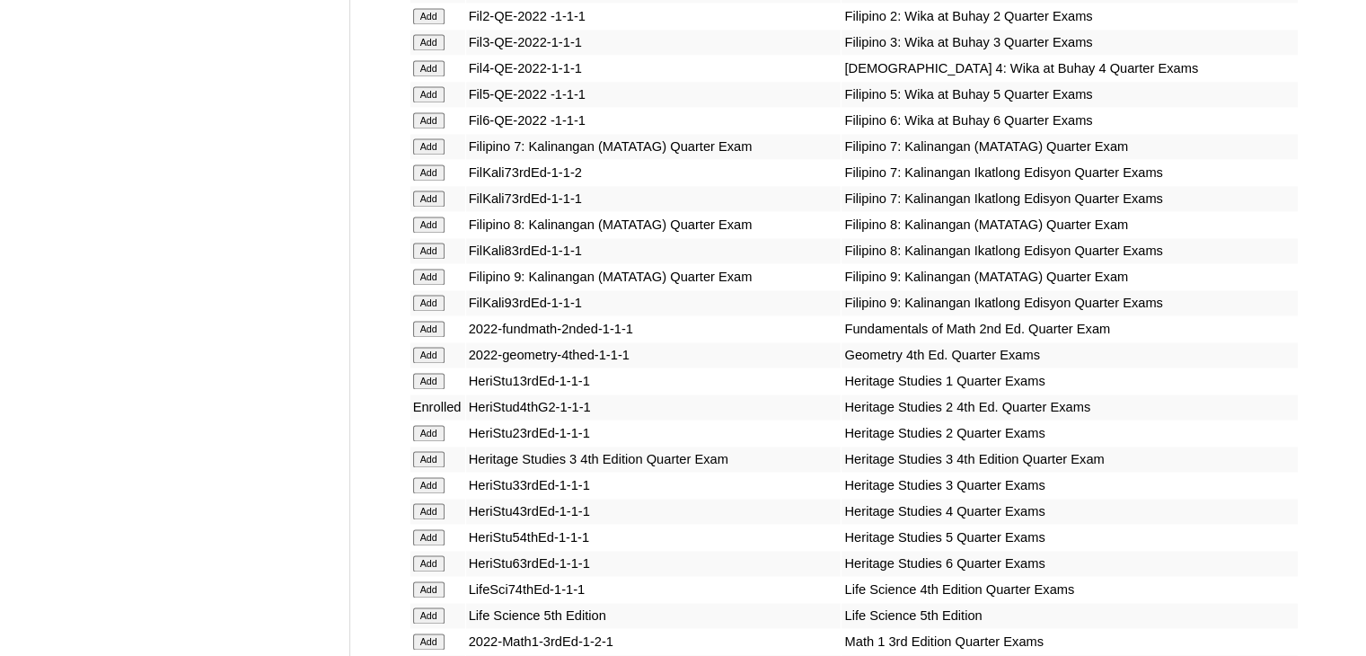
scroll to position [3068, 0]
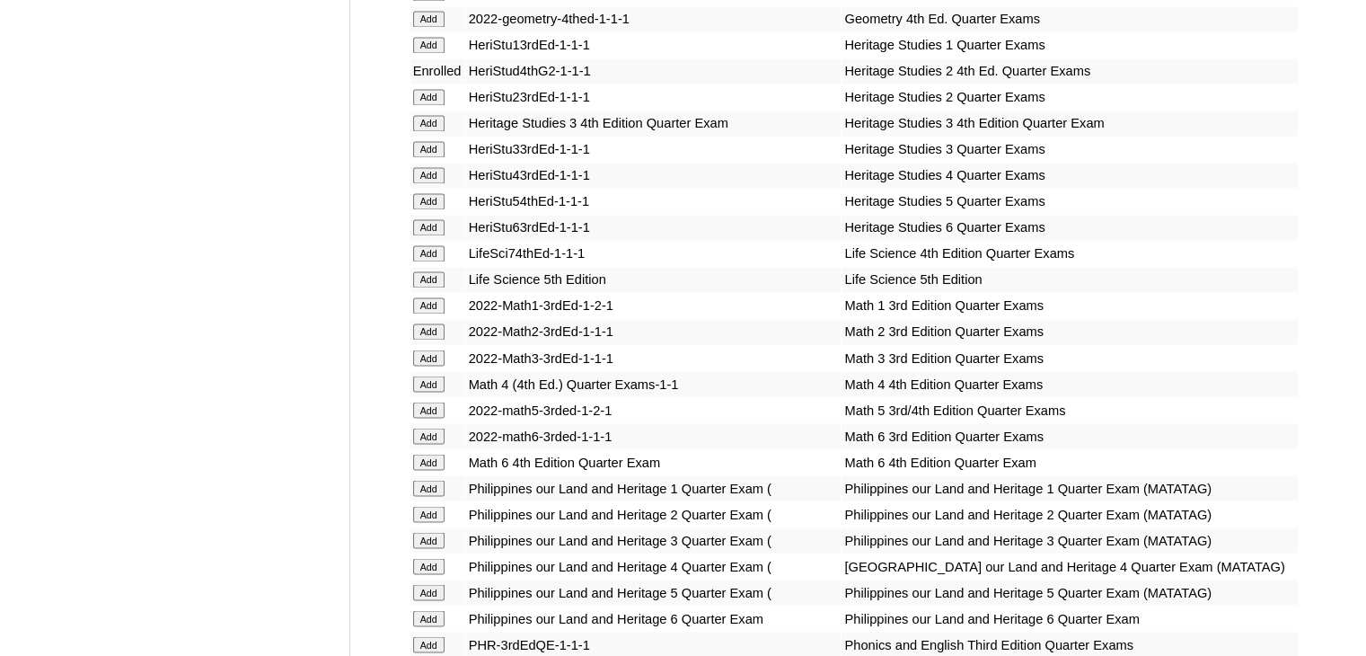
click at [433, 332] on input "Add" at bounding box center [428, 331] width 31 height 16
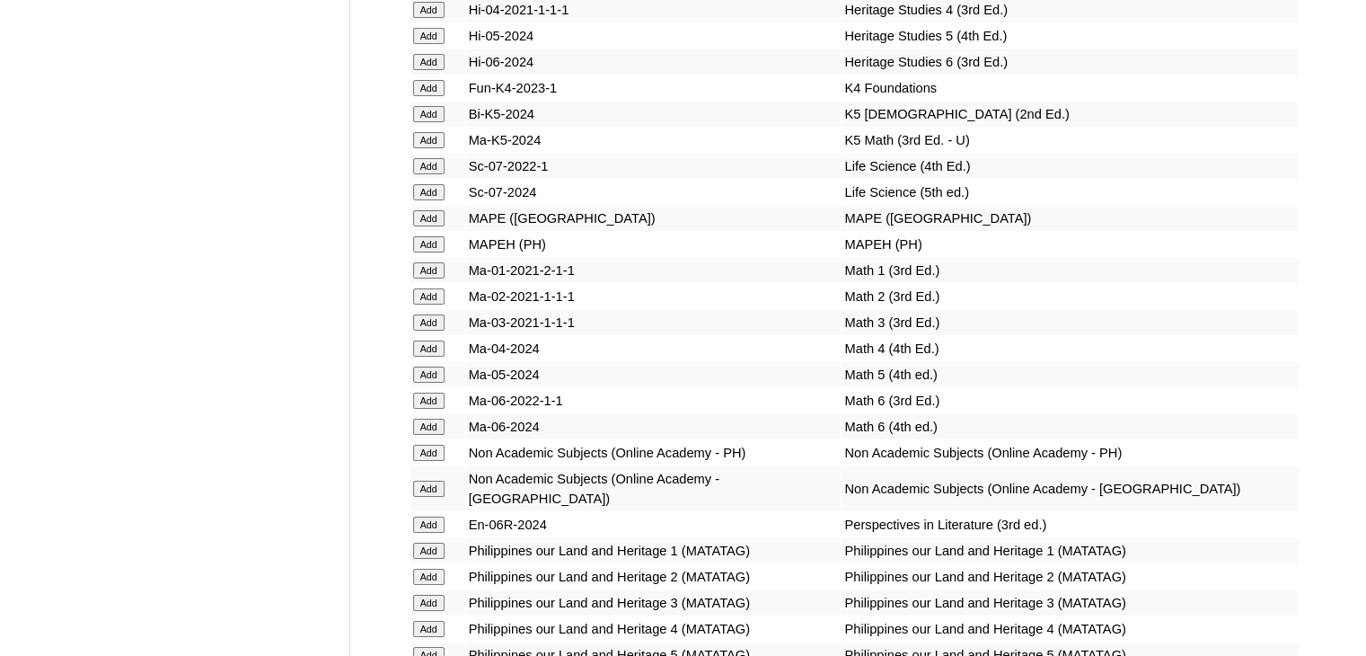
click at [428, 304] on input "Add" at bounding box center [428, 296] width 31 height 16
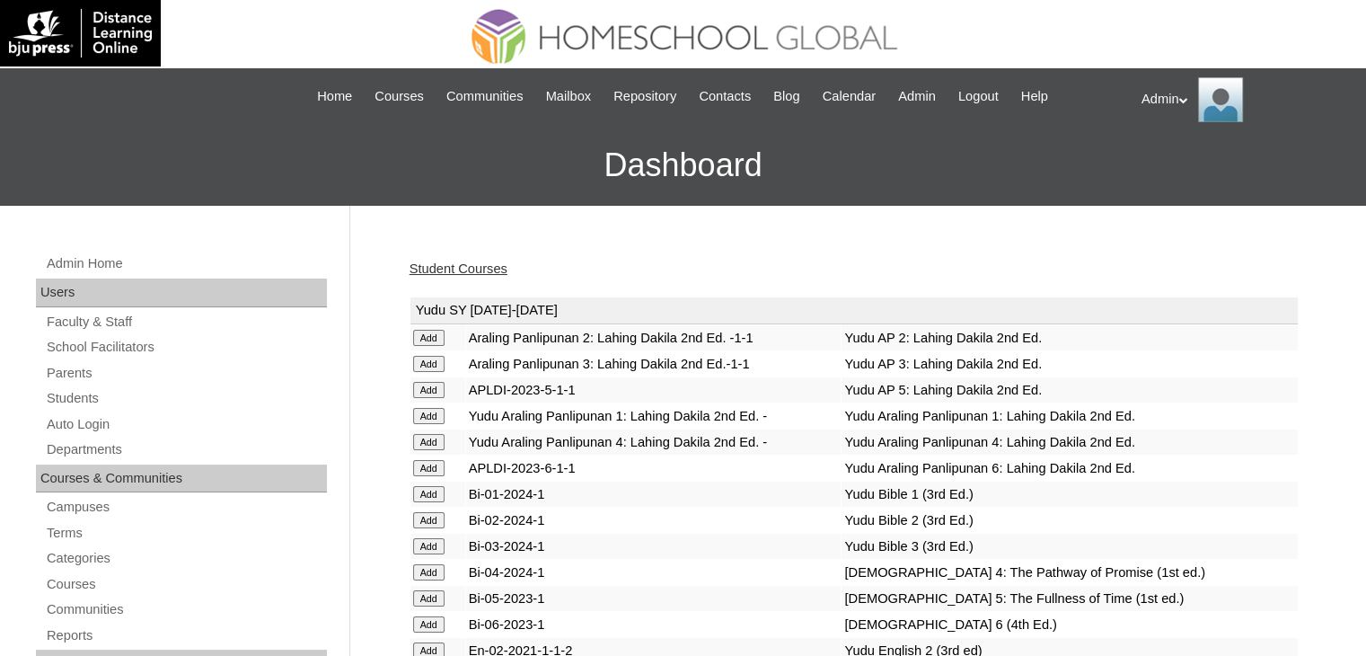
click at [507, 267] on link "Student Courses" at bounding box center [459, 268] width 98 height 14
